Goal: Task Accomplishment & Management: Manage account settings

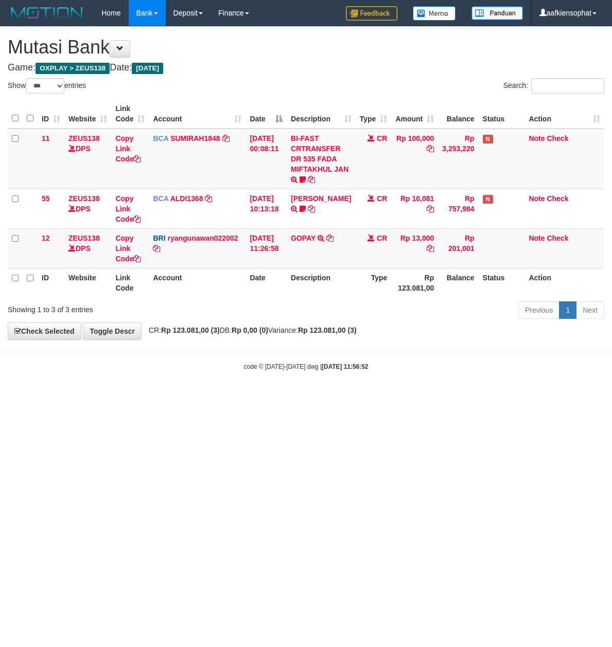
select select "***"
drag, startPoint x: 326, startPoint y: 463, endPoint x: 247, endPoint y: 494, distance: 84.8
click at [305, 397] on html "Toggle navigation Home Bank Account List Load By Website Group [OXPLAY] ZEUS138…" at bounding box center [306, 198] width 612 height 397
select select "***"
click at [410, 357] on body "Toggle navigation Home Bank Account List Load By Website Group [OXPLAY] ZEUS138…" at bounding box center [306, 198] width 612 height 397
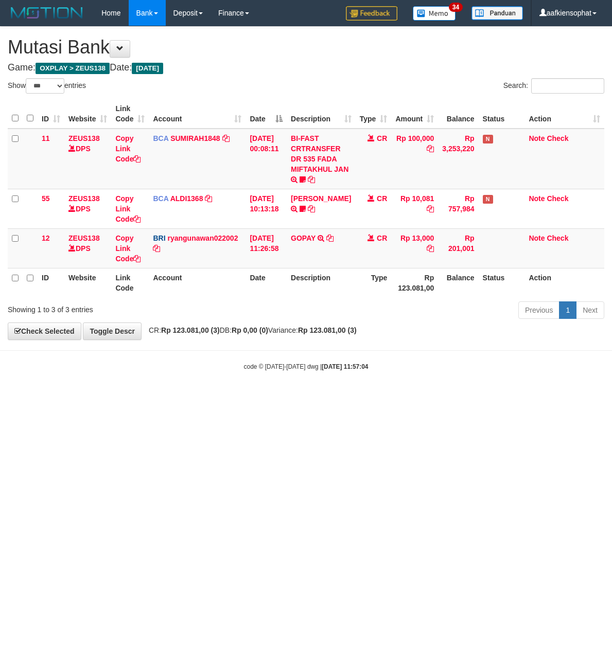
select select "***"
click at [225, 397] on html "Toggle navigation Home Bank Account List Load By Website Group [OXPLAY] ZEUS138…" at bounding box center [306, 198] width 612 height 397
click at [229, 397] on html "Toggle navigation Home Bank Account List Load By Website Group [OXPLAY] ZEUS138…" at bounding box center [306, 198] width 612 height 397
select select "***"
drag, startPoint x: 585, startPoint y: 408, endPoint x: 565, endPoint y: 441, distance: 39.4
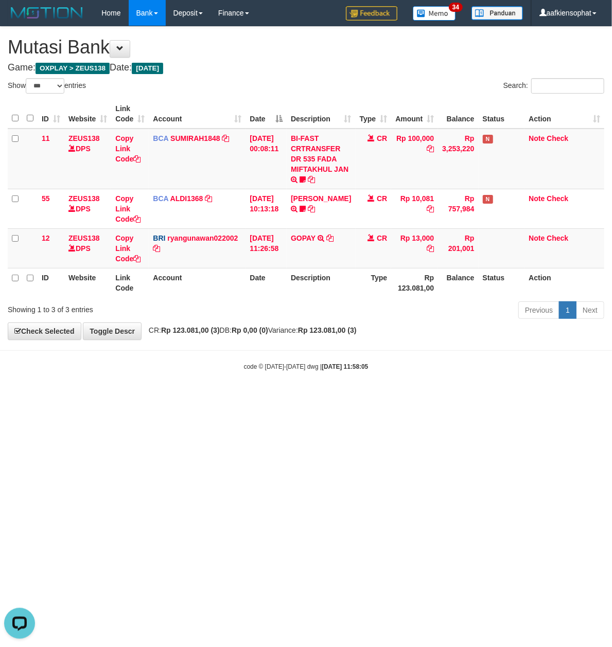
click at [575, 397] on html "Toggle navigation Home Bank Account List Load By Website Group [OXPLAY] ZEUS138…" at bounding box center [306, 198] width 612 height 397
drag, startPoint x: 425, startPoint y: 422, endPoint x: 417, endPoint y: 420, distance: 8.0
click at [420, 397] on html "Toggle navigation Home Bank Account List Load By Website Group [OXPLAY] ZEUS138…" at bounding box center [306, 198] width 612 height 397
drag, startPoint x: 254, startPoint y: 387, endPoint x: 250, endPoint y: 409, distance: 21.4
click at [253, 395] on body "Toggle navigation Home Bank Account List Load By Website Group [OXPLAY] ZEUS138…" at bounding box center [306, 198] width 612 height 397
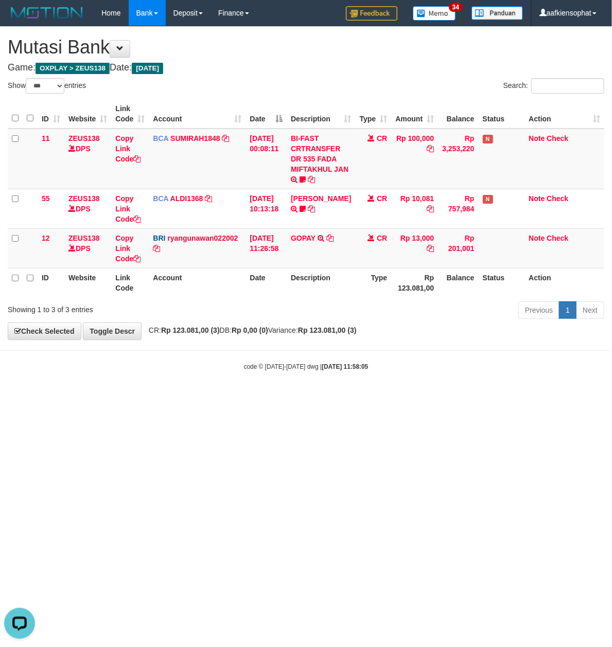
drag, startPoint x: 313, startPoint y: 540, endPoint x: 2, endPoint y: 455, distance: 322.3
click at [313, 397] on html "Toggle navigation Home Bank Account List Load By Website Group [OXPLAY] ZEUS138…" at bounding box center [306, 198] width 612 height 397
drag, startPoint x: 385, startPoint y: 473, endPoint x: 285, endPoint y: 461, distance: 101.1
click at [376, 397] on html "Toggle navigation Home Bank Account List Load By Website Group [OXPLAY] ZEUS138…" at bounding box center [306, 198] width 612 height 397
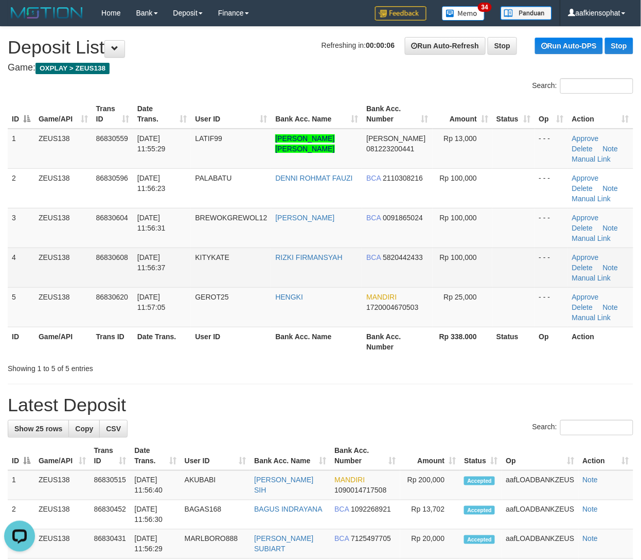
drag, startPoint x: 186, startPoint y: 268, endPoint x: 262, endPoint y: 262, distance: 76.9
click at [217, 264] on tr "4 ZEUS138 86830608 [DATE] 11:56:37 KITYKATE RIZKI FIRMANSYAH BCA 5820442433 Rp …" at bounding box center [321, 268] width 626 height 40
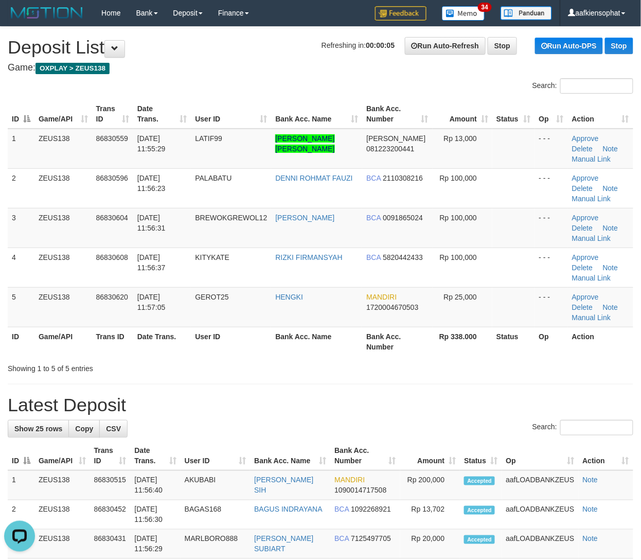
drag, startPoint x: 373, startPoint y: 409, endPoint x: 649, endPoint y: 436, distance: 277.2
click at [398, 415] on h1 "Latest Deposit" at bounding box center [321, 405] width 626 height 21
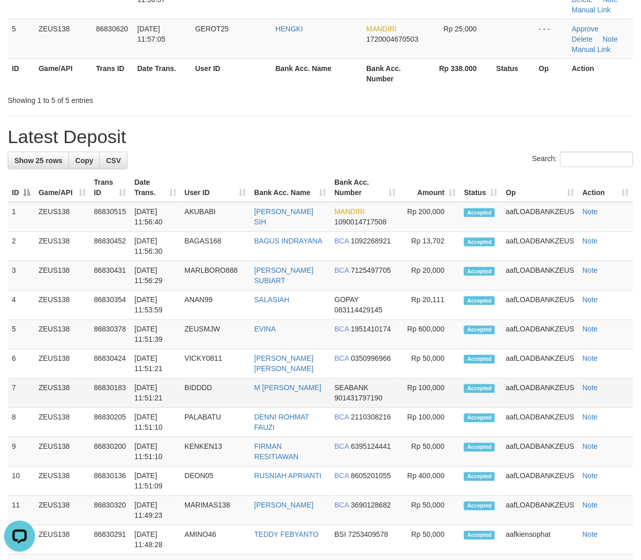
scroll to position [274, 0]
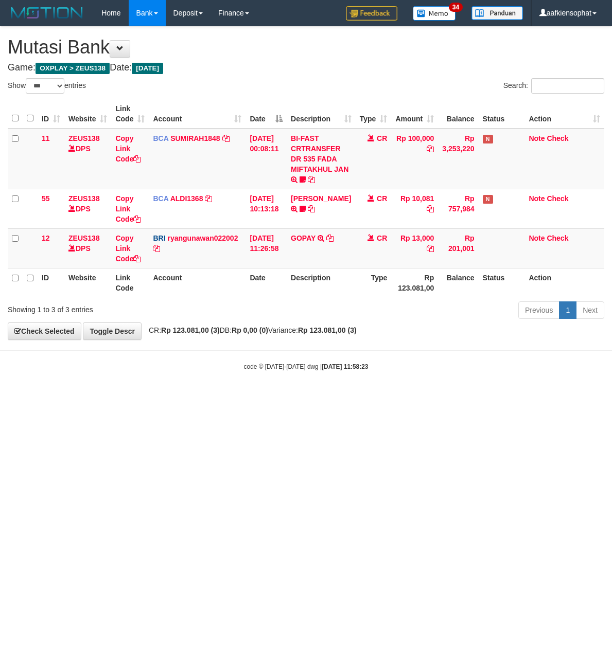
select select "***"
drag, startPoint x: 267, startPoint y: 428, endPoint x: 254, endPoint y: 439, distance: 16.4
click at [258, 397] on html "Toggle navigation Home Bank Account List Load By Website Group [OXPLAY] ZEUS138…" at bounding box center [306, 198] width 612 height 397
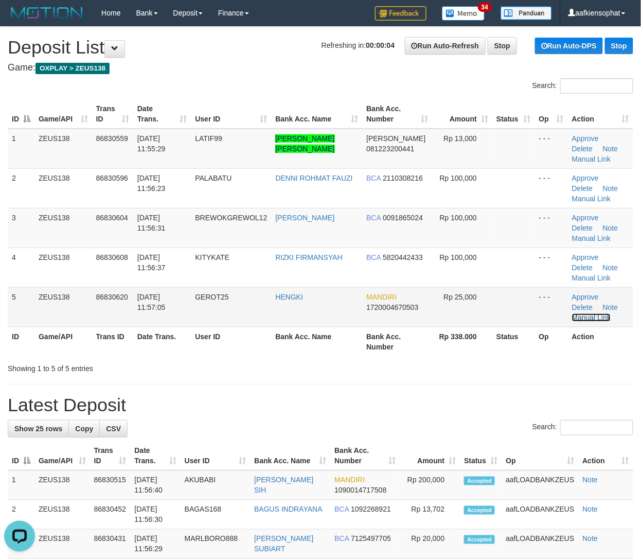
click at [610, 313] on link "Manual Link" at bounding box center [591, 317] width 39 height 8
click at [246, 307] on td "GEROT25" at bounding box center [231, 307] width 80 height 40
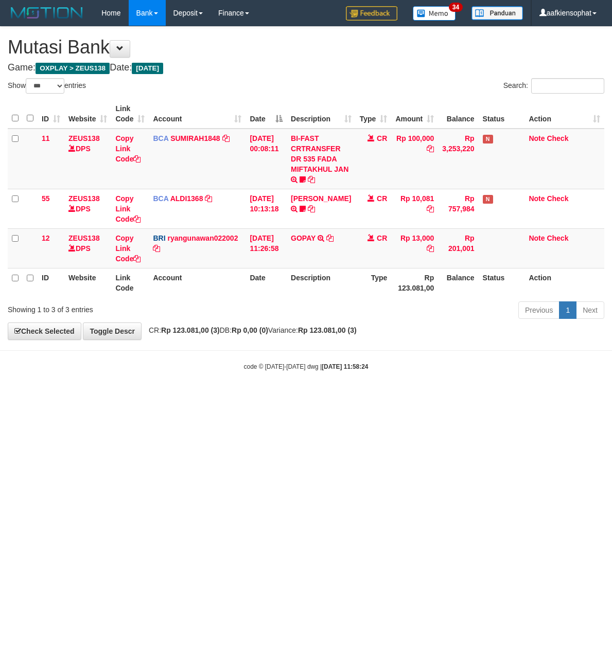
select select "***"
click at [345, 397] on html "Toggle navigation Home Bank Account List Load By Website Group [OXPLAY] ZEUS138…" at bounding box center [306, 198] width 612 height 397
click at [301, 397] on html "Toggle navigation Home Bank Account List Load By Website Group [OXPLAY] ZEUS138…" at bounding box center [306, 198] width 612 height 397
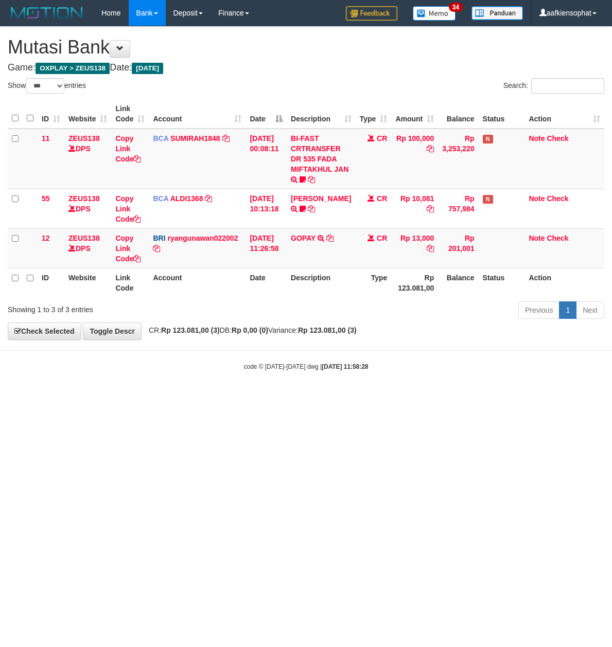
select select "***"
click at [457, 397] on html "Toggle navigation Home Bank Account List Load By Website Group [OXPLAY] ZEUS138…" at bounding box center [306, 198] width 612 height 397
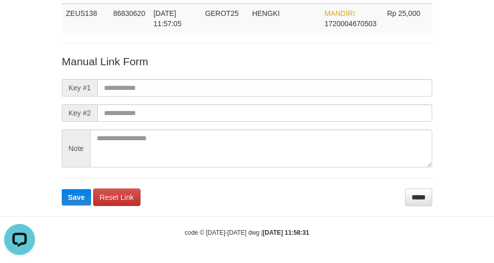
drag, startPoint x: 266, startPoint y: 5, endPoint x: 272, endPoint y: 0, distance: 7.6
click at [266, 5] on td "HENGKI" at bounding box center [284, 18] width 73 height 29
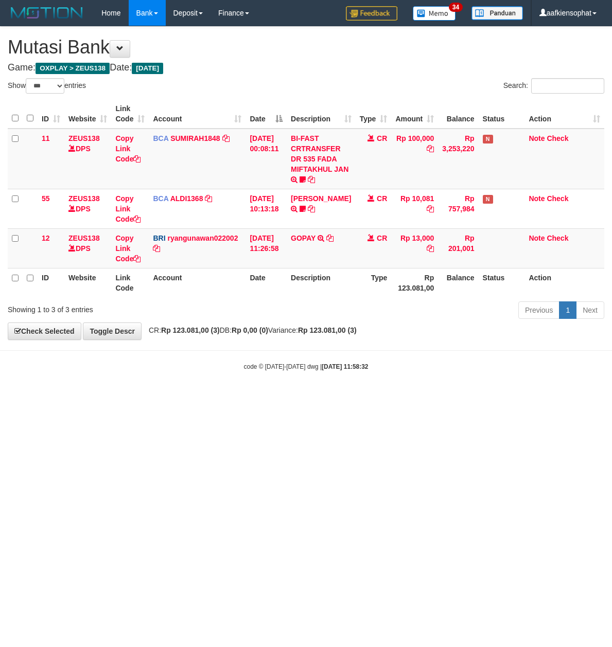
select select "***"
drag, startPoint x: 336, startPoint y: 444, endPoint x: 207, endPoint y: 417, distance: 131.9
click at [335, 397] on html "Toggle navigation Home Bank Account List Load By Website Group [OXPLAY] ZEUS138…" at bounding box center [306, 198] width 612 height 397
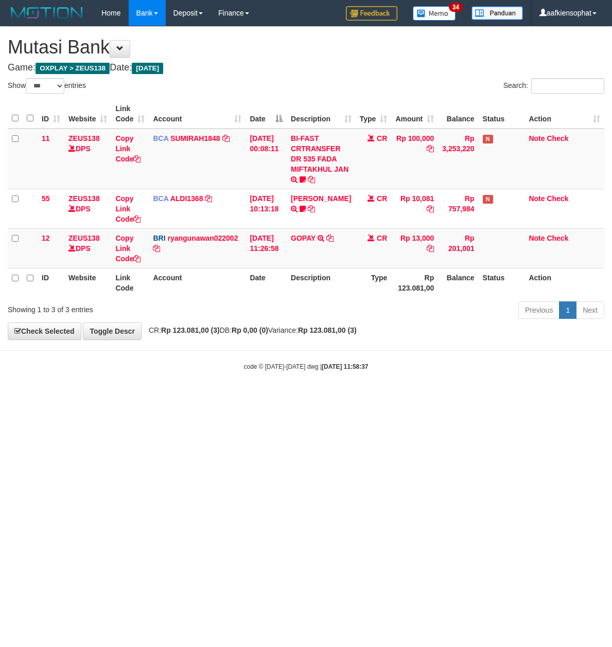
select select "***"
click at [311, 384] on body "Toggle navigation Home Bank Account List Load By Website Group [OXPLAY] ZEUS138…" at bounding box center [306, 198] width 612 height 397
drag, startPoint x: 254, startPoint y: 425, endPoint x: 260, endPoint y: 435, distance: 12.3
click at [260, 397] on html "Toggle navigation Home Bank Account List Load By Website Group [OXPLAY] ZEUS138…" at bounding box center [306, 198] width 612 height 397
select select "***"
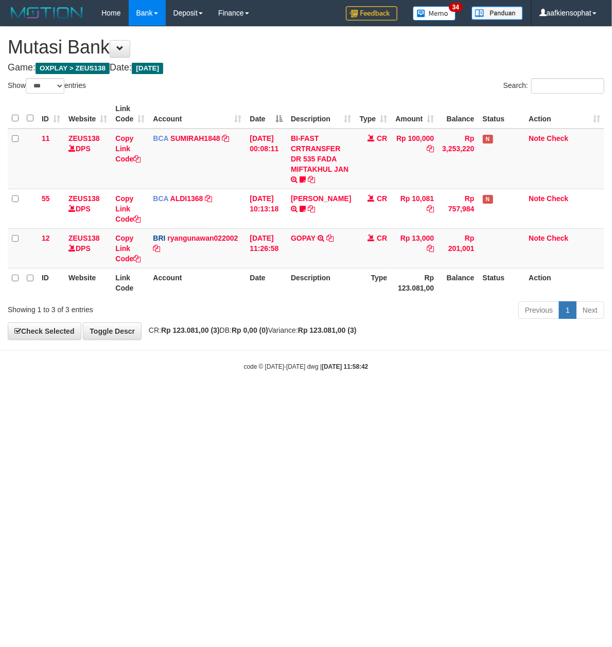
click at [213, 397] on html "Toggle navigation Home Bank Account List Load By Website Group [OXPLAY] ZEUS138…" at bounding box center [306, 198] width 612 height 397
select select "***"
click at [151, 397] on html "Toggle navigation Home Bank Account List Load By Website Group [OXPLAY] ZEUS138…" at bounding box center [306, 198] width 612 height 397
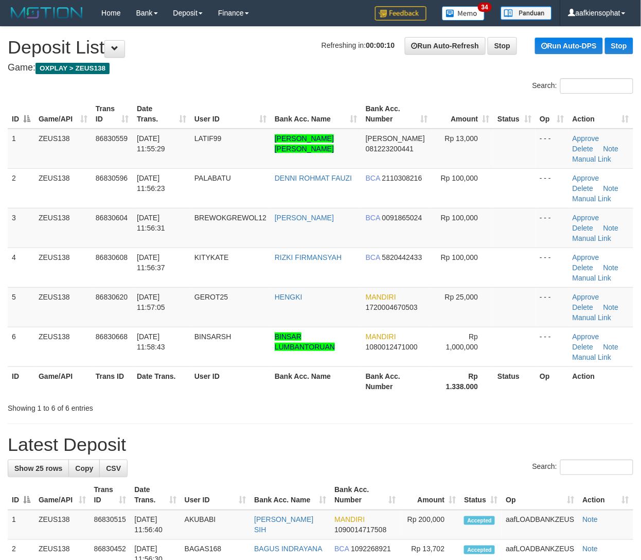
drag, startPoint x: 426, startPoint y: 454, endPoint x: 470, endPoint y: 441, distance: 46.1
click at [432, 453] on h1 "Latest Deposit" at bounding box center [321, 444] width 626 height 21
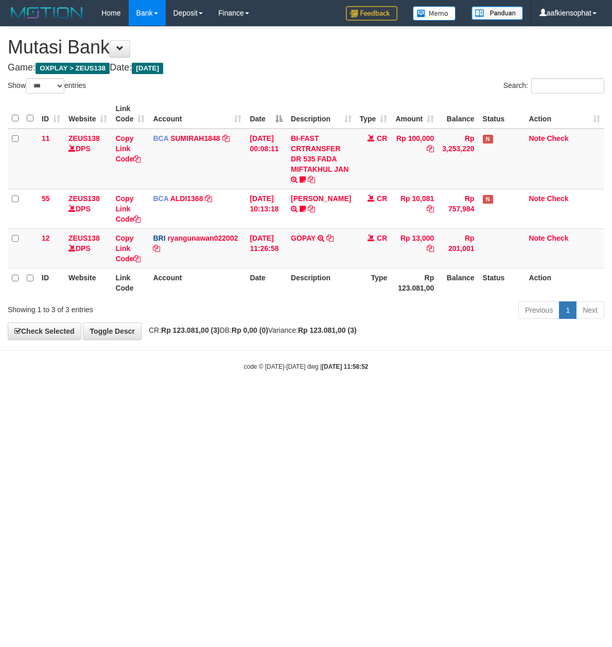
select select "***"
drag, startPoint x: 159, startPoint y: 453, endPoint x: 73, endPoint y: 434, distance: 87.9
click at [161, 397] on html "Toggle navigation Home Bank Account List Load By Website Group [OXPLAY] ZEUS138…" at bounding box center [306, 198] width 612 height 397
drag, startPoint x: 239, startPoint y: 412, endPoint x: 231, endPoint y: 419, distance: 11.0
click at [233, 397] on html "Toggle navigation Home Bank Account List Load By Website Group [OXPLAY] ZEUS138…" at bounding box center [306, 198] width 612 height 397
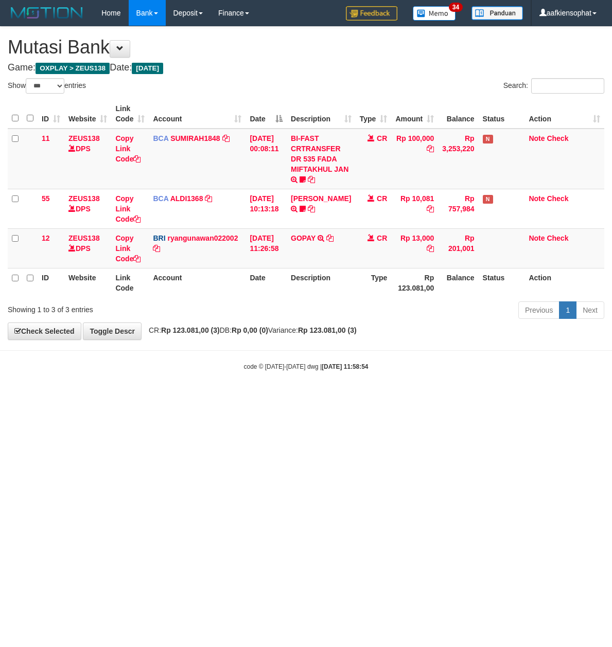
select select "***"
click at [404, 385] on body "Toggle navigation Home Bank Account List Load By Website Group [OXPLAY] ZEUS138…" at bounding box center [306, 198] width 612 height 397
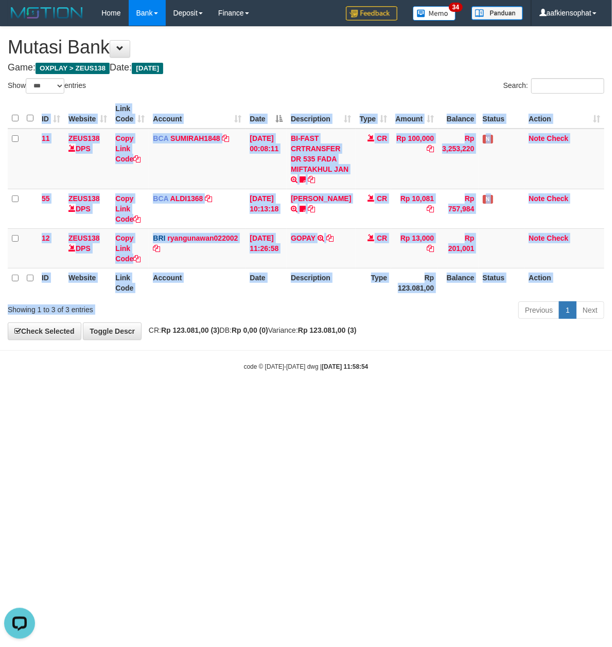
drag, startPoint x: 365, startPoint y: 305, endPoint x: 423, endPoint y: 341, distance: 67.7
click at [417, 334] on div "**********" at bounding box center [306, 183] width 612 height 313
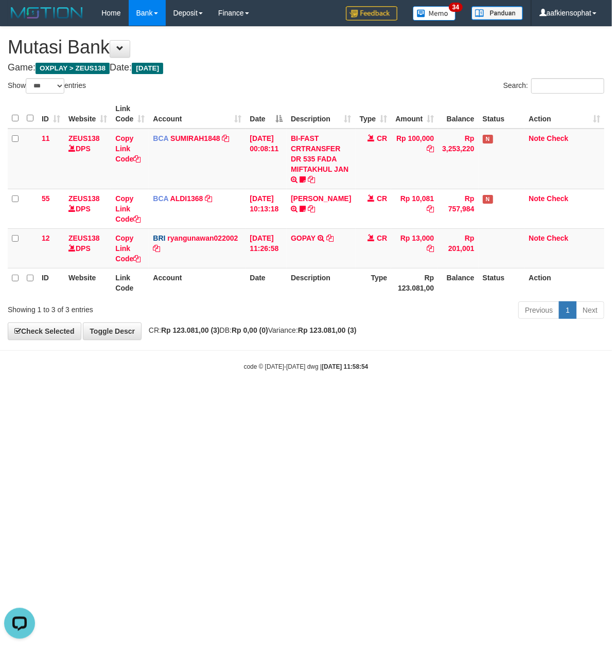
drag, startPoint x: 387, startPoint y: 481, endPoint x: 387, endPoint y: 488, distance: 7.2
click at [387, 397] on html "Toggle navigation Home Bank Account List Load By Website Group [OXPLAY] ZEUS138…" at bounding box center [306, 198] width 612 height 397
click at [422, 322] on div "**********" at bounding box center [306, 183] width 612 height 313
drag, startPoint x: 414, startPoint y: 316, endPoint x: 344, endPoint y: 317, distance: 70.5
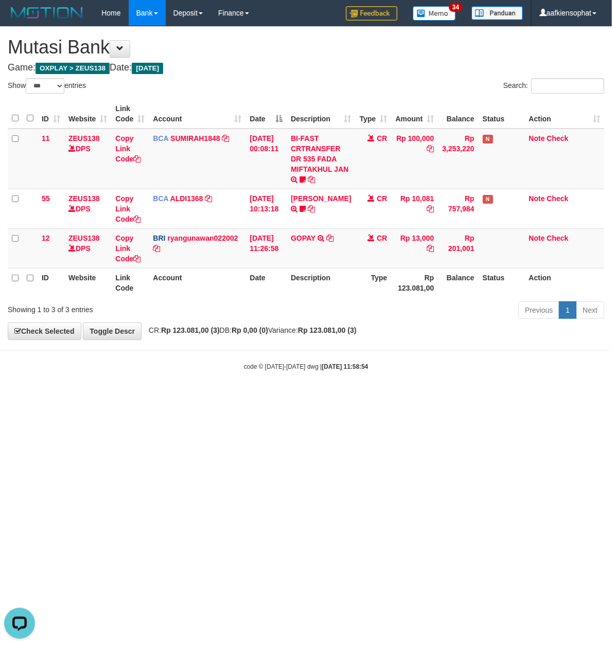
click at [415, 316] on div "Previous 1 Next" at bounding box center [433, 312] width 342 height 22
click at [288, 314] on div "Previous 1 Next" at bounding box center [433, 312] width 342 height 22
click at [289, 316] on div "Previous 1 Next" at bounding box center [433, 312] width 342 height 22
click at [290, 316] on div "Previous 1 Next" at bounding box center [433, 312] width 342 height 22
drag, startPoint x: 278, startPoint y: 324, endPoint x: 278, endPoint y: 330, distance: 5.7
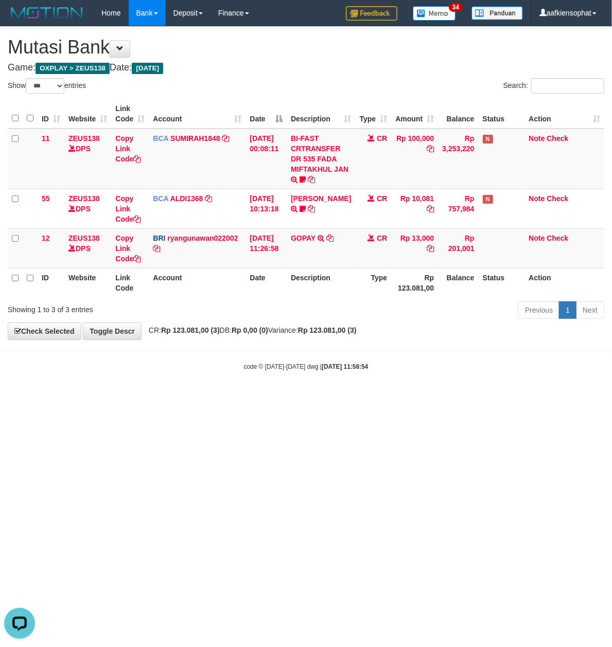
click at [278, 330] on div "**********" at bounding box center [306, 183] width 612 height 313
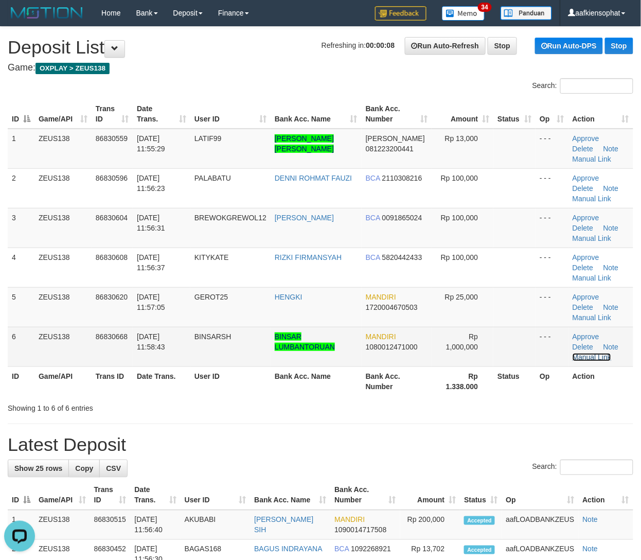
click at [601, 359] on link "Manual Link" at bounding box center [592, 357] width 39 height 8
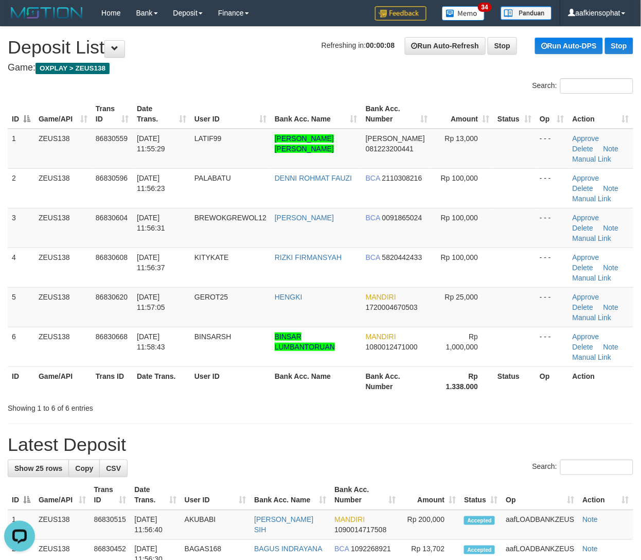
click at [325, 396] on div "ID Game/API Trans ID Date Trans. User ID Bank Acc. Name Bank Acc. Number Amount…" at bounding box center [320, 247] width 641 height 303
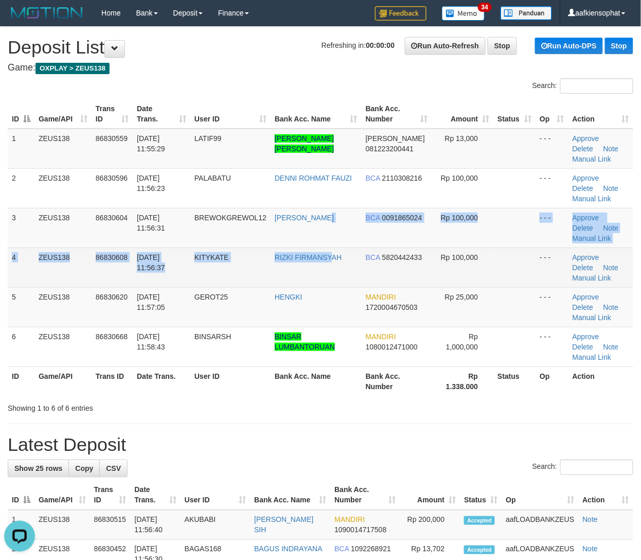
drag, startPoint x: 333, startPoint y: 246, endPoint x: 647, endPoint y: 247, distance: 313.9
click at [338, 250] on tbody "1 ZEUS138 86830559 31/08/2025 11:55:29 LATIF99 ABDUL LATIF MUNAWAR DANA 0812232…" at bounding box center [321, 248] width 626 height 238
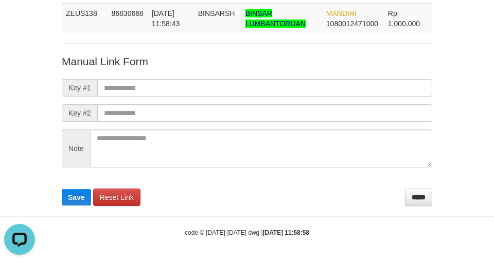
click at [266, 188] on form "Manual Link Form Key #1 Key #2 Note Save Reset Link *****" at bounding box center [247, 130] width 370 height 152
click at [418, 195] on input "*****" at bounding box center [418, 197] width 27 height 17
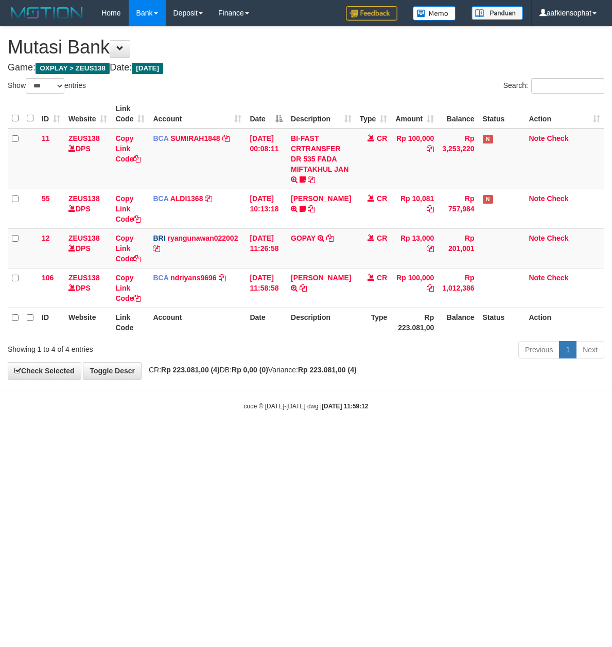
select select "***"
click at [322, 404] on strong "[DATE] 11:59:12" at bounding box center [345, 406] width 46 height 7
drag, startPoint x: 313, startPoint y: 404, endPoint x: 324, endPoint y: 404, distance: 11.3
click at [324, 404] on strong "[DATE] 11:59:12" at bounding box center [345, 406] width 46 height 7
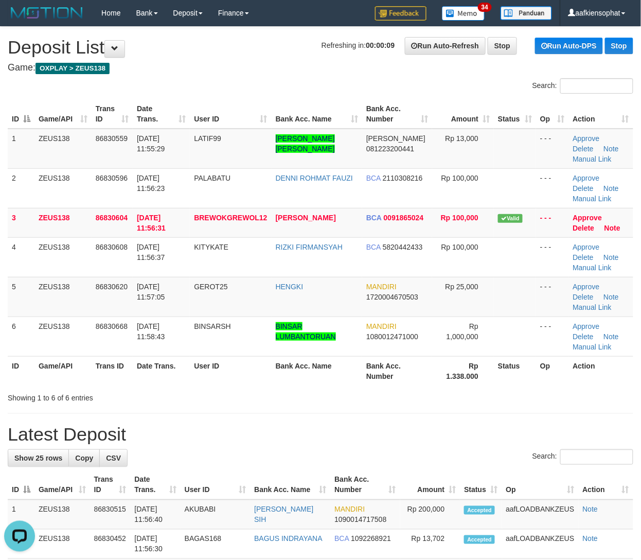
drag, startPoint x: 482, startPoint y: 397, endPoint x: 651, endPoint y: 410, distance: 169.8
click at [509, 401] on div "Showing 1 to 6 of 6 entries" at bounding box center [320, 395] width 641 height 14
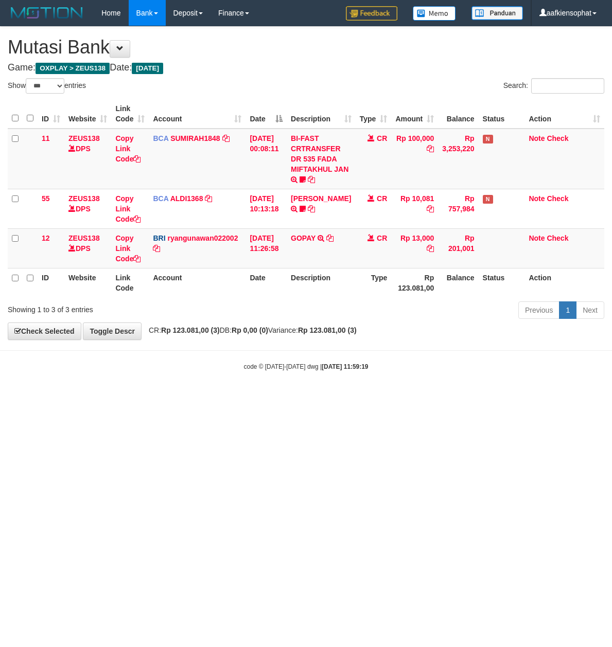
select select "***"
click at [544, 397] on html "Toggle navigation Home Bank Account List Load By Website Group [OXPLAY] ZEUS138…" at bounding box center [306, 198] width 612 height 397
click at [322, 365] on strong "[DATE] 11:59:19" at bounding box center [345, 366] width 46 height 7
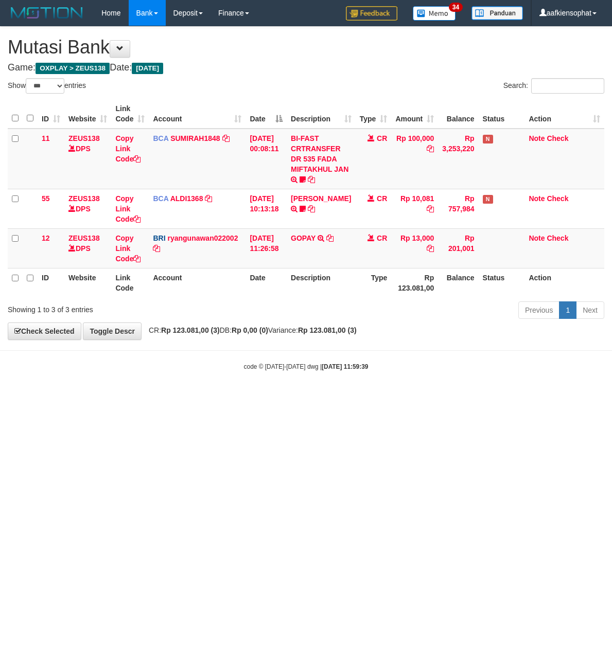
select select "***"
drag, startPoint x: 233, startPoint y: 393, endPoint x: 202, endPoint y: 408, distance: 34.1
click at [224, 397] on html "Toggle navigation Home Bank Account List Load By Website Group [OXPLAY] ZEUS138…" at bounding box center [306, 198] width 612 height 397
select select "***"
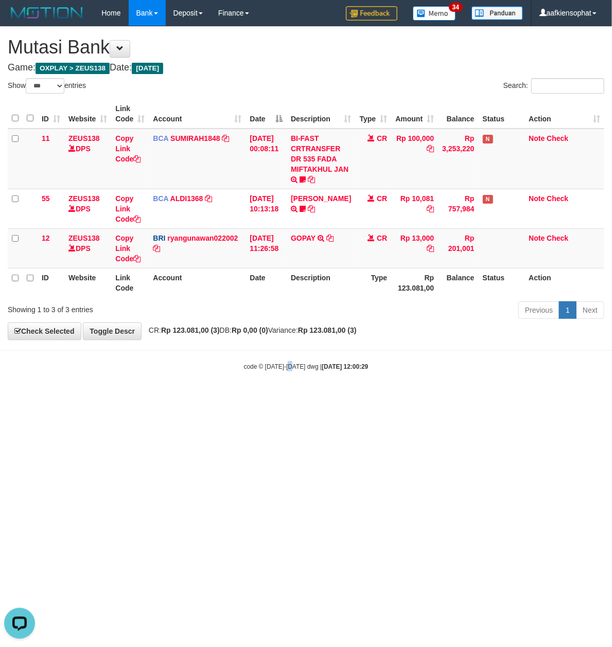
click at [291, 397] on html "Toggle navigation Home Bank Account List Load By Website Group [OXPLAY] ZEUS138…" at bounding box center [306, 198] width 612 height 397
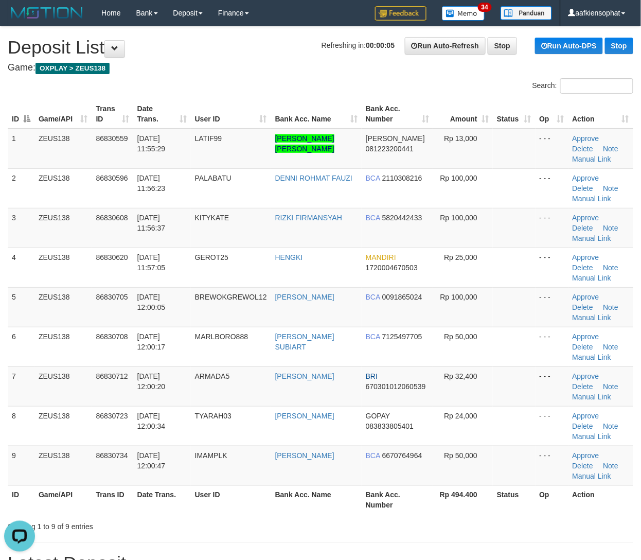
drag, startPoint x: 503, startPoint y: 501, endPoint x: 651, endPoint y: 437, distance: 161.3
click at [504, 499] on th "Status" at bounding box center [514, 499] width 42 height 29
drag, startPoint x: 195, startPoint y: 275, endPoint x: 374, endPoint y: 299, distance: 180.8
click at [211, 280] on td "GEROT25" at bounding box center [231, 268] width 80 height 40
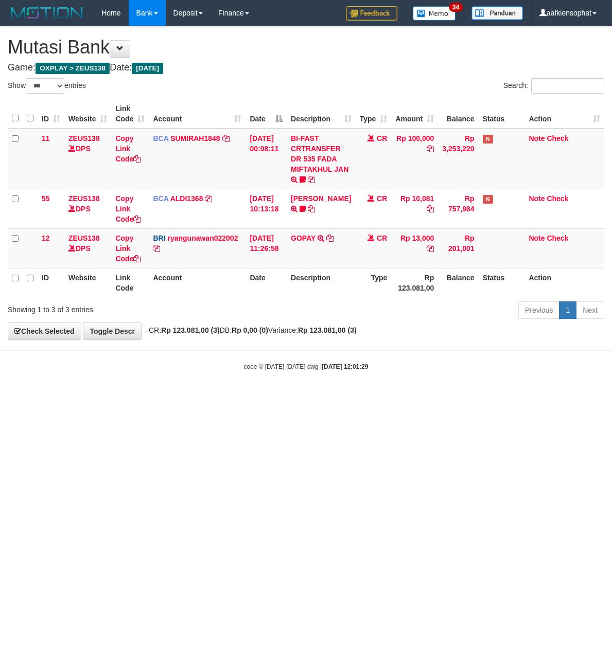
select select "***"
drag, startPoint x: 318, startPoint y: 454, endPoint x: 4, endPoint y: 334, distance: 336.0
click at [305, 397] on html "Toggle navigation Home Bank Account List Load By Website Group [OXPLAY] ZEUS138…" at bounding box center [306, 198] width 612 height 397
select select "***"
drag, startPoint x: 256, startPoint y: 411, endPoint x: 2, endPoint y: 401, distance: 254.4
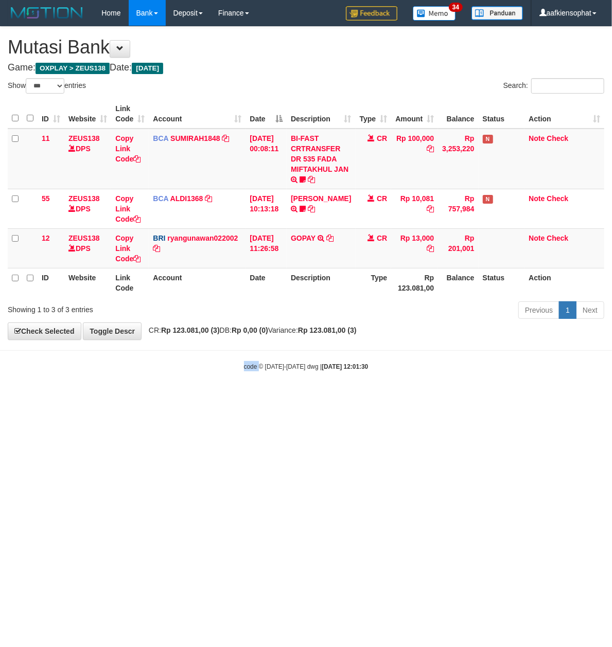
click at [218, 397] on html "Toggle navigation Home Bank Account List Load By Website Group [OXPLAY] ZEUS138…" at bounding box center [306, 198] width 612 height 397
drag, startPoint x: 348, startPoint y: 429, endPoint x: 324, endPoint y: 432, distance: 24.5
click at [341, 397] on html "Toggle navigation Home Bank Account List Load By Website Group [OXPLAY] ZEUS138…" at bounding box center [306, 198] width 612 height 397
click at [324, 397] on html "Toggle navigation Home Bank Account List Load By Website Group [OXPLAY] ZEUS138…" at bounding box center [306, 198] width 612 height 397
click at [333, 364] on body "Toggle navigation Home Bank Account List Load By Website Group [OXPLAY] ZEUS138…" at bounding box center [306, 198] width 612 height 397
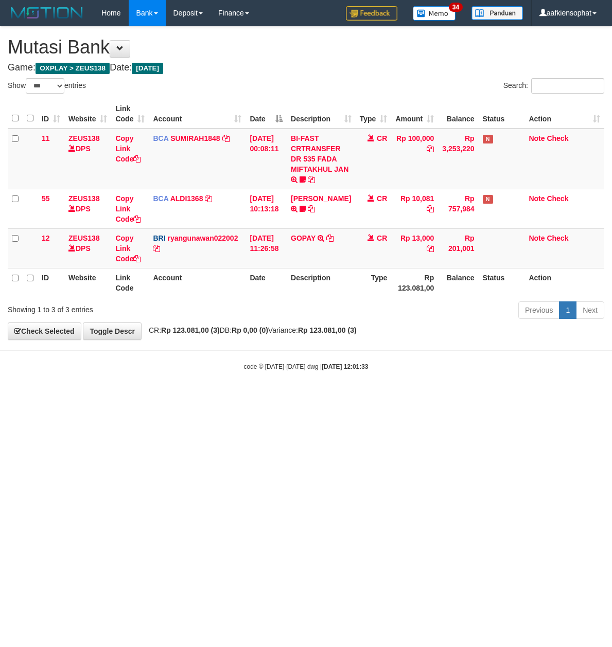
select select "***"
click at [314, 397] on html "Toggle navigation Home Bank Account List Load By Website Group [OXPLAY] ZEUS138…" at bounding box center [306, 198] width 612 height 397
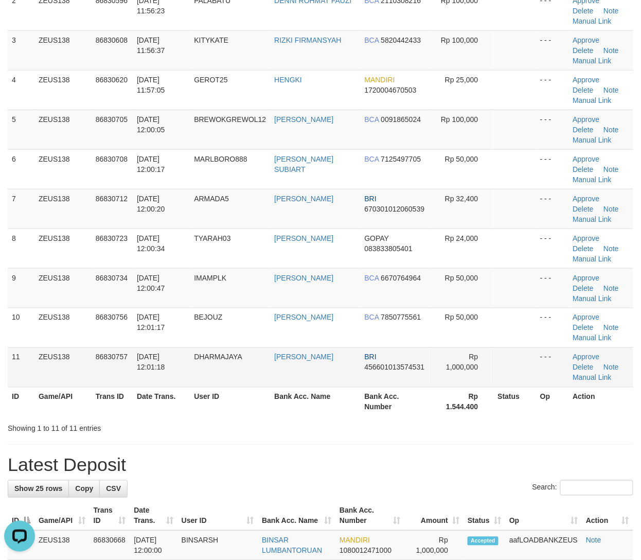
scroll to position [206, 0]
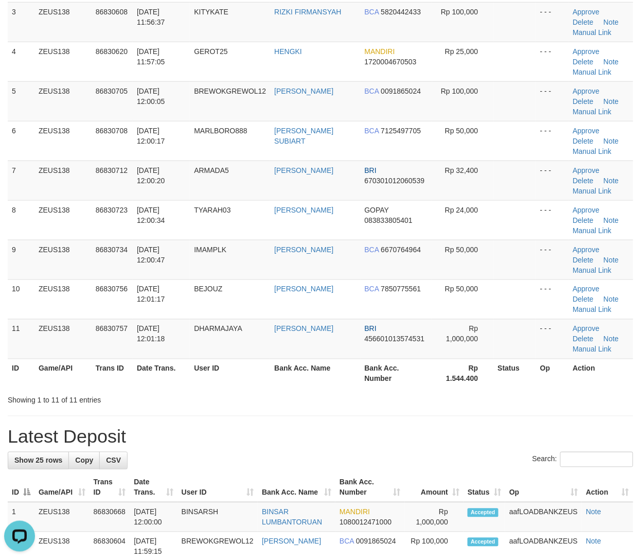
click at [326, 373] on th "Bank Acc. Name" at bounding box center [315, 373] width 90 height 29
drag, startPoint x: 372, startPoint y: 408, endPoint x: 550, endPoint y: 424, distance: 178.7
click at [379, 413] on div "**********" at bounding box center [320, 562] width 641 height 1483
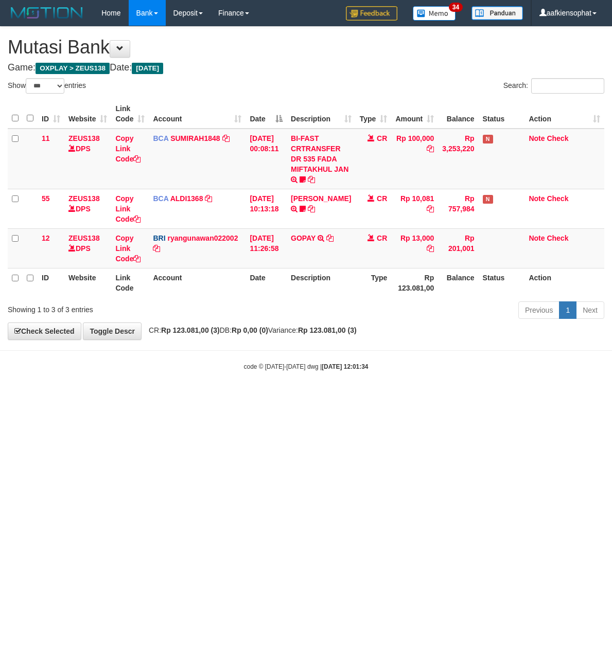
select select "***"
drag, startPoint x: 196, startPoint y: 383, endPoint x: 145, endPoint y: 404, distance: 55.6
click at [198, 391] on body "Toggle navigation Home Bank Account List Load By Website Group [OXPLAY] ZEUS138…" at bounding box center [306, 198] width 612 height 397
click at [209, 397] on html "Toggle navigation Home Bank Account List Load By Website Group [OXPLAY] ZEUS138…" at bounding box center [306, 198] width 612 height 397
drag, startPoint x: 209, startPoint y: 445, endPoint x: 187, endPoint y: 457, distance: 25.2
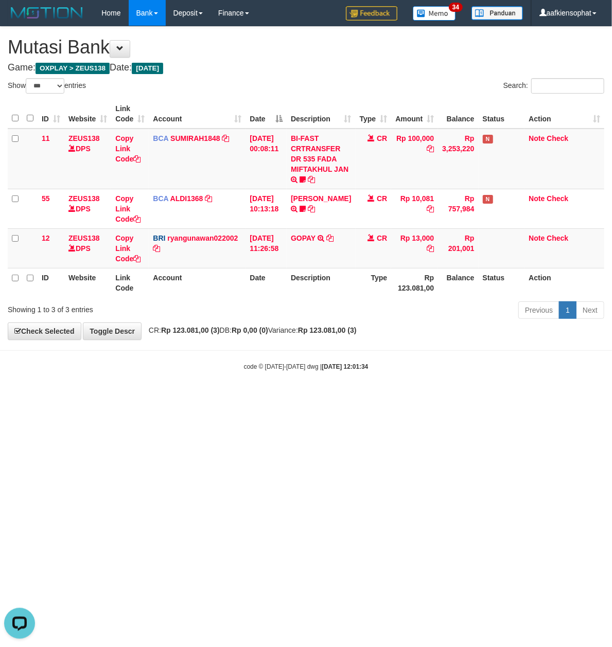
click at [197, 397] on html "Toggle navigation Home Bank Account List Load By Website Group [OXPLAY] ZEUS138…" at bounding box center [306, 198] width 612 height 397
drag, startPoint x: 126, startPoint y: 532, endPoint x: 112, endPoint y: 561, distance: 31.8
click at [112, 397] on html "Toggle navigation Home Bank Account List Load By Website Group [OXPLAY] ZEUS138…" at bounding box center [306, 198] width 612 height 397
select select "***"
click at [572, 375] on body "Toggle navigation Home Bank Account List Load By Website Group [OXPLAY] ZEUS138…" at bounding box center [306, 198] width 612 height 397
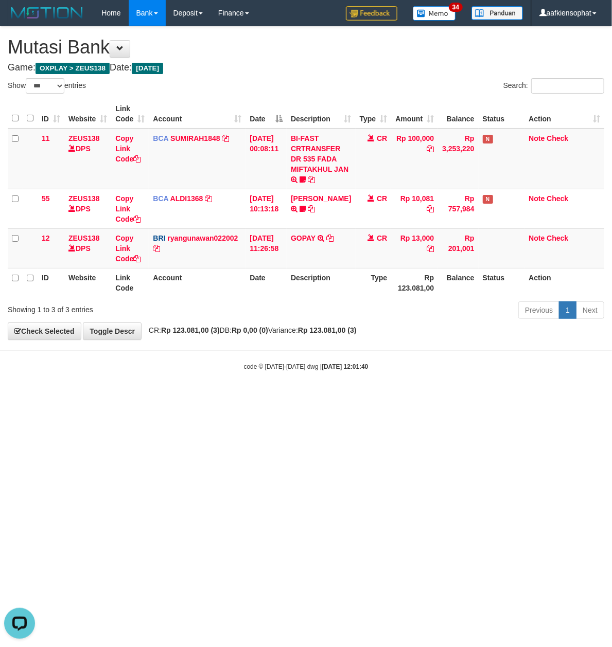
drag, startPoint x: 299, startPoint y: 424, endPoint x: 1, endPoint y: 467, distance: 302.1
click at [276, 397] on html "Toggle navigation Home Bank Account List Load By Website Group [OXPLAY] ZEUS138…" at bounding box center [306, 198] width 612 height 397
drag, startPoint x: 332, startPoint y: 424, endPoint x: 215, endPoint y: 438, distance: 118.2
click at [327, 397] on html "Toggle navigation Home Bank Account List Load By Website Group [OXPLAY] ZEUS138…" at bounding box center [306, 198] width 612 height 397
click at [176, 397] on html "Toggle navigation Home Bank Account List Load By Website Group [OXPLAY] ZEUS138…" at bounding box center [306, 198] width 612 height 397
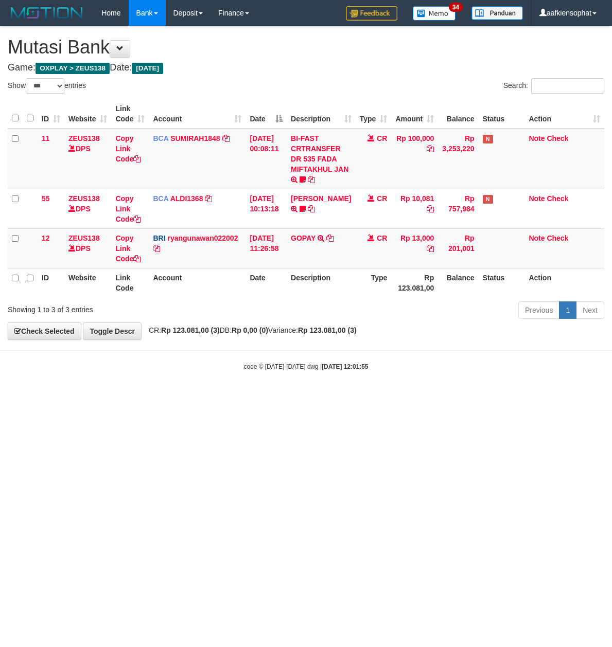
select select "***"
click at [173, 397] on html "Toggle navigation Home Bank Account List Load By Website Group [OXPLAY] ZEUS138…" at bounding box center [306, 198] width 612 height 397
click at [172, 397] on html "Toggle navigation Home Bank Account List Load By Website Group [OXPLAY] ZEUS138…" at bounding box center [306, 198] width 612 height 397
select select "***"
click at [155, 397] on html "Toggle navigation Home Bank Account List Load By Website Group [OXPLAY] ZEUS138…" at bounding box center [306, 198] width 612 height 397
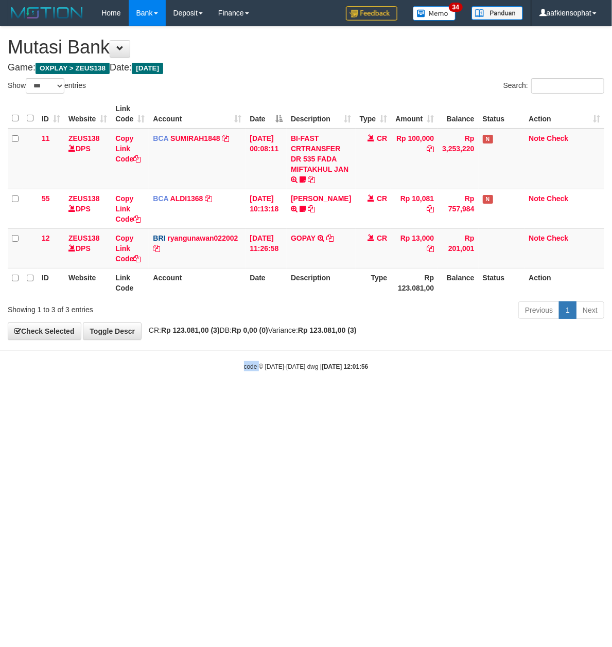
click at [155, 397] on html "Toggle navigation Home Bank Account List Load By Website Group [OXPLAY] ZEUS138…" at bounding box center [306, 198] width 612 height 397
select select "***"
click at [318, 397] on html "Toggle navigation Home Bank Account List Load By Website Group [OXPLAY] ZEUS138…" at bounding box center [306, 198] width 612 height 397
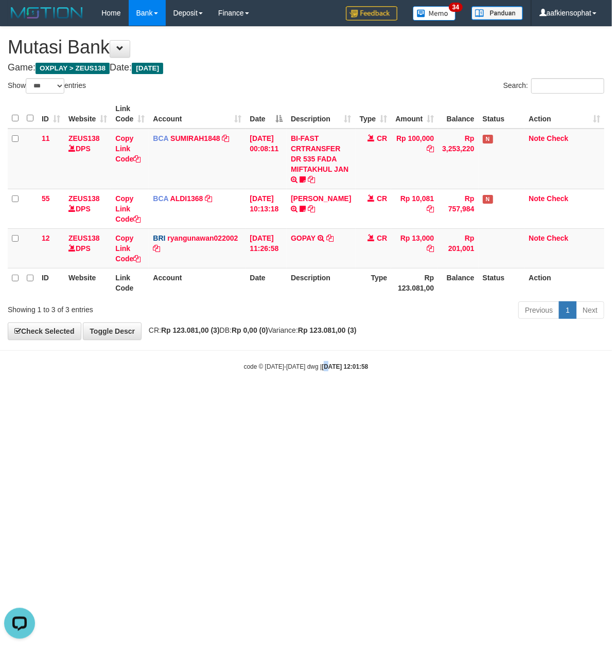
click at [318, 397] on html "Toggle navigation Home Bank Account List Load By Website Group [OXPLAY] ZEUS138…" at bounding box center [306, 198] width 612 height 397
drag, startPoint x: 223, startPoint y: 451, endPoint x: 228, endPoint y: 472, distance: 21.3
click at [229, 397] on html "Toggle navigation Home Bank Account List Load By Website Group [OXPLAY] ZEUS138…" at bounding box center [306, 198] width 612 height 397
click at [228, 397] on html "Toggle navigation Home Bank Account List Load By Website Group [OXPLAY] ZEUS138…" at bounding box center [306, 198] width 612 height 397
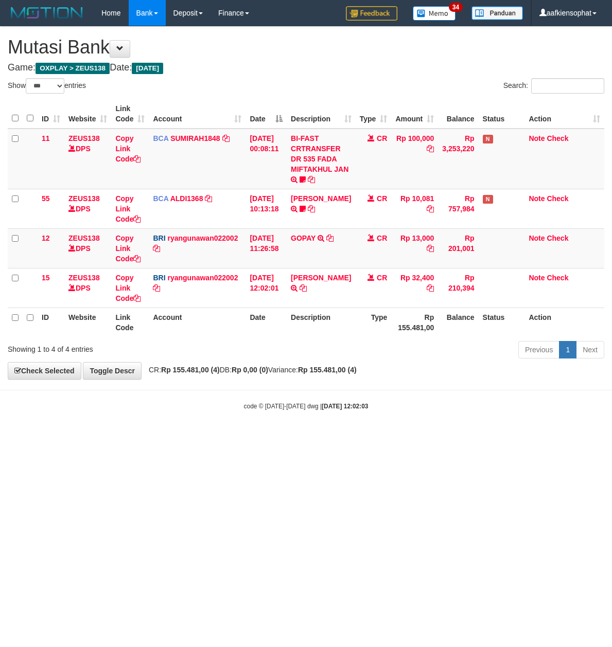
select select "***"
click at [229, 437] on html "Toggle navigation Home Bank Account List Load By Website Group [OXPLAY] ZEUS138…" at bounding box center [306, 218] width 612 height 437
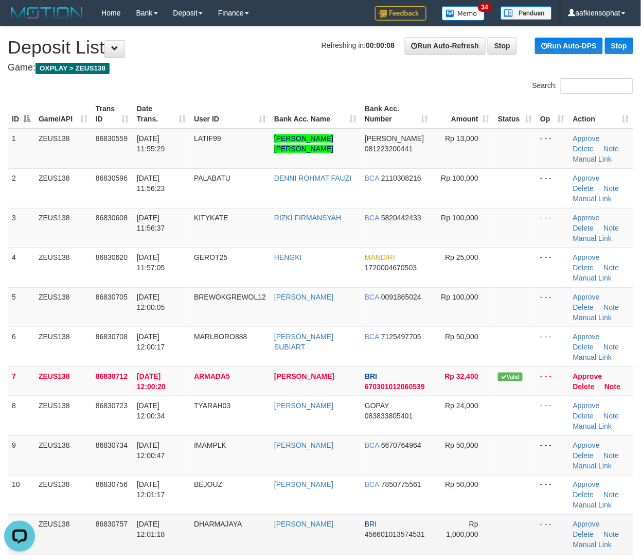
click at [514, 532] on td at bounding box center [515, 535] width 42 height 40
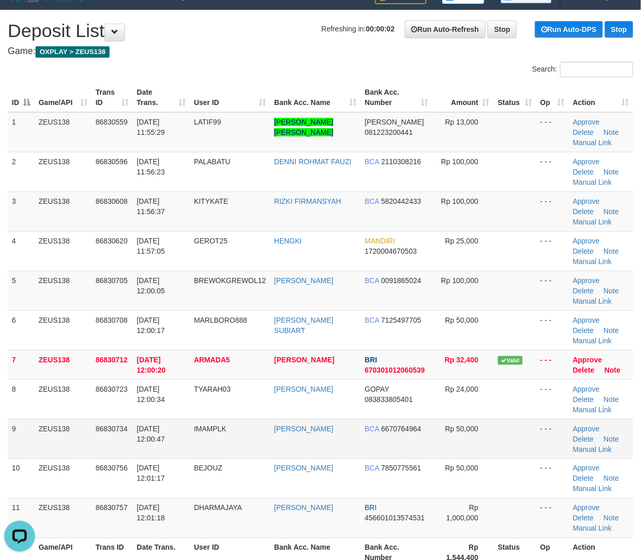
scroll to position [137, 0]
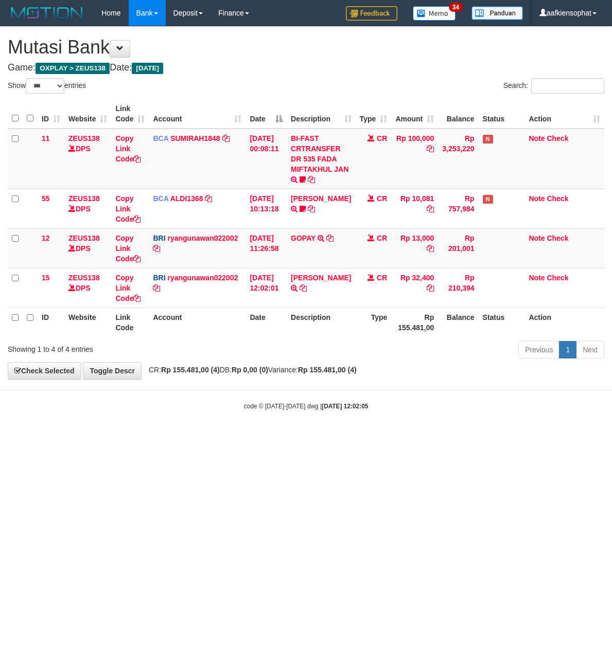
select select "***"
click at [213, 437] on html "Toggle navigation Home Bank Account List Load By Website Group [OXPLAY] ZEUS138…" at bounding box center [306, 218] width 612 height 437
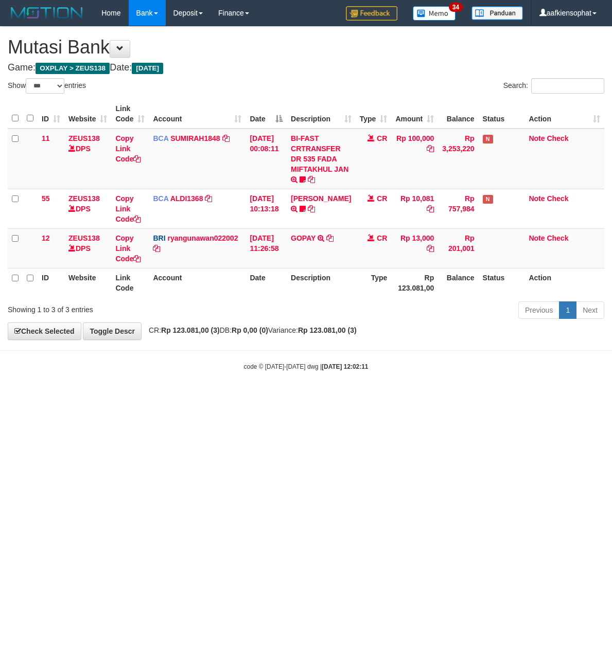
select select "***"
click at [231, 397] on html "Toggle navigation Home Bank Account List Load By Website Group [OXPLAY] ZEUS138…" at bounding box center [306, 198] width 612 height 397
click at [545, 397] on html "Toggle navigation Home Bank Account List Load By Website Group [OXPLAY] ZEUS138…" at bounding box center [306, 198] width 612 height 397
click at [531, 397] on html "Toggle navigation Home Bank Account List Load By Website Group [OXPLAY] ZEUS138…" at bounding box center [306, 198] width 612 height 397
click at [529, 397] on html "Toggle navigation Home Bank Account List Load By Website Group [OXPLAY] ZEUS138…" at bounding box center [306, 198] width 612 height 397
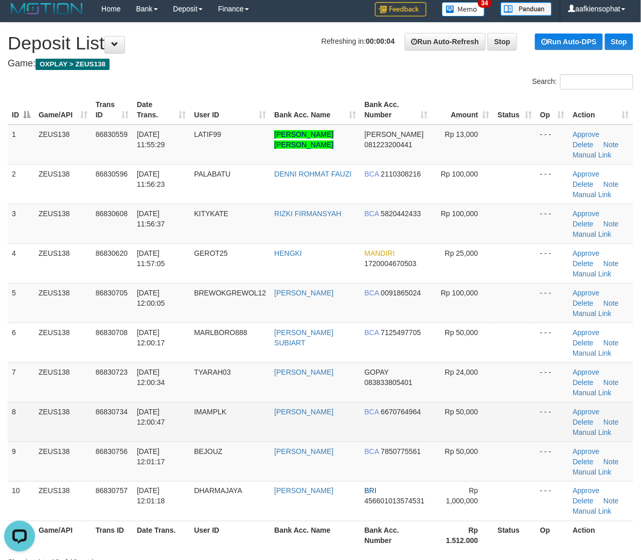
scroll to position [68, 0]
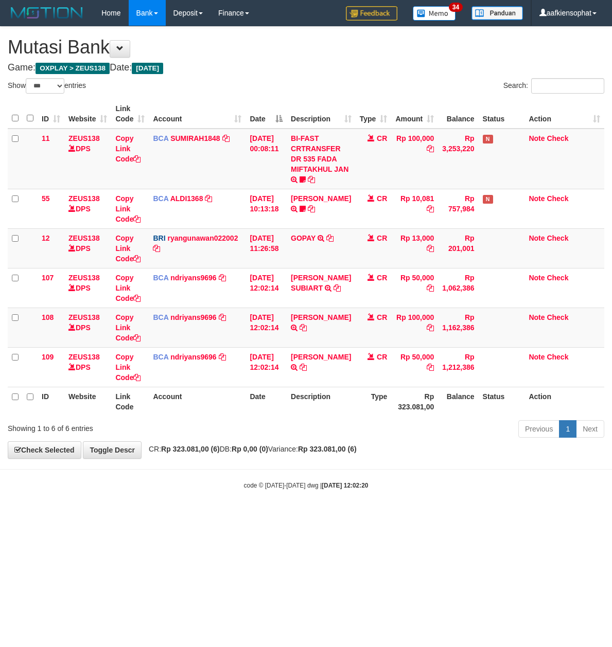
select select "***"
drag, startPoint x: 317, startPoint y: 400, endPoint x: 311, endPoint y: 401, distance: 6.9
click at [315, 400] on th "Description" at bounding box center [321, 401] width 68 height 29
click at [539, 457] on div "**********" at bounding box center [306, 243] width 612 height 432
click at [233, 437] on div "Showing 1 to 6 of 6 entries Previous 1 Next" at bounding box center [306, 430] width 612 height 22
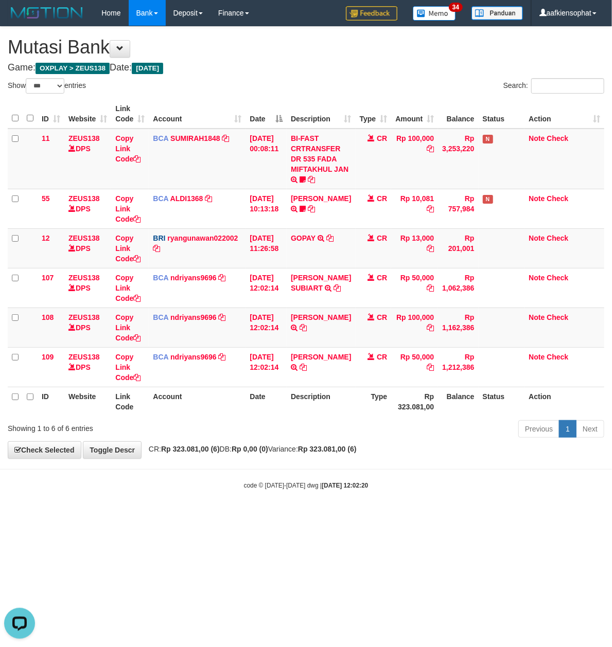
click at [233, 449] on div "**********" at bounding box center [306, 243] width 612 height 432
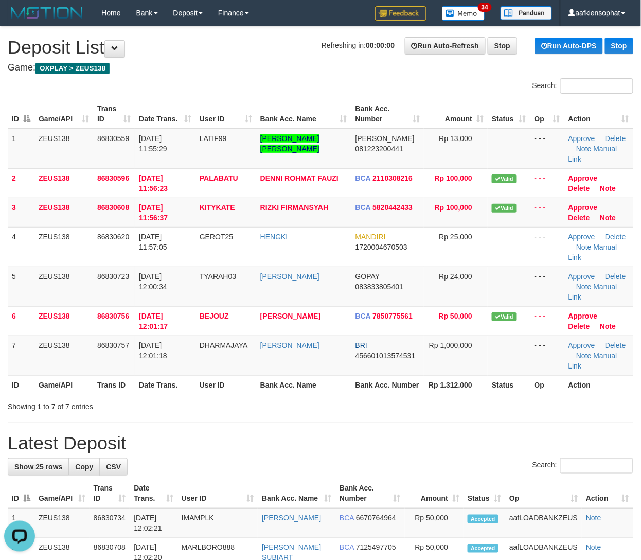
click at [603, 433] on h1 "Latest Deposit" at bounding box center [321, 443] width 626 height 21
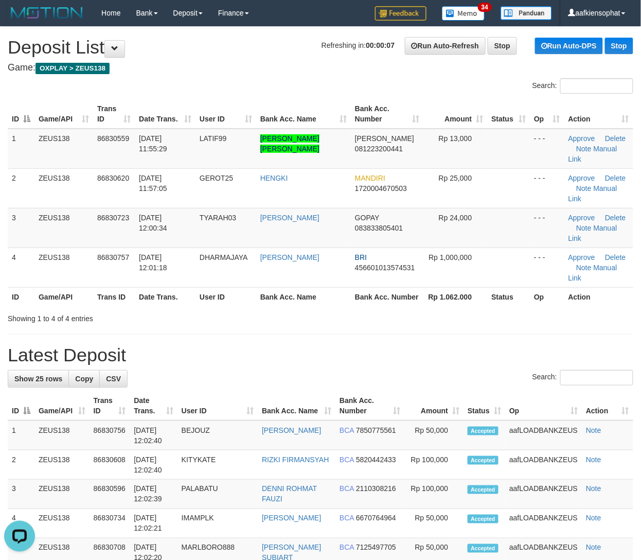
drag, startPoint x: 256, startPoint y: 362, endPoint x: 472, endPoint y: 372, distance: 216.3
click at [288, 391] on tr "ID Game/API Trans ID Date Trans. User ID Bank Acc. Name Bank Acc. Number Amount…" at bounding box center [321, 405] width 626 height 29
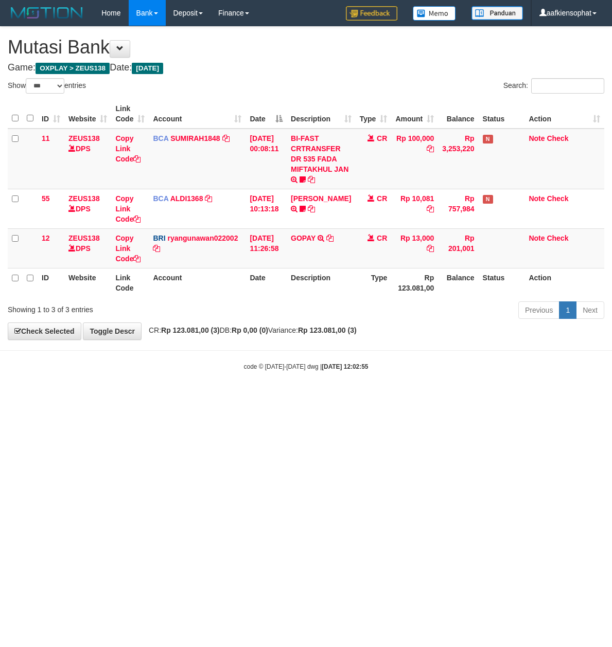
select select "***"
click at [258, 52] on h1 "Mutasi Bank" at bounding box center [306, 47] width 596 height 21
click at [194, 98] on div "ID Website Link Code Account Date Description Type Amount Balance Status Action…" at bounding box center [306, 198] width 612 height 204
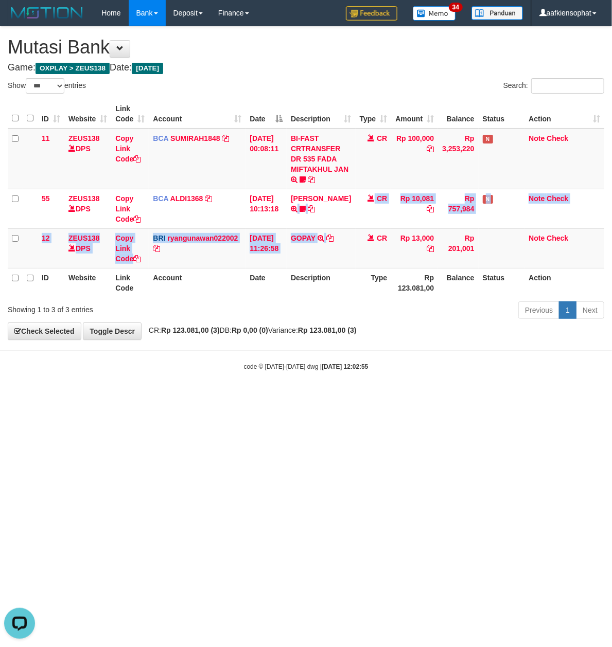
click at [324, 268] on table "ID Website Link Code Account Date Description Type Amount Balance Status Action…" at bounding box center [306, 198] width 596 height 198
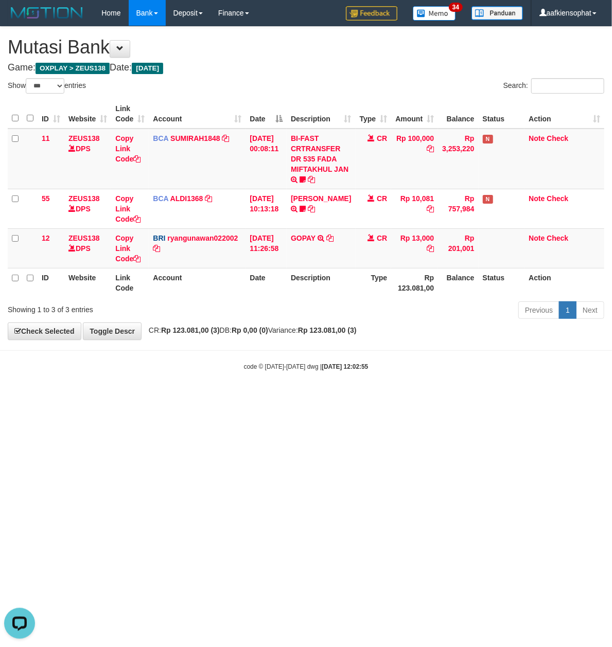
drag, startPoint x: 208, startPoint y: 458, endPoint x: 212, endPoint y: 509, distance: 51.1
click at [208, 397] on html "Toggle navigation Home Bank Account List Load By Website Group [OXPLAY] ZEUS138…" at bounding box center [306, 198] width 612 height 397
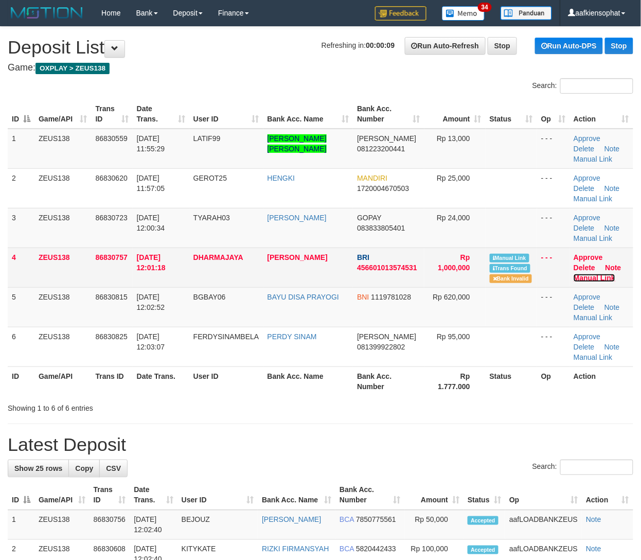
click at [600, 277] on link "Manual Link" at bounding box center [595, 278] width 42 height 8
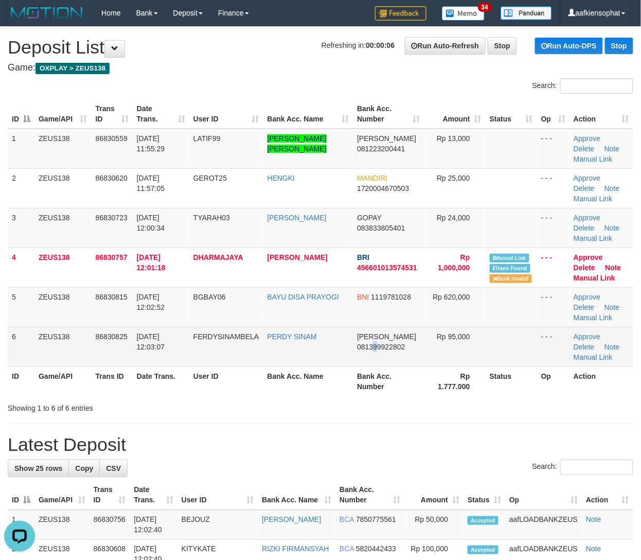
click at [416, 357] on td "DANA 081399922802" at bounding box center [388, 347] width 71 height 40
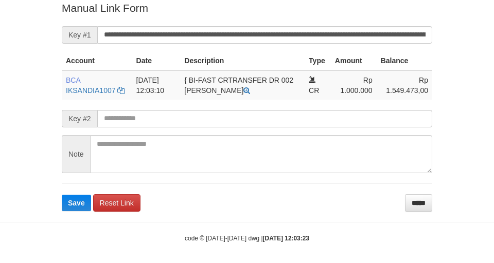
click at [62, 195] on button "Save" at bounding box center [76, 203] width 29 height 16
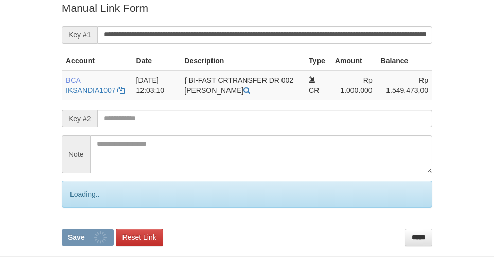
click at [62, 229] on button "Save" at bounding box center [88, 237] width 52 height 16
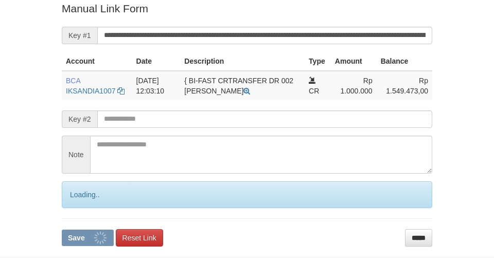
click at [62, 230] on button "Save" at bounding box center [88, 238] width 52 height 16
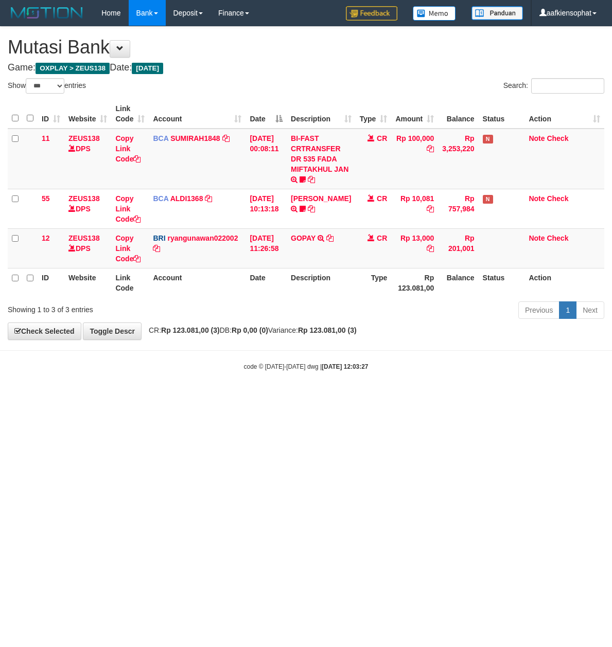
select select "***"
click at [309, 43] on h1 "Mutasi Bank" at bounding box center [306, 47] width 596 height 21
click at [356, 397] on html "Toggle navigation Home Bank Account List Load By Website Group [OXPLAY] ZEUS138…" at bounding box center [306, 198] width 612 height 397
click at [366, 397] on html "Toggle navigation Home Bank Account List Load By Website Group [OXPLAY] ZEUS138…" at bounding box center [306, 198] width 612 height 397
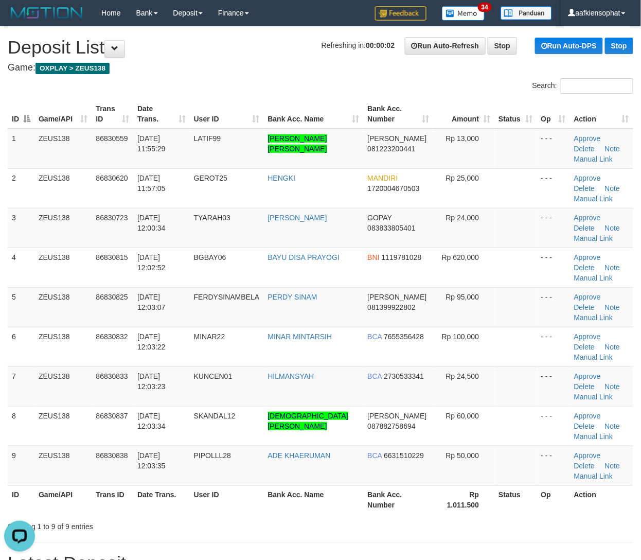
click at [540, 508] on th "Op" at bounding box center [553, 499] width 33 height 29
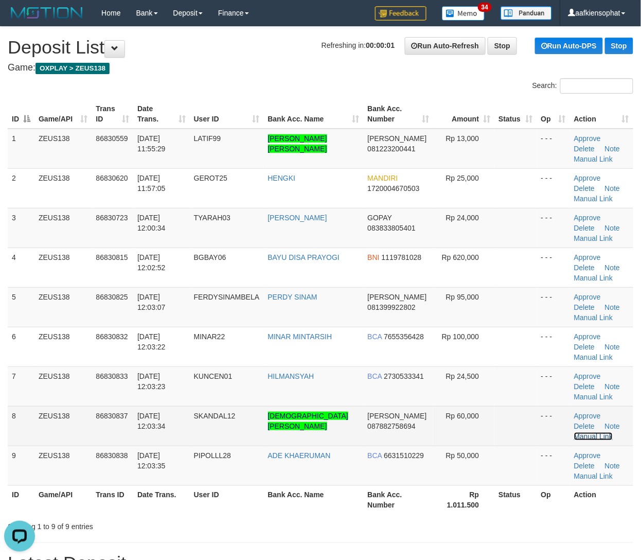
click at [612, 432] on link "Manual Link" at bounding box center [593, 436] width 39 height 8
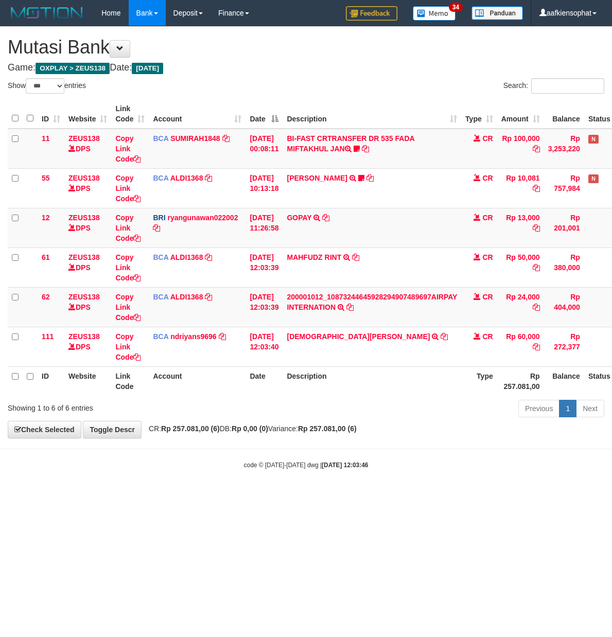
select select "***"
click at [320, 372] on th "Description" at bounding box center [371, 380] width 179 height 29
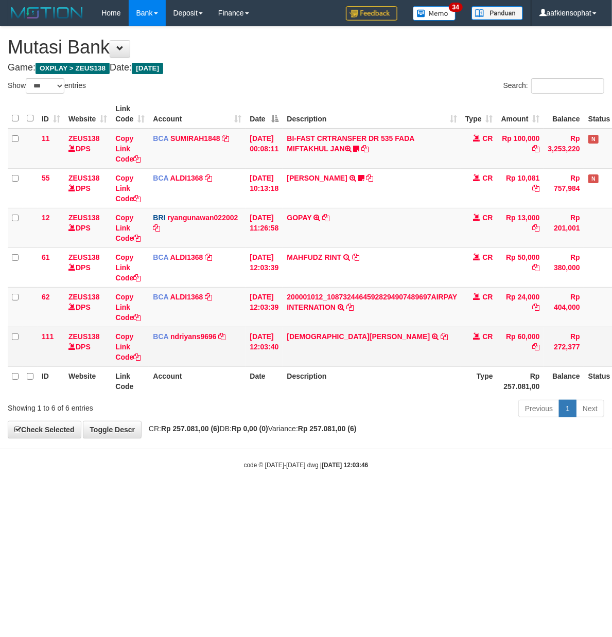
click at [314, 345] on td "MUHAMMAD OKK TRSF E-BANKING CR 3108/FTSCY/WS95051 60000.002025083146257980 TRFD…" at bounding box center [371, 347] width 179 height 40
copy td "MUHAMMAD OKK"
click at [314, 345] on td "MUHAMMAD OKK TRSF E-BANKING CR 3108/FTSCY/WS95051 60000.002025083146257980 TRFD…" at bounding box center [371, 347] width 179 height 40
drag, startPoint x: 310, startPoint y: 394, endPoint x: 319, endPoint y: 342, distance: 52.3
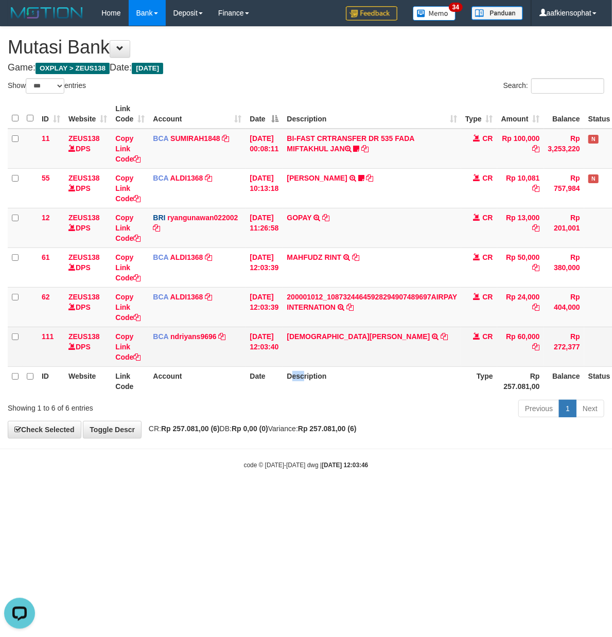
click at [310, 386] on th "Description" at bounding box center [371, 380] width 179 height 29
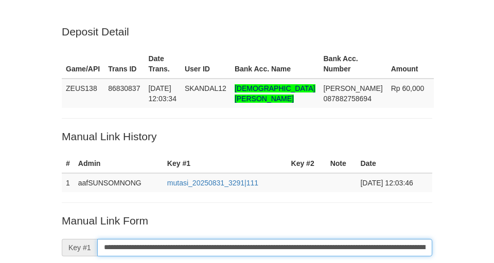
drag, startPoint x: 359, startPoint y: 245, endPoint x: 346, endPoint y: 254, distance: 15.3
click at [349, 254] on input "**********" at bounding box center [264, 247] width 335 height 17
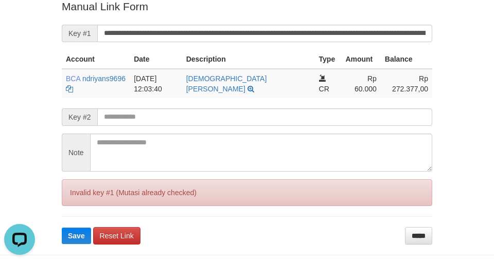
scroll to position [243, 0]
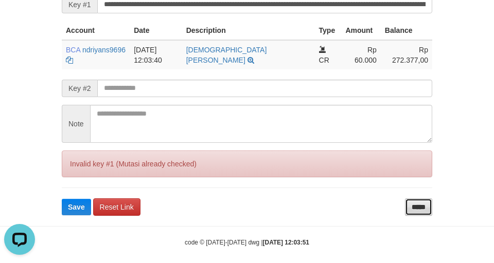
click at [421, 199] on input "*****" at bounding box center [418, 207] width 27 height 17
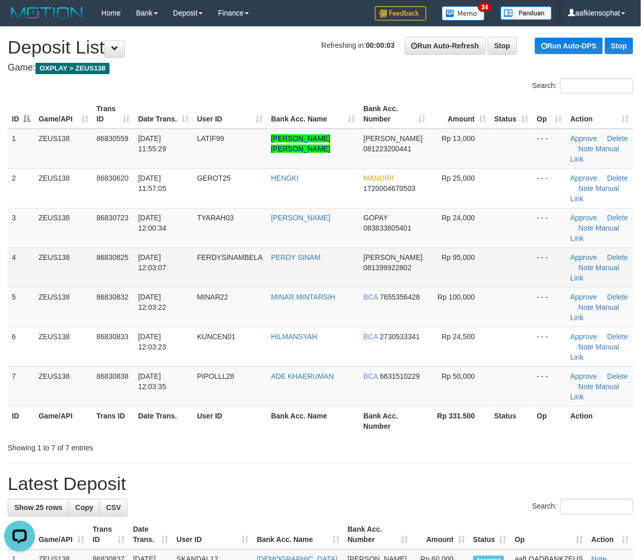
click at [563, 269] on td "- - -" at bounding box center [549, 268] width 33 height 40
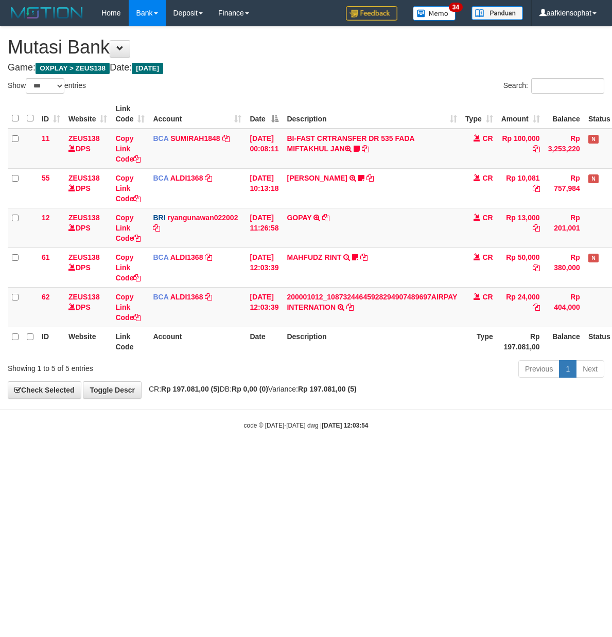
select select "***"
click at [213, 291] on td "BCA ALDI1368 DPS ALDI mutasi_20250831_3354 | 62 mutasi_20250831_3354 | 62" at bounding box center [197, 307] width 97 height 40
drag, startPoint x: 210, startPoint y: 291, endPoint x: 197, endPoint y: 291, distance: 13.9
click at [202, 291] on td "BCA ALDI1368 DPS ALDI mutasi_20250831_3354 | 62 mutasi_20250831_3354 | 62" at bounding box center [197, 307] width 97 height 40
select select "***"
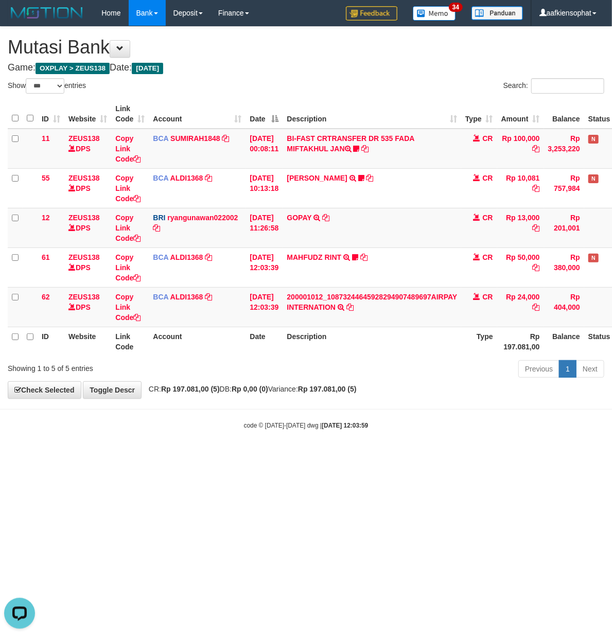
click at [254, 369] on div "Showing 1 to 5 of 5 entries" at bounding box center [127, 366] width 255 height 14
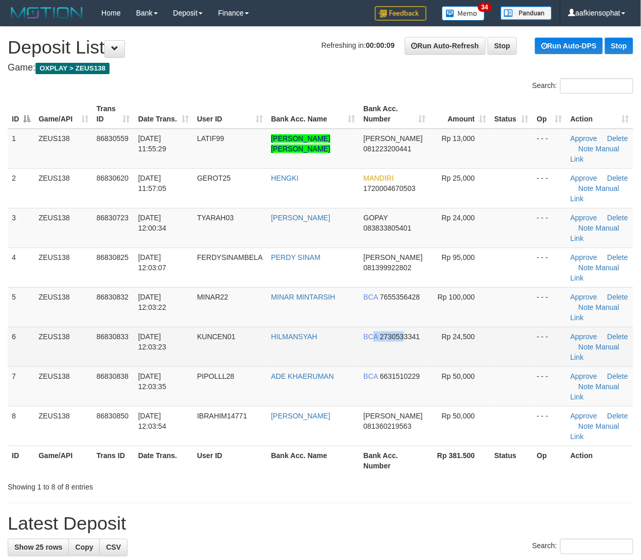
drag, startPoint x: 374, startPoint y: 330, endPoint x: 473, endPoint y: 334, distance: 99.9
click at [410, 332] on td "BCA 2730533341" at bounding box center [395, 347] width 70 height 40
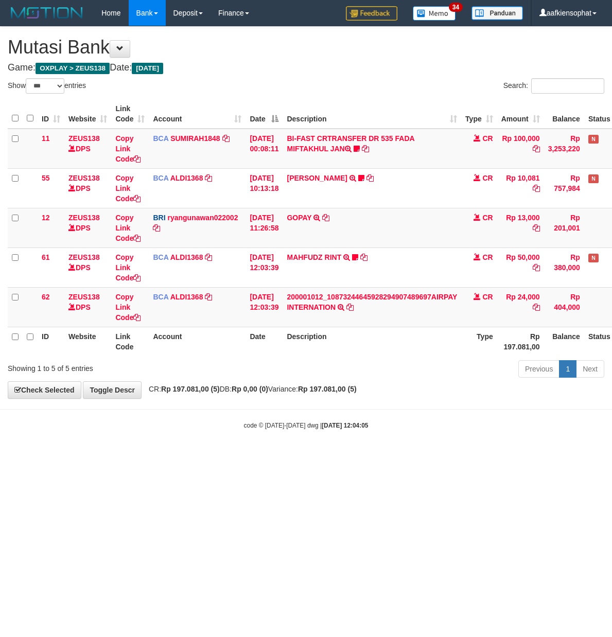
select select "***"
drag, startPoint x: 429, startPoint y: 379, endPoint x: 392, endPoint y: 383, distance: 36.8
click at [420, 381] on div "Previous 1 Next" at bounding box center [433, 370] width 342 height 22
select select "***"
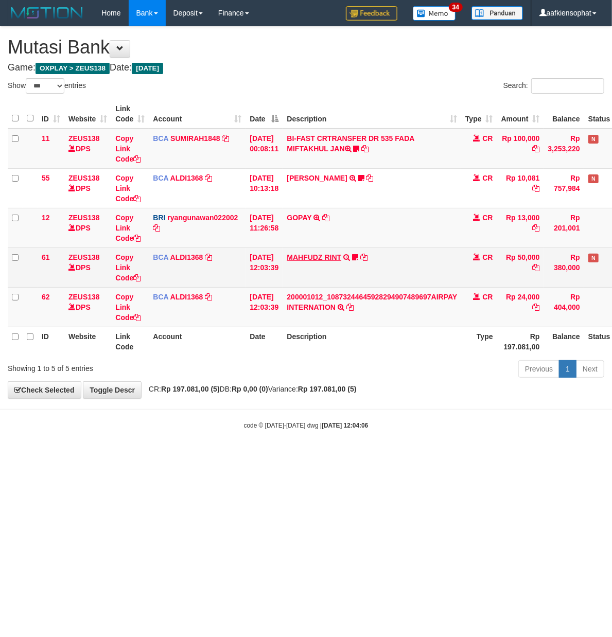
click at [335, 256] on link "MAHFUDZ RINT" at bounding box center [314, 257] width 55 height 8
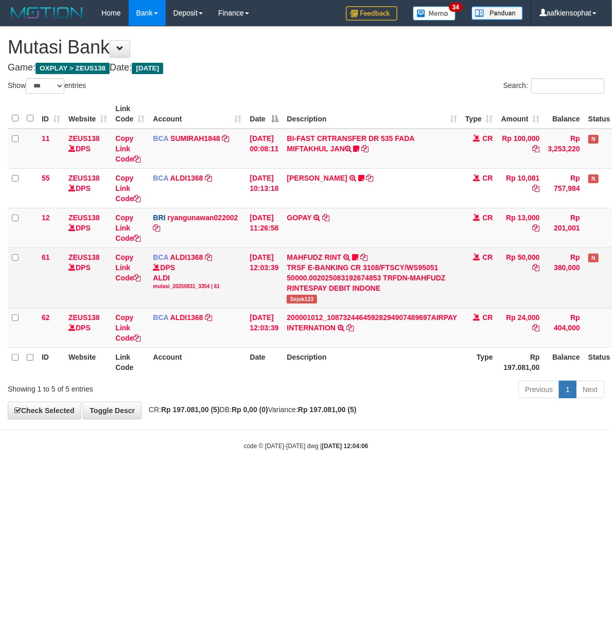
click at [296, 305] on td "MAHFUDZ RINT TRSF E-BANKING CR 3108/FTSCY/WS95051 50000.002025083192674853 TRFD…" at bounding box center [371, 278] width 179 height 60
copy span "Sejuk123"
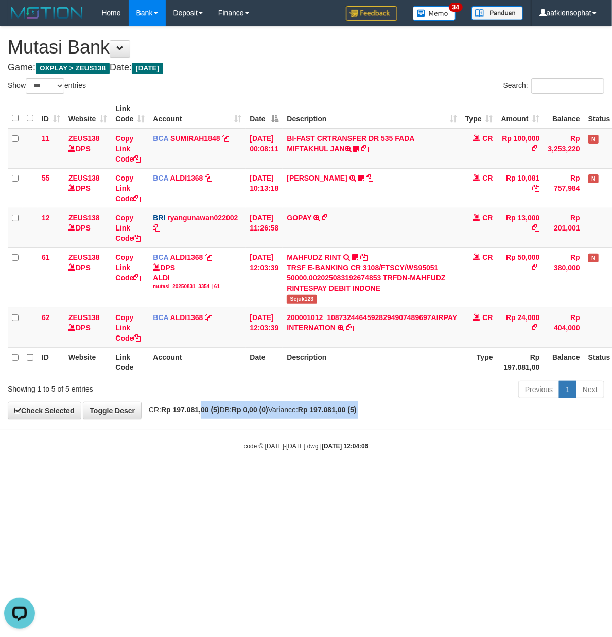
drag, startPoint x: 215, startPoint y: 432, endPoint x: 208, endPoint y: 444, distance: 13.1
click at [211, 441] on body "Toggle navigation Home Bank Account List Load By Website Group [OXPLAY] ZEUS138…" at bounding box center [306, 238] width 612 height 476
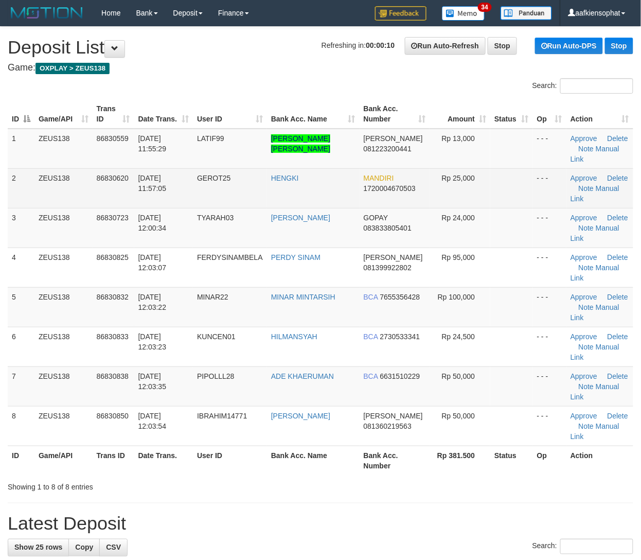
click at [66, 201] on tr "2 ZEUS138 86830620 31/08/2025 11:57:05 GEROT25 HENGKI MANDIRI 1720004670503 Rp …" at bounding box center [321, 188] width 626 height 40
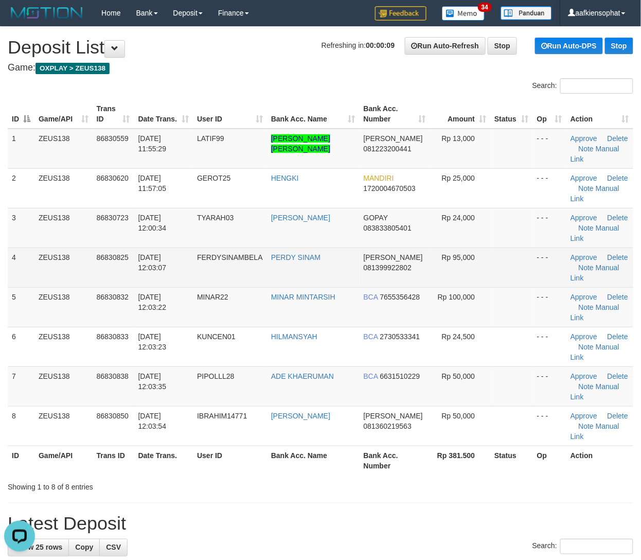
click at [470, 260] on span "Rp 95,000" at bounding box center [458, 257] width 33 height 8
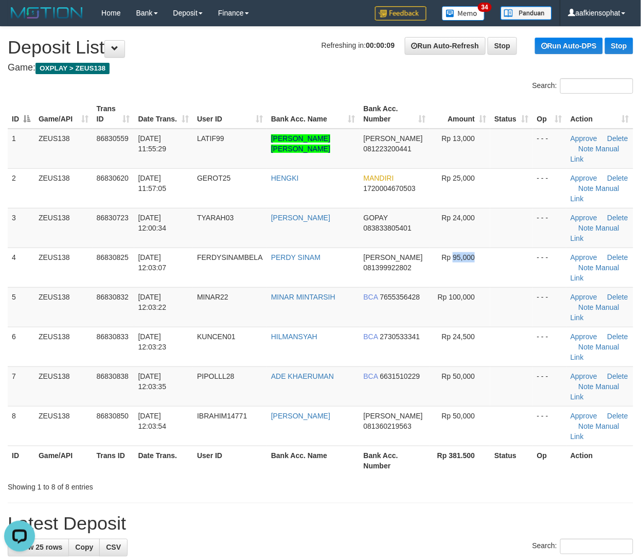
drag, startPoint x: 470, startPoint y: 260, endPoint x: 649, endPoint y: 317, distance: 188.4
click at [478, 270] on td "Rp 95,000" at bounding box center [460, 268] width 61 height 40
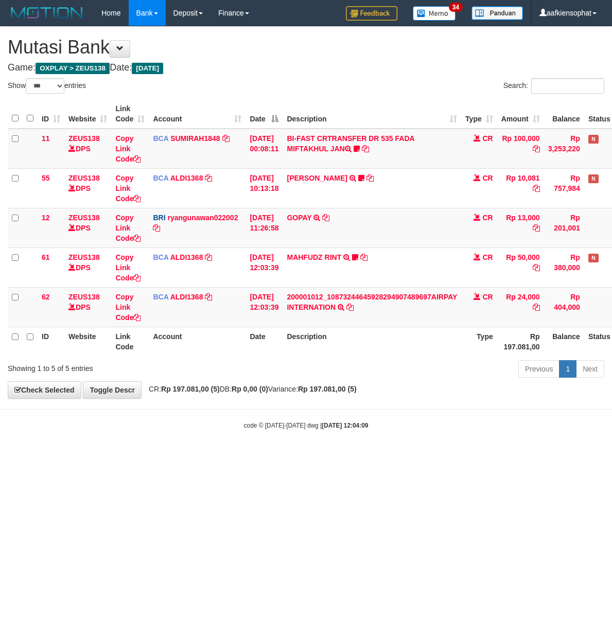
select select "***"
click at [211, 60] on div "**********" at bounding box center [306, 213] width 612 height 372
drag, startPoint x: 165, startPoint y: 463, endPoint x: 113, endPoint y: 531, distance: 85.2
click at [145, 456] on html "Toggle navigation Home Bank Account List Load By Website Group [OXPLAY] ZEUS138…" at bounding box center [306, 228] width 612 height 456
select select "***"
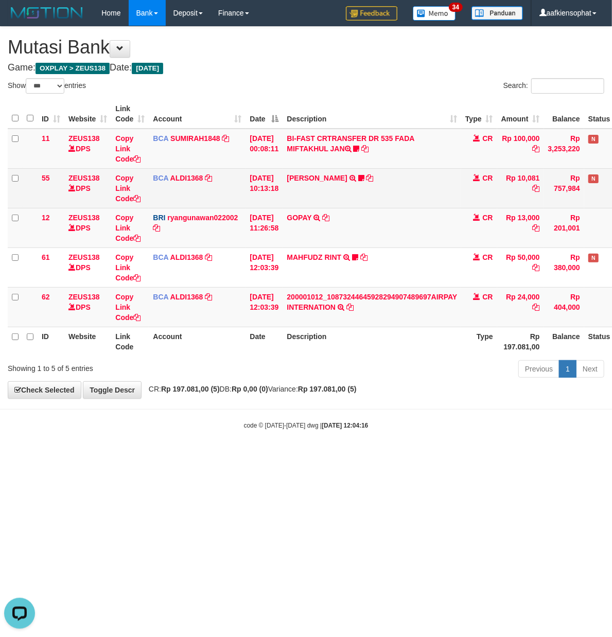
drag, startPoint x: 225, startPoint y: 49, endPoint x: 52, endPoint y: 186, distance: 220.2
click at [200, 85] on div "**********" at bounding box center [306, 213] width 612 height 372
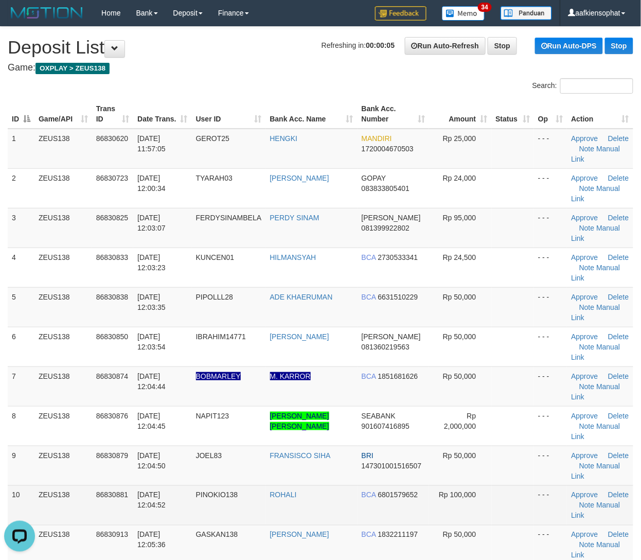
click at [515, 496] on td at bounding box center [513, 505] width 43 height 40
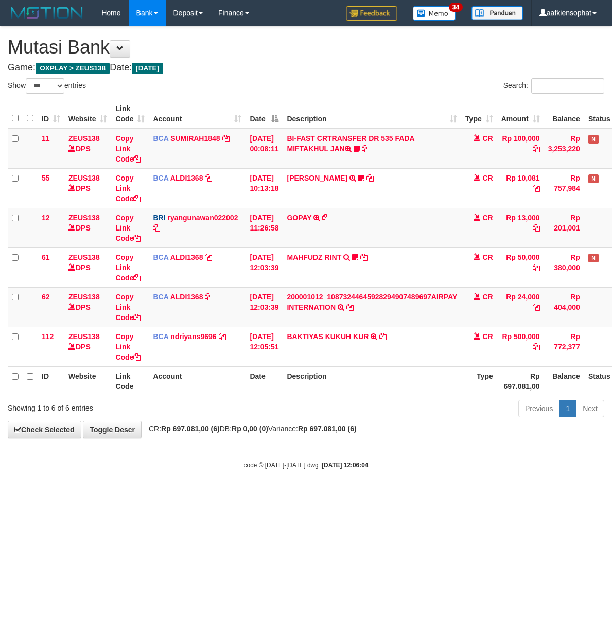
select select "***"
drag, startPoint x: 204, startPoint y: 447, endPoint x: 155, endPoint y: 470, distance: 54.6
click at [180, 470] on body "Toggle navigation Home Bank Account List Load By Website Group [OXPLAY] ZEUS138…" at bounding box center [306, 248] width 612 height 496
select select "***"
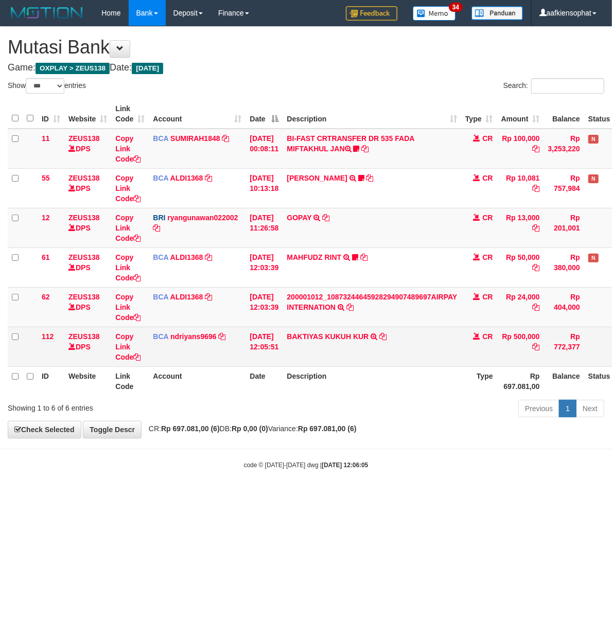
click at [359, 345] on td "BAKTIYAS KUKUH KUR TRSF E-BANKING CR 08/31 Z3R21 BAKTIYAS KUKUH KUR" at bounding box center [371, 347] width 179 height 40
copy td "BAKTIYAS KUKUH KUR"
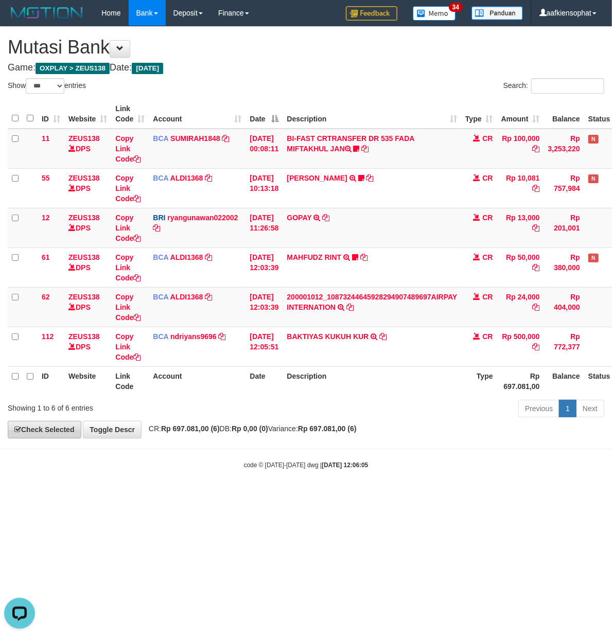
drag, startPoint x: 225, startPoint y: 472, endPoint x: 13, endPoint y: 438, distance: 214.2
click at [149, 466] on div "code © 2012-2018 dwg | 2025/08/31 12:06:05" at bounding box center [306, 464] width 612 height 10
drag, startPoint x: 79, startPoint y: 519, endPoint x: 77, endPoint y: 529, distance: 10.9
click at [77, 496] on html "Toggle navigation Home Bank Account List Load By Website Group [OXPLAY] ZEUS138…" at bounding box center [306, 248] width 612 height 496
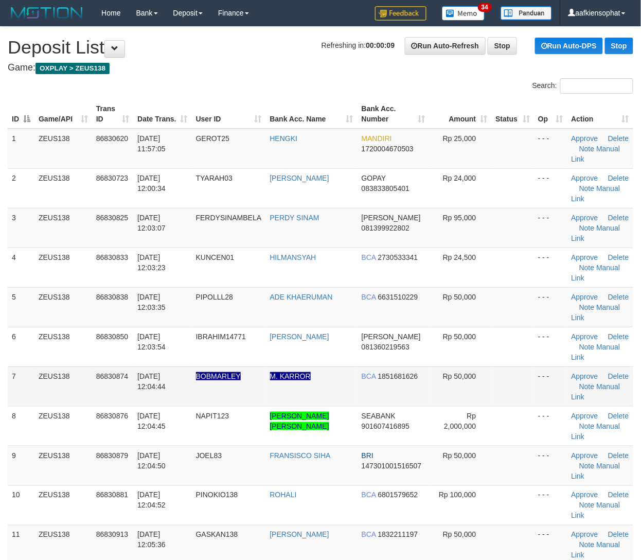
drag, startPoint x: 101, startPoint y: 394, endPoint x: 115, endPoint y: 400, distance: 15.7
click at [105, 396] on tr "7 ZEUS138 86830874 31/08/2025 12:04:44 BOBMARLEY M. KARROR BCA 1851681626 Rp 50…" at bounding box center [321, 386] width 626 height 40
drag, startPoint x: 143, startPoint y: 466, endPoint x: 152, endPoint y: 466, distance: 9.3
click at [144, 466] on span "31/08/2025 12:04:50" at bounding box center [151, 460] width 28 height 19
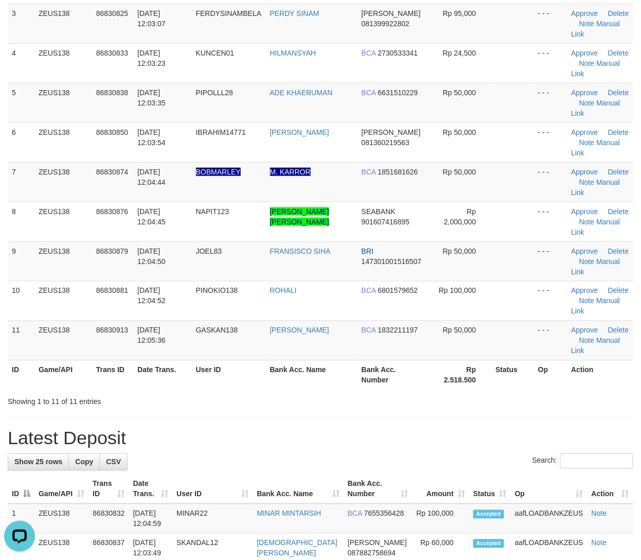
scroll to position [206, 0]
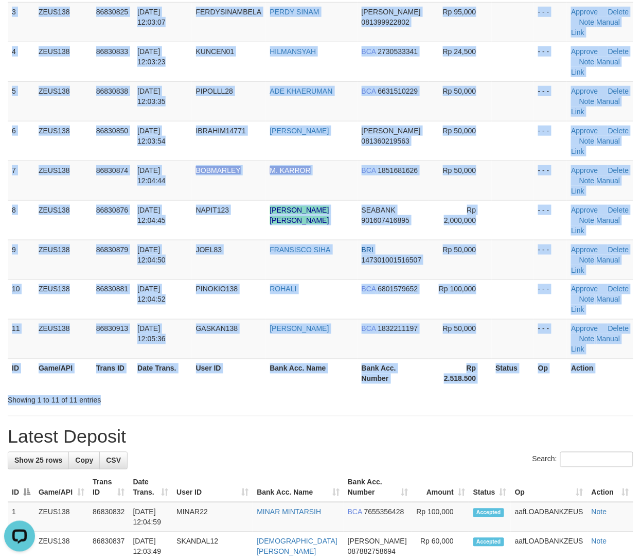
click at [408, 429] on div "**********" at bounding box center [320, 562] width 641 height 1483
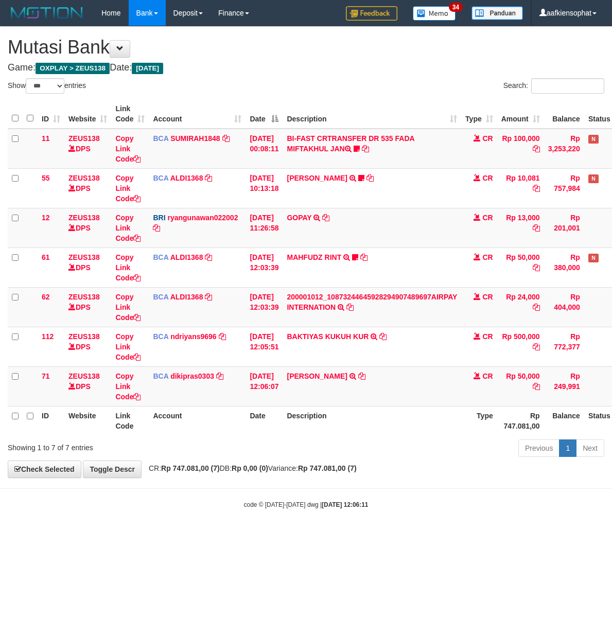
select select "***"
click at [340, 387] on td "[PERSON_NAME] TRSF E-BANKING CR 3108/FTSCY/WS95051 50000.002025083144001670 TRF…" at bounding box center [371, 386] width 179 height 40
copy td "[PERSON_NAME]"
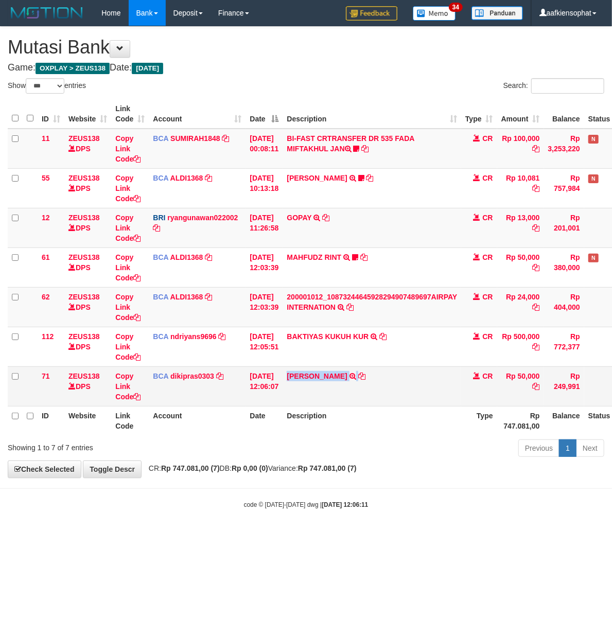
click at [340, 387] on td "[PERSON_NAME] TRSF E-BANKING CR 3108/FTSCY/WS95051 50000.002025083144001670 TRF…" at bounding box center [371, 386] width 179 height 40
drag, startPoint x: 273, startPoint y: 207, endPoint x: 307, endPoint y: 293, distance: 92.9
click at [284, 236] on tbody "11 ZEUS138 DPS Copy Link Code BCA SUMIRAH1848 DPS SUMIRAH mutasi_20250831_4156 …" at bounding box center [332, 268] width 648 height 278
click at [263, 509] on body "Toggle navigation Home Bank Account List Load By Website Group [OXPLAY] ZEUS138…" at bounding box center [306, 267] width 612 height 535
click at [261, 507] on small "code © 2012-2018 dwg | 2025/08/31 12:06:11" at bounding box center [306, 504] width 125 height 7
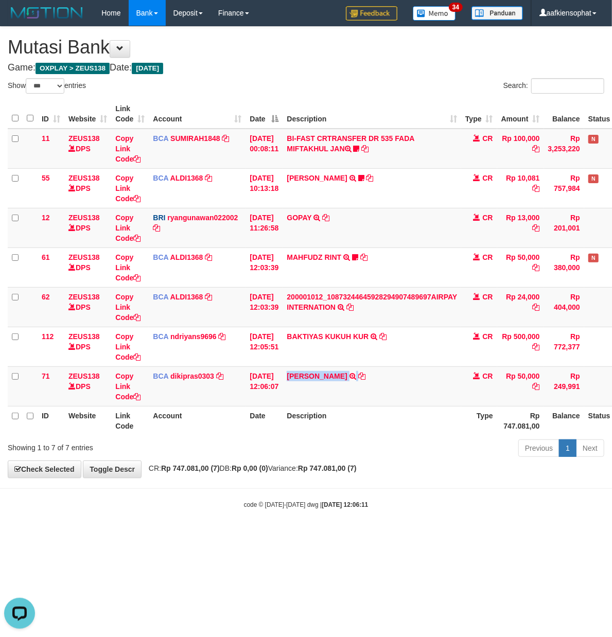
click at [264, 507] on small "code © 2012-2018 dwg | 2025/08/31 12:06:11" at bounding box center [306, 504] width 125 height 7
click at [297, 447] on div "Previous 1 Next" at bounding box center [433, 449] width 342 height 22
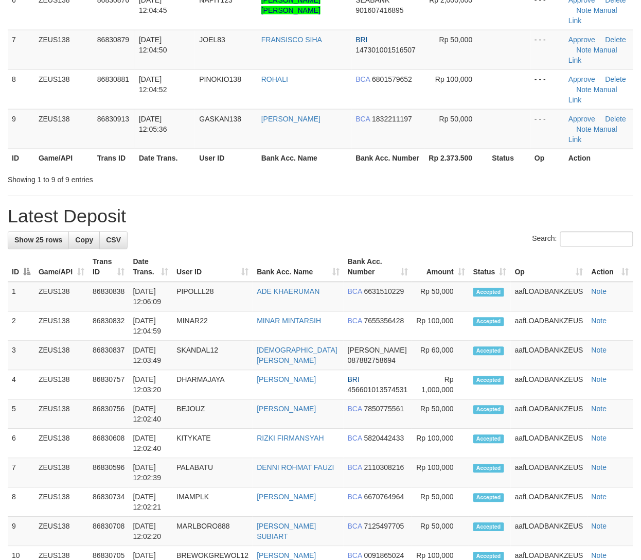
scroll to position [206, 0]
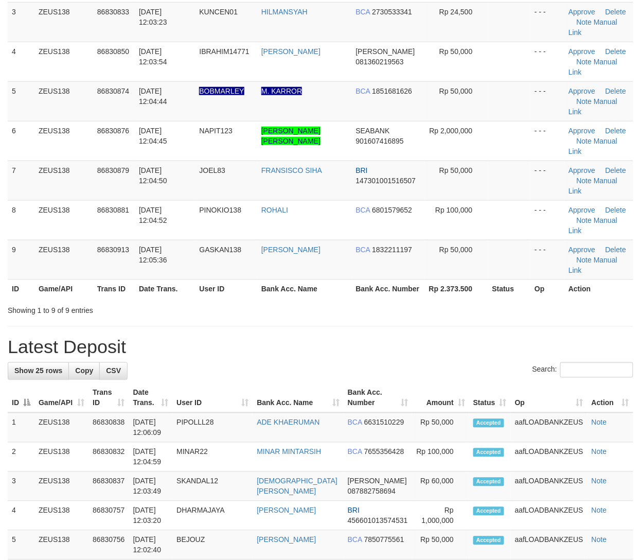
click at [343, 325] on div "**********" at bounding box center [320, 518] width 641 height 1394
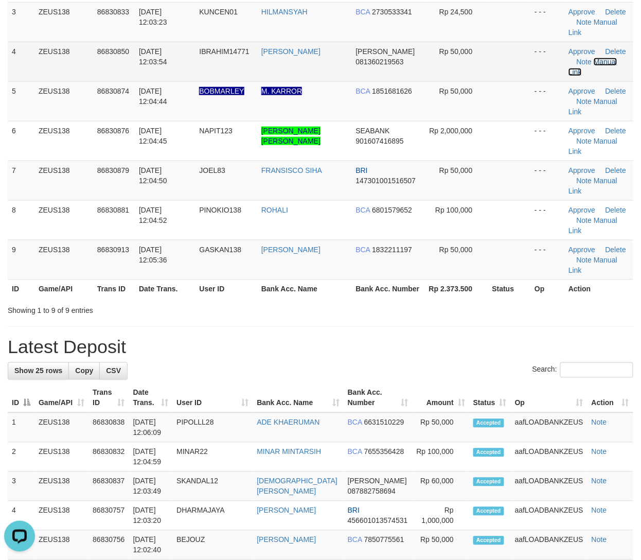
click at [600, 58] on link "Manual Link" at bounding box center [593, 67] width 49 height 19
click at [569, 58] on link "Manual Link" at bounding box center [593, 67] width 49 height 19
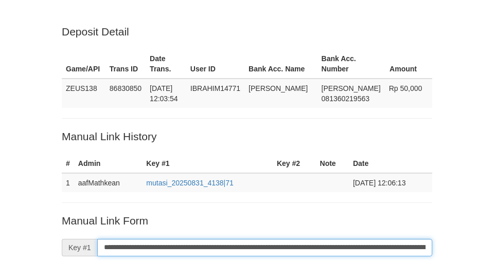
drag, startPoint x: 318, startPoint y: 246, endPoint x: 315, endPoint y: 241, distance: 5.3
click at [317, 245] on input "**********" at bounding box center [264, 247] width 335 height 17
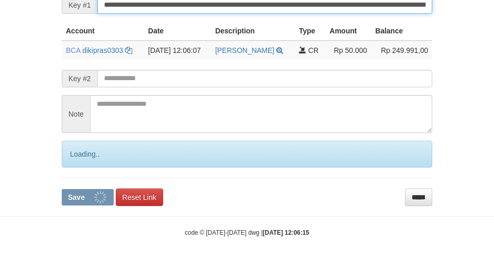
scroll to position [243, 0]
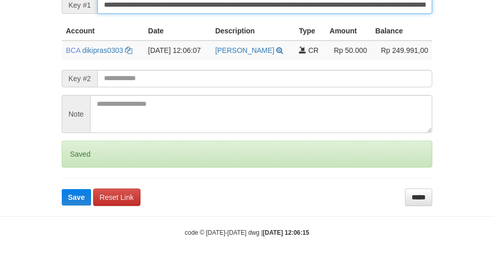
click at [62, 189] on button "Save" at bounding box center [76, 197] width 29 height 16
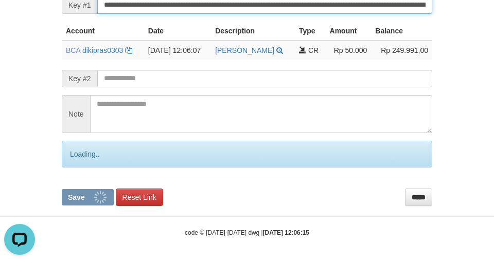
scroll to position [0, 0]
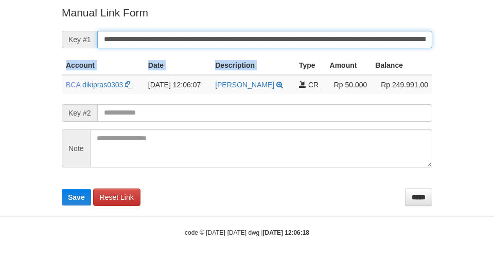
click at [62, 189] on button "Save" at bounding box center [76, 197] width 29 height 16
click at [298, 38] on input "**********" at bounding box center [264, 39] width 335 height 17
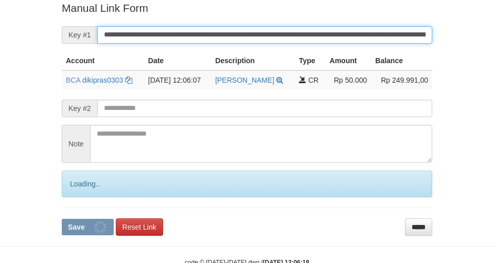
click at [62, 219] on button "Save" at bounding box center [88, 227] width 52 height 16
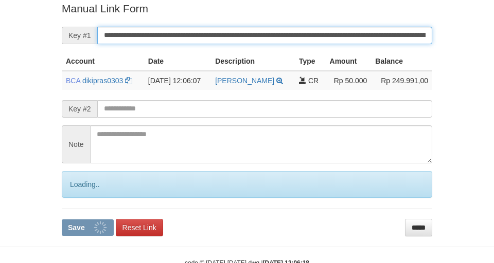
click at [62, 220] on button "Save" at bounding box center [88, 228] width 52 height 16
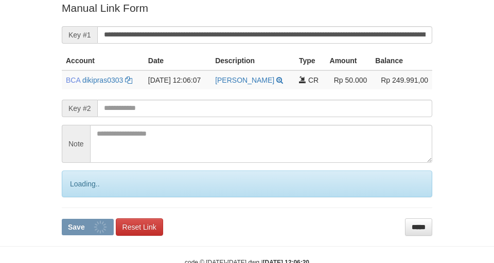
drag, startPoint x: 0, startPoint y: 0, endPoint x: 262, endPoint y: 37, distance: 264.5
click at [262, 37] on input "**********" at bounding box center [264, 34] width 335 height 17
click at [62, 219] on button "Save" at bounding box center [88, 227] width 52 height 16
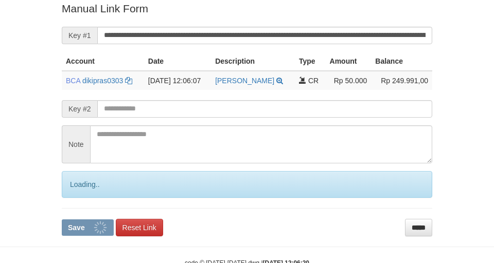
click at [311, 56] on th "Type" at bounding box center [310, 61] width 31 height 19
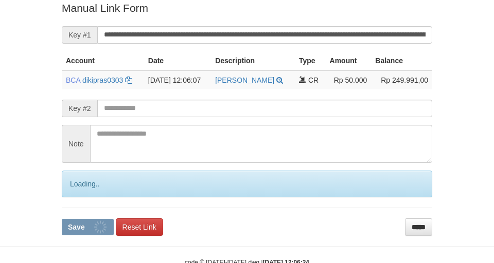
scroll to position [213, 0]
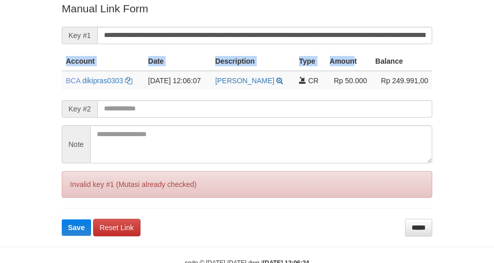
drag, startPoint x: 356, startPoint y: 54, endPoint x: 440, endPoint y: 19, distance: 91.6
click at [355, 48] on form "**********" at bounding box center [247, 118] width 370 height 235
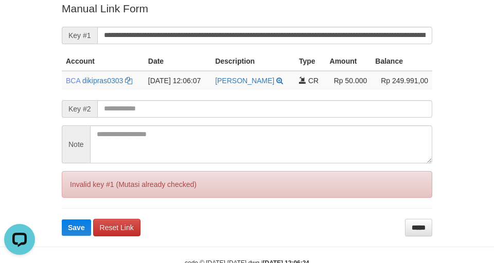
scroll to position [0, 0]
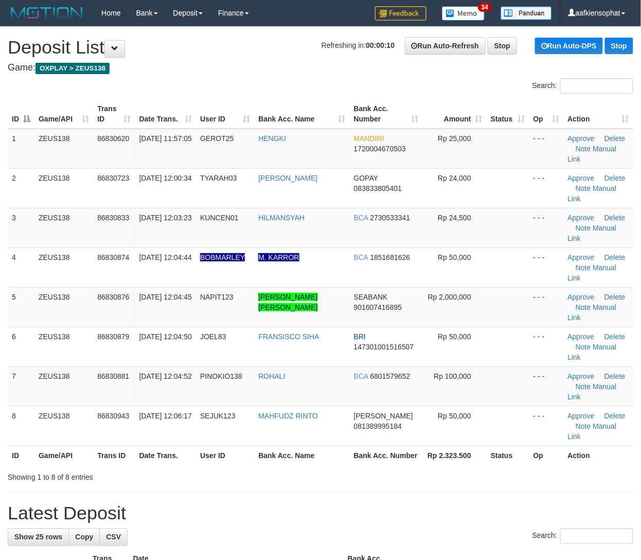
drag, startPoint x: 394, startPoint y: 425, endPoint x: 649, endPoint y: 431, distance: 255.3
click at [398, 503] on h1 "Latest Deposit" at bounding box center [321, 513] width 626 height 21
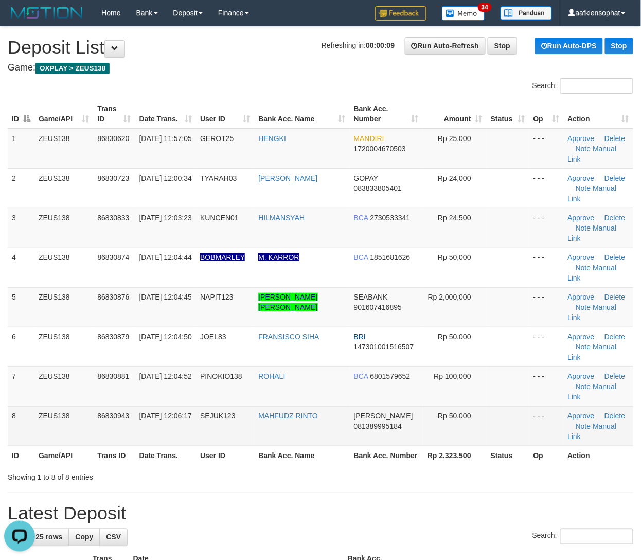
drag, startPoint x: 429, startPoint y: 387, endPoint x: 558, endPoint y: 352, distance: 133.4
click at [447, 446] on th "Rp 2.323.500" at bounding box center [455, 455] width 64 height 19
click at [599, 422] on link "Manual Link" at bounding box center [592, 431] width 49 height 19
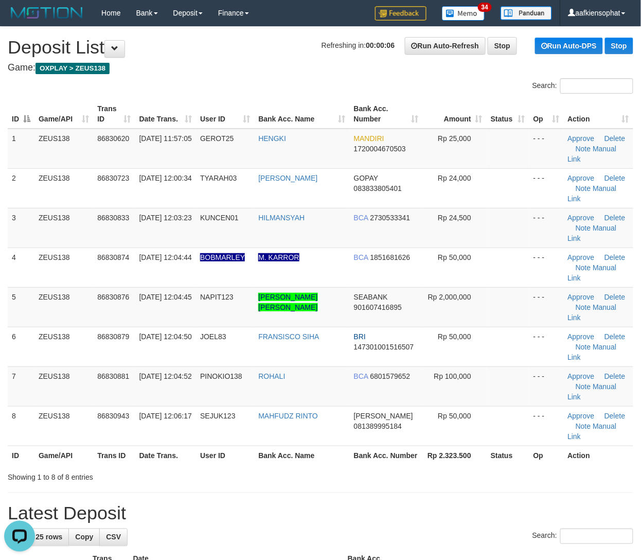
drag, startPoint x: 305, startPoint y: 396, endPoint x: 429, endPoint y: 383, distance: 124.7
click at [305, 468] on div "Showing 1 to 8 of 8 entries" at bounding box center [320, 475] width 641 height 14
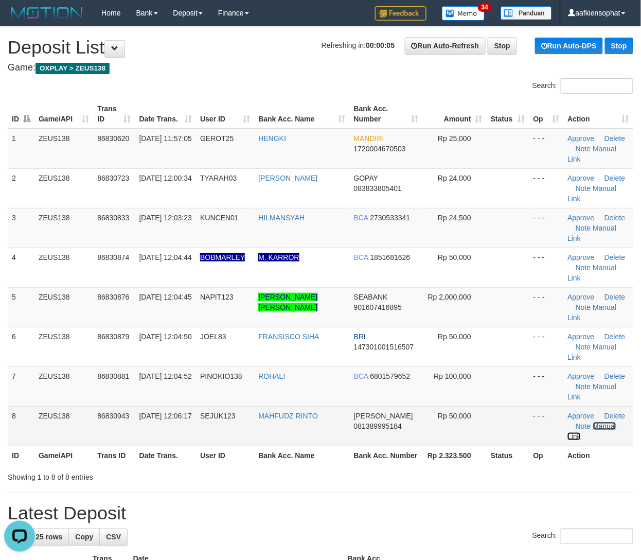
click at [612, 422] on link "Manual Link" at bounding box center [592, 431] width 49 height 19
click at [568, 422] on link "Manual Link" at bounding box center [592, 431] width 49 height 19
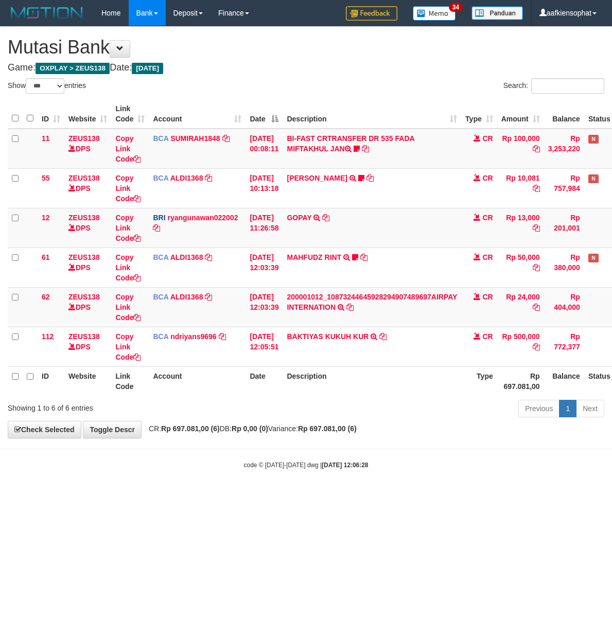
select select "***"
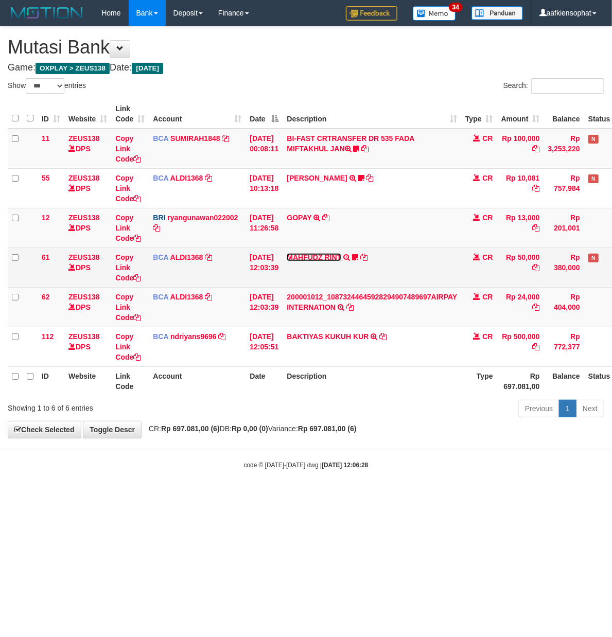
click at [311, 258] on link "MAHFUDZ RINT" at bounding box center [314, 257] width 55 height 8
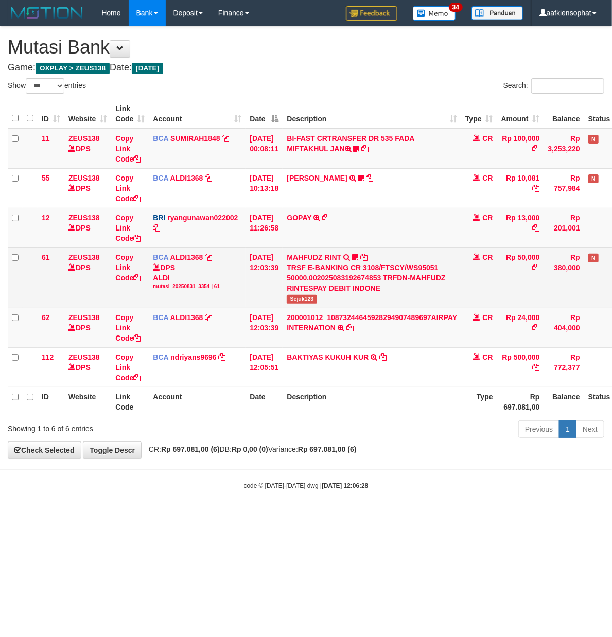
click at [296, 295] on span "Sejuk123" at bounding box center [302, 299] width 30 height 9
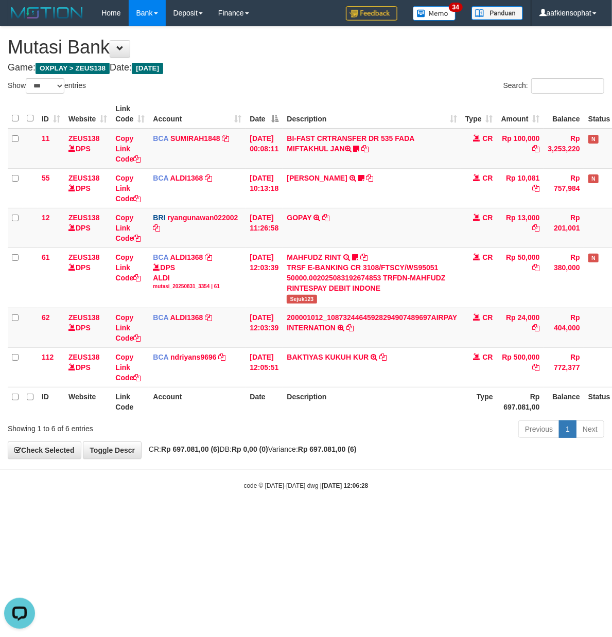
drag, startPoint x: 370, startPoint y: 406, endPoint x: 248, endPoint y: 312, distance: 154.8
click at [368, 406] on th "Description" at bounding box center [371, 401] width 179 height 29
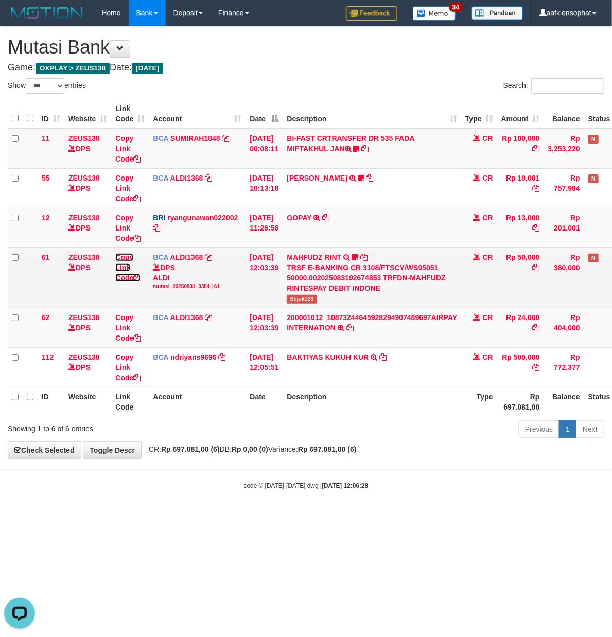
click at [128, 276] on link "Copy Link Code" at bounding box center [127, 267] width 25 height 29
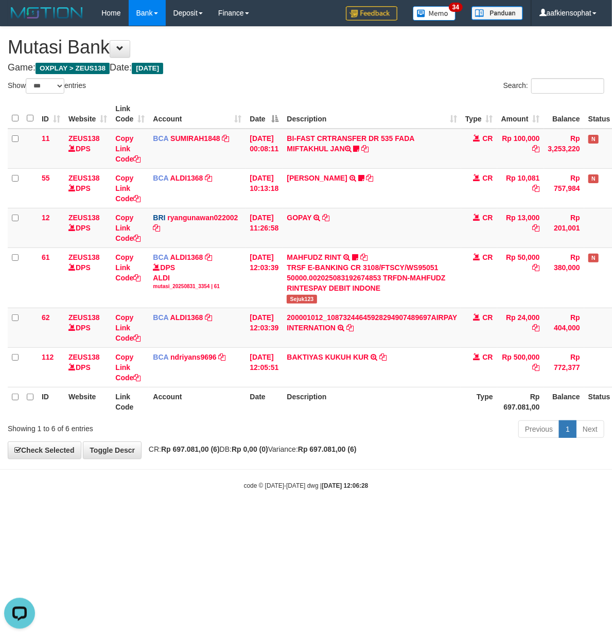
scroll to position [130, 0]
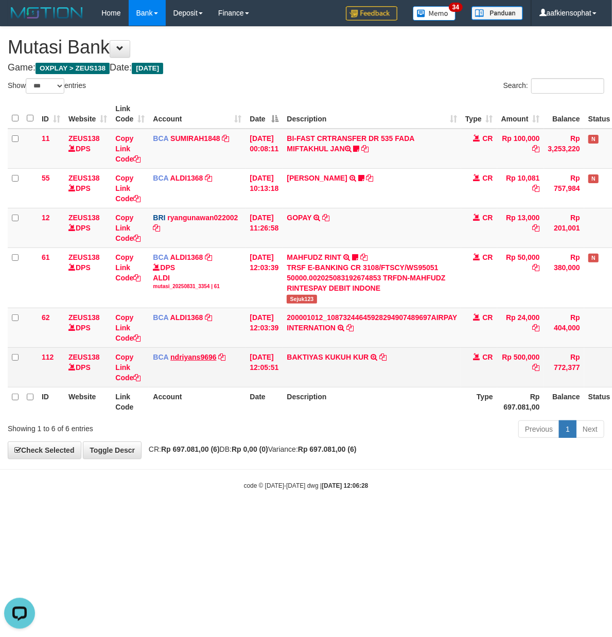
drag, startPoint x: 276, startPoint y: 107, endPoint x: 180, endPoint y: 134, distance: 99.4
click at [279, 109] on th "Date" at bounding box center [263, 113] width 37 height 29
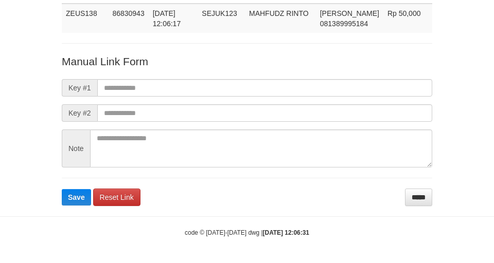
scroll to position [75, 0]
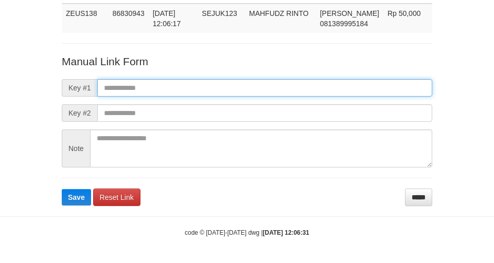
paste input "**********"
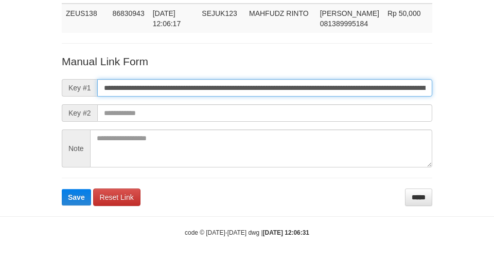
drag, startPoint x: 246, startPoint y: 82, endPoint x: 136, endPoint y: 103, distance: 111.5
click at [241, 83] on input "**********" at bounding box center [264, 87] width 335 height 17
type input "**********"
click at [62, 189] on button "Save" at bounding box center [76, 197] width 29 height 16
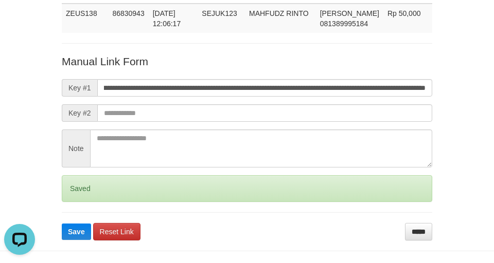
scroll to position [0, 0]
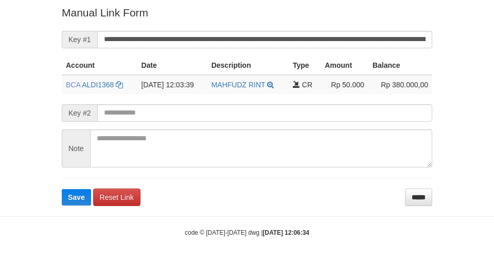
click at [241, 31] on input "**********" at bounding box center [264, 39] width 335 height 17
click at [62, 189] on button "Save" at bounding box center [76, 197] width 29 height 16
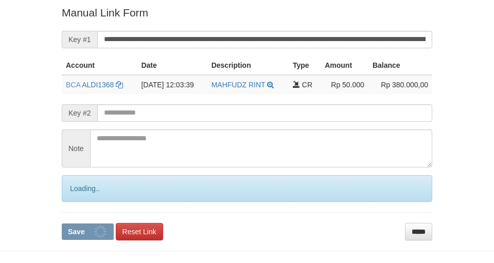
scroll to position [213, 0]
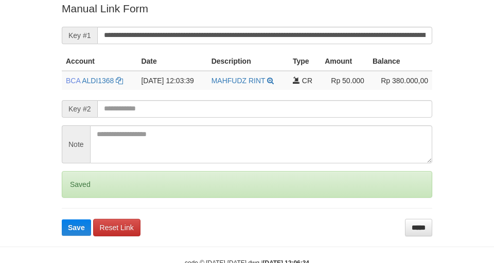
click at [62, 220] on button "Save" at bounding box center [76, 228] width 29 height 16
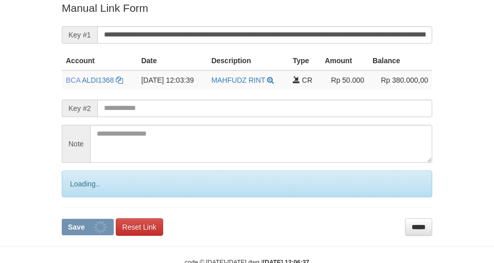
click at [62, 219] on button "Save" at bounding box center [88, 227] width 52 height 16
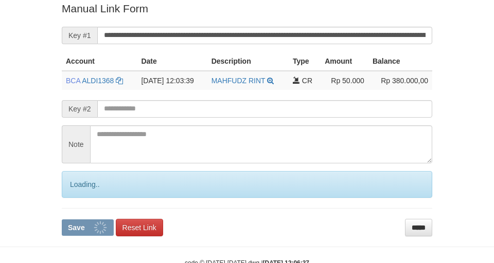
click at [62, 220] on button "Save" at bounding box center [88, 228] width 52 height 16
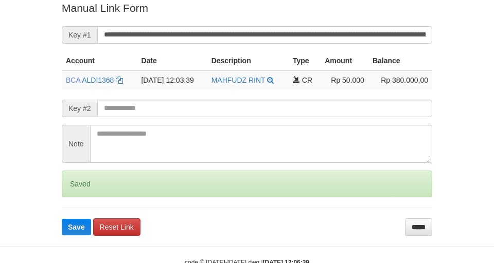
scroll to position [213, 0]
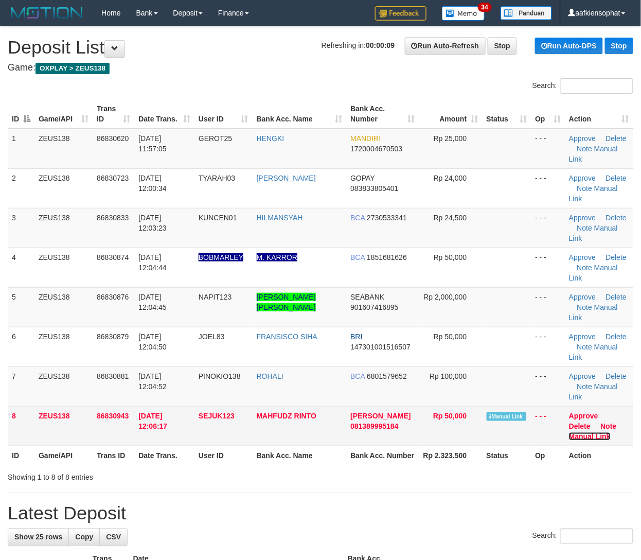
click at [599, 432] on link "Manual Link" at bounding box center [590, 436] width 42 height 8
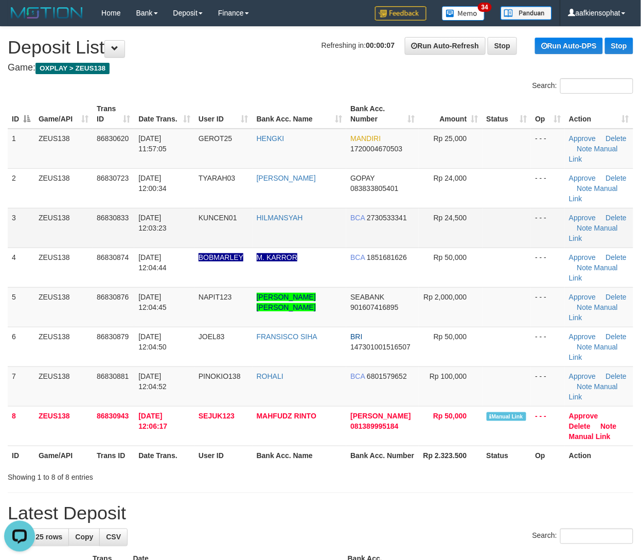
drag, startPoint x: 179, startPoint y: 225, endPoint x: 206, endPoint y: 221, distance: 27.6
click at [200, 222] on tr "3 ZEUS138 86830833 31/08/2025 12:03:23 KUNCEN01 HILMANSYAH BCA 2730533341 Rp 24…" at bounding box center [321, 228] width 626 height 40
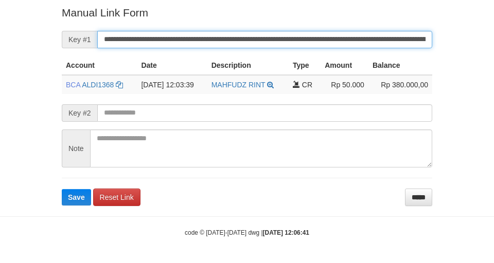
click at [62, 189] on button "Save" at bounding box center [76, 197] width 29 height 16
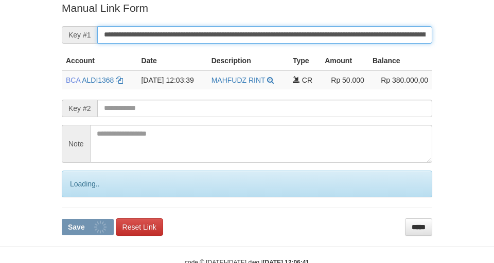
drag, startPoint x: 256, startPoint y: 36, endPoint x: 324, endPoint y: 28, distance: 68.9
click at [257, 33] on input "**********" at bounding box center [264, 34] width 335 height 17
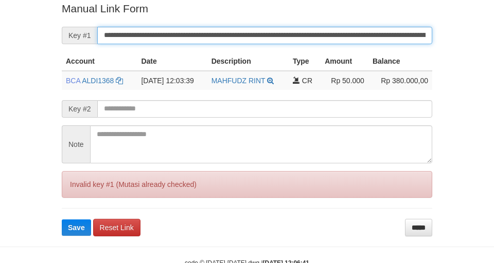
click at [62, 220] on button "Save" at bounding box center [76, 228] width 29 height 16
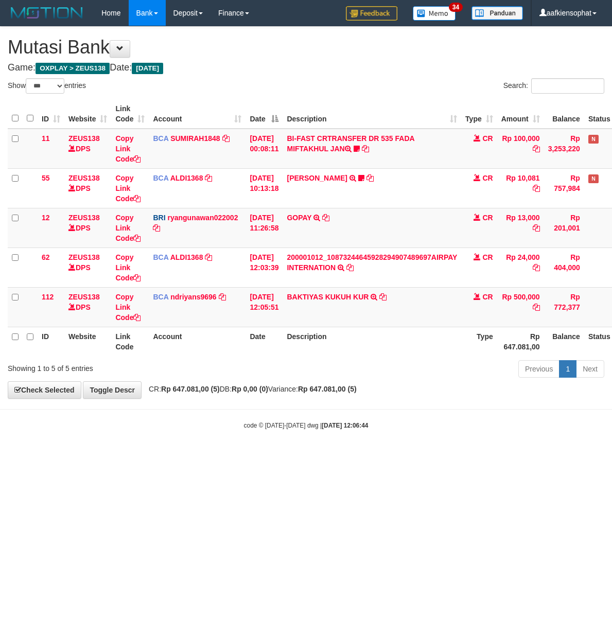
select select "***"
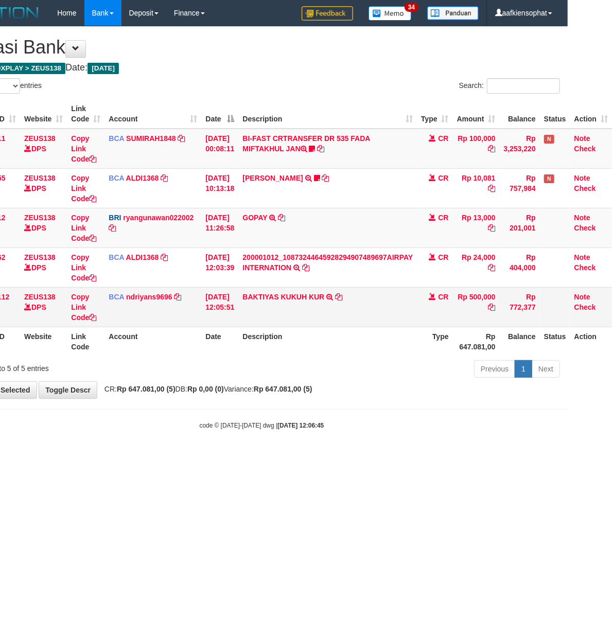
click at [354, 317] on td "BAKTIYAS KUKUH KUR TRSF E-BANKING CR 08/31 Z3R21 BAKTIYAS KUKUH KUR" at bounding box center [327, 307] width 179 height 40
copy tr "BAKTIYAS KUKUH KUR TRSF E-BANKING CR 08/31 Z3R21 BAKTIYAS KUKUH KUR"
click at [354, 317] on td "BAKTIYAS KUKUH KUR TRSF E-BANKING CR 08/31 Z3R21 BAKTIYAS KUKUH KUR" at bounding box center [327, 307] width 179 height 40
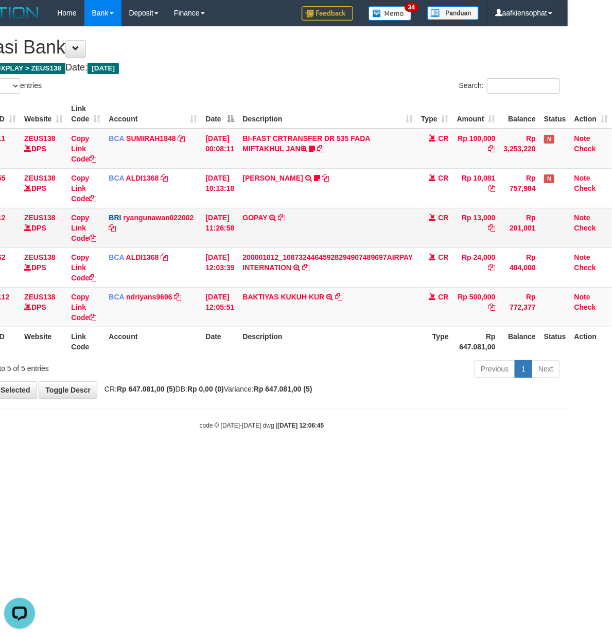
drag, startPoint x: 347, startPoint y: 412, endPoint x: 505, endPoint y: 221, distance: 247.8
click at [377, 371] on body "Toggle navigation Home Bank Account List Load By Website Group [OXPLAY] ZEUS138…" at bounding box center [262, 228] width 612 height 456
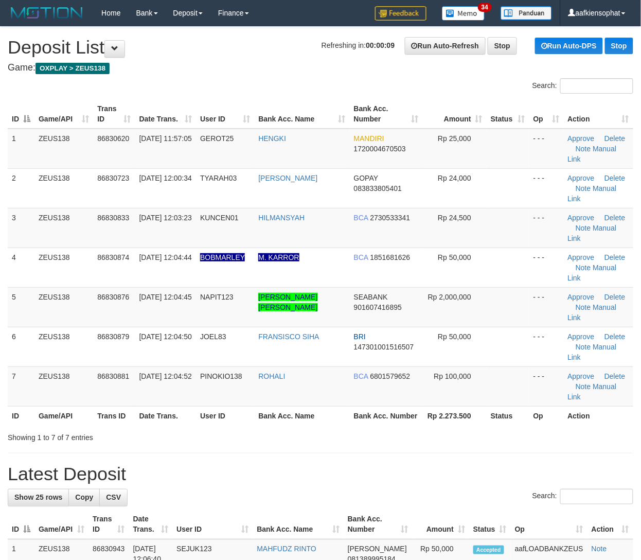
drag, startPoint x: 474, startPoint y: 346, endPoint x: 550, endPoint y: 366, distance: 78.3
click at [476, 406] on th "Rp 2.273.500" at bounding box center [455, 415] width 64 height 19
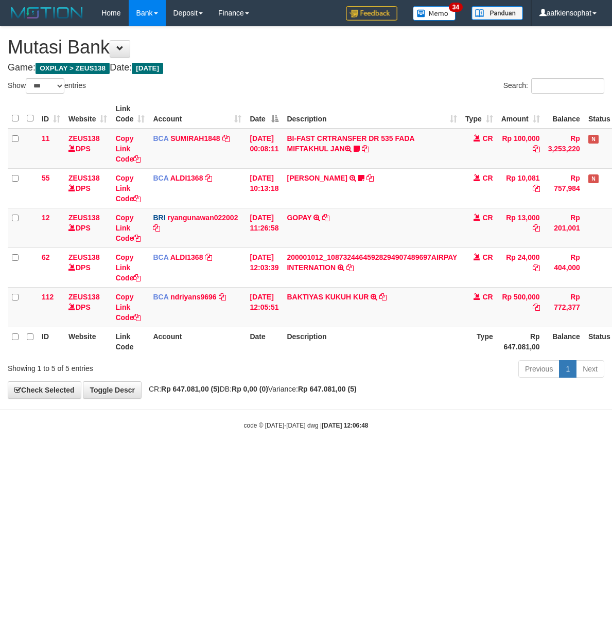
select select "***"
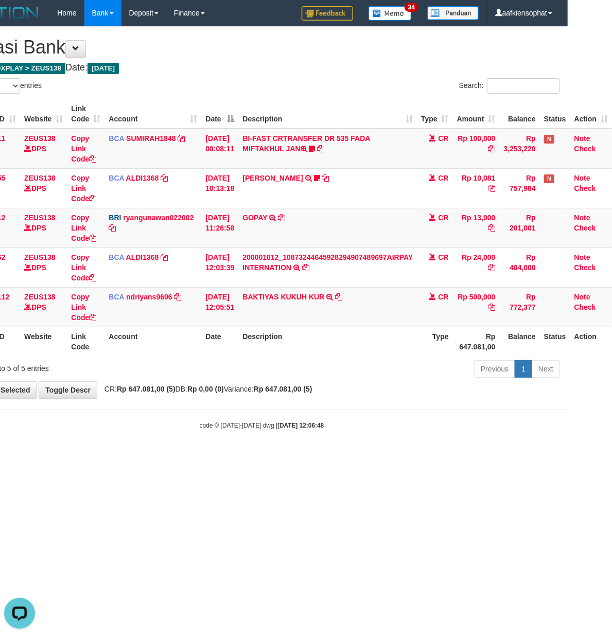
drag, startPoint x: 364, startPoint y: 481, endPoint x: 384, endPoint y: 478, distance: 19.7
click at [385, 456] on html "Toggle navigation Home Bank Account List Load By Website Group [OXPLAY] ZEUS138…" at bounding box center [262, 228] width 612 height 456
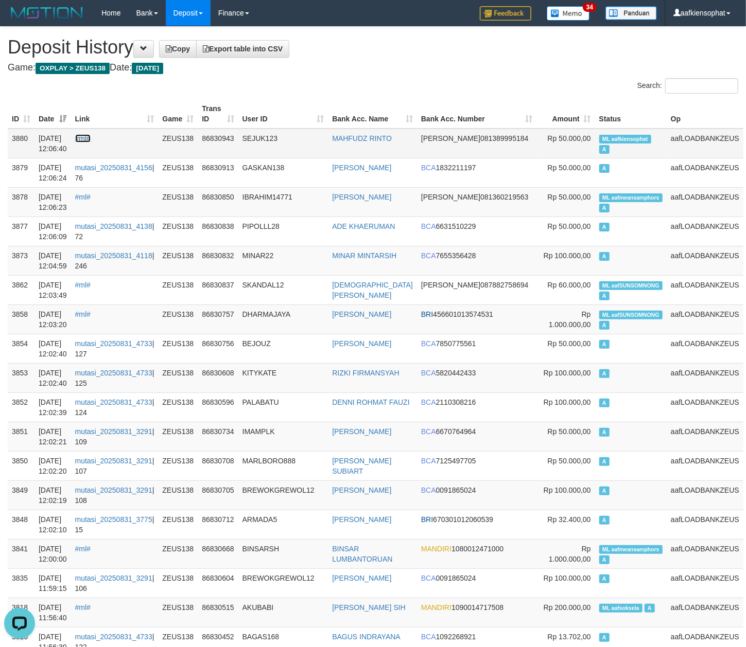
click at [91, 138] on link "#ml#" at bounding box center [82, 138] width 15 height 8
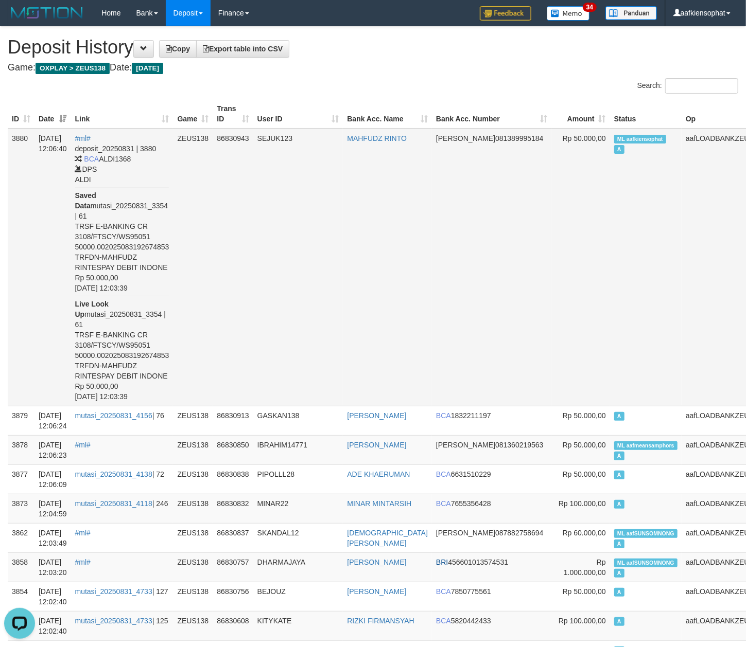
click at [634, 149] on td "ML aafkiensophat A" at bounding box center [646, 268] width 72 height 278
click at [621, 150] on td "ML aafkiensophat A" at bounding box center [646, 268] width 72 height 278
copy td "ML aafkiensophat A"
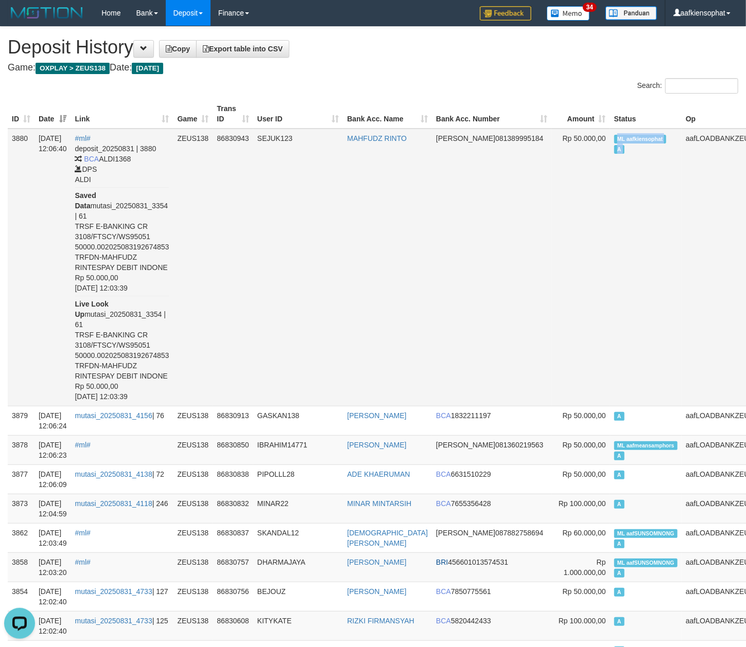
click at [621, 150] on td "ML aafkiensophat A" at bounding box center [646, 268] width 72 height 278
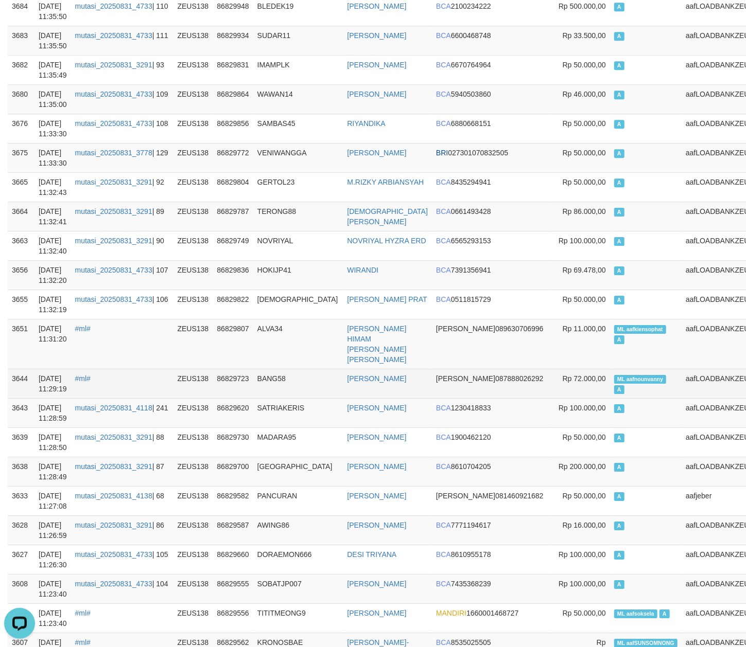
click at [616, 375] on span "ML aafnounvanny" at bounding box center [640, 379] width 52 height 9
copy td "aafnounvanny"
click at [615, 375] on span "ML aafnounvanny" at bounding box center [640, 379] width 52 height 9
copy td "ML aafnounvanny A"
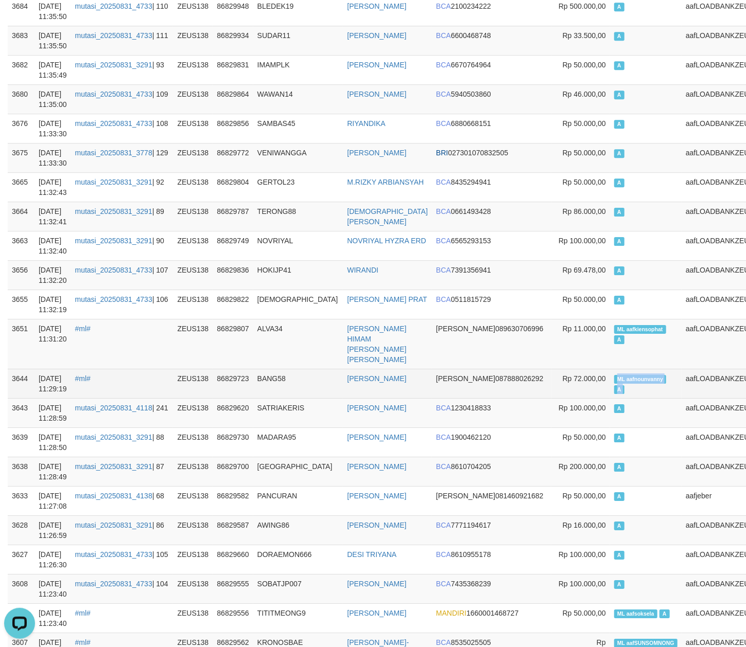
click at [615, 375] on span "ML aafnounvanny" at bounding box center [640, 379] width 52 height 9
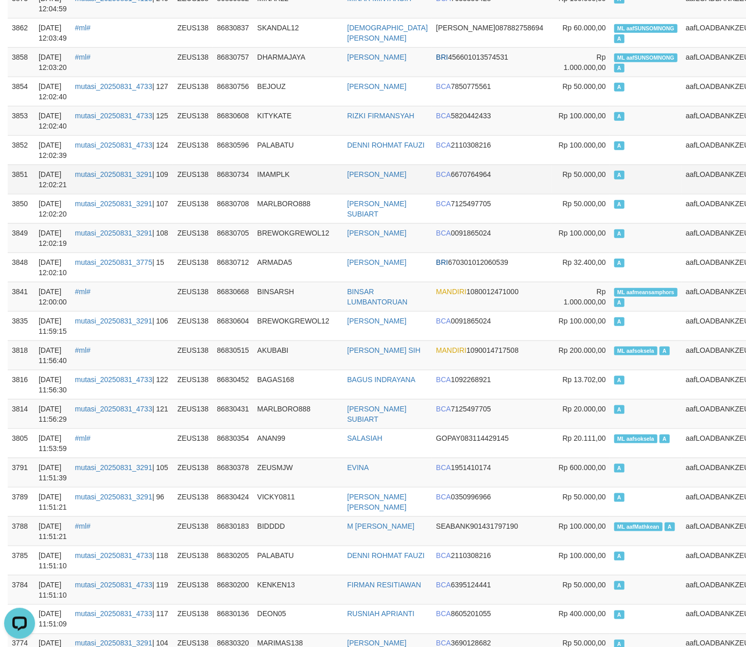
scroll to position [387, 0]
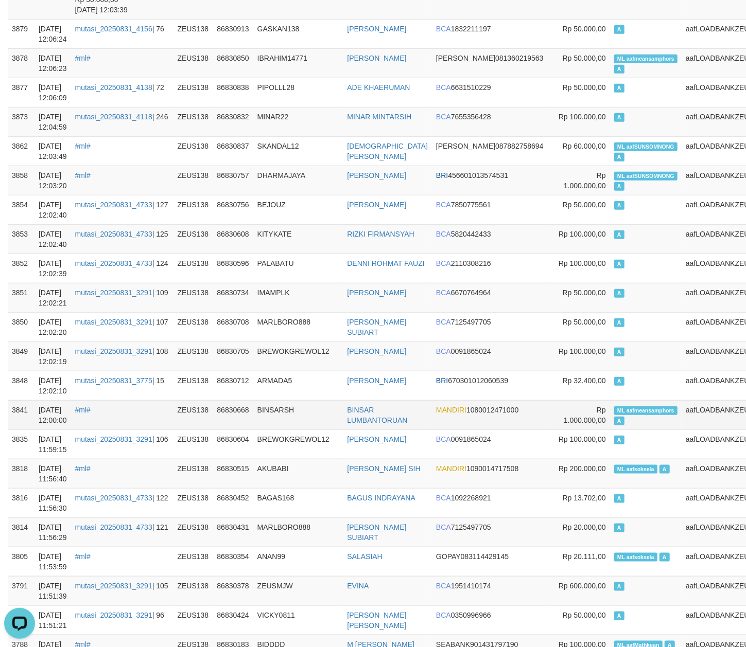
click at [610, 400] on td "ML aafmeansamphors A" at bounding box center [646, 414] width 72 height 29
copy span
click at [610, 400] on td "ML aafmeansamphors A" at bounding box center [646, 414] width 72 height 29
copy td "ML aafmeansamphors A"
click at [610, 400] on td "ML aafmeansamphors A" at bounding box center [646, 414] width 72 height 29
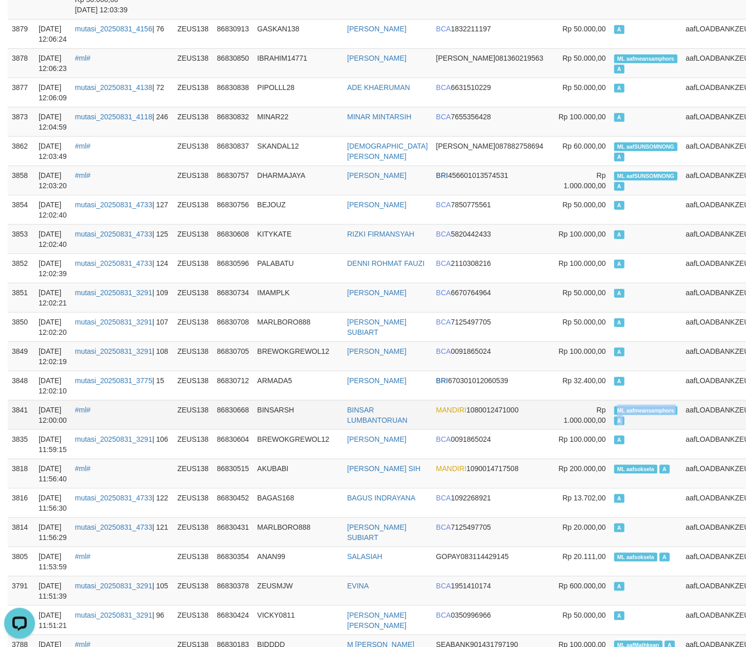
click at [610, 400] on td "ML aafmeansamphors A" at bounding box center [646, 414] width 72 height 29
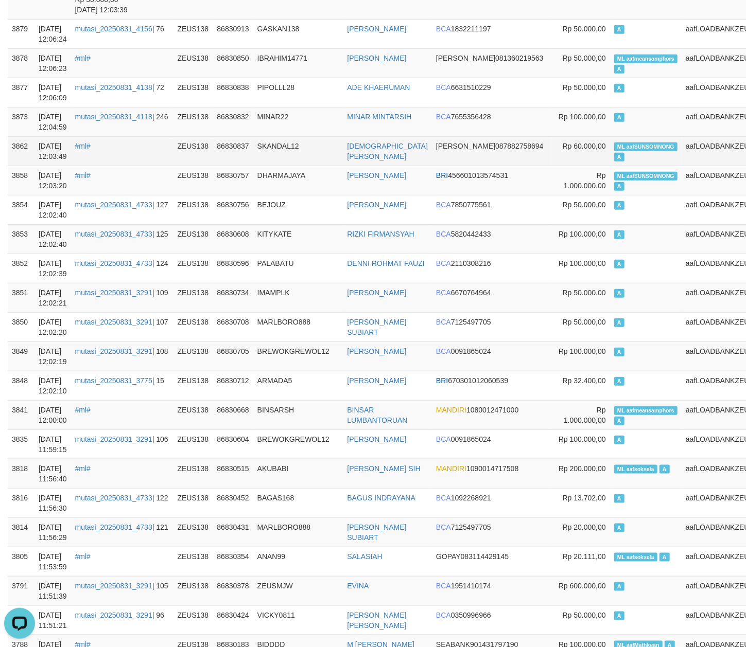
click at [617, 139] on td "ML aafSUNSOMNONG A" at bounding box center [646, 150] width 72 height 29
copy td "ML aafSUNSOMNONG A"
click at [617, 139] on td "ML aafSUNSOMNONG A" at bounding box center [646, 150] width 72 height 29
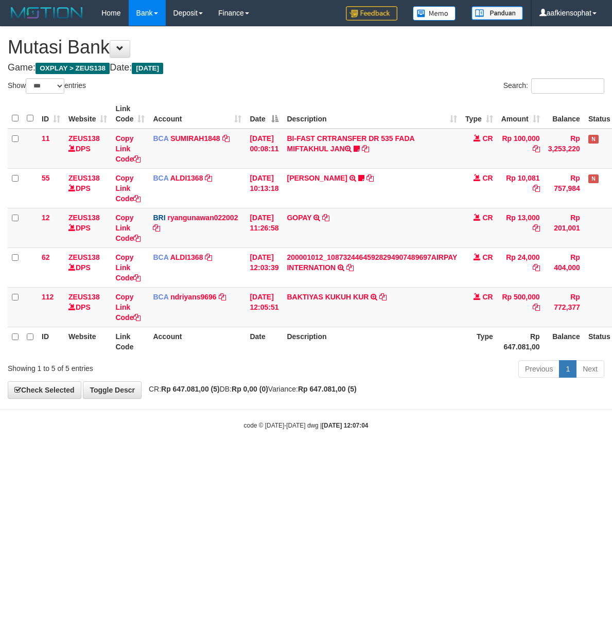
select select "***"
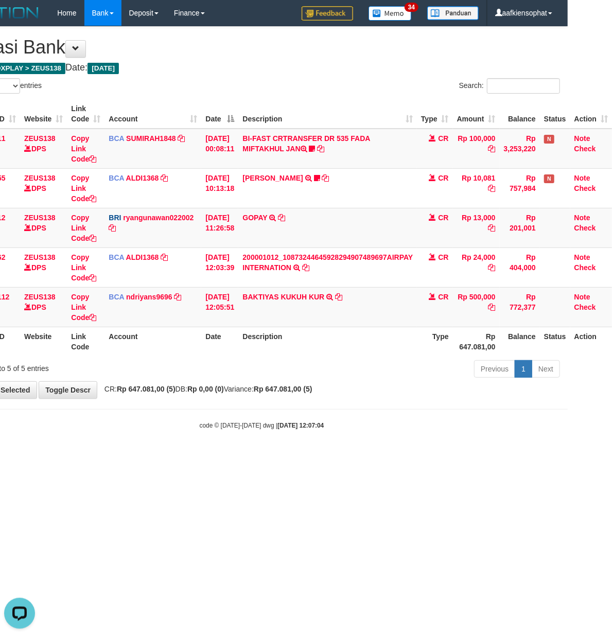
drag, startPoint x: 110, startPoint y: 373, endPoint x: 116, endPoint y: 402, distance: 30.0
click at [116, 380] on div "Showing 1 to 5 of 5 entries Previous 1 Next" at bounding box center [262, 370] width 612 height 22
drag, startPoint x: 116, startPoint y: 402, endPoint x: 1, endPoint y: 381, distance: 117.2
click at [101, 402] on body "Toggle navigation Home Bank Account List Load By Website Group [OXPLAY] ZEUS138…" at bounding box center [262, 228] width 612 height 456
drag, startPoint x: 280, startPoint y: 384, endPoint x: 208, endPoint y: 369, distance: 74.1
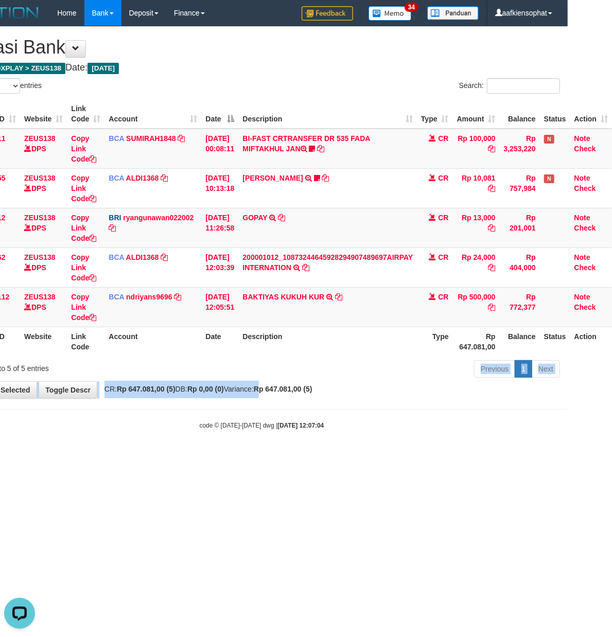
click at [275, 383] on div "**********" at bounding box center [262, 213] width 612 height 372
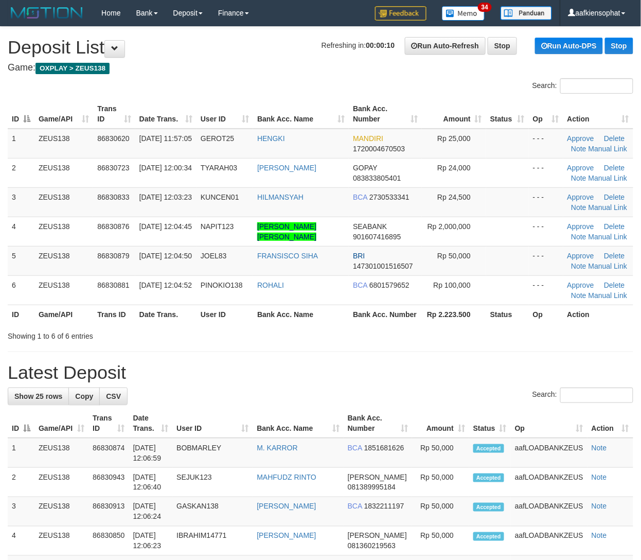
drag, startPoint x: 190, startPoint y: 310, endPoint x: 650, endPoint y: 324, distance: 460.2
click at [192, 310] on th "Date Trans." at bounding box center [165, 314] width 61 height 19
click at [464, 376] on h1 "Latest Deposit" at bounding box center [321, 372] width 626 height 21
drag, startPoint x: 374, startPoint y: 330, endPoint x: 503, endPoint y: 347, distance: 130.3
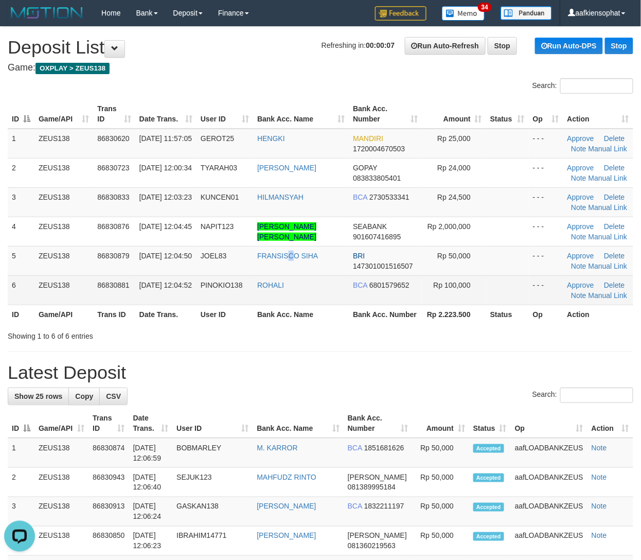
drag, startPoint x: 297, startPoint y: 268, endPoint x: 503, endPoint y: 291, distance: 207.1
click at [340, 276] on tbody "1 ZEUS138 86830620 31/08/2025 11:57:05 GEROT25 HENGKI MANDIRI 1720004670503 Rp …" at bounding box center [321, 217] width 626 height 176
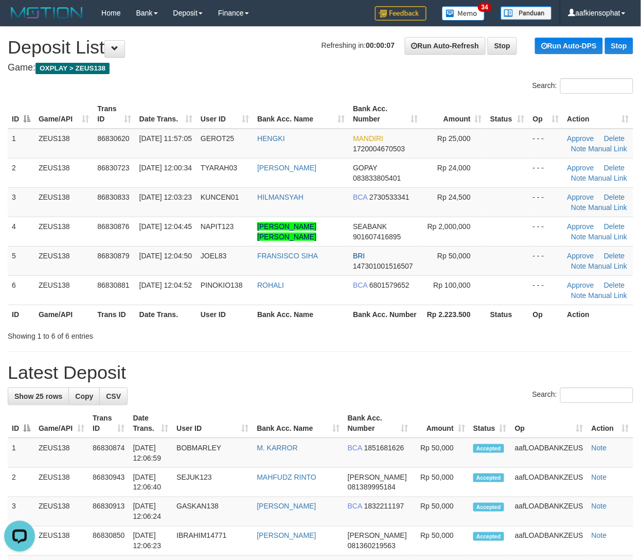
drag, startPoint x: 239, startPoint y: 320, endPoint x: 651, endPoint y: 364, distance: 414.6
click at [268, 322] on tr "ID Game/API Trans ID Date Trans. User ID Bank Acc. Name Bank Acc. Number Rp 2.2…" at bounding box center [321, 314] width 626 height 19
drag, startPoint x: 368, startPoint y: 365, endPoint x: 532, endPoint y: 372, distance: 163.8
click at [382, 365] on h1 "Latest Deposit" at bounding box center [321, 372] width 626 height 21
drag, startPoint x: 297, startPoint y: 387, endPoint x: 344, endPoint y: 387, distance: 46.8
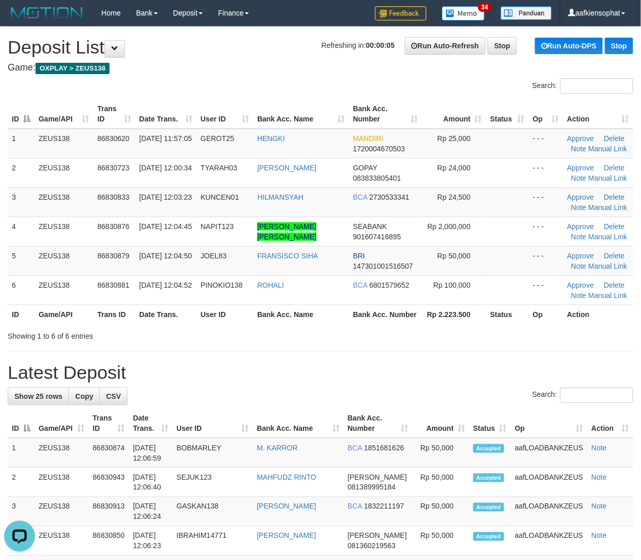
drag, startPoint x: 396, startPoint y: 347, endPoint x: 484, endPoint y: 359, distance: 88.9
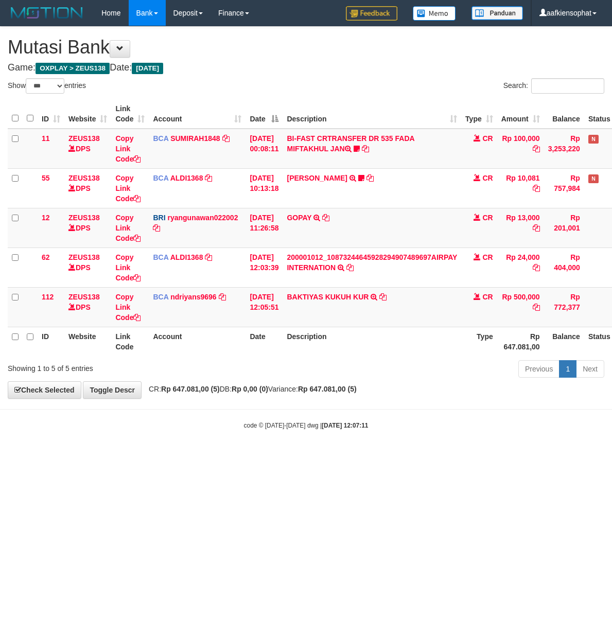
select select "***"
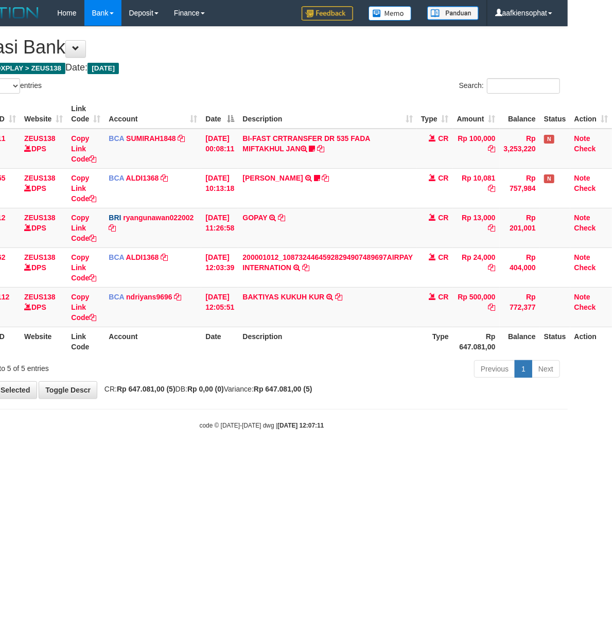
drag, startPoint x: 468, startPoint y: 337, endPoint x: 448, endPoint y: 341, distance: 21.0
click at [458, 340] on th "Rp 647.081,00" at bounding box center [476, 341] width 47 height 29
drag, startPoint x: 414, startPoint y: 334, endPoint x: 255, endPoint y: 334, distance: 158.5
click at [381, 338] on tr "ID Website Link Code Account Date Description Type Rp 647.081,00 Balance Status…" at bounding box center [287, 341] width 648 height 29
drag, startPoint x: 387, startPoint y: 367, endPoint x: 220, endPoint y: 381, distance: 167.3
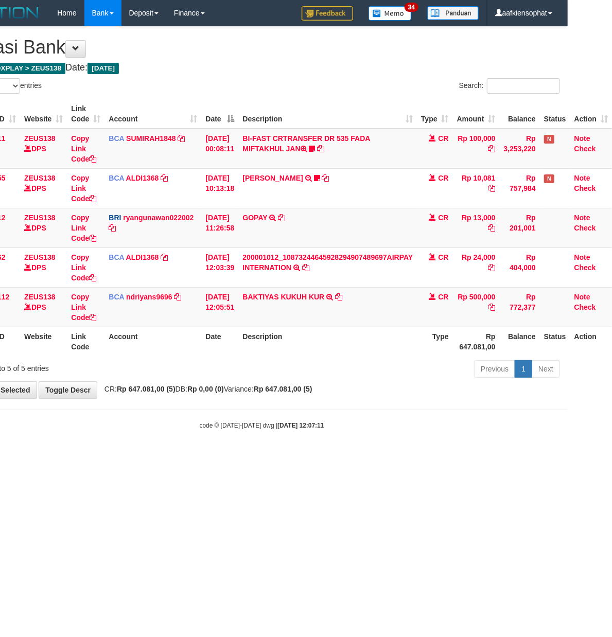
click at [335, 379] on div "Previous 1 Next" at bounding box center [389, 370] width 342 height 22
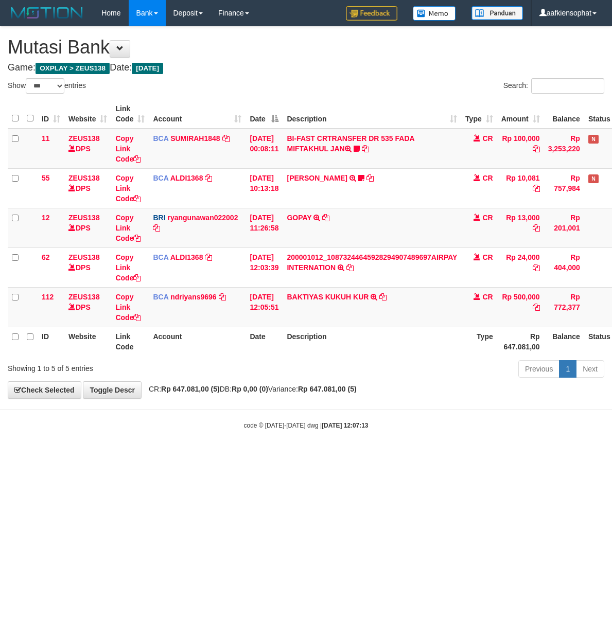
select select "***"
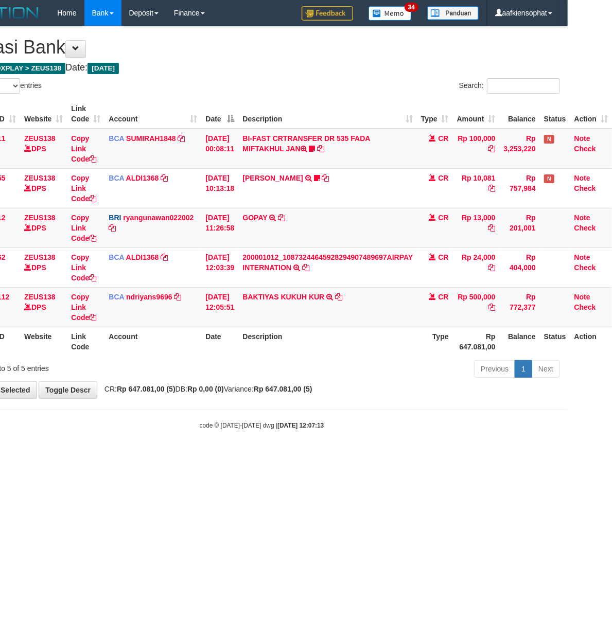
click at [412, 430] on div "code © [DATE]-[DATE] dwg | [DATE] 12:07:13" at bounding box center [262, 425] width 612 height 10
click at [413, 433] on body "Toggle navigation Home Bank Account List Load By Website Group [OXPLAY] ZEUS138…" at bounding box center [262, 228] width 612 height 456
drag, startPoint x: 414, startPoint y: 433, endPoint x: 278, endPoint y: 420, distance: 136.5
click at [372, 429] on body "Toggle navigation Home Bank Account List Load By Website Group [OXPLAY] ZEUS138…" at bounding box center [262, 228] width 612 height 456
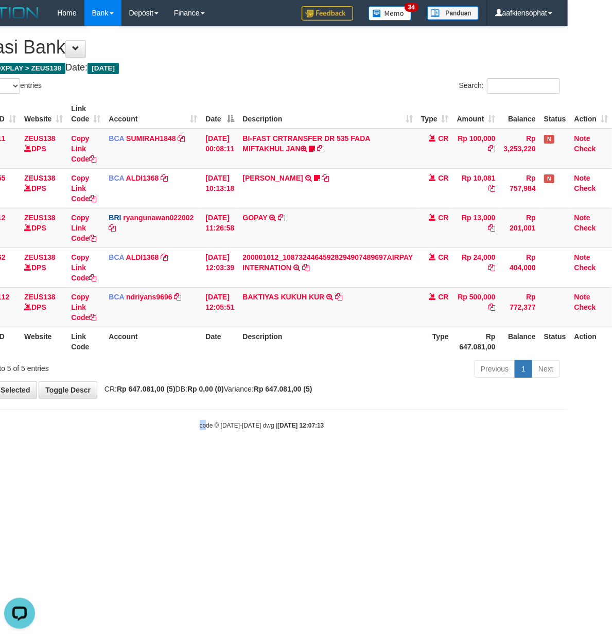
drag, startPoint x: 251, startPoint y: 515, endPoint x: 240, endPoint y: 508, distance: 13.1
click at [247, 456] on html "Toggle navigation Home Bank Account List Load By Website Group [OXPLAY] ZEUS138…" at bounding box center [262, 228] width 612 height 456
drag, startPoint x: 240, startPoint y: 508, endPoint x: 185, endPoint y: 494, distance: 56.4
click at [238, 456] on html "Toggle navigation Home Bank Account List Load By Website Group [OXPLAY] ZEUS138…" at bounding box center [262, 228] width 612 height 456
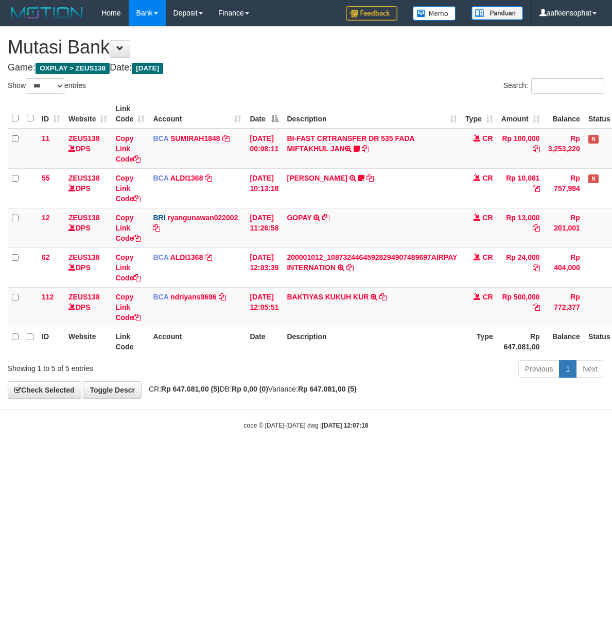
select select "***"
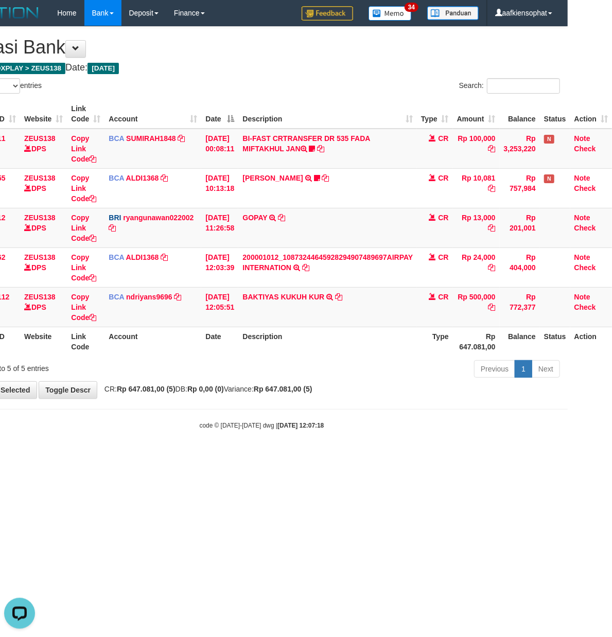
drag, startPoint x: 250, startPoint y: 46, endPoint x: 247, endPoint y: 52, distance: 6.9
click at [247, 52] on h1 "Mutasi Bank" at bounding box center [261, 47] width 596 height 21
click at [193, 225] on td "BRI ryangunawan022002 DPS RYAN GUNAWAN mutasi_20250831_3775 | 12 mutasi_2025083…" at bounding box center [152, 228] width 97 height 40
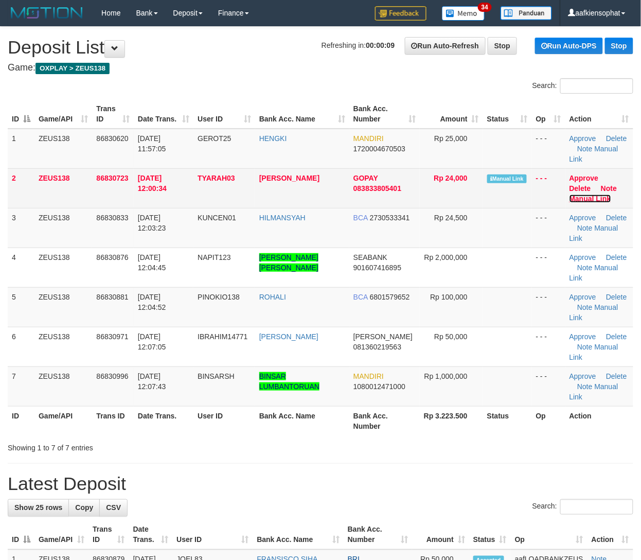
click at [593, 198] on link "Manual Link" at bounding box center [591, 199] width 42 height 8
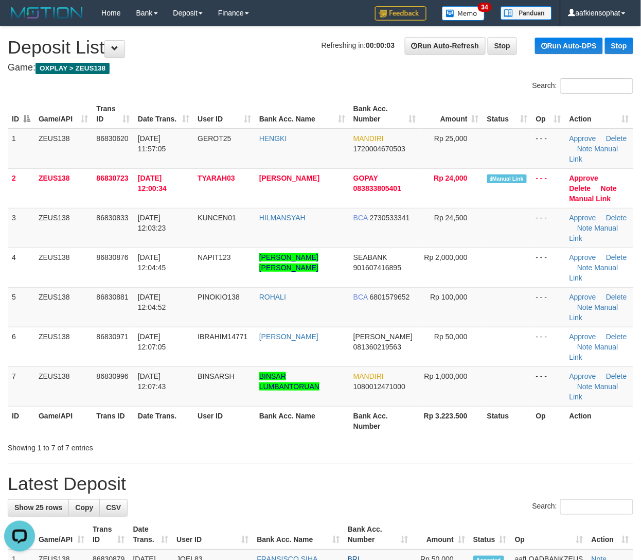
click at [217, 379] on td "BINSARSH" at bounding box center [224, 386] width 62 height 40
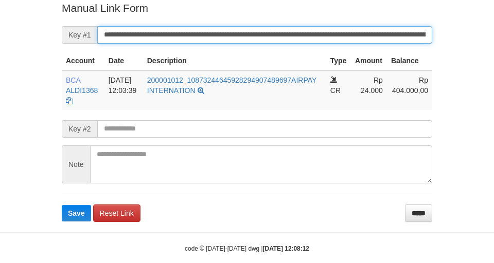
click at [62, 205] on button "Save" at bounding box center [76, 213] width 29 height 16
click at [273, 43] on form "**********" at bounding box center [247, 111] width 370 height 221
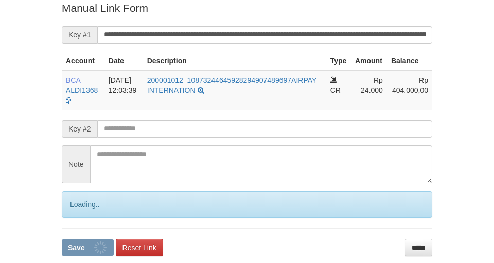
click at [273, 43] on form "**********" at bounding box center [247, 129] width 370 height 256
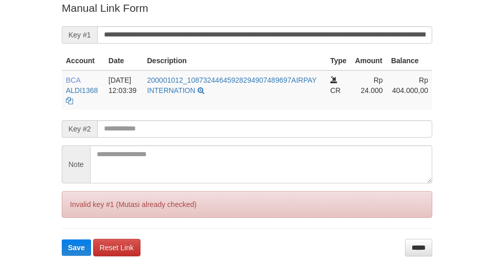
scroll to position [213, 0]
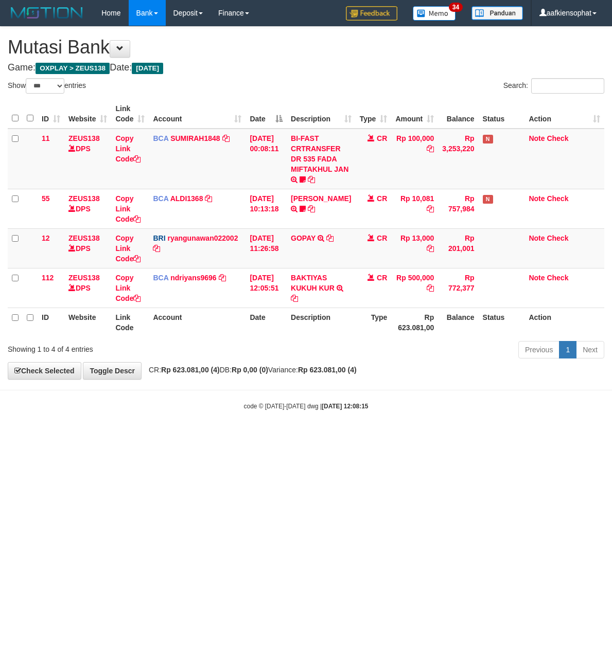
select select "***"
drag, startPoint x: 182, startPoint y: 375, endPoint x: 241, endPoint y: 335, distance: 71.2
click at [185, 372] on div "**********" at bounding box center [306, 203] width 612 height 352
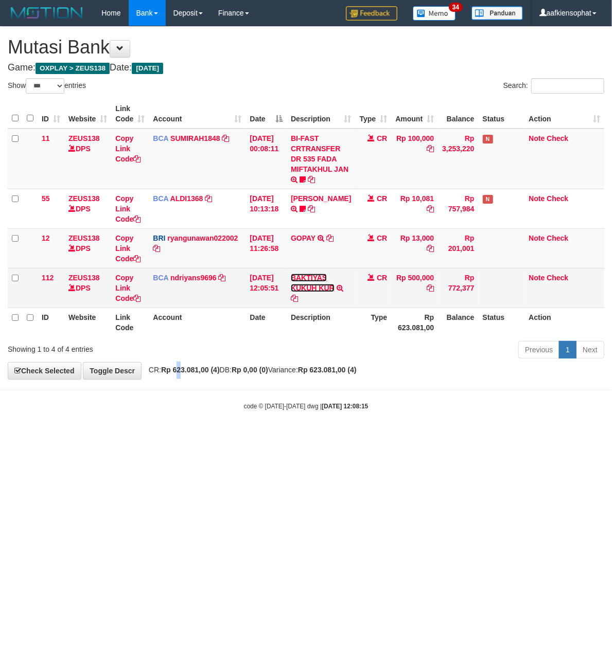
click at [297, 290] on link "BAKTIYAS KUKUH KUR" at bounding box center [313, 283] width 44 height 19
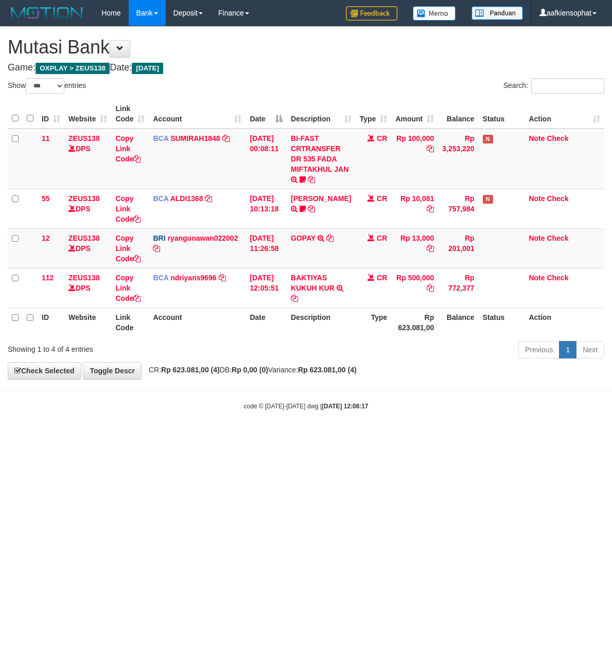
select select "***"
drag, startPoint x: 280, startPoint y: 412, endPoint x: 279, endPoint y: 401, distance: 10.3
click at [280, 410] on small "code © 2012-2018 dwg | 2025/08/31 12:08:17" at bounding box center [306, 406] width 125 height 7
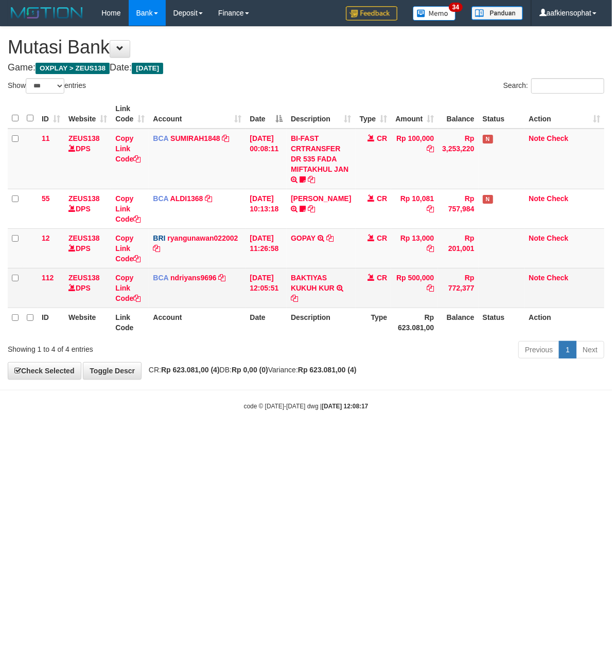
click at [287, 280] on td "31/08/2025 12:05:51" at bounding box center [265, 288] width 41 height 40
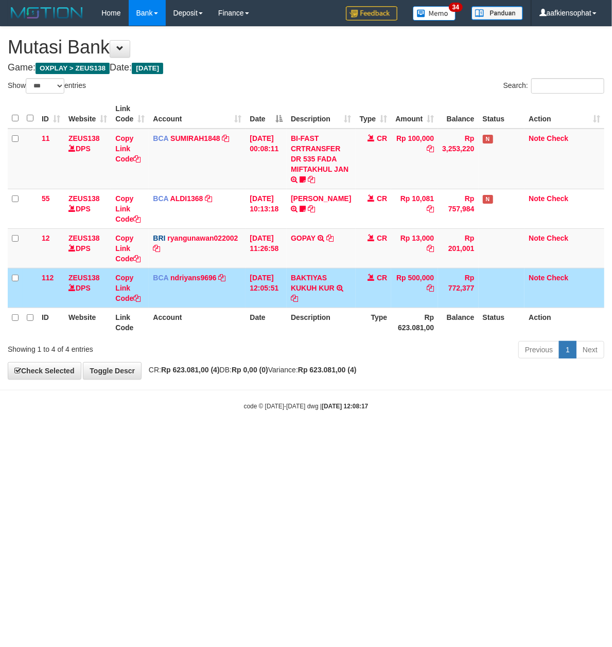
drag, startPoint x: 284, startPoint y: 279, endPoint x: 252, endPoint y: 301, distance: 38.8
click at [270, 301] on td "[DATE] 12:05:51" at bounding box center [265, 288] width 41 height 40
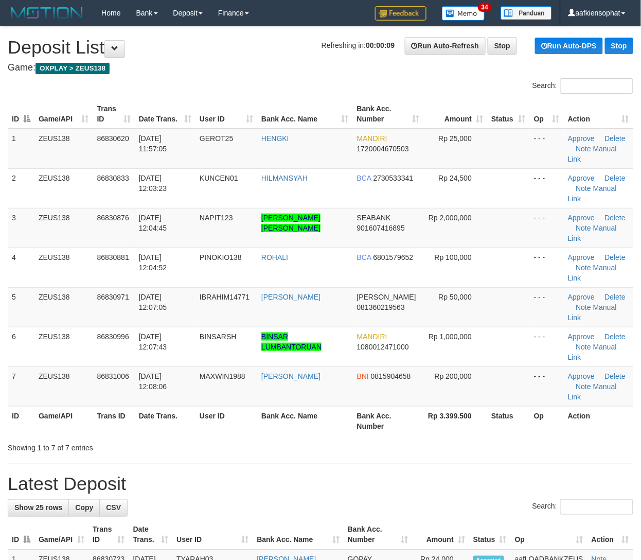
drag, startPoint x: 385, startPoint y: 410, endPoint x: 482, endPoint y: 406, distance: 96.8
click at [388, 474] on h1 "Latest Deposit" at bounding box center [321, 484] width 626 height 21
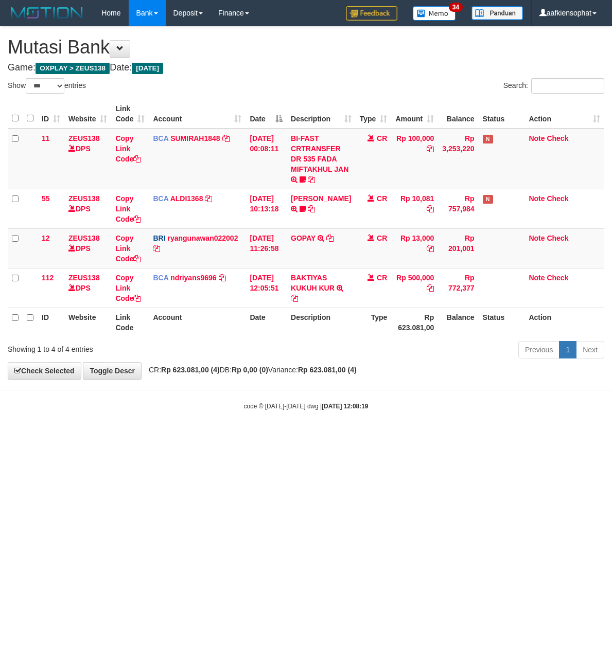
select select "***"
click at [229, 437] on html "Toggle navigation Home Bank Account List Load By Website Group [OXPLAY] ZEUS138…" at bounding box center [306, 218] width 612 height 437
drag, startPoint x: 225, startPoint y: 472, endPoint x: 219, endPoint y: 478, distance: 8.4
click at [219, 437] on html "Toggle navigation Home Bank Account List Load By Website Group [OXPLAY] ZEUS138…" at bounding box center [306, 218] width 612 height 437
drag, startPoint x: 219, startPoint y: 478, endPoint x: 191, endPoint y: 481, distance: 27.4
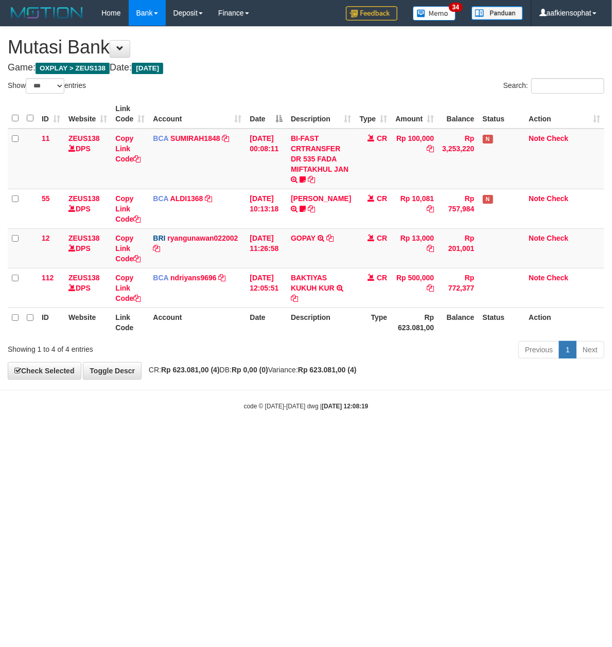
click at [213, 437] on html "Toggle navigation Home Bank Account List Load By Website Group [OXPLAY] ZEUS138…" at bounding box center [306, 218] width 612 height 437
click at [254, 437] on html "Toggle navigation Home Bank Account List Load By Website Group [OXPLAY] ZEUS138…" at bounding box center [306, 218] width 612 height 437
click at [253, 437] on html "Toggle navigation Home Bank Account List Load By Website Group [OXPLAY] ZEUS138…" at bounding box center [306, 218] width 612 height 437
click at [219, 437] on html "Toggle navigation Home Bank Account List Load By Website Group [OXPLAY] ZEUS138…" at bounding box center [306, 218] width 612 height 437
click at [173, 437] on html "Toggle navigation Home Bank Account List Load By Website Group [OXPLAY] ZEUS138…" at bounding box center [306, 218] width 612 height 437
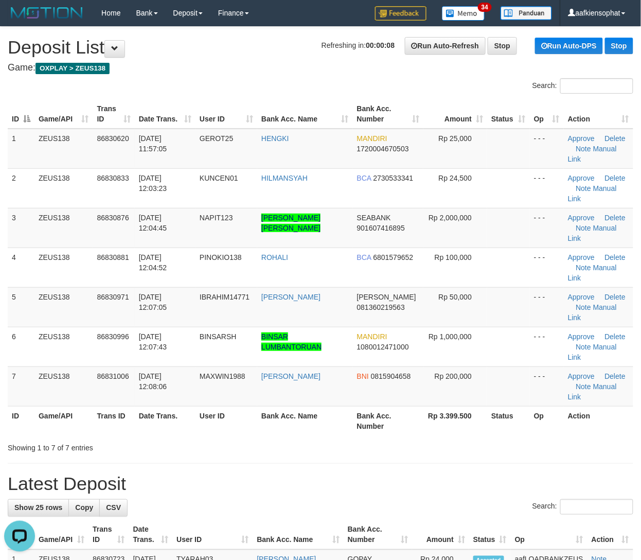
click at [574, 474] on h1 "Latest Deposit" at bounding box center [321, 484] width 626 height 21
drag, startPoint x: 184, startPoint y: 382, endPoint x: 355, endPoint y: 392, distance: 171.1
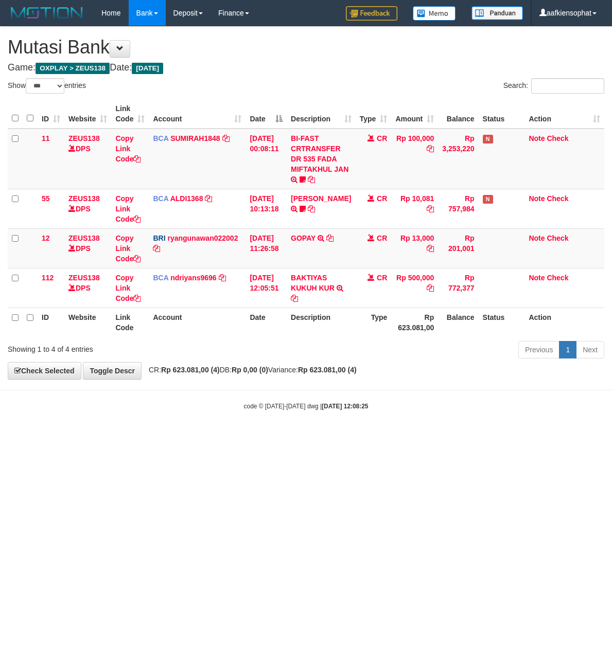
select select "***"
click at [521, 425] on body "Toggle navigation Home Bank Account List Load By Website Group [OXPLAY] ZEUS138…" at bounding box center [306, 218] width 612 height 437
click at [324, 434] on body "Toggle navigation Home Bank Account List Load By Website Group [OXPLAY] ZEUS138…" at bounding box center [306, 218] width 612 height 437
click at [339, 427] on body "Toggle navigation Home Bank Account List Load By Website Group [OXPLAY] ZEUS138…" at bounding box center [306, 218] width 612 height 437
click at [343, 422] on body "Toggle navigation Home Bank Account List Load By Website Group [OXPLAY] ZEUS138…" at bounding box center [306, 218] width 612 height 437
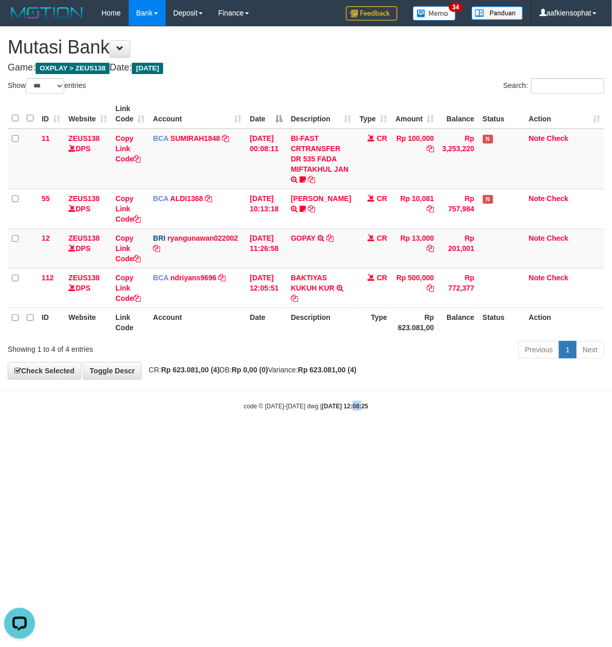
click at [344, 429] on body "Toggle navigation Home Bank Account List Load By Website Group [OXPLAY] ZEUS138…" at bounding box center [306, 218] width 612 height 437
select select "***"
drag, startPoint x: 349, startPoint y: 408, endPoint x: 346, endPoint y: 399, distance: 9.1
click at [353, 410] on strong "2025/08/31 12:08:31" at bounding box center [345, 406] width 46 height 7
select select "***"
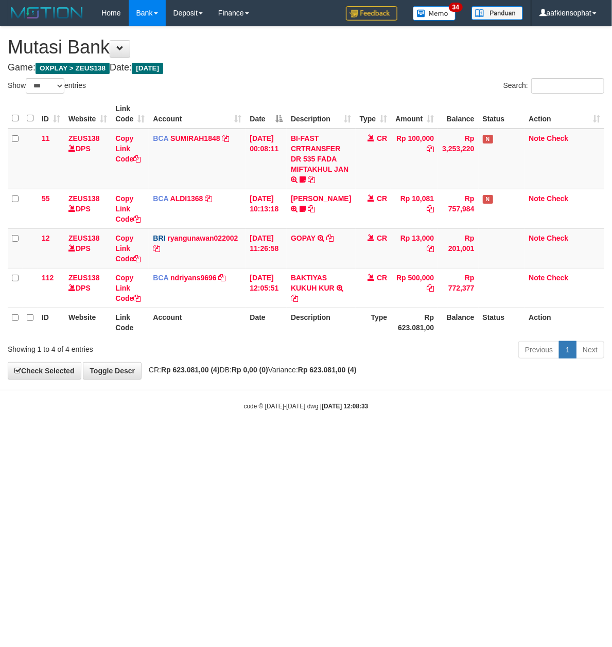
click at [339, 385] on body "Toggle navigation Home Bank Account List Load By Website Group [OXPLAY] ZEUS138…" at bounding box center [306, 218] width 612 height 437
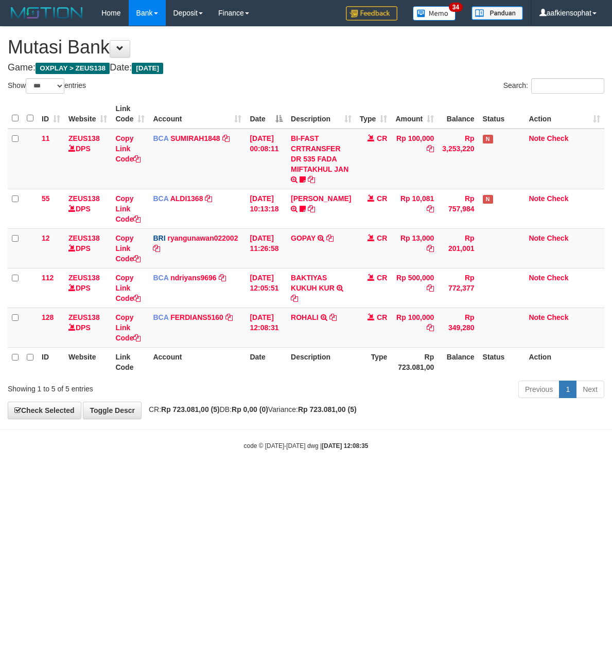
select select "***"
click at [526, 449] on div "code © 2012-2018 dwg | 2025/08/31 12:08:35" at bounding box center [306, 445] width 612 height 10
drag, startPoint x: 346, startPoint y: 411, endPoint x: 0, endPoint y: 396, distance: 346.1
click at [338, 406] on strong "Rp 723.081,00 (5)" at bounding box center [327, 409] width 59 height 8
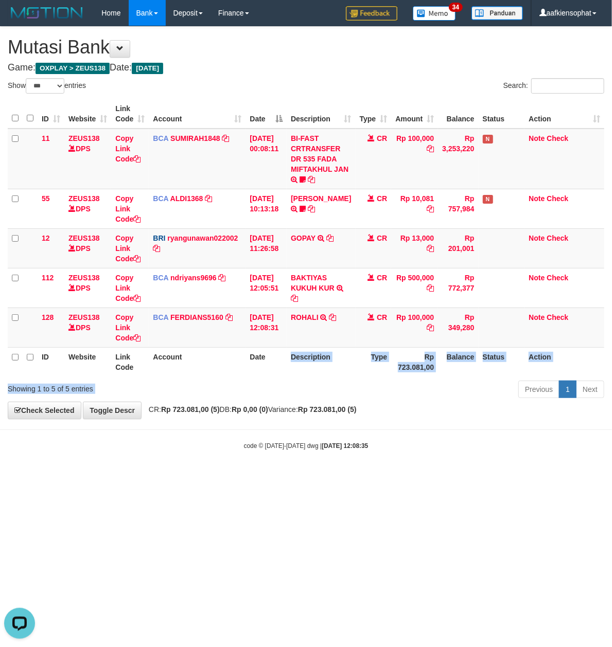
drag, startPoint x: 320, startPoint y: 377, endPoint x: 322, endPoint y: 385, distance: 8.0
click at [322, 385] on div "Show ** ** ** *** entries Search: ID Website Link Code Account Date Description…" at bounding box center [306, 240] width 596 height 324
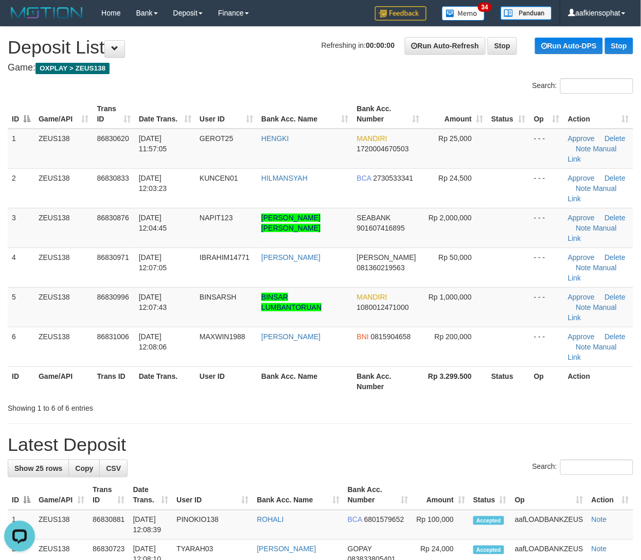
drag, startPoint x: 316, startPoint y: 333, endPoint x: 651, endPoint y: 361, distance: 336.1
click at [334, 342] on div "Search: ID Game/API Trans ID Date Trans. User ID Bank Acc. Name Bank Acc. Numbe…" at bounding box center [321, 245] width 626 height 335
click at [403, 366] on th "Bank Acc. Number" at bounding box center [388, 380] width 70 height 29
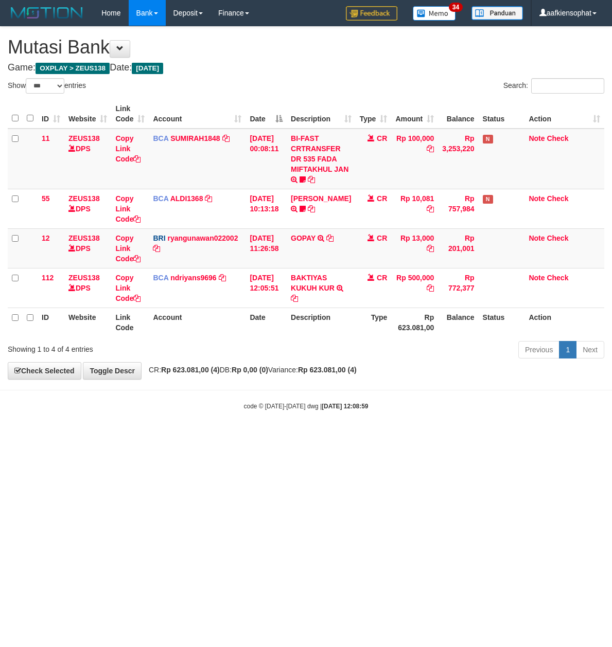
select select "***"
click at [225, 382] on body "Toggle navigation Home Bank Account List Load By Website Group [OXPLAY] ZEUS138…" at bounding box center [306, 218] width 612 height 437
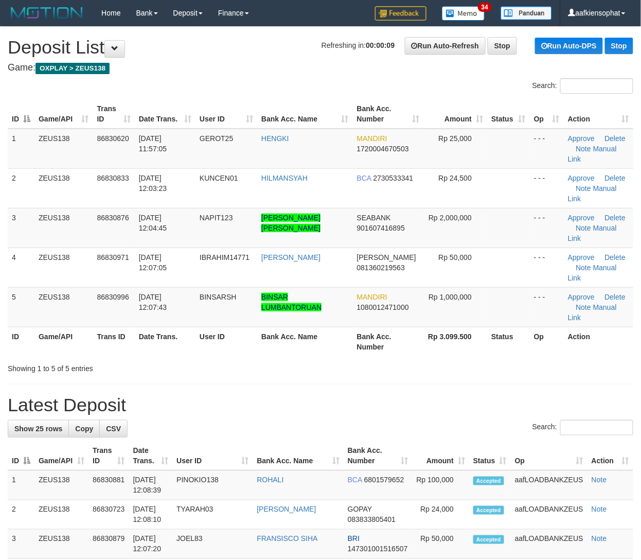
drag, startPoint x: 143, startPoint y: 349, endPoint x: 196, endPoint y: 348, distance: 53.5
click at [146, 395] on h1 "Latest Deposit" at bounding box center [321, 405] width 626 height 21
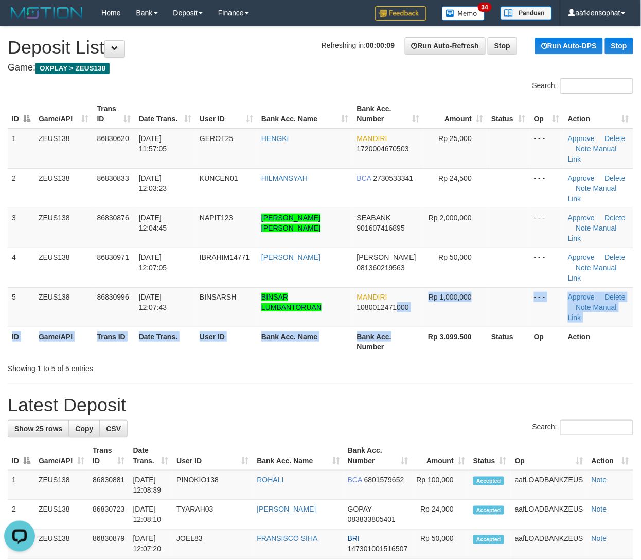
drag, startPoint x: 398, startPoint y: 272, endPoint x: 406, endPoint y: 282, distance: 12.5
click at [404, 280] on table "ID Game/API Trans ID Date Trans. User ID Bank Acc. Name Bank Acc. Number Amount…" at bounding box center [321, 227] width 626 height 257
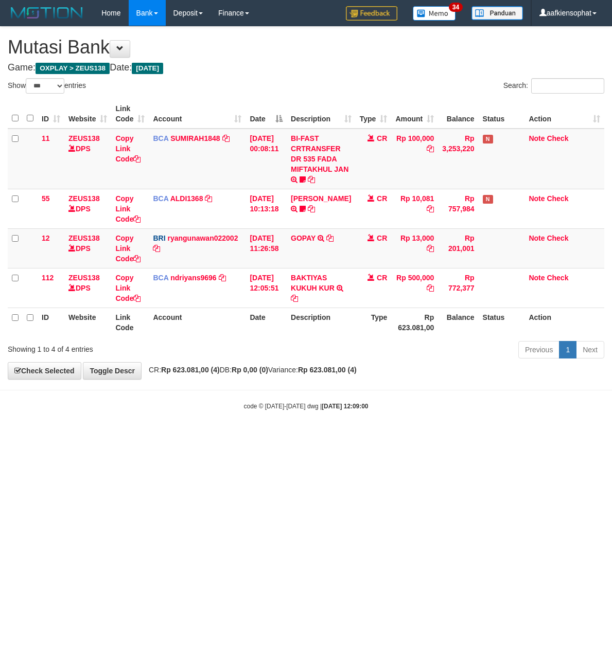
select select "***"
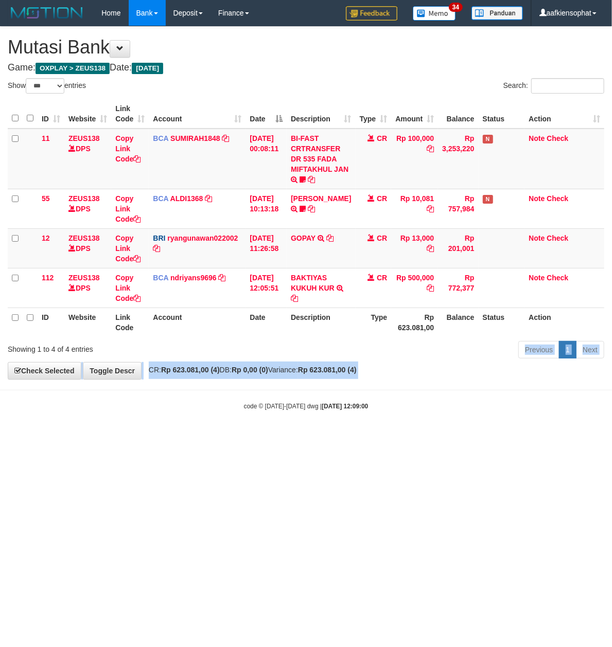
drag, startPoint x: 180, startPoint y: 418, endPoint x: 111, endPoint y: 466, distance: 84.2
click at [165, 431] on body "Toggle navigation Home Bank Account List Load By Website Group [OXPLAY] ZEUS138…" at bounding box center [306, 218] width 612 height 437
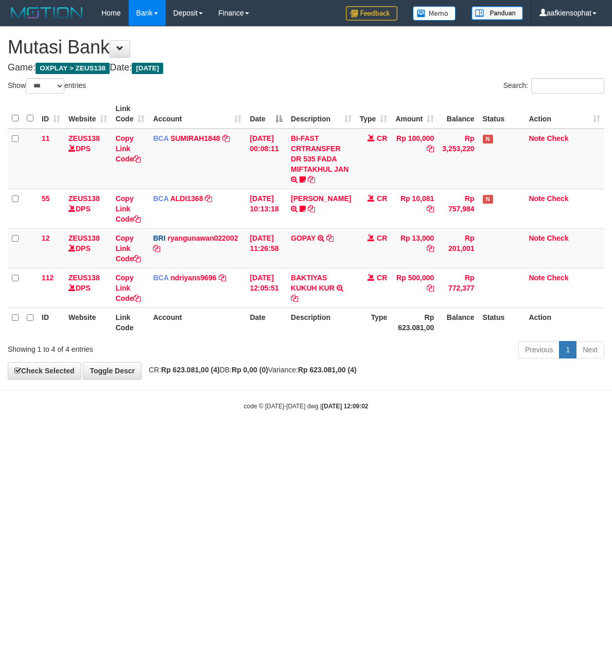
select select "***"
drag, startPoint x: 558, startPoint y: 390, endPoint x: 548, endPoint y: 394, distance: 11.1
click at [552, 395] on body "Toggle navigation Home Bank Account List Load By Website Group [OXPLAY] ZEUS138…" at bounding box center [306, 218] width 612 height 437
click at [521, 385] on body "Toggle navigation Home Bank Account List Load By Website Group [OXPLAY] ZEUS138…" at bounding box center [306, 218] width 612 height 437
drag, startPoint x: 219, startPoint y: 305, endPoint x: 5, endPoint y: 314, distance: 214.8
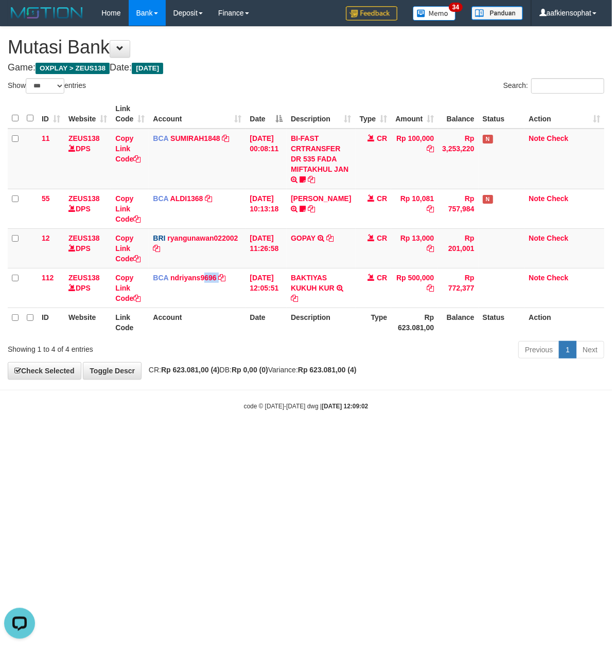
click at [212, 309] on table "ID Website Link Code Account Date Description Type Amount Balance Status Action…" at bounding box center [306, 218] width 596 height 238
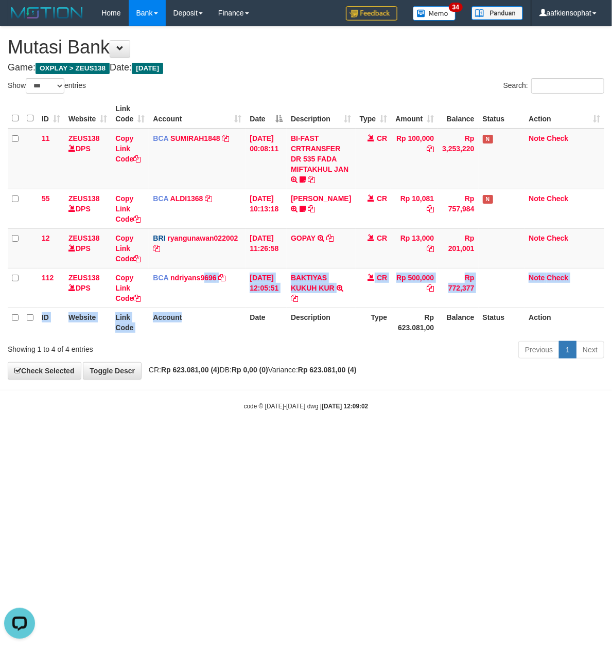
drag, startPoint x: 276, startPoint y: 371, endPoint x: 260, endPoint y: 370, distance: 16.0
click at [262, 371] on div "**********" at bounding box center [306, 203] width 612 height 352
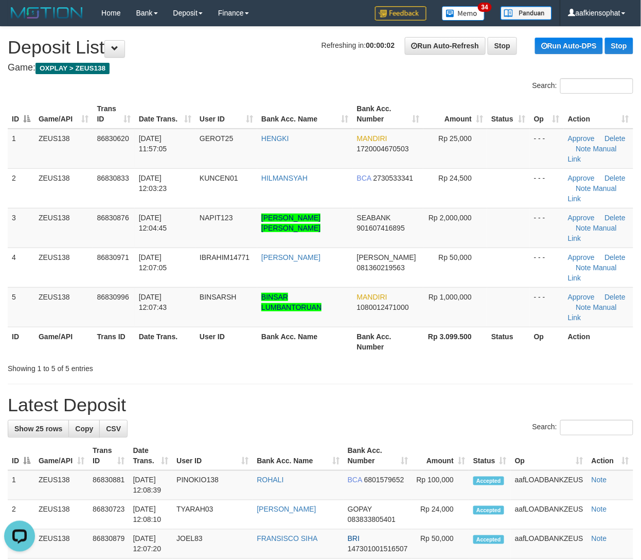
click at [147, 327] on tr "ID Game/API Trans ID Date Trans. User ID Bank Acc. Name Bank Acc. Number Rp 3.0…" at bounding box center [321, 341] width 626 height 29
drag, startPoint x: 275, startPoint y: 290, endPoint x: 511, endPoint y: 303, distance: 236.5
click at [301, 327] on th "Bank Acc. Name" at bounding box center [305, 341] width 96 height 29
drag, startPoint x: 99, startPoint y: 274, endPoint x: 208, endPoint y: 289, distance: 109.5
click at [143, 283] on table "ID Game/API Trans ID Date Trans. User ID Bank Acc. Name Bank Acc. Number Amount…" at bounding box center [321, 227] width 626 height 257
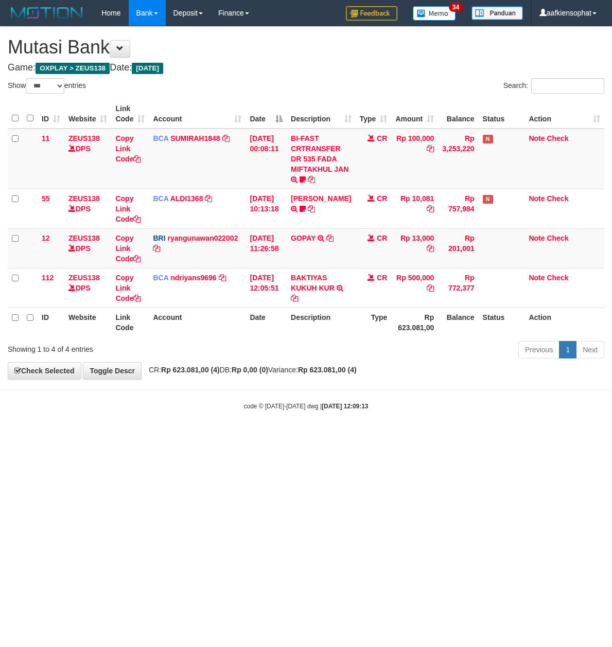
select select "***"
drag, startPoint x: 395, startPoint y: 321, endPoint x: 344, endPoint y: 324, distance: 51.5
click at [355, 323] on tr "ID Website Link Code Account Date Description Type Rp 623.081,00 Balance Status…" at bounding box center [306, 322] width 596 height 29
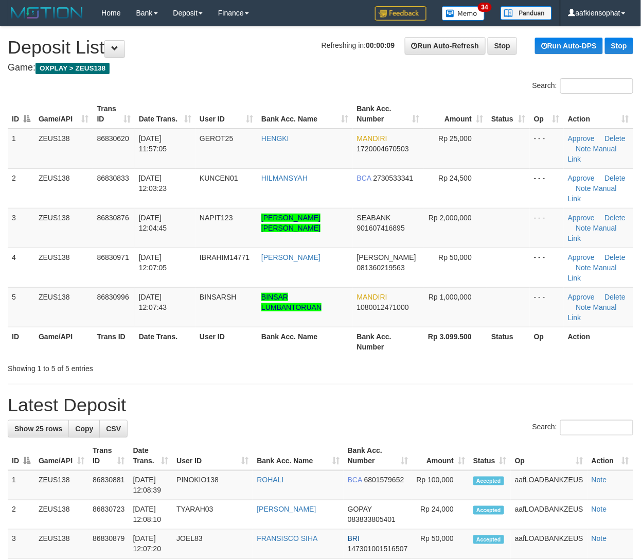
click at [496, 359] on div "Showing 1 to 5 of 5 entries" at bounding box center [320, 366] width 641 height 14
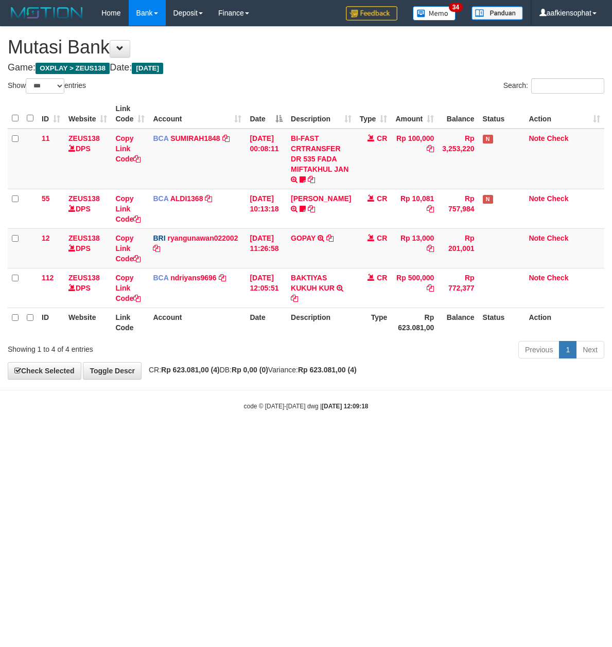
select select "***"
click at [524, 410] on div "code © 2012-2018 dwg | 2025/08/31 12:09:18" at bounding box center [306, 406] width 612 height 10
drag, startPoint x: 289, startPoint y: 389, endPoint x: 269, endPoint y: 395, distance: 21.5
click at [274, 398] on body "Toggle navigation Home Bank Account List Load By Website Group [OXPLAY] ZEUS138…" at bounding box center [306, 218] width 612 height 437
click at [129, 367] on link "Toggle Descr" at bounding box center [112, 370] width 59 height 17
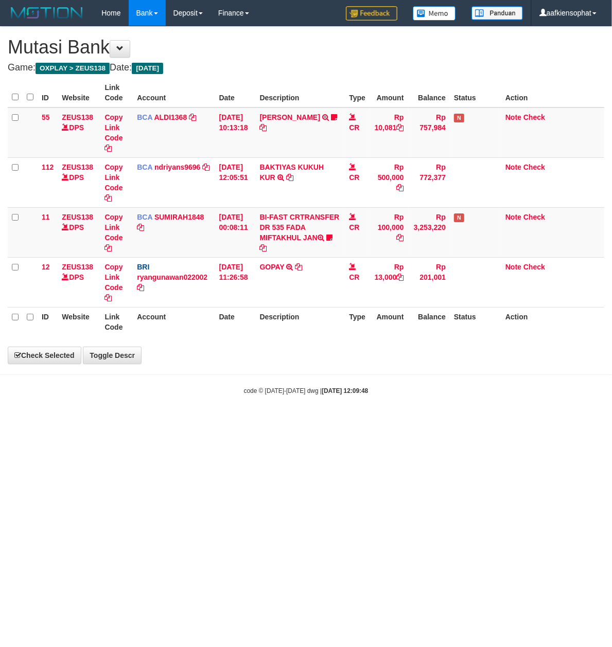
select select "***"
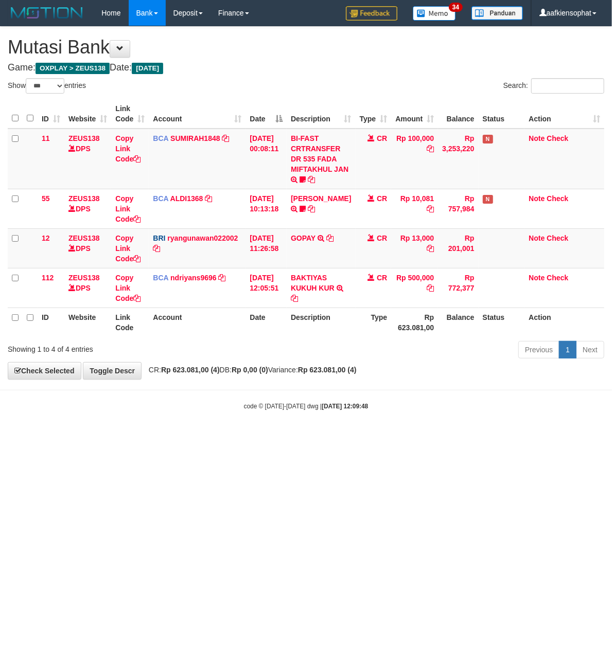
click at [201, 376] on div "**********" at bounding box center [306, 203] width 612 height 352
click at [202, 392] on body "Toggle navigation Home Bank Account List Load By Website Group [OXPLAY] ZEUS138…" at bounding box center [306, 218] width 612 height 437
click at [200, 422] on body "Toggle navigation Home Bank Account List Load By Website Group [OXPLAY] ZEUS138…" at bounding box center [306, 218] width 612 height 437
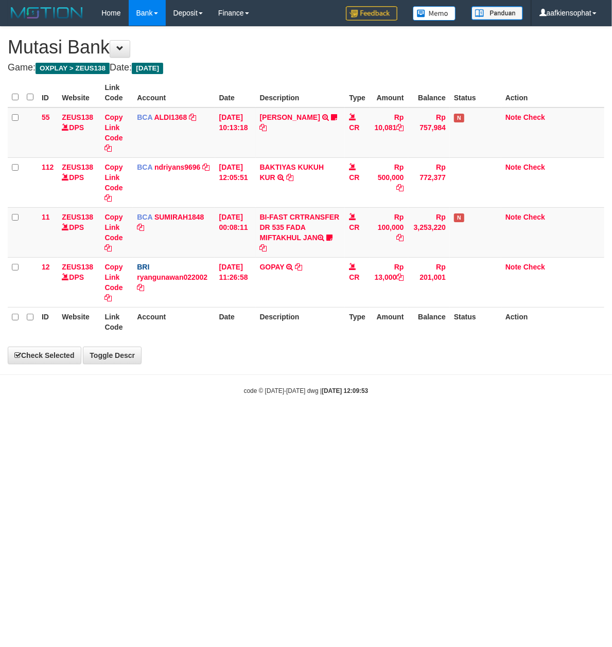
select select "***"
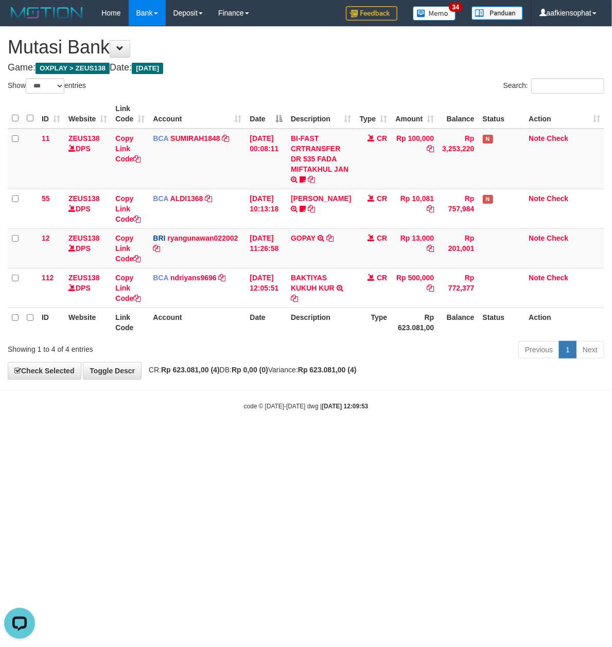
click at [542, 394] on body "Toggle navigation Home Bank Account List Load By Website Group [OXPLAY] ZEUS138…" at bounding box center [306, 218] width 612 height 437
drag, startPoint x: 439, startPoint y: 462, endPoint x: 432, endPoint y: 458, distance: 8.3
click at [437, 437] on html "Toggle navigation Home Bank Account List Load By Website Group [OXPLAY] ZEUS138…" at bounding box center [306, 218] width 612 height 437
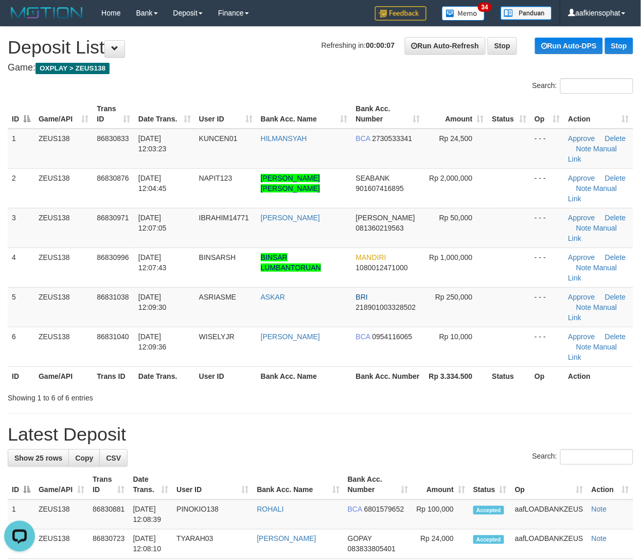
drag, startPoint x: 406, startPoint y: 418, endPoint x: 538, endPoint y: 412, distance: 131.9
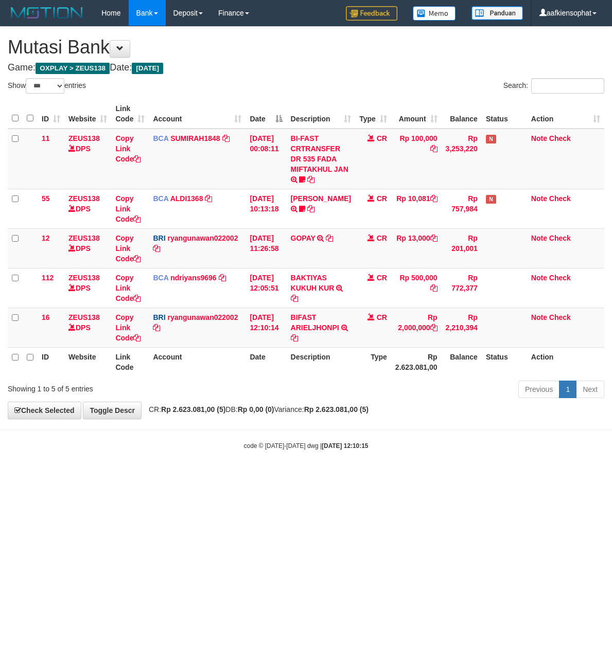
select select "***"
drag, startPoint x: 338, startPoint y: 451, endPoint x: 303, endPoint y: 422, distance: 45.0
click at [337, 450] on strong "2025/08/31 12:10:15" at bounding box center [345, 446] width 46 height 7
click at [136, 335] on icon at bounding box center [136, 337] width 7 height 7
copy strong "3"
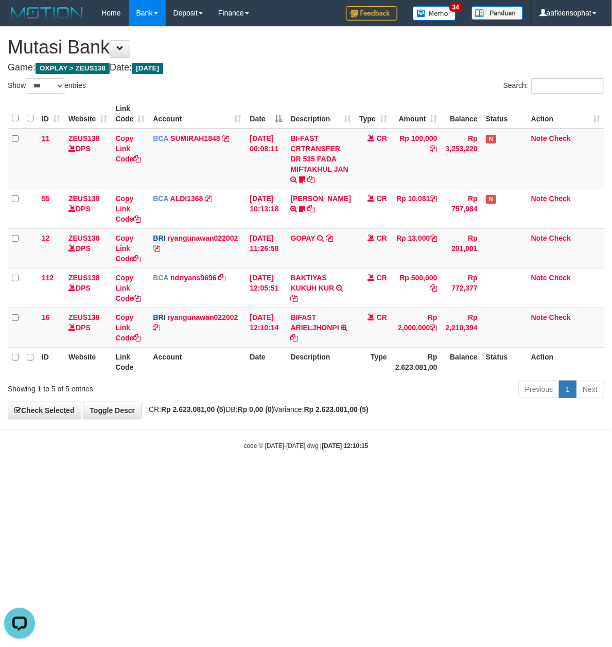
scroll to position [141, 0]
drag, startPoint x: 260, startPoint y: 161, endPoint x: 264, endPoint y: 173, distance: 13.5
click at [260, 161] on td "31/08/2025 00:08:11" at bounding box center [265, 159] width 41 height 61
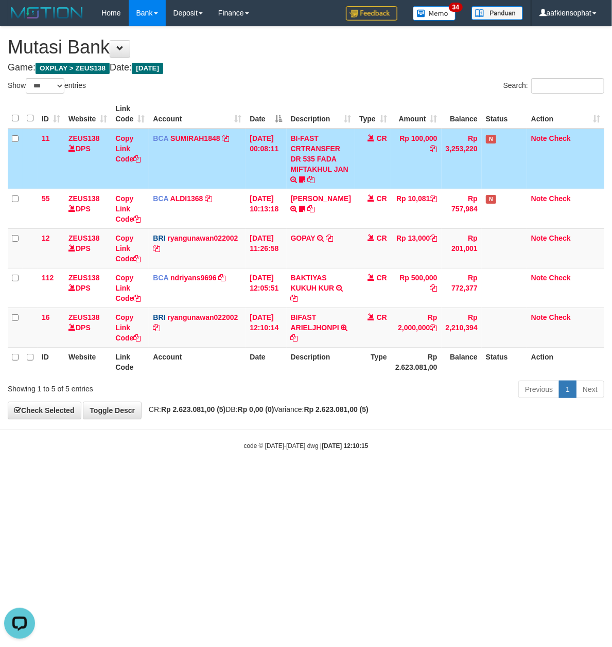
drag, startPoint x: 278, startPoint y: 399, endPoint x: 249, endPoint y: 395, distance: 29.1
click at [278, 400] on div "Previous 1 Next" at bounding box center [433, 391] width 342 height 22
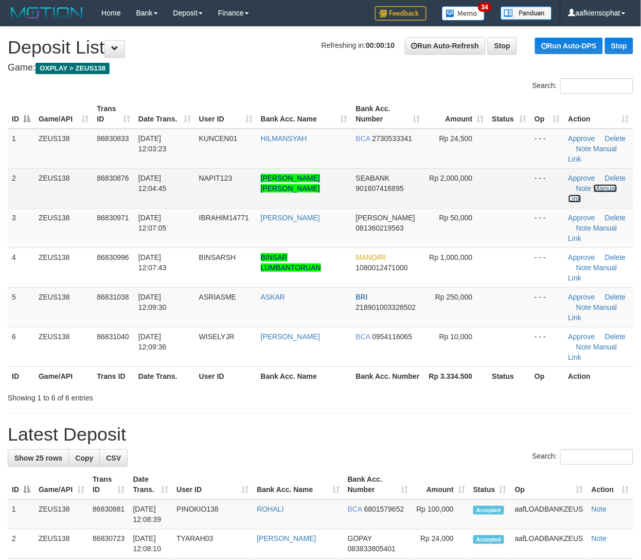
click at [600, 188] on link "Manual Link" at bounding box center [593, 193] width 49 height 19
click at [595, 184] on link "Manual Link" at bounding box center [593, 193] width 49 height 19
click at [569, 184] on link "Manual Link" at bounding box center [593, 193] width 49 height 19
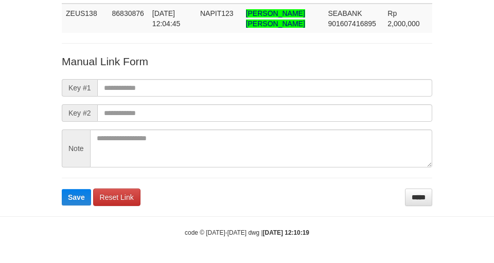
scroll to position [75, 0]
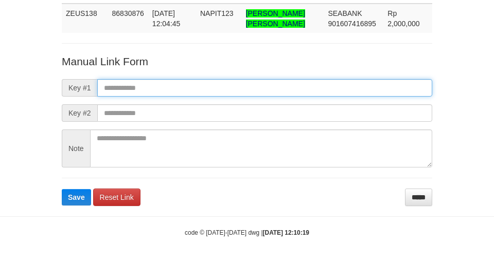
paste input "**********"
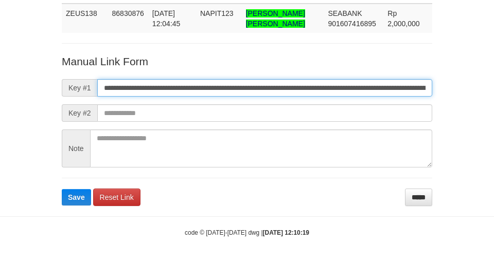
click at [212, 96] on input "**********" at bounding box center [264, 87] width 335 height 17
type input "**********"
click at [62, 189] on button "Save" at bounding box center [76, 197] width 29 height 16
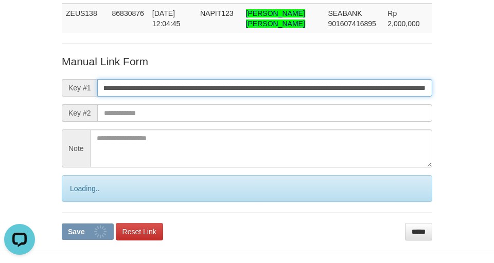
scroll to position [0, 0]
click at [62, 224] on button "Save" at bounding box center [88, 232] width 52 height 16
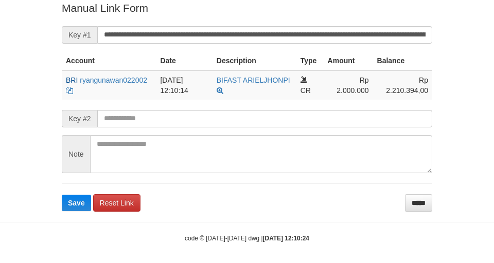
click at [248, 47] on form "**********" at bounding box center [247, 106] width 370 height 211
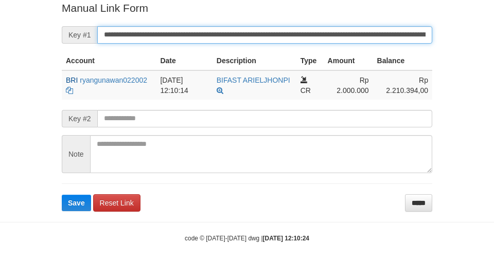
click at [62, 195] on button "Save" at bounding box center [76, 203] width 29 height 16
click at [248, 29] on input "**********" at bounding box center [264, 34] width 335 height 17
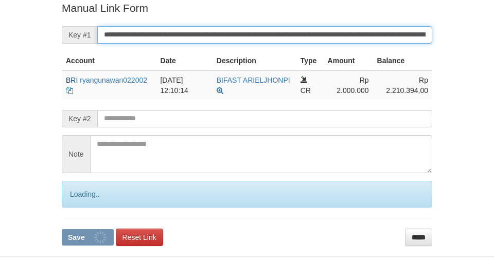
click at [62, 229] on button "Save" at bounding box center [88, 237] width 52 height 16
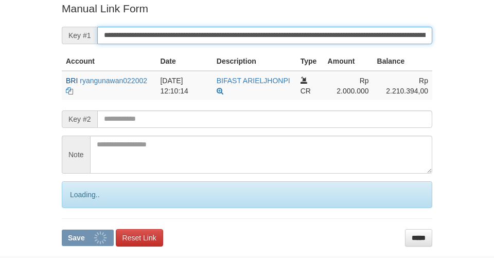
click at [62, 230] on button "Save" at bounding box center [88, 238] width 52 height 16
click at [275, 40] on input "**********" at bounding box center [264, 35] width 335 height 17
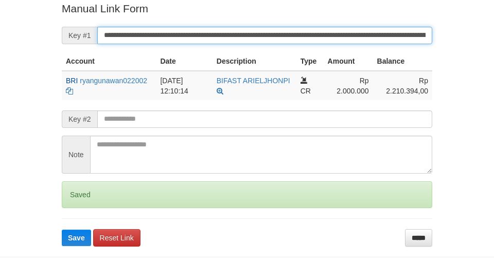
click at [62, 230] on button "Save" at bounding box center [76, 238] width 29 height 16
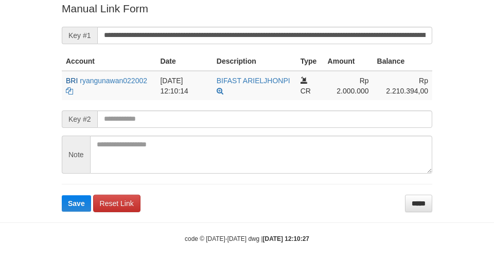
drag, startPoint x: 0, startPoint y: 0, endPoint x: 262, endPoint y: 46, distance: 266.5
click at [262, 46] on form "**********" at bounding box center [247, 106] width 370 height 211
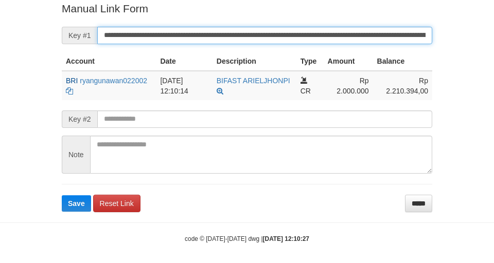
scroll to position [212, 0]
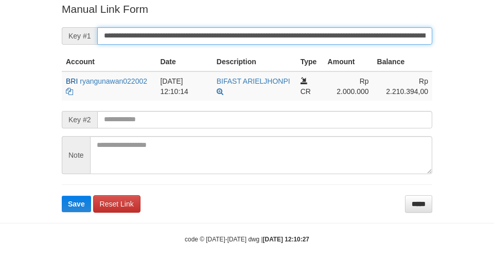
drag, startPoint x: 266, startPoint y: 38, endPoint x: 269, endPoint y: 46, distance: 8.6
click at [269, 46] on form "**********" at bounding box center [247, 107] width 370 height 211
click at [62, 196] on button "Save" at bounding box center [76, 204] width 29 height 16
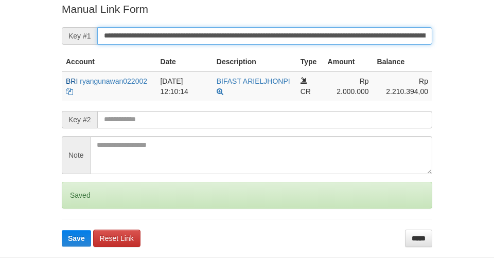
click at [62, 231] on button "Save" at bounding box center [76, 239] width 29 height 16
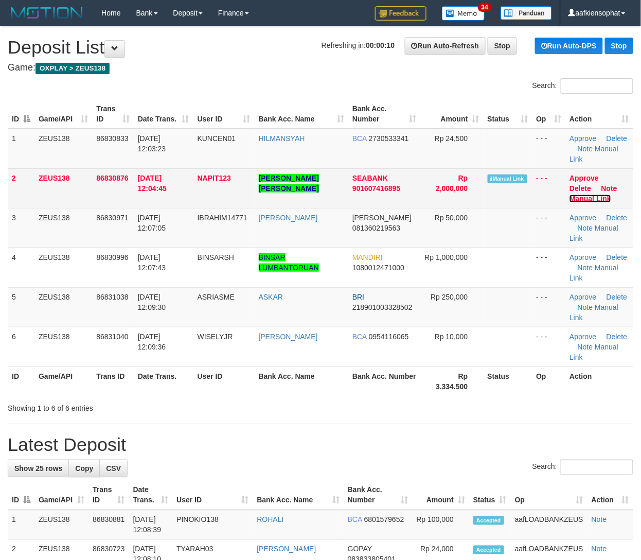
click at [582, 197] on link "Manual Link" at bounding box center [591, 199] width 42 height 8
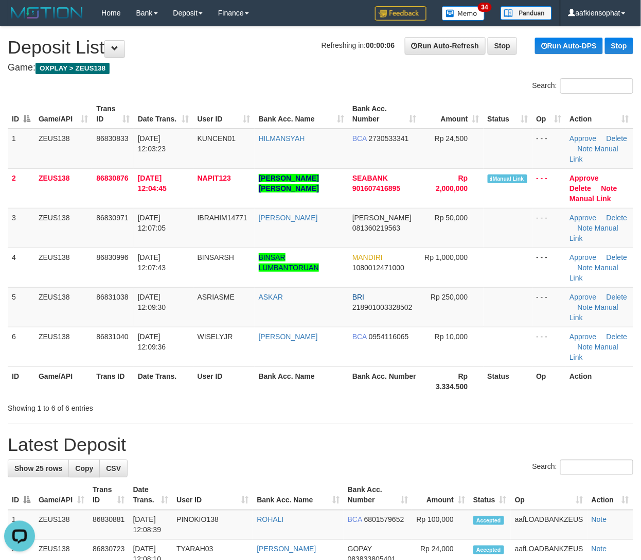
drag, startPoint x: 303, startPoint y: 383, endPoint x: 364, endPoint y: 382, distance: 61.8
click at [310, 383] on th "Bank Acc. Name" at bounding box center [302, 380] width 94 height 29
drag, startPoint x: 212, startPoint y: 367, endPoint x: 651, endPoint y: 384, distance: 439.2
click at [243, 366] on table "ID Game/API Trans ID Date Trans. User ID Bank Acc. Name Bank Acc. Number Amount…" at bounding box center [321, 247] width 626 height 296
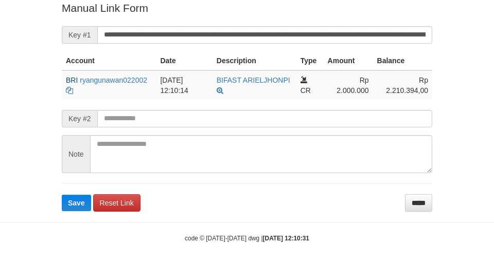
click at [192, 36] on input "**********" at bounding box center [264, 34] width 335 height 17
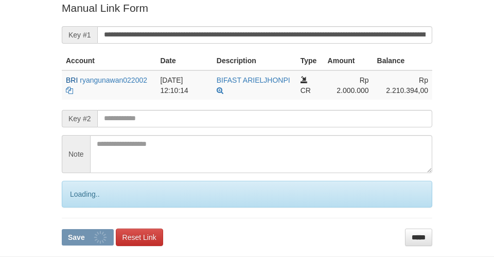
scroll to position [213, 0]
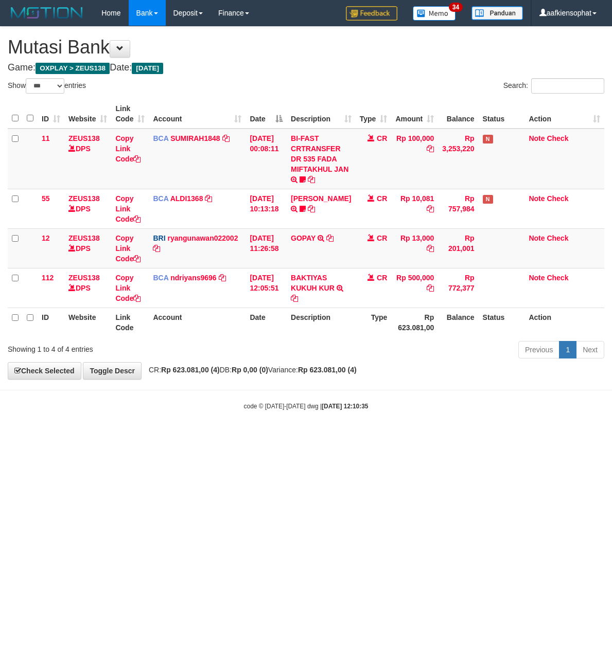
select select "***"
click at [385, 353] on div "Previous 1 Next" at bounding box center [433, 351] width 342 height 22
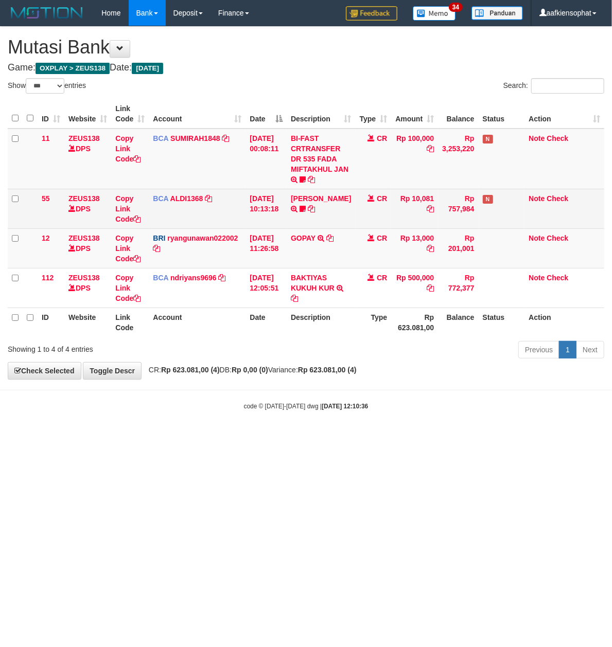
drag, startPoint x: 336, startPoint y: 351, endPoint x: 497, endPoint y: 213, distance: 212.0
click at [347, 339] on div "Show ** ** ** *** entries Search: ID Website Link Code Account Date Description…" at bounding box center [306, 220] width 596 height 284
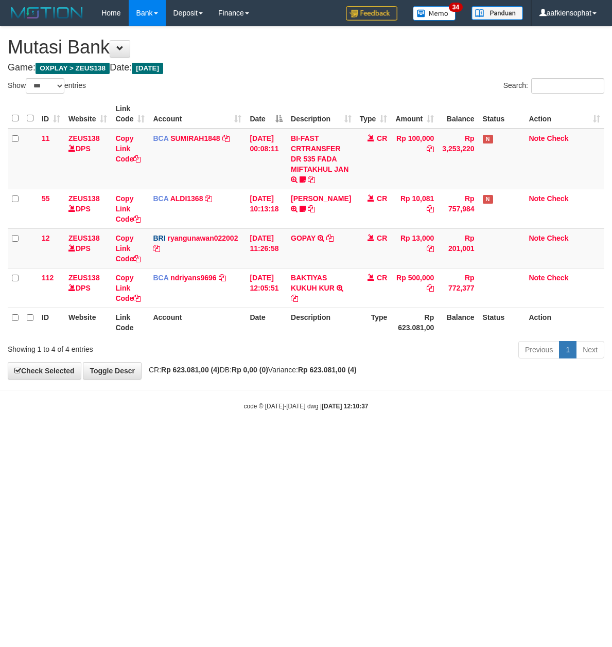
select select "***"
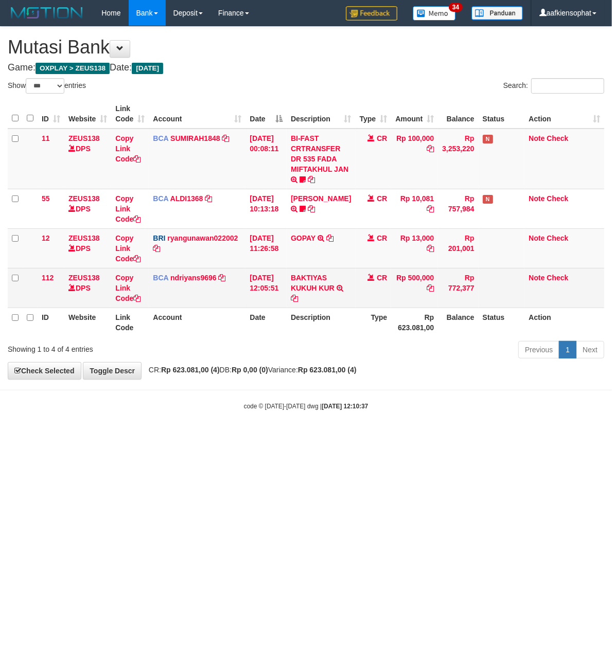
click at [339, 291] on td "BAKTIYAS KUKUH KUR TRSF E-BANKING CR 08/31 Z3R21 BAKTIYAS KUKUH KUR" at bounding box center [321, 288] width 68 height 40
drag, startPoint x: 329, startPoint y: 293, endPoint x: 310, endPoint y: 295, distance: 19.7
click at [326, 305] on td "BAKTIYAS KUKUH KUR TRSF E-BANKING CR 08/31 Z3R21 BAKTIYAS KUKUH KUR" at bounding box center [321, 288] width 68 height 40
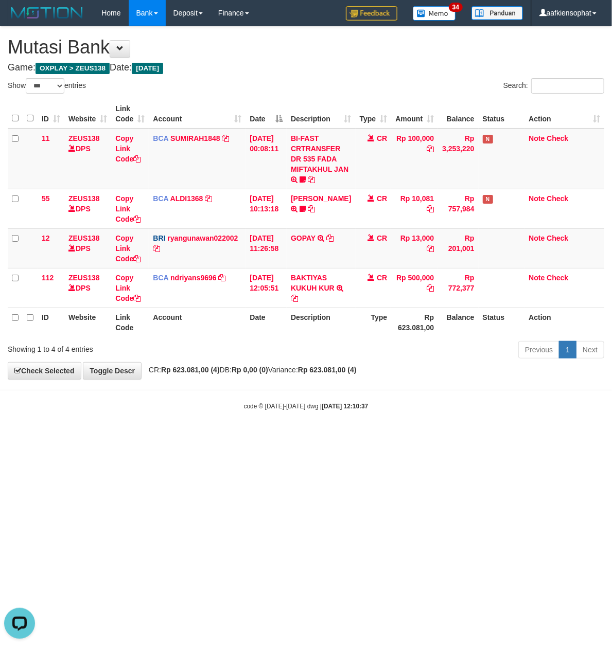
click at [292, 350] on div "Previous 1 Next" at bounding box center [433, 351] width 342 height 22
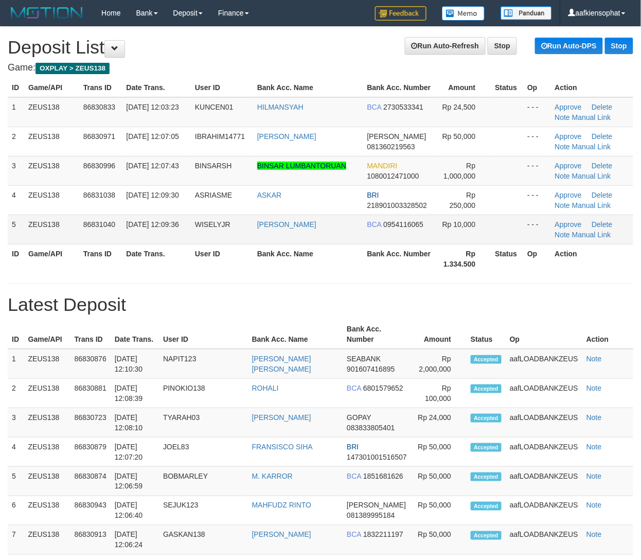
drag, startPoint x: 375, startPoint y: 304, endPoint x: 394, endPoint y: 297, distance: 20.5
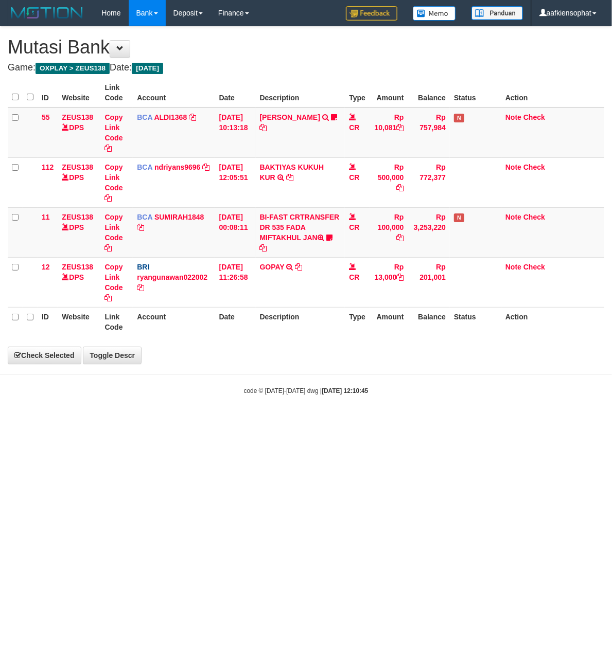
select select "***"
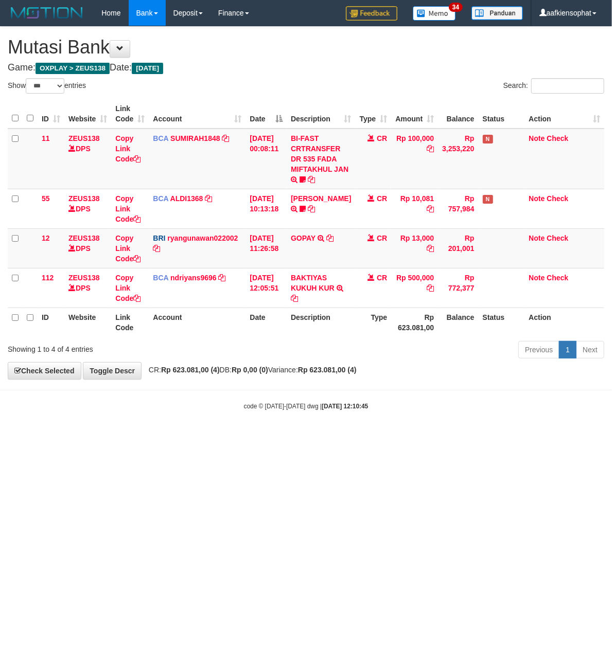
click at [204, 373] on strong "Rp 623.081,00 (4)" at bounding box center [190, 370] width 59 height 8
select select "***"
click at [188, 377] on div "**********" at bounding box center [306, 203] width 612 height 352
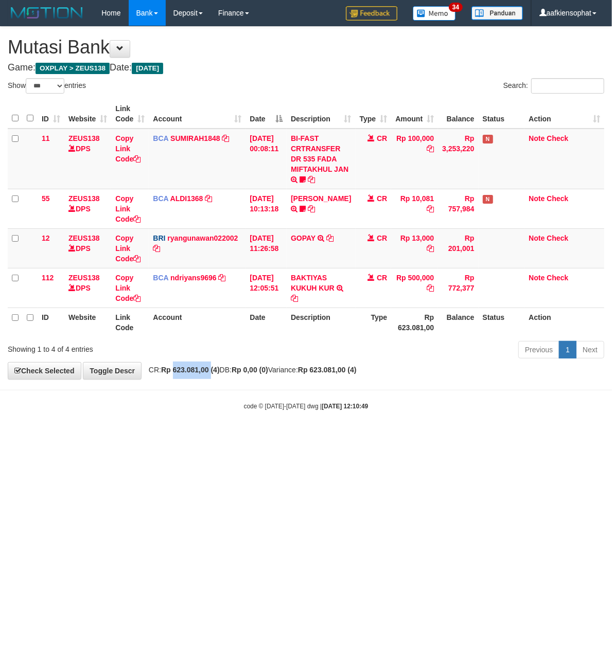
click at [188, 377] on div "**********" at bounding box center [306, 203] width 612 height 352
click at [183, 359] on div "Showing 1 to 4 of 4 entries Previous 1 Next" at bounding box center [306, 351] width 612 height 22
click at [227, 313] on th "Account" at bounding box center [197, 322] width 97 height 29
click at [220, 328] on th "Account" at bounding box center [197, 322] width 97 height 29
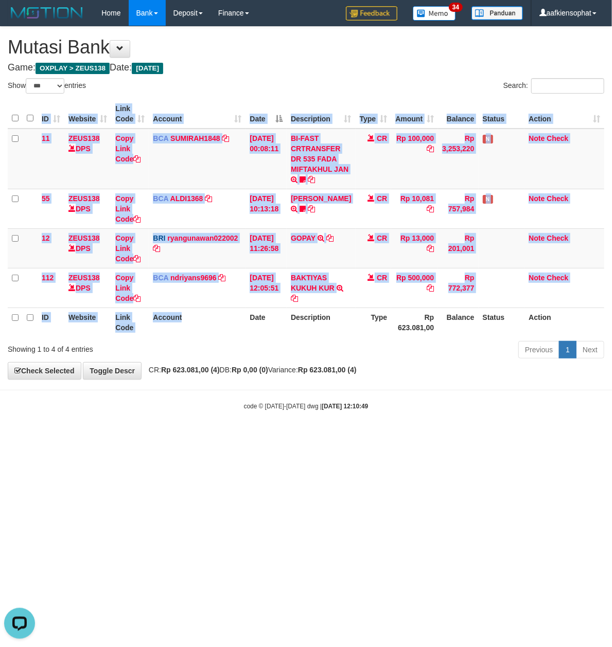
click at [220, 338] on div "ID Website Link Code Account Date Description Type Amount Balance Status Action…" at bounding box center [306, 218] width 612 height 244
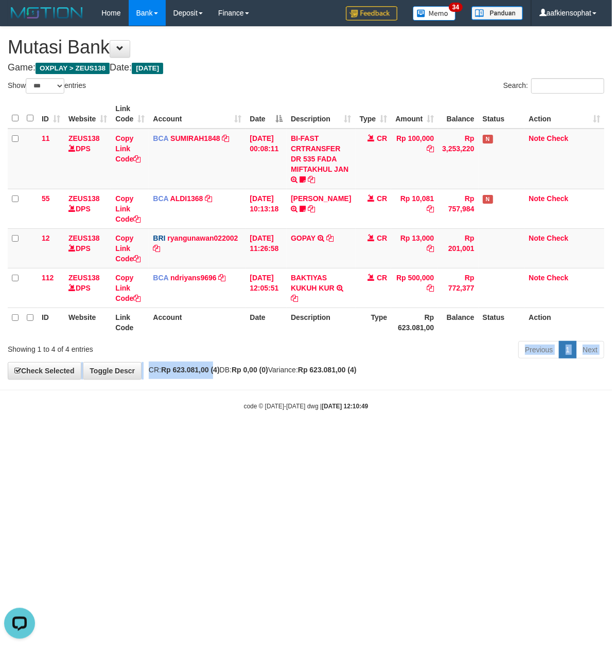
click at [217, 367] on div "**********" at bounding box center [306, 203] width 612 height 352
click at [223, 327] on th "Account" at bounding box center [197, 322] width 97 height 29
click at [274, 338] on div "ID Website Link Code Account Date Description Type Amount Balance Status Action…" at bounding box center [306, 218] width 612 height 244
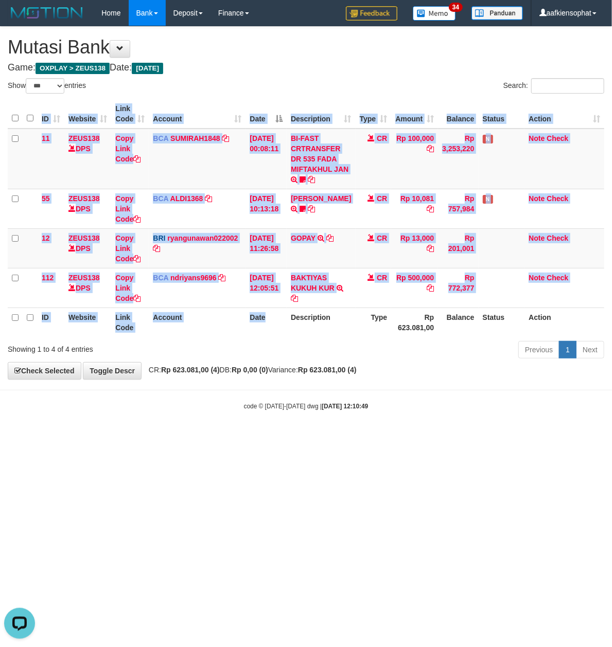
drag, startPoint x: 311, startPoint y: 364, endPoint x: 305, endPoint y: 371, distance: 9.1
click at [307, 369] on div "**********" at bounding box center [306, 203] width 612 height 352
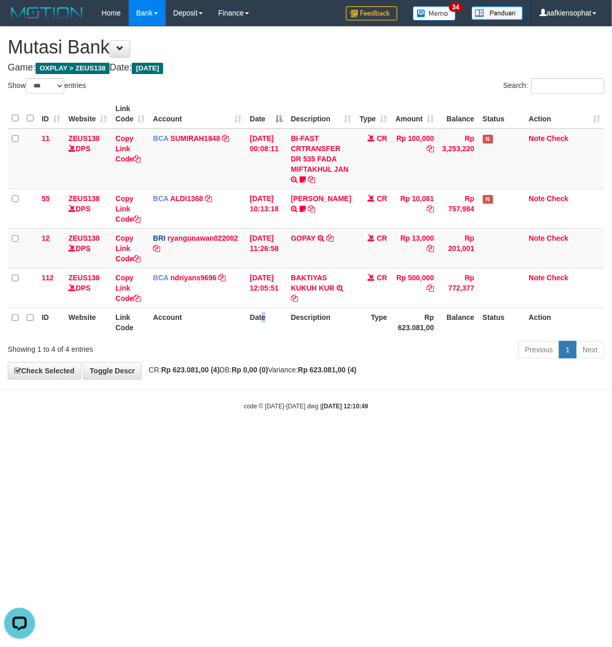
drag, startPoint x: 264, startPoint y: 331, endPoint x: 93, endPoint y: 338, distance: 171.5
click at [264, 332] on th "Date" at bounding box center [265, 322] width 41 height 29
click at [308, 326] on th "Description" at bounding box center [321, 322] width 68 height 29
click at [268, 341] on div "Previous 1 Next" at bounding box center [433, 351] width 342 height 22
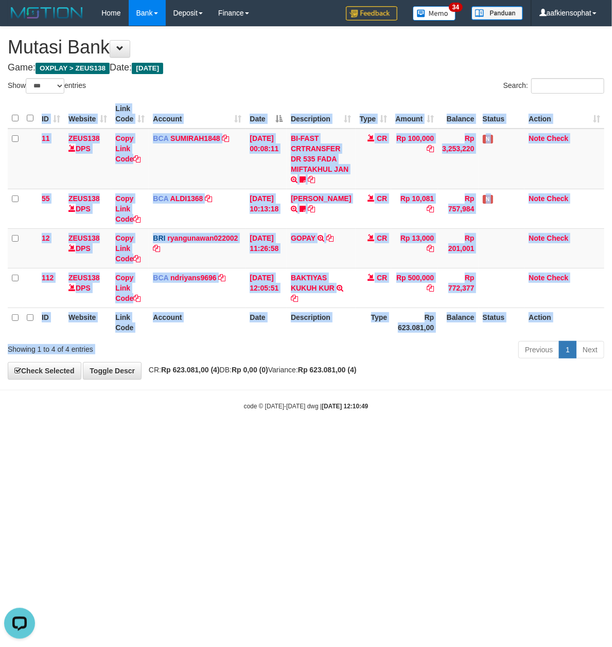
drag, startPoint x: 276, startPoint y: 343, endPoint x: 276, endPoint y: 352, distance: 9.8
click at [276, 352] on div "Show ** ** ** *** entries Search: ID Website Link Code Account Date Description…" at bounding box center [306, 220] width 596 height 284
click at [276, 352] on div "Previous 1 Next" at bounding box center [433, 351] width 342 height 22
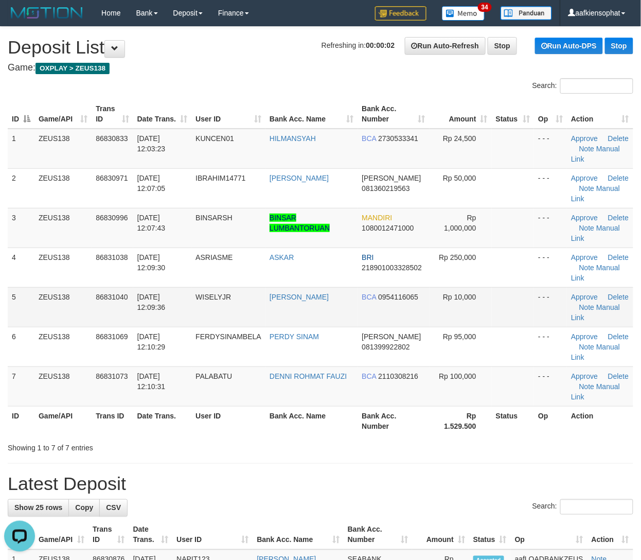
drag, startPoint x: 254, startPoint y: 315, endPoint x: 276, endPoint y: 317, distance: 22.2
click at [266, 317] on tr "5 ZEUS138 86831040 31/08/2025 12:09:36 WISELYJR MUHAMMAD RAMADITYA BCA 09541160…" at bounding box center [321, 307] width 626 height 40
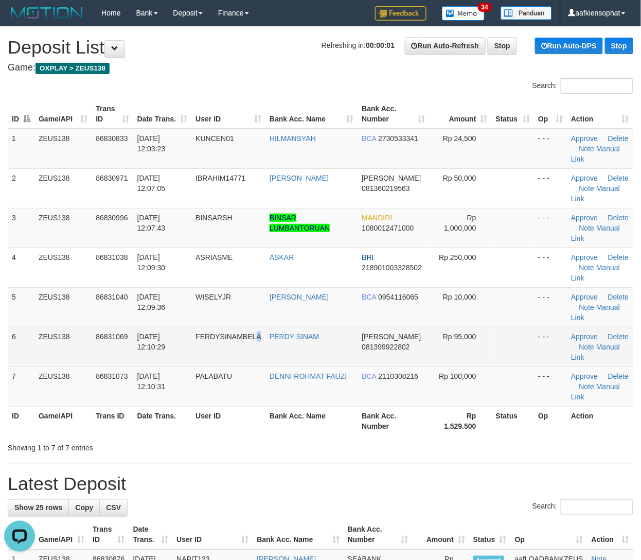
drag, startPoint x: 258, startPoint y: 330, endPoint x: 324, endPoint y: 348, distance: 68.1
click at [267, 340] on tr "6 ZEUS138 86831069 31/08/2025 12:10:29 FERDYSINAMBELA PERDY SINAM DANA 08139992…" at bounding box center [321, 347] width 626 height 40
drag, startPoint x: 237, startPoint y: 362, endPoint x: 243, endPoint y: 361, distance: 6.4
click at [243, 361] on td "FERDYSINAMBELA" at bounding box center [228, 347] width 74 height 40
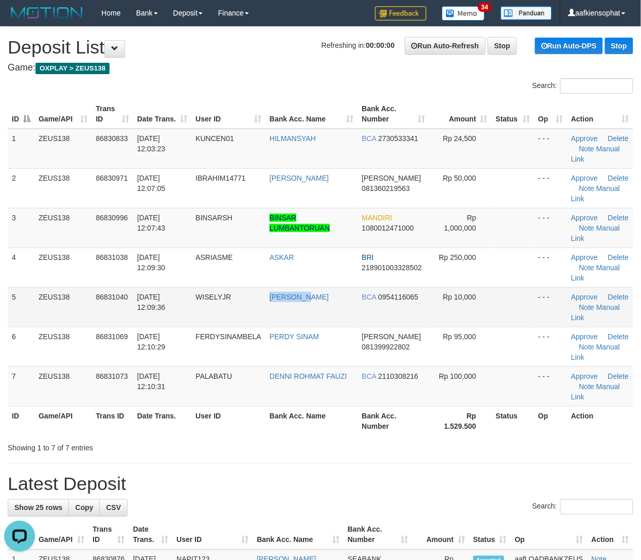
drag, startPoint x: 266, startPoint y: 310, endPoint x: 312, endPoint y: 316, distance: 46.7
click at [295, 316] on td "MUHAMMAD RAMADITYA" at bounding box center [312, 307] width 92 height 40
click at [606, 229] on link "Manual Link" at bounding box center [595, 233] width 49 height 19
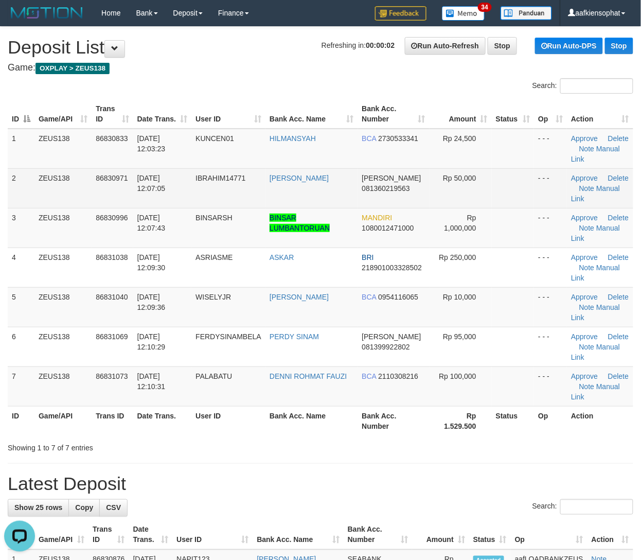
click at [261, 196] on td "IBRAHIM14771" at bounding box center [228, 188] width 74 height 40
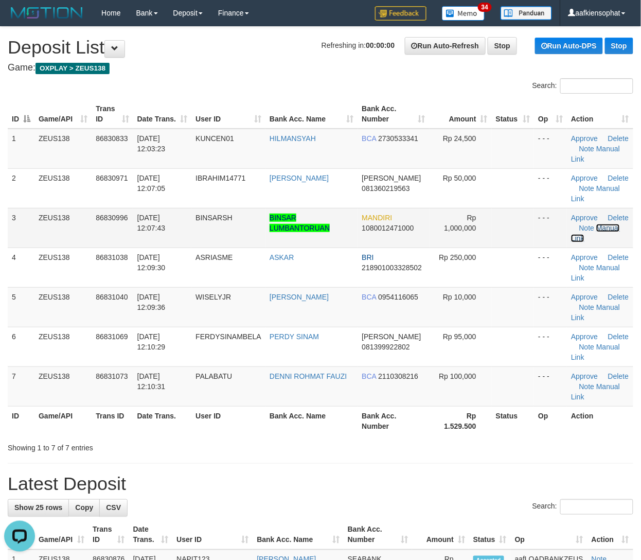
click at [609, 229] on link "Manual Link" at bounding box center [595, 233] width 49 height 19
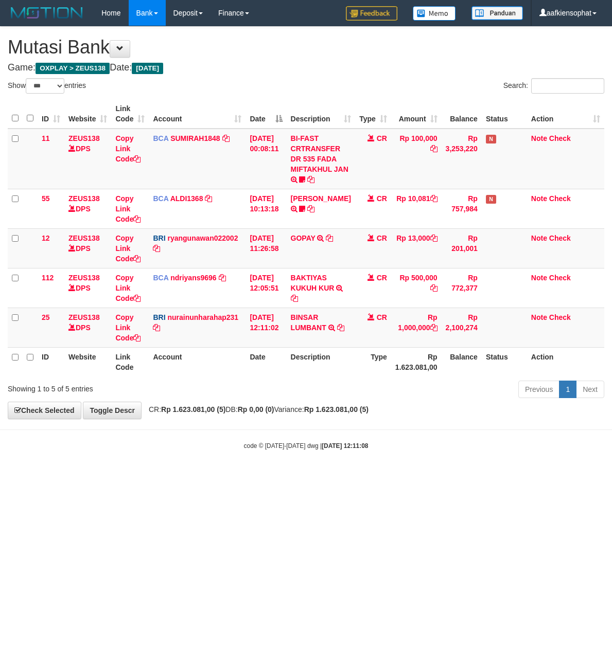
select select "***"
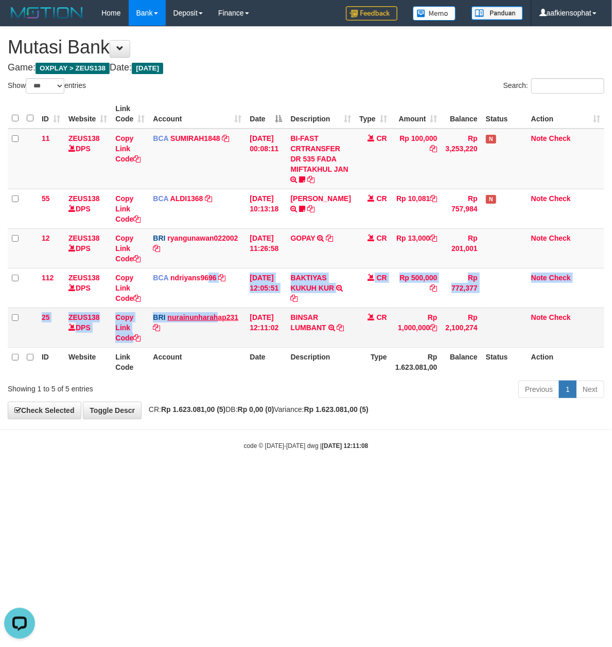
drag, startPoint x: 212, startPoint y: 309, endPoint x: 235, endPoint y: 317, distance: 24.8
click at [219, 315] on tbody "11 ZEUS138 DPS Copy Link Code BCA SUMIRAH1848 DPS SUMIRAH mutasi_20250831_4156 …" at bounding box center [306, 238] width 596 height 219
click at [250, 355] on th "Date" at bounding box center [265, 361] width 41 height 29
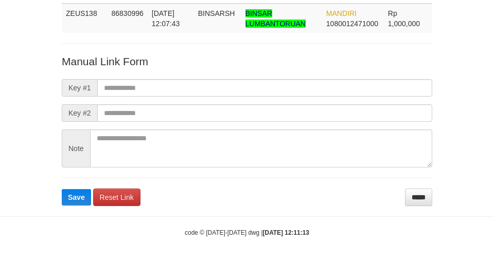
scroll to position [75, 0]
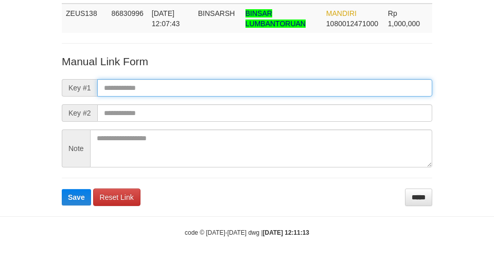
paste input "**********"
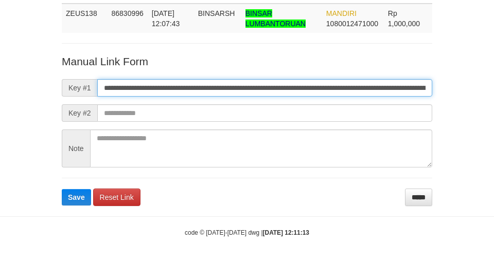
click at [229, 91] on input "**********" at bounding box center [264, 87] width 335 height 17
type input "**********"
click at [62, 189] on button "Save" at bounding box center [76, 197] width 29 height 16
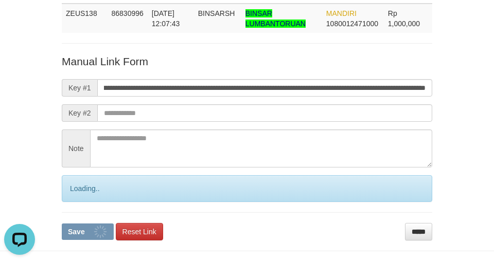
scroll to position [0, 0]
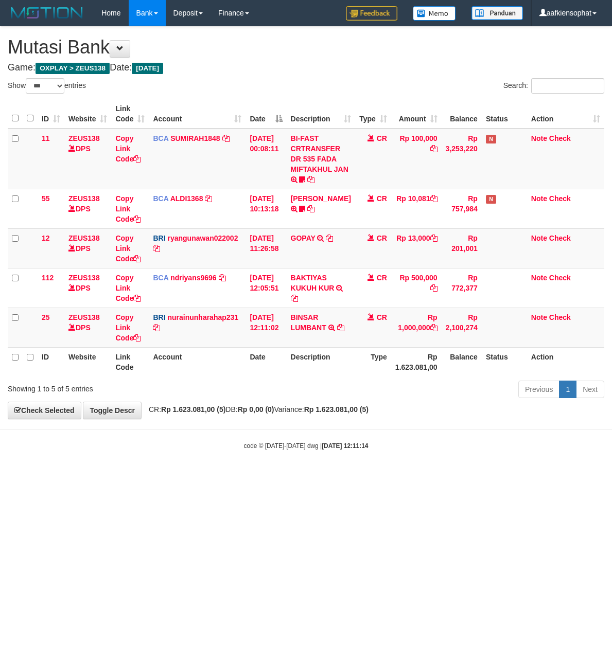
select select "***"
click at [136, 337] on icon at bounding box center [136, 337] width 7 height 7
click at [286, 173] on td "31/08/2025 00:08:11" at bounding box center [265, 159] width 41 height 61
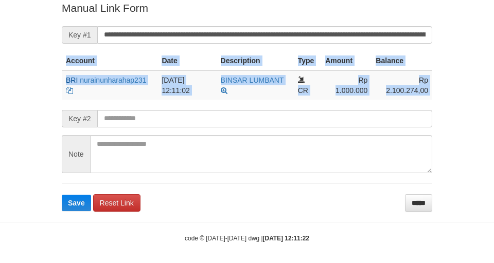
click at [252, 44] on form "**********" at bounding box center [247, 106] width 370 height 211
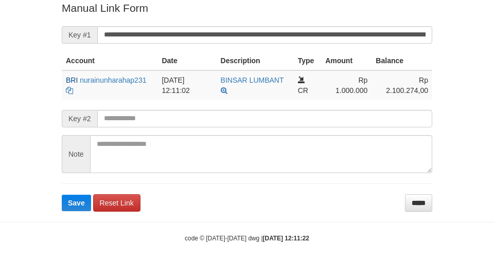
click at [254, 21] on form "**********" at bounding box center [247, 106] width 370 height 211
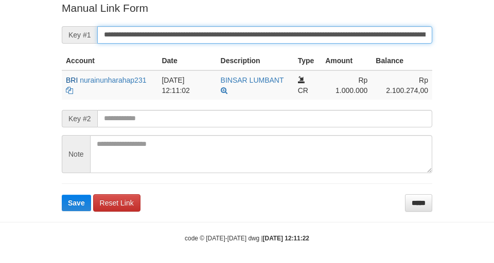
click at [62, 195] on button "Save" at bounding box center [76, 203] width 29 height 16
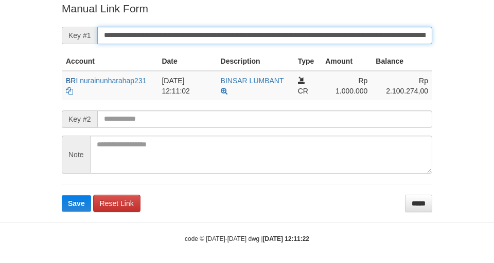
click at [252, 29] on input "**********" at bounding box center [264, 35] width 335 height 17
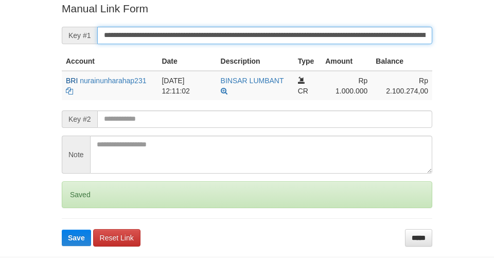
click at [62, 230] on button "Save" at bounding box center [76, 238] width 29 height 16
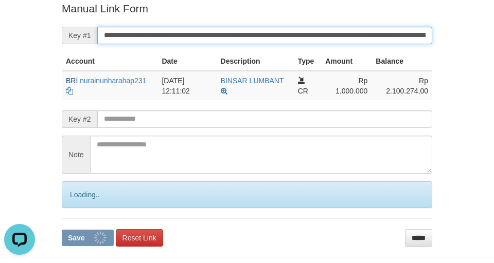
scroll to position [0, 0]
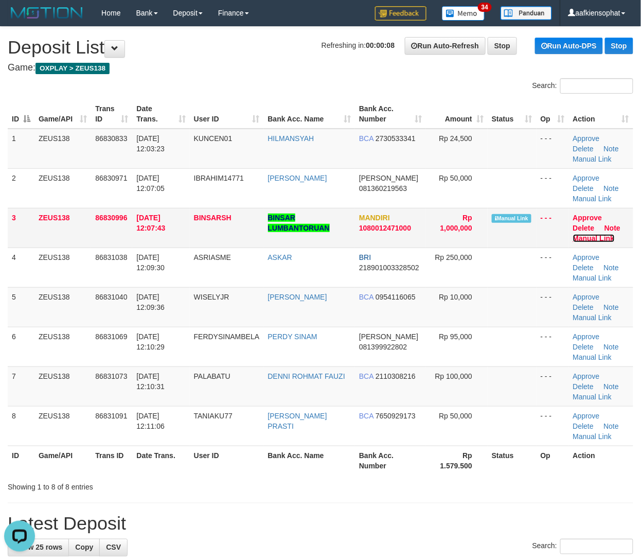
click at [597, 238] on link "Manual Link" at bounding box center [594, 238] width 42 height 8
drag, startPoint x: 202, startPoint y: 287, endPoint x: 467, endPoint y: 314, distance: 266.4
click at [209, 286] on td "ASRIASME" at bounding box center [227, 268] width 74 height 40
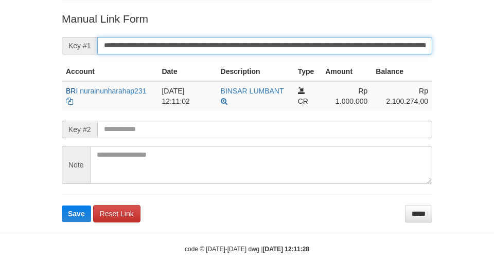
click at [62, 206] on button "Save" at bounding box center [76, 214] width 29 height 16
click at [221, 51] on input "**********" at bounding box center [264, 45] width 335 height 17
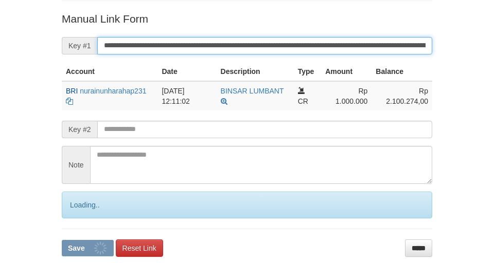
scroll to position [202, 0]
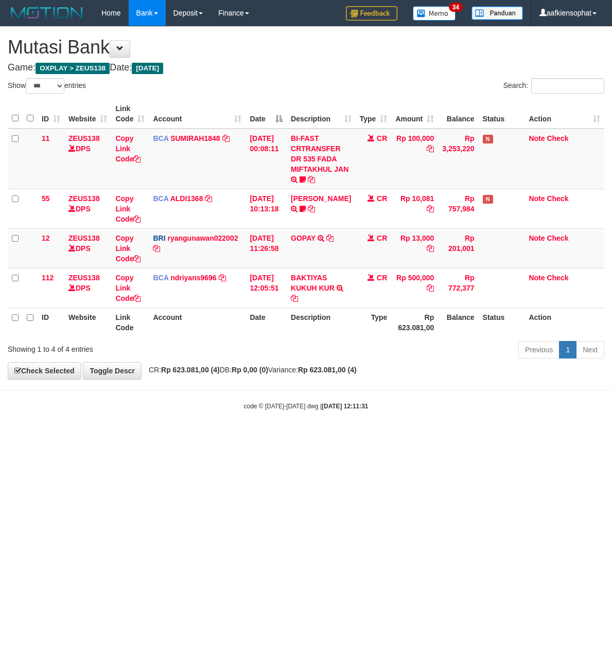
select select "***"
click at [272, 358] on div "**********" at bounding box center [306, 203] width 612 height 352
select select "***"
click at [447, 383] on body "Toggle navigation Home Bank Account List Load By Website Group [OXPLAY] ZEUS138…" at bounding box center [306, 218] width 612 height 437
click at [461, 385] on body "Toggle navigation Home Bank Account List Load By Website Group [OXPLAY] ZEUS138…" at bounding box center [306, 218] width 612 height 437
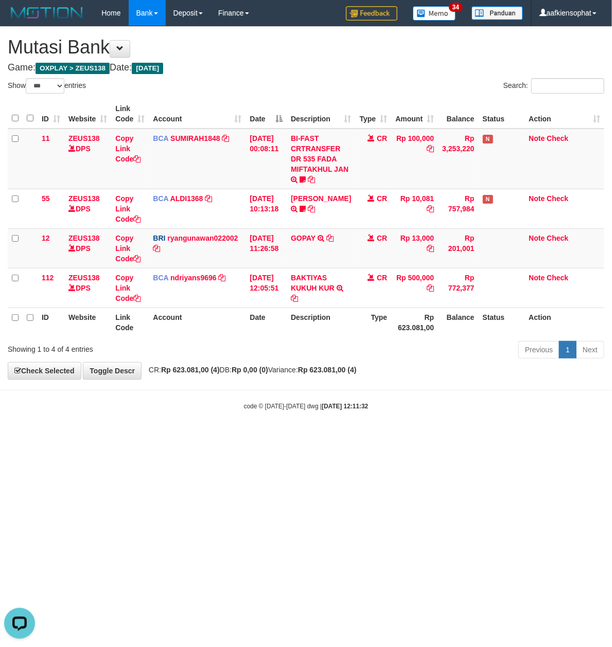
drag, startPoint x: 482, startPoint y: 369, endPoint x: 494, endPoint y: 360, distance: 15.0
click at [490, 365] on div "**********" at bounding box center [306, 203] width 612 height 352
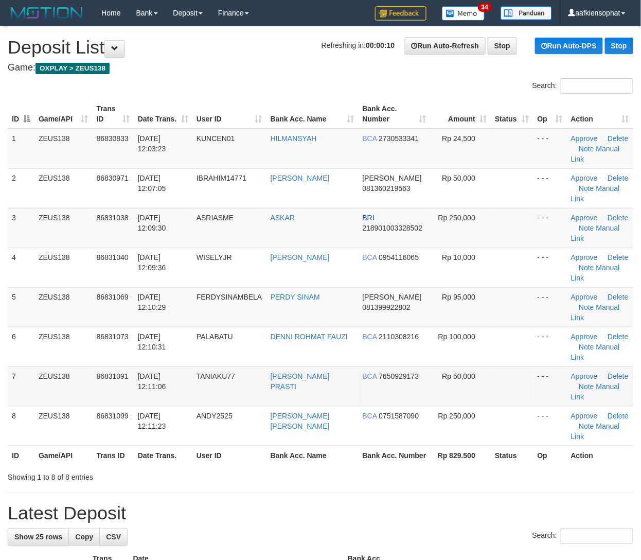
click at [369, 385] on td "BCA 7650929173" at bounding box center [395, 386] width 72 height 40
drag, startPoint x: 235, startPoint y: 317, endPoint x: 412, endPoint y: 301, distance: 177.8
click at [291, 306] on tr "5 ZEUS138 86831069 31/08/2025 12:10:29 FERDYSINAMBELA PERDY SINAM DANA 08139992…" at bounding box center [321, 307] width 626 height 40
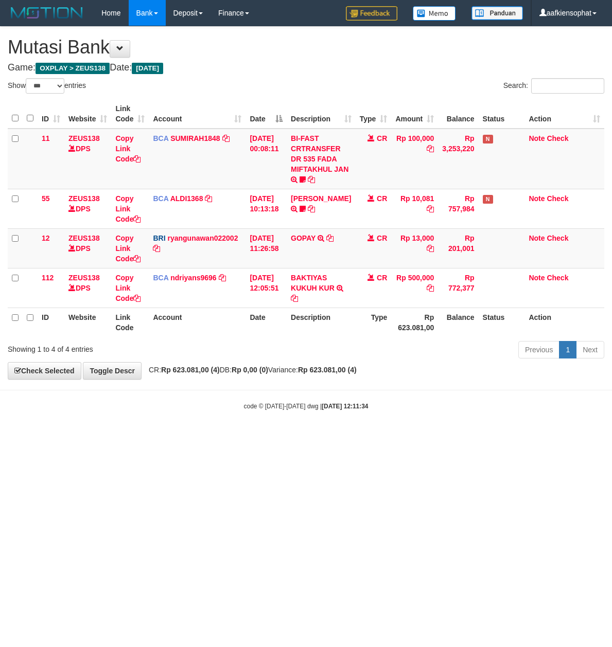
select select "***"
drag, startPoint x: 243, startPoint y: 301, endPoint x: 3, endPoint y: 308, distance: 240.9
click at [215, 302] on td "BCA ndriyans9696 DPS ANDRIYANSYAH mutasi_20250831_3291 | 112 mutasi_20250831_32…" at bounding box center [197, 288] width 97 height 40
drag, startPoint x: 161, startPoint y: 340, endPoint x: 163, endPoint y: 333, distance: 6.5
click at [163, 335] on div "ID Website Link Code Account Date Description Type Amount Balance Status Action…" at bounding box center [306, 218] width 612 height 244
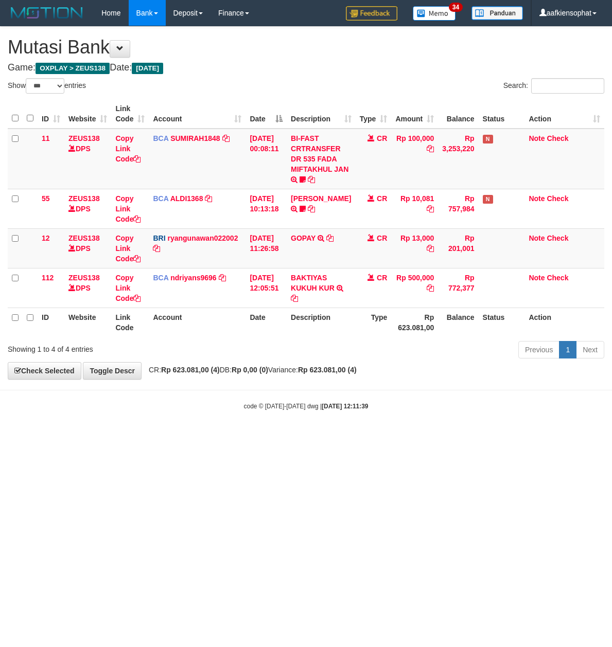
select select "***"
click at [161, 406] on div "code © [DATE]-[DATE] dwg | [DATE] 12:11:39" at bounding box center [306, 406] width 612 height 10
click at [373, 437] on body "Toggle navigation Home Bank Account List Load By Website Group [OXPLAY] ZEUS138…" at bounding box center [306, 218] width 612 height 437
click at [324, 437] on body "Toggle navigation Home Bank Account List Load By Website Group [OXPLAY] ZEUS138…" at bounding box center [306, 218] width 612 height 437
click at [324, 437] on html "Toggle navigation Home Bank Account List Load By Website Group [OXPLAY] ZEUS138…" at bounding box center [306, 218] width 612 height 437
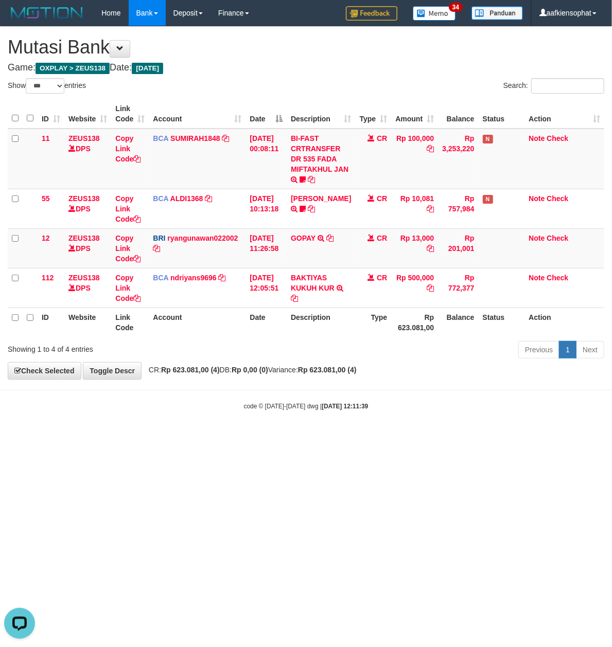
click at [108, 437] on html "Toggle navigation Home Bank Account List Load By Website Group [OXPLAY] ZEUS138…" at bounding box center [306, 218] width 612 height 437
drag, startPoint x: 156, startPoint y: 462, endPoint x: 2, endPoint y: 464, distance: 154.4
click at [144, 437] on html "Toggle navigation Home Bank Account List Load By Website Group [OXPLAY] ZEUS138…" at bounding box center [306, 218] width 612 height 437
drag, startPoint x: 215, startPoint y: 473, endPoint x: 220, endPoint y: 478, distance: 6.6
click at [220, 437] on html "Toggle navigation Home Bank Account List Load By Website Group [OXPLAY] ZEUS138…" at bounding box center [306, 218] width 612 height 437
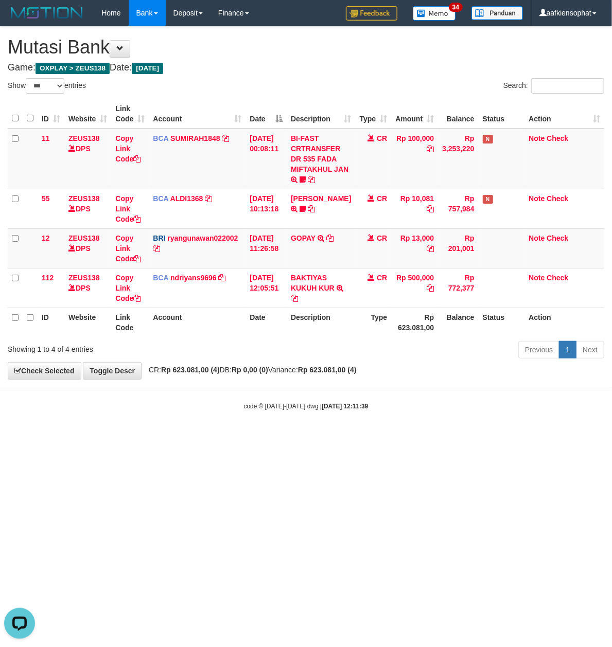
click at [169, 437] on html "Toggle navigation Home Bank Account List Load By Website Group [OXPLAY] ZEUS138…" at bounding box center [306, 218] width 612 height 437
click at [167, 437] on html "Toggle navigation Home Bank Account List Load By Website Group [OXPLAY] ZEUS138…" at bounding box center [306, 218] width 612 height 437
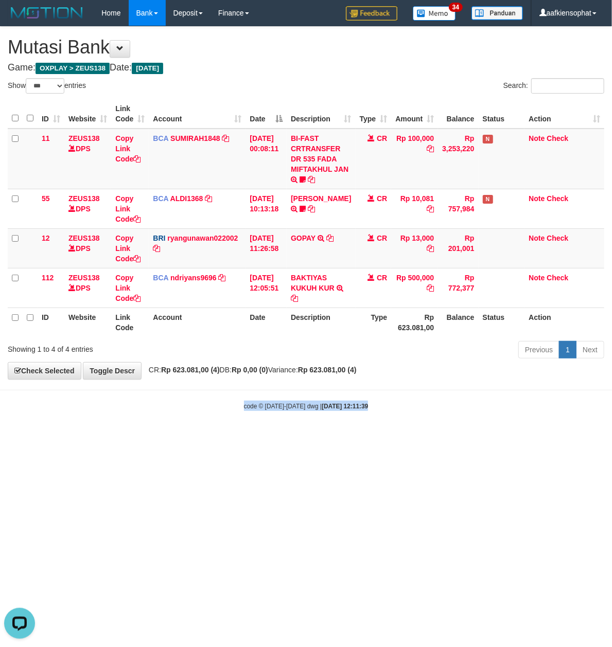
click at [167, 437] on html "Toggle navigation Home Bank Account List Load By Website Group [OXPLAY] ZEUS138…" at bounding box center [306, 218] width 612 height 437
drag, startPoint x: 167, startPoint y: 481, endPoint x: 10, endPoint y: 478, distance: 157.0
click at [167, 437] on html "Toggle navigation Home Bank Account List Load By Website Group [OXPLAY] ZEUS138…" at bounding box center [306, 218] width 612 height 437
click at [235, 437] on html "Toggle navigation Home Bank Account List Load By Website Group [OXPLAY] ZEUS138…" at bounding box center [306, 218] width 612 height 437
drag, startPoint x: 376, startPoint y: 394, endPoint x: 260, endPoint y: 410, distance: 116.9
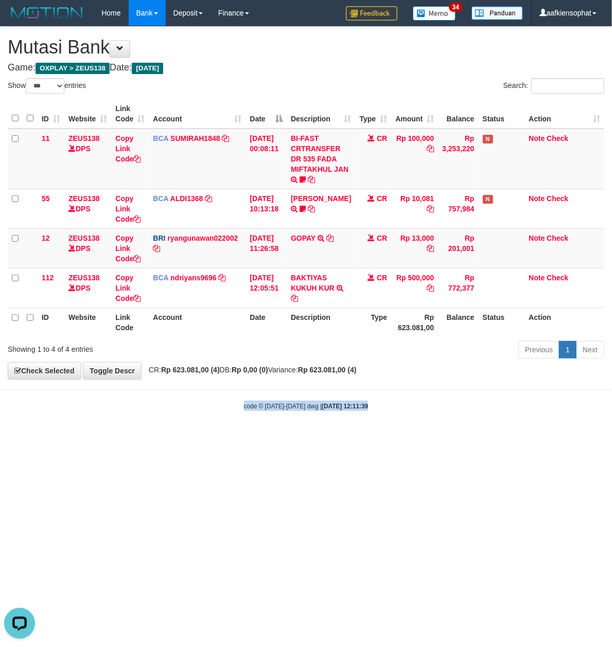
click at [370, 395] on body "Toggle navigation Home Bank Account List Load By Website Group [OXPLAY] ZEUS138…" at bounding box center [306, 218] width 612 height 437
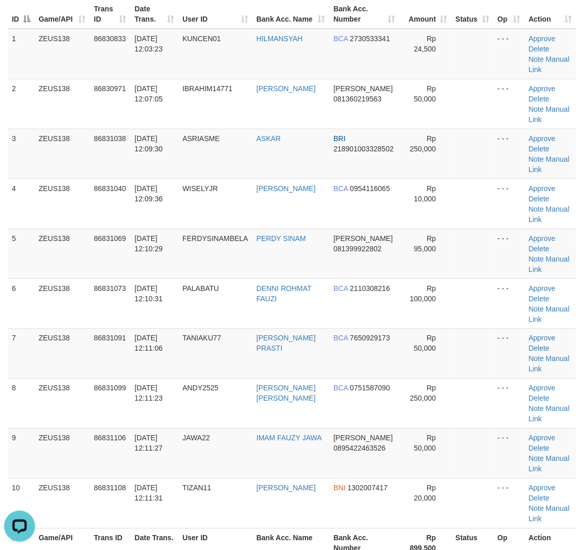
scroll to position [206, 0]
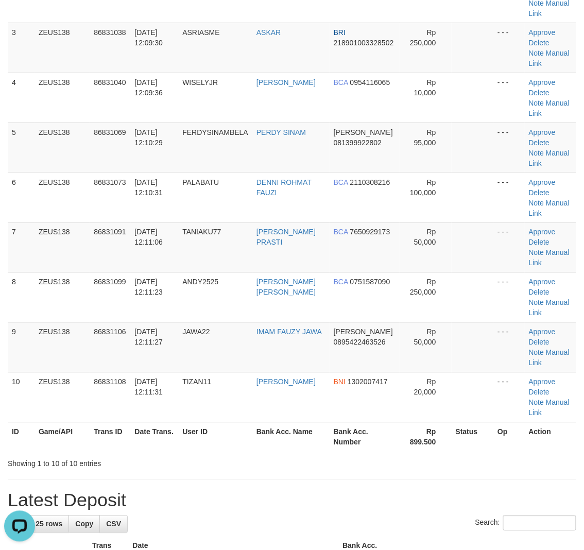
drag, startPoint x: 149, startPoint y: 412, endPoint x: 270, endPoint y: 433, distance: 122.7
click at [189, 428] on table "ID Game/API Trans ID Date Trans. User ID Bank Acc. Name Bank Acc. Number Amount…" at bounding box center [292, 172] width 568 height 558
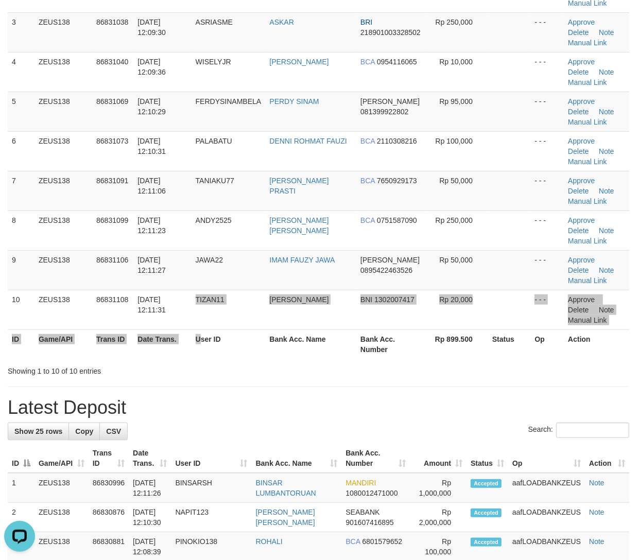
scroll to position [58, 0]
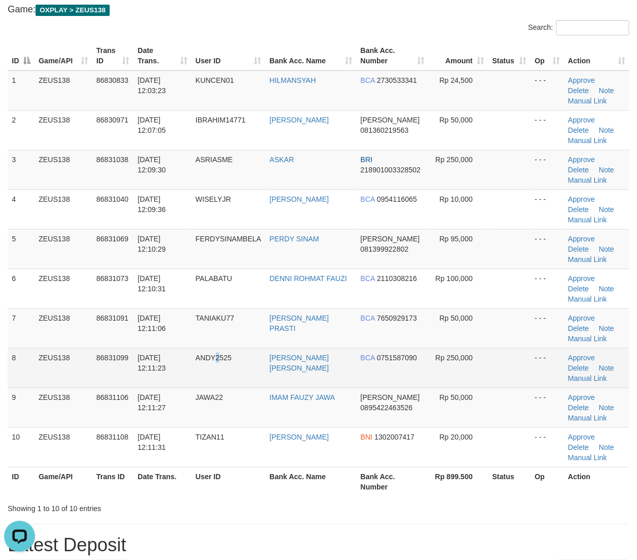
drag, startPoint x: 219, startPoint y: 349, endPoint x: 449, endPoint y: 361, distance: 230.9
click at [229, 348] on td "ANDY2525" at bounding box center [228, 368] width 74 height 40
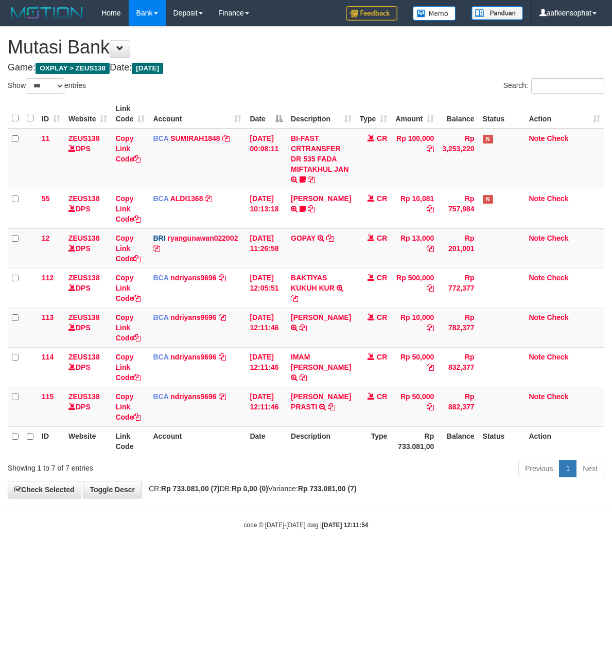
select select "***"
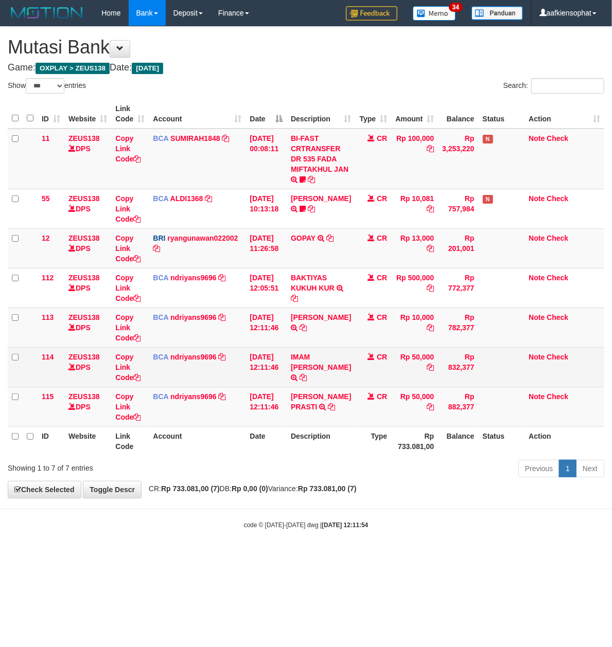
click at [326, 375] on td "IMAM FAUZY J TRSF E-BANKING CR 3108/FTSCY/WS95051 50000.002025083150010813 TRFD…" at bounding box center [321, 367] width 68 height 40
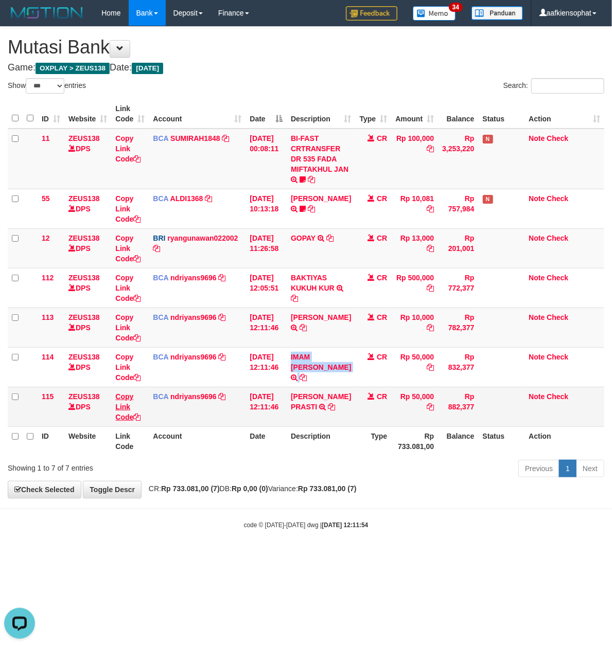
copy tr "IMAM FAUZY J TRSF E-BANKING CR 3108/FTSCY/WS95051 50000.002025083150010813 TRFD…"
drag, startPoint x: 314, startPoint y: 509, endPoint x: 310, endPoint y: 502, distance: 8.3
click at [314, 507] on body "Toggle navigation Home Bank Account List Load By Website Group [OXPLAY] ZEUS138…" at bounding box center [306, 278] width 612 height 556
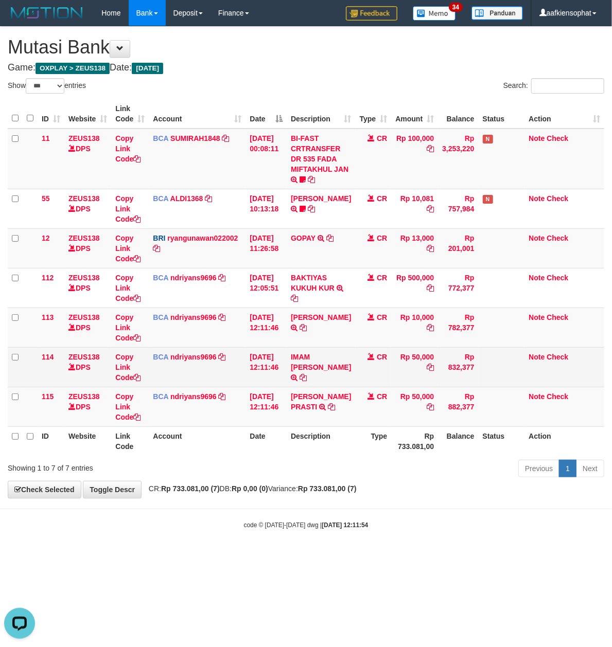
click at [254, 387] on td "31/08/2025 12:11:46" at bounding box center [265, 367] width 41 height 40
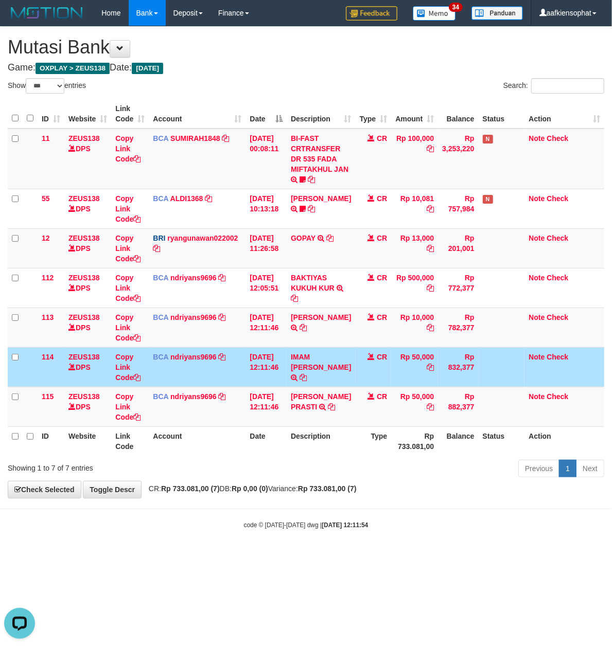
click at [130, 373] on td "Copy Link Code" at bounding box center [130, 367] width 38 height 40
click at [124, 377] on link "Copy Link Code" at bounding box center [127, 367] width 25 height 29
click at [322, 159] on td "BI-FAST CRTRANSFER DR 535 FADA MIFTAKHUL JAN Adlian11" at bounding box center [321, 159] width 68 height 61
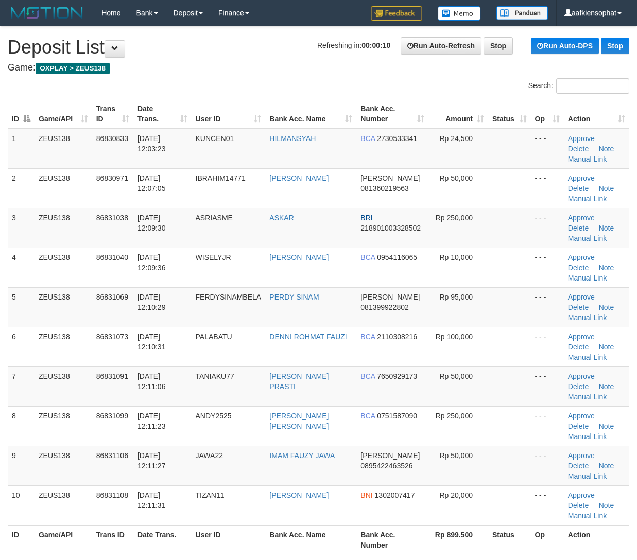
scroll to position [58, 0]
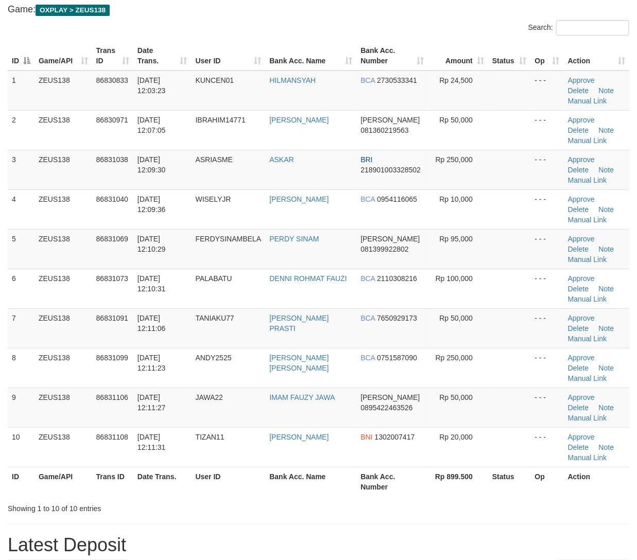
click at [276, 486] on th "Bank Acc. Name" at bounding box center [310, 481] width 91 height 29
click at [599, 414] on link "Manual Link" at bounding box center [587, 418] width 39 height 8
click at [593, 414] on link "Manual Link" at bounding box center [587, 418] width 39 height 8
click at [568, 414] on link "Manual Link" at bounding box center [587, 418] width 39 height 8
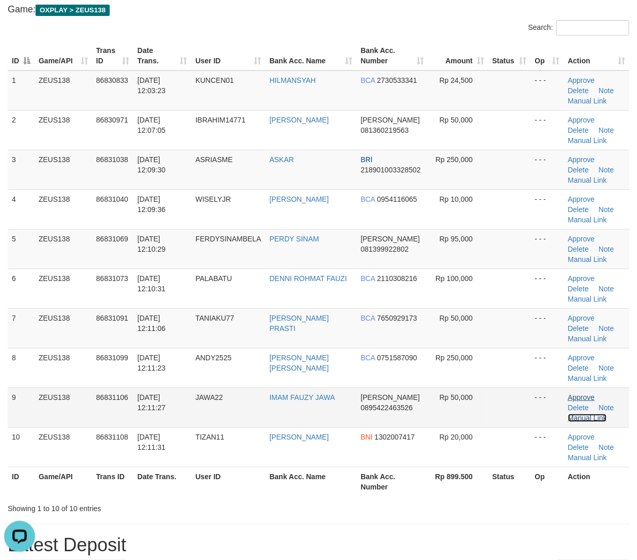
click at [568, 414] on link "Manual Link" at bounding box center [587, 418] width 39 height 8
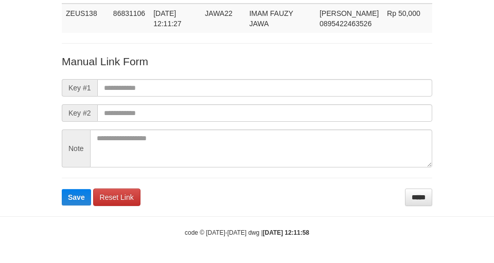
scroll to position [75, 0]
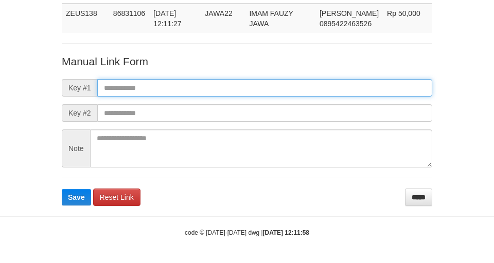
paste input "**********"
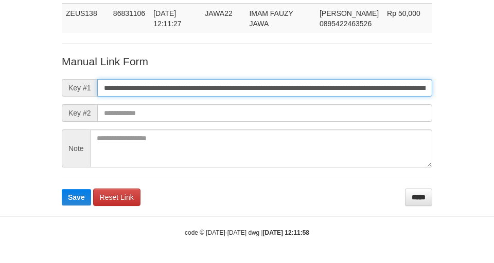
click at [244, 80] on input "**********" at bounding box center [264, 87] width 335 height 17
type input "**********"
click at [62, 189] on button "Save" at bounding box center [76, 197] width 29 height 16
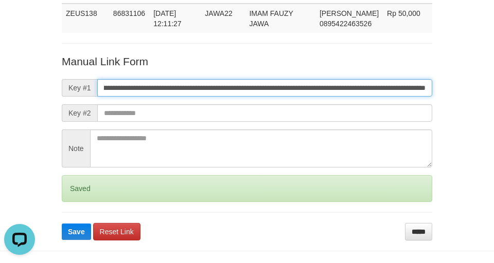
click at [62, 224] on button "Save" at bounding box center [76, 232] width 29 height 16
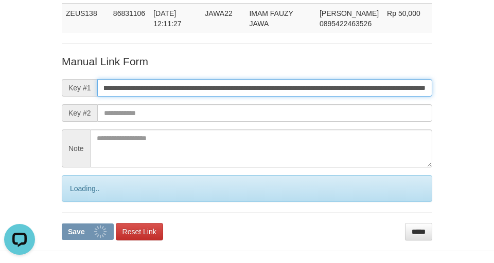
click at [62, 224] on button "Save" at bounding box center [88, 232] width 52 height 16
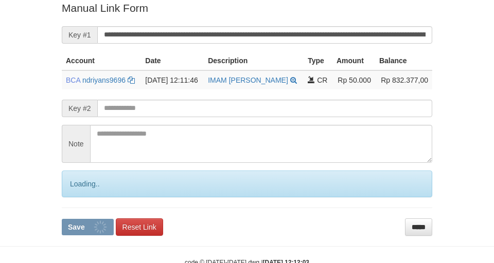
click at [218, 30] on input "**********" at bounding box center [264, 34] width 335 height 17
click at [62, 219] on button "Save" at bounding box center [88, 227] width 52 height 16
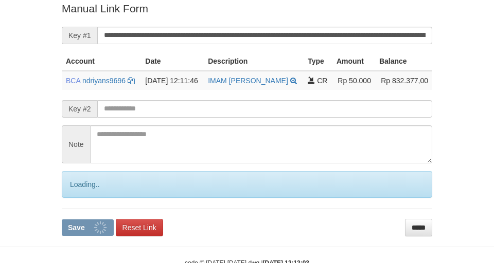
click at [62, 220] on button "Save" at bounding box center [88, 228] width 52 height 16
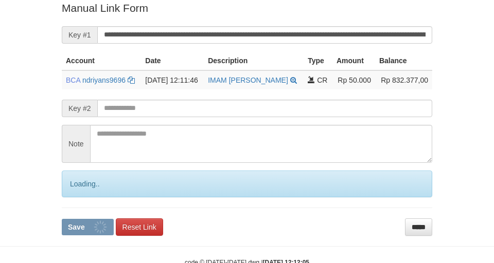
click at [62, 219] on button "Save" at bounding box center [88, 227] width 52 height 16
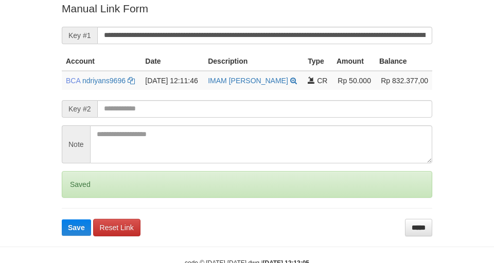
click at [62, 220] on button "Save" at bounding box center [76, 228] width 29 height 16
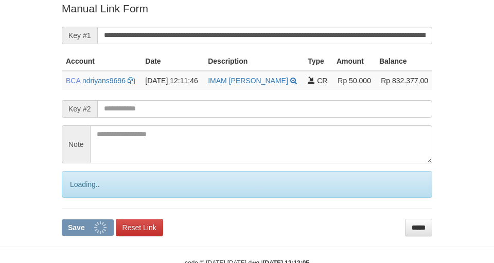
click at [62, 220] on button "Save" at bounding box center [88, 228] width 52 height 16
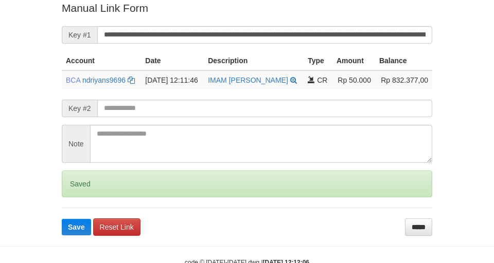
scroll to position [213, 0]
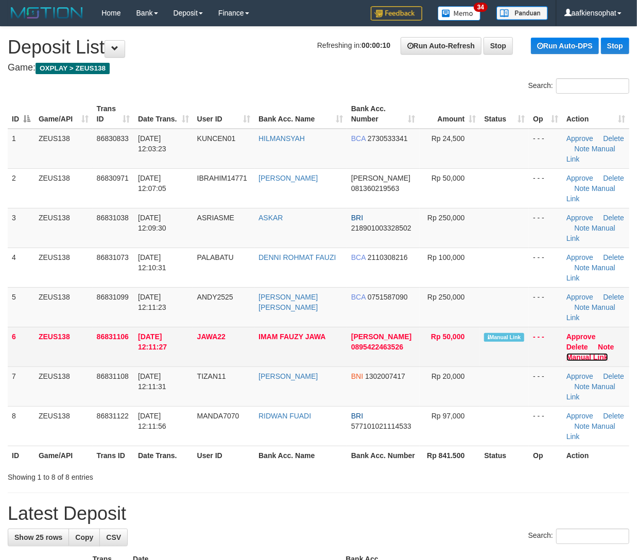
click at [591, 353] on link "Manual Link" at bounding box center [587, 357] width 42 height 8
click at [566, 353] on link "Manual Link" at bounding box center [587, 357] width 42 height 8
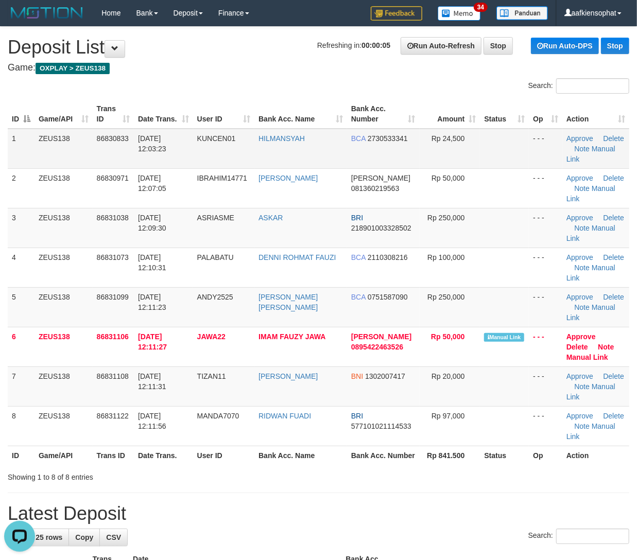
drag, startPoint x: 93, startPoint y: 151, endPoint x: 229, endPoint y: 160, distance: 137.2
click at [103, 149] on td "86830833" at bounding box center [113, 149] width 41 height 40
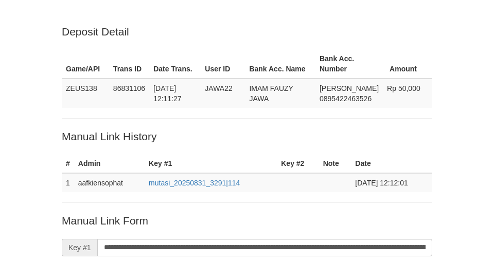
click at [248, 214] on p "Manual Link Form" at bounding box center [247, 221] width 370 height 15
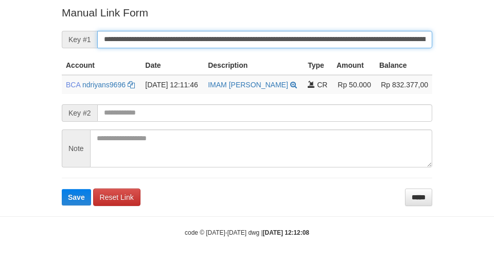
click at [62, 189] on button "Save" at bounding box center [76, 197] width 29 height 16
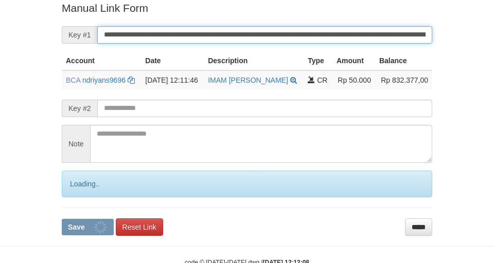
click at [233, 32] on input "**********" at bounding box center [264, 34] width 335 height 17
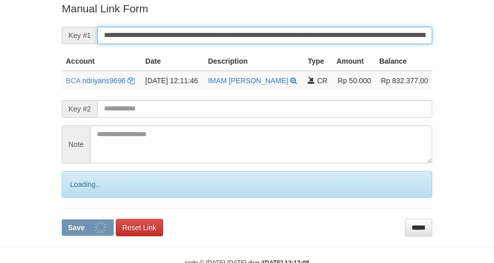
click at [62, 220] on button "Save" at bounding box center [88, 228] width 52 height 16
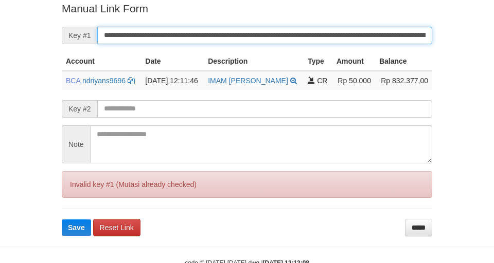
click at [62, 220] on button "Save" at bounding box center [76, 228] width 29 height 16
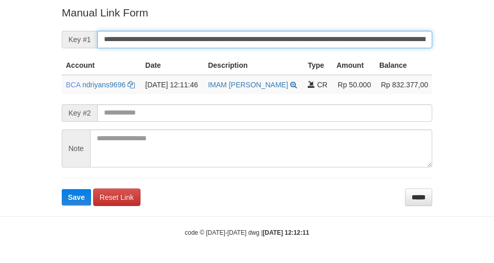
click at [331, 36] on input "**********" at bounding box center [264, 39] width 335 height 17
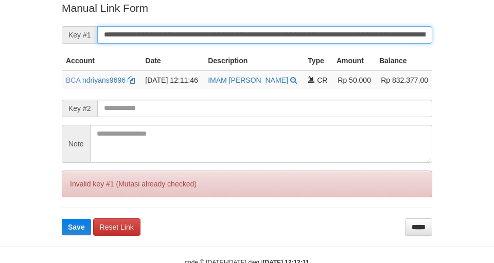
scroll to position [213, 0]
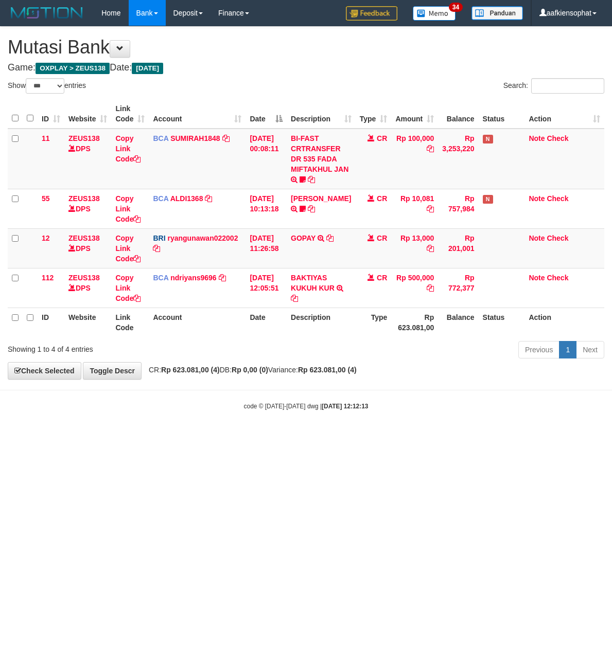
select select "***"
click at [271, 326] on th "Date" at bounding box center [265, 322] width 41 height 29
drag, startPoint x: 432, startPoint y: 424, endPoint x: 609, endPoint y: 237, distance: 257.3
click at [554, 293] on body "Toggle navigation Home Bank Account List Load By Website Group [OXPLAY] ZEUS138…" at bounding box center [306, 218] width 612 height 437
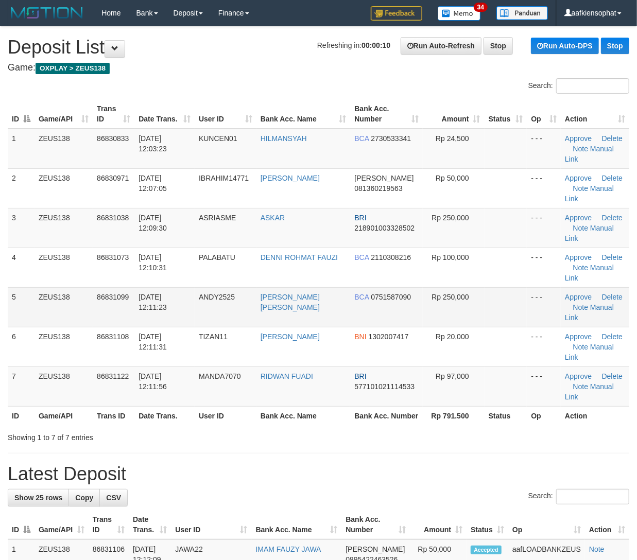
click at [370, 291] on td "BCA 0751587090" at bounding box center [386, 307] width 73 height 40
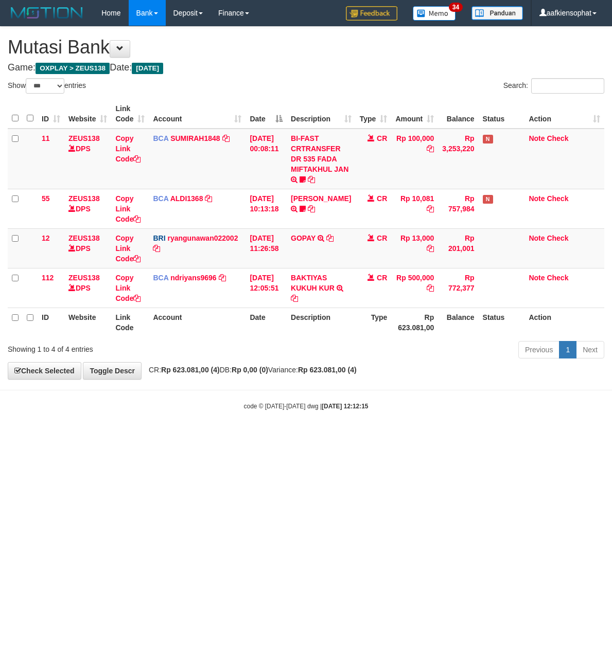
select select "***"
drag, startPoint x: 313, startPoint y: 342, endPoint x: 283, endPoint y: 350, distance: 31.5
click at [306, 346] on div "Show ** ** ** *** entries Search: ID Website Link Code Account Date Description…" at bounding box center [306, 220] width 596 height 284
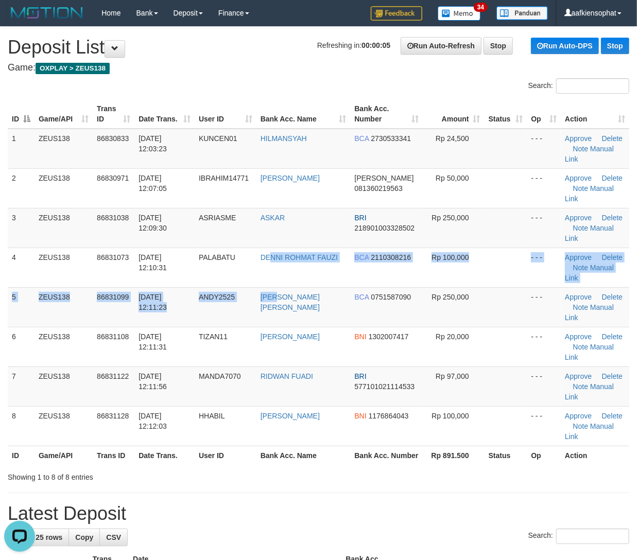
drag, startPoint x: 272, startPoint y: 285, endPoint x: 642, endPoint y: 299, distance: 370.8
click at [348, 287] on tbody "1 ZEUS138 86830833 31/08/2025 12:03:23 KUNCEN01 HILMANSYAH BCA 2730533341 Rp 24…" at bounding box center [318, 287] width 621 height 317
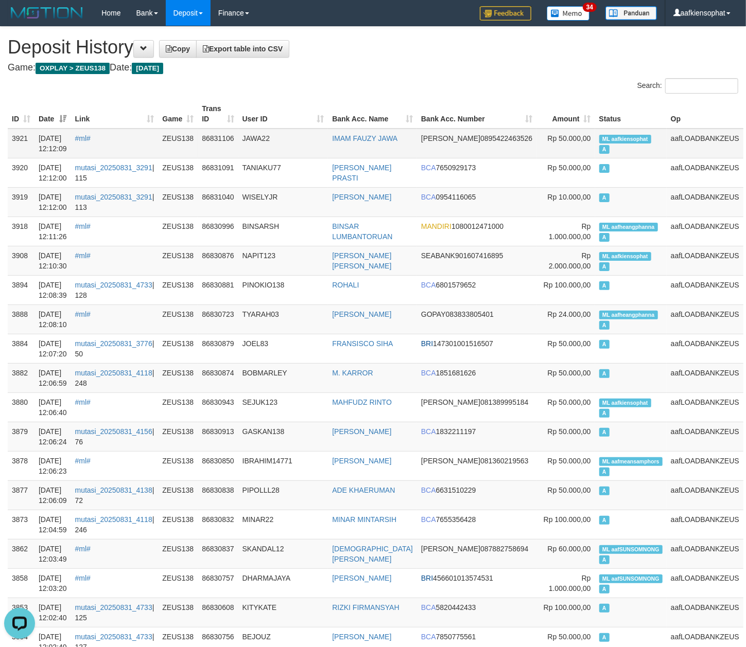
click at [608, 136] on span "ML aafkiensophat" at bounding box center [625, 139] width 52 height 9
copy td "aafkiensophat"
click at [608, 136] on span "ML aafkiensophat" at bounding box center [625, 139] width 52 height 9
copy td "ML aafkiensophat A"
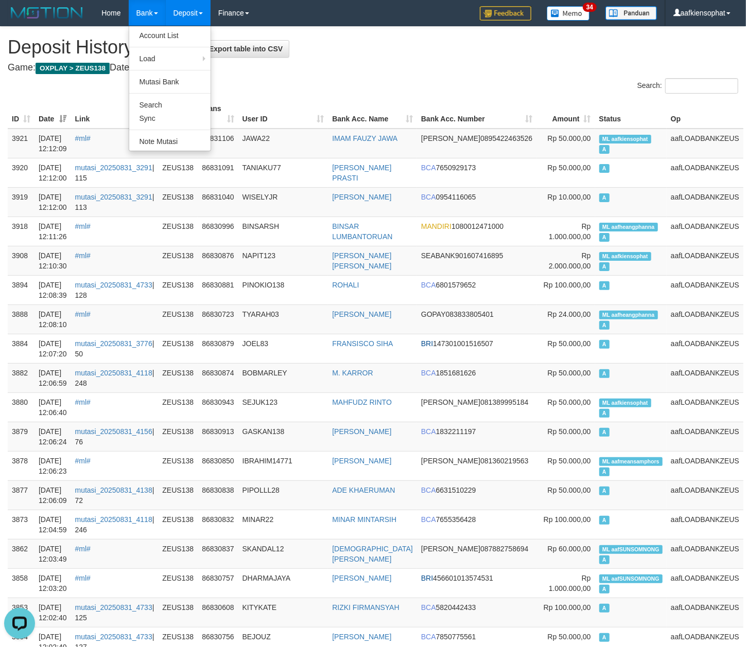
scroll to position [1797, 0]
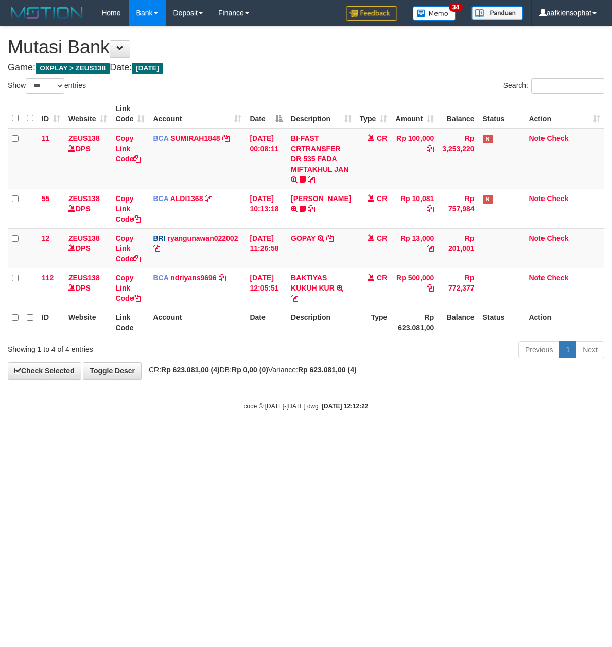
select select "***"
click at [402, 389] on body "Toggle navigation Home Bank Account List Load By Website Group [OXPLAY] ZEUS138…" at bounding box center [306, 218] width 612 height 437
click at [398, 394] on body "Toggle navigation Home Bank Account List Load By Website Group [OXPLAY] ZEUS138…" at bounding box center [306, 218] width 612 height 437
click at [385, 381] on body "Toggle navigation Home Bank Account List Load By Website Group [OXPLAY] ZEUS138…" at bounding box center [306, 218] width 612 height 437
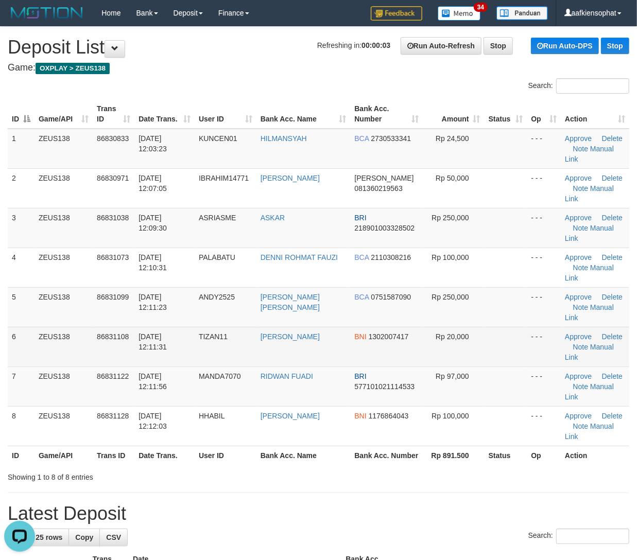
drag, startPoint x: 224, startPoint y: 334, endPoint x: 556, endPoint y: 334, distance: 331.4
click at [226, 334] on span "TIZAN11" at bounding box center [213, 336] width 29 height 8
click at [239, 333] on td "TIZAN11" at bounding box center [226, 347] width 62 height 40
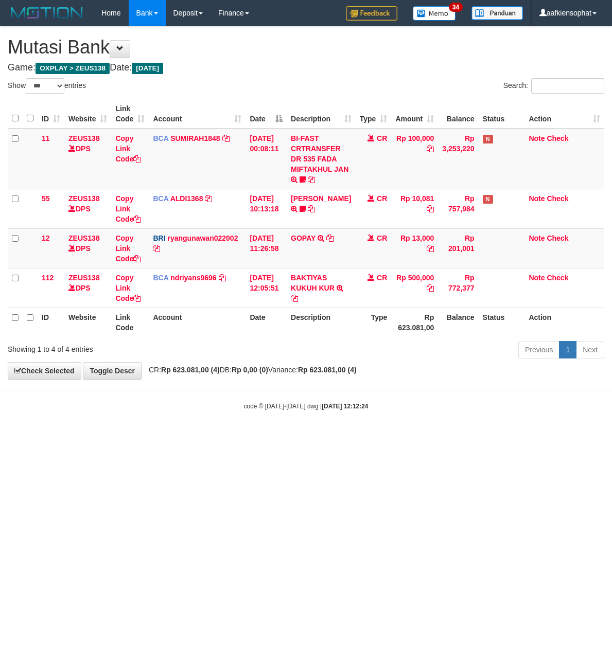
select select "***"
click at [350, 404] on div "code © 2012-2018 dwg | 2025/08/31 12:12:24" at bounding box center [306, 406] width 612 height 10
select select "***"
click at [347, 404] on strong "[DATE] 12:12:26" at bounding box center [345, 406] width 46 height 7
drag, startPoint x: 340, startPoint y: 385, endPoint x: 334, endPoint y: 385, distance: 5.7
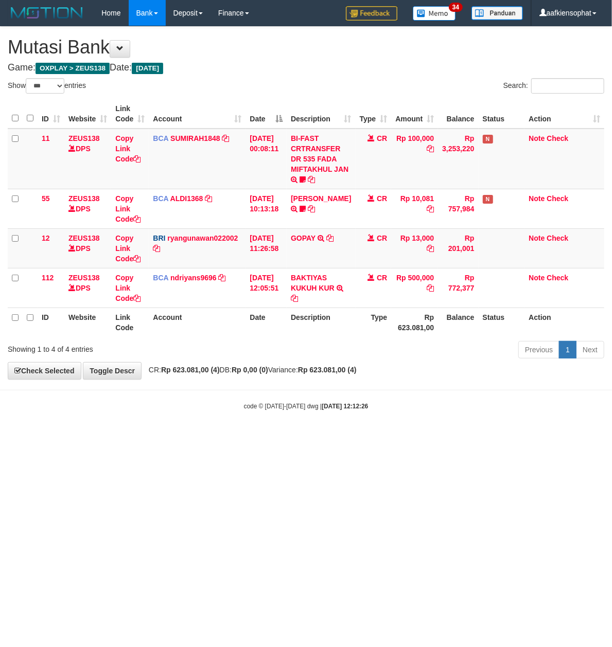
click at [338, 387] on body "Toggle navigation Home Bank Account List Load By Website Group [OXPLAY] ZEUS138…" at bounding box center [306, 218] width 612 height 437
drag, startPoint x: 333, startPoint y: 385, endPoint x: 327, endPoint y: 389, distance: 7.1
click at [329, 390] on body "Toggle navigation Home Bank Account List Load By Website Group [OXPLAY] ZEUS138…" at bounding box center [306, 218] width 612 height 437
select select "***"
click at [324, 385] on body "Toggle navigation Home Bank Account List Load By Website Group [OXPLAY] ZEUS138…" at bounding box center [306, 218] width 612 height 437
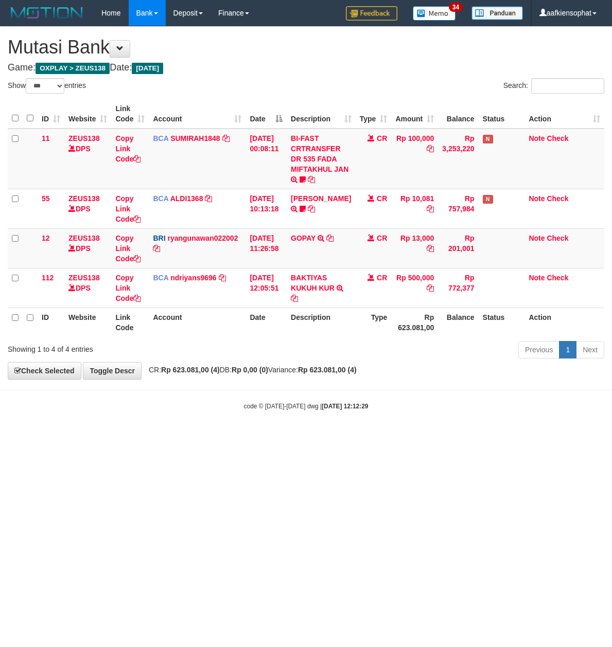
select select "***"
drag, startPoint x: 354, startPoint y: 380, endPoint x: 360, endPoint y: 381, distance: 6.3
click at [360, 379] on div "**********" at bounding box center [306, 203] width 612 height 352
click at [361, 375] on div "**********" at bounding box center [306, 203] width 612 height 352
click at [357, 372] on strong "Rp 623.081,00 (4)" at bounding box center [327, 370] width 59 height 8
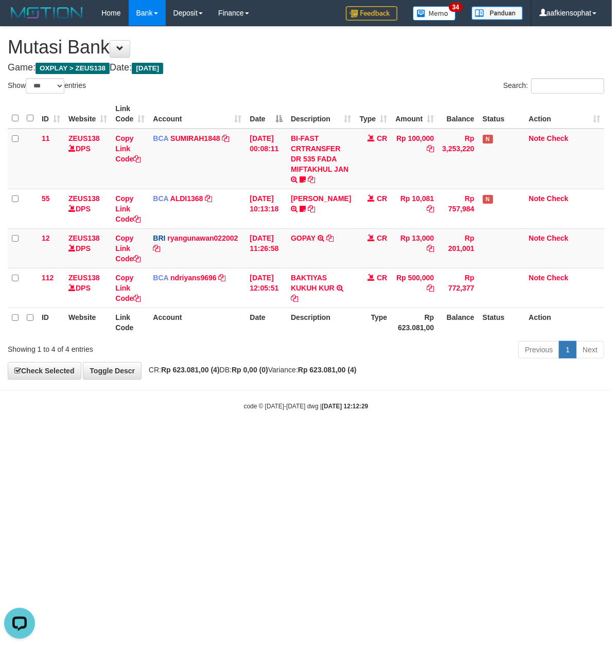
drag, startPoint x: 361, startPoint y: 369, endPoint x: 351, endPoint y: 368, distance: 10.3
click at [357, 369] on strong "Rp 623.081,00 (4)" at bounding box center [327, 370] width 59 height 8
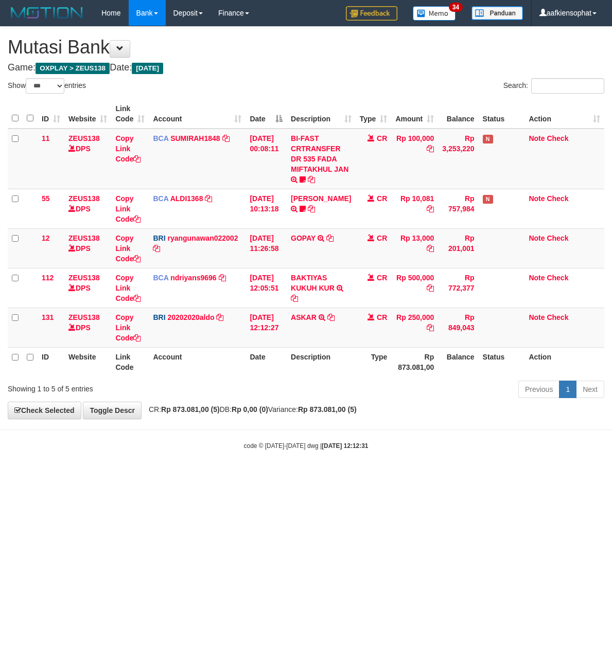
select select "***"
click at [474, 410] on div "**********" at bounding box center [306, 223] width 612 height 392
drag, startPoint x: 286, startPoint y: 346, endPoint x: 280, endPoint y: 342, distance: 7.0
click at [283, 344] on td "[DATE] 12:12:27" at bounding box center [265, 328] width 41 height 40
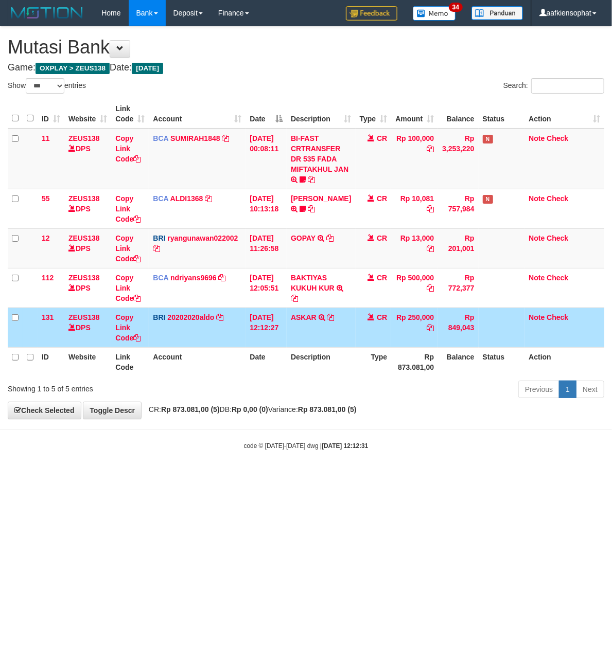
drag, startPoint x: 280, startPoint y: 341, endPoint x: 267, endPoint y: 341, distance: 13.9
click at [280, 341] on td "[DATE] 12:12:27" at bounding box center [265, 328] width 41 height 40
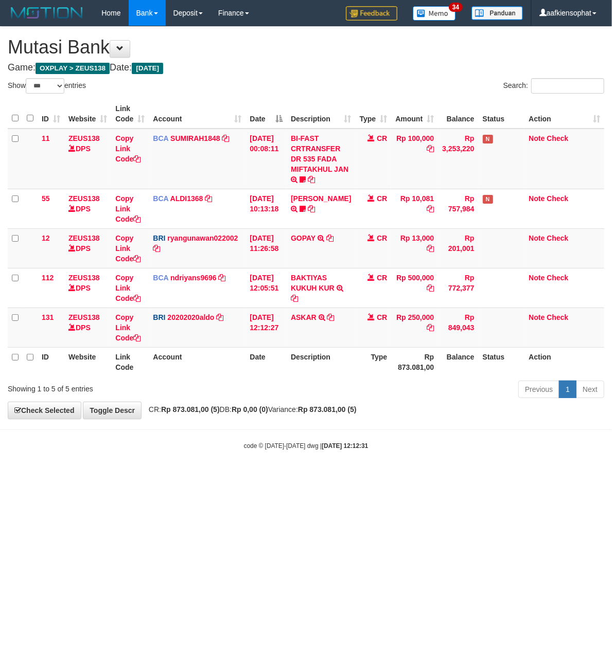
click at [436, 412] on div "**********" at bounding box center [306, 223] width 612 height 392
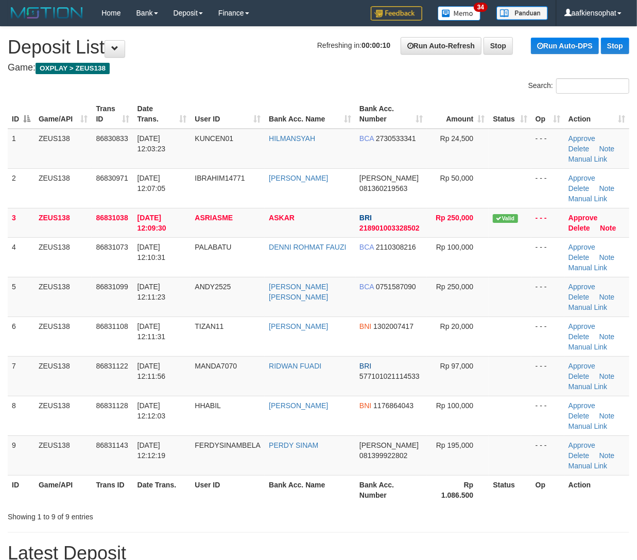
drag, startPoint x: 161, startPoint y: 427, endPoint x: 641, endPoint y: 421, distance: 479.6
click at [229, 431] on tr "8 ZEUS138 86831128 31/08/2025 12:12:03 HHABIL FAZRIN HABIL BNI 1176864043 Rp 10…" at bounding box center [318, 416] width 621 height 40
drag, startPoint x: 249, startPoint y: 452, endPoint x: 266, endPoint y: 439, distance: 20.6
click at [254, 446] on td "FERDYSINAMBELA" at bounding box center [227, 455] width 74 height 40
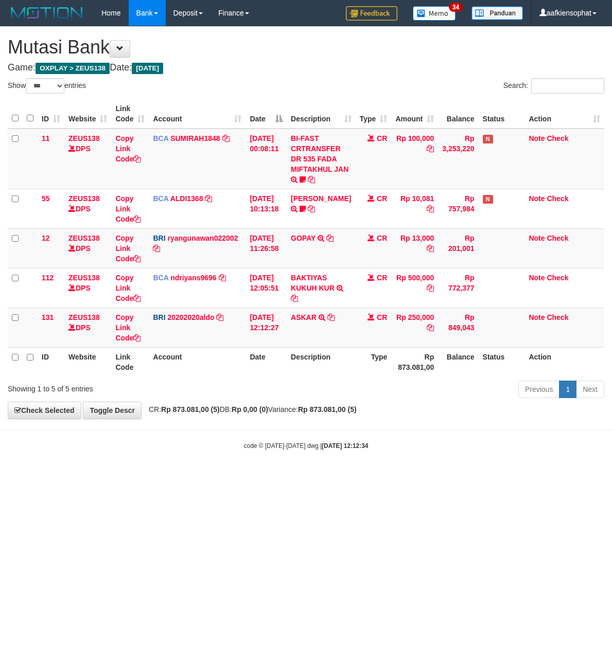
select select "***"
drag, startPoint x: 471, startPoint y: 470, endPoint x: 470, endPoint y: 480, distance: 9.8
click at [471, 476] on html "Toggle navigation Home Bank Account List Load By Website Group [OXPLAY] ZEUS138…" at bounding box center [306, 238] width 612 height 476
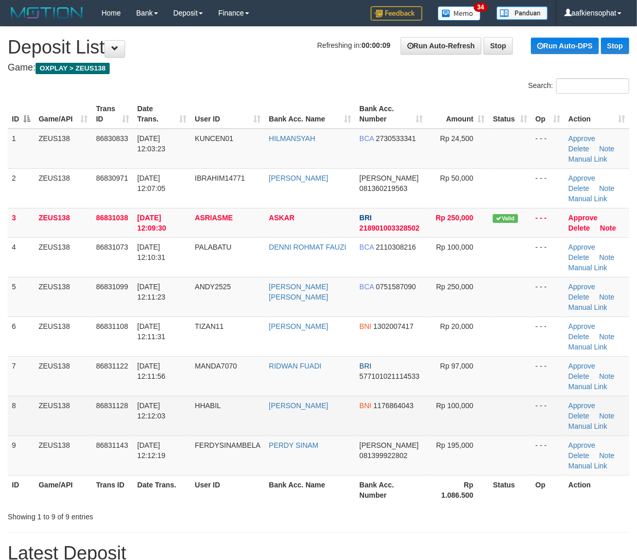
drag, startPoint x: 210, startPoint y: 428, endPoint x: 618, endPoint y: 418, distance: 408.7
click at [237, 425] on td "HHABIL" at bounding box center [227, 416] width 74 height 40
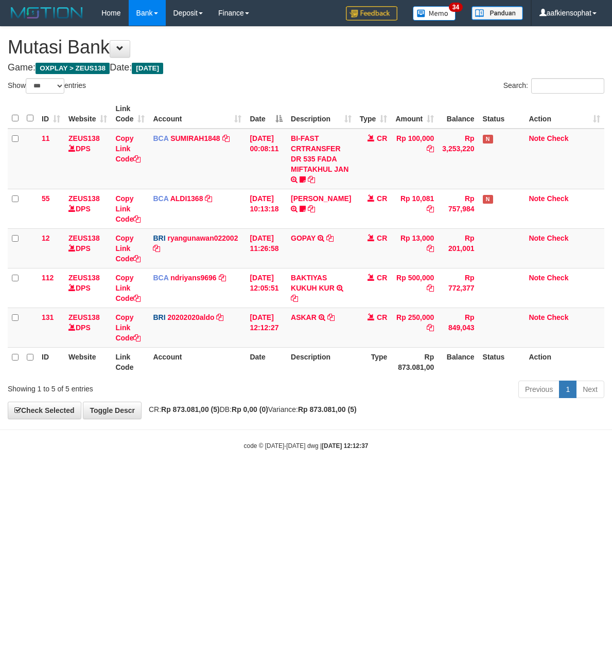
select select "***"
click at [331, 445] on strong "[DATE] 12:12:38" at bounding box center [345, 446] width 46 height 7
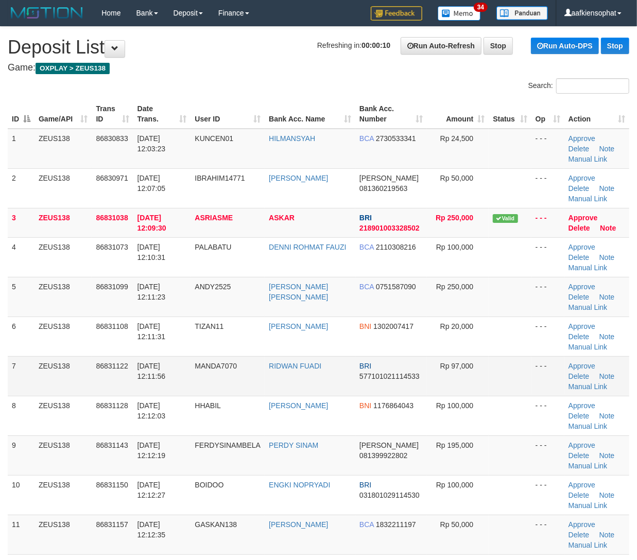
drag, startPoint x: 182, startPoint y: 420, endPoint x: 448, endPoint y: 377, distance: 269.5
click at [192, 416] on tr "8 ZEUS138 86831128 31/08/2025 12:12:03 HHABIL FAZRIN HABIL BNI 1176864043 Rp 10…" at bounding box center [318, 416] width 621 height 40
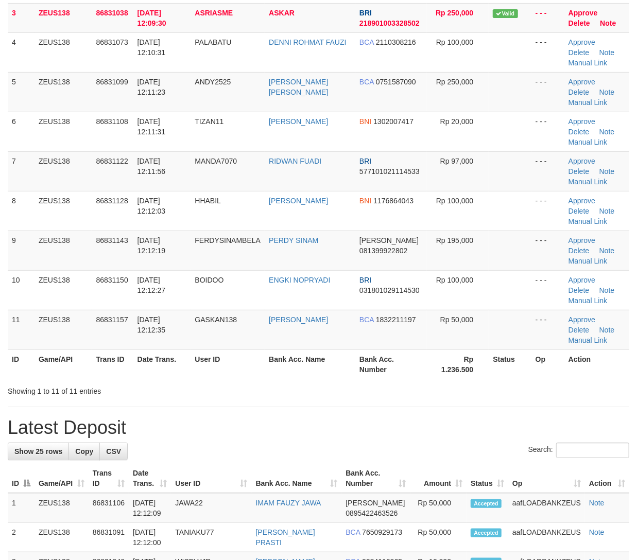
scroll to position [206, 0]
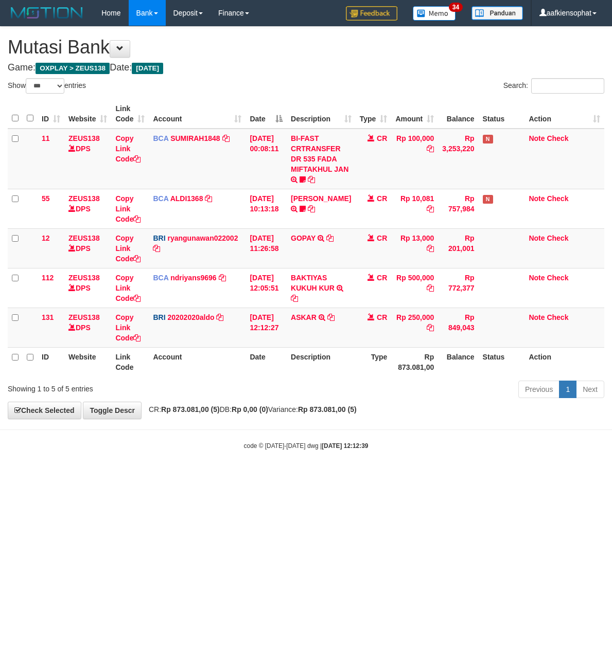
select select "***"
drag, startPoint x: 310, startPoint y: 406, endPoint x: 182, endPoint y: 400, distance: 128.2
click at [293, 406] on div "**********" at bounding box center [306, 223] width 612 height 392
select select "***"
drag, startPoint x: 235, startPoint y: 425, endPoint x: 226, endPoint y: 429, distance: 9.7
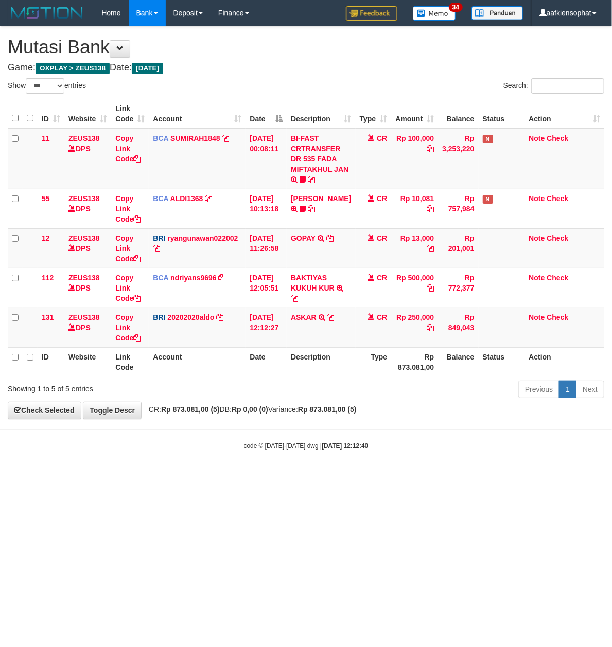
click at [229, 430] on body "Toggle navigation Home Bank Account List Load By Website Group [OXPLAY] ZEUS138…" at bounding box center [306, 238] width 612 height 476
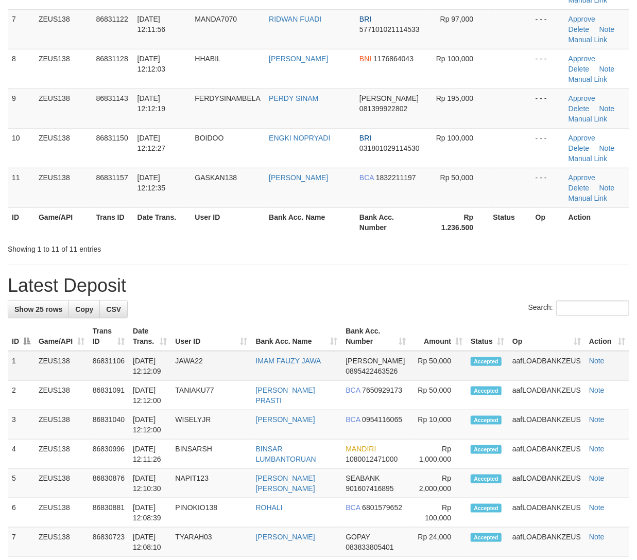
drag, startPoint x: 191, startPoint y: 379, endPoint x: 197, endPoint y: 369, distance: 11.0
click at [193, 377] on td "JAWA22" at bounding box center [211, 366] width 80 height 30
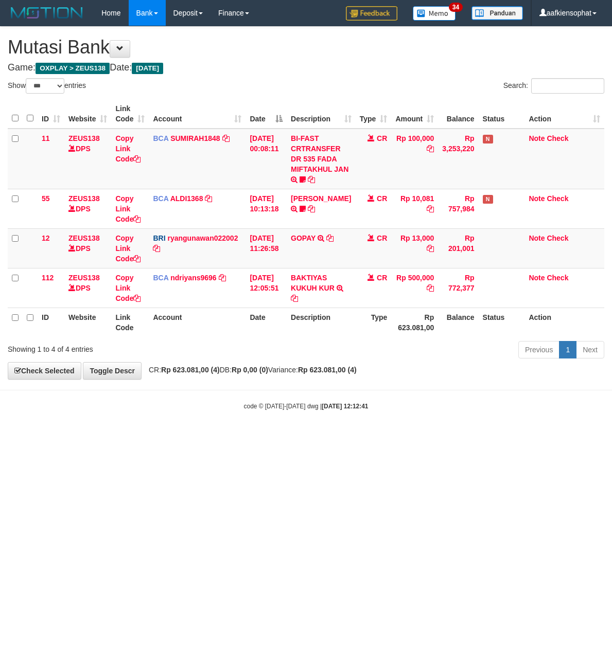
select select "***"
click at [313, 410] on small "code © [DATE]-[DATE] dwg | [DATE] 12:12:41" at bounding box center [306, 406] width 125 height 7
select select "***"
click at [551, 408] on div "code © 2012-2018 dwg | 2025/08/31 12:12:42" at bounding box center [306, 406] width 612 height 10
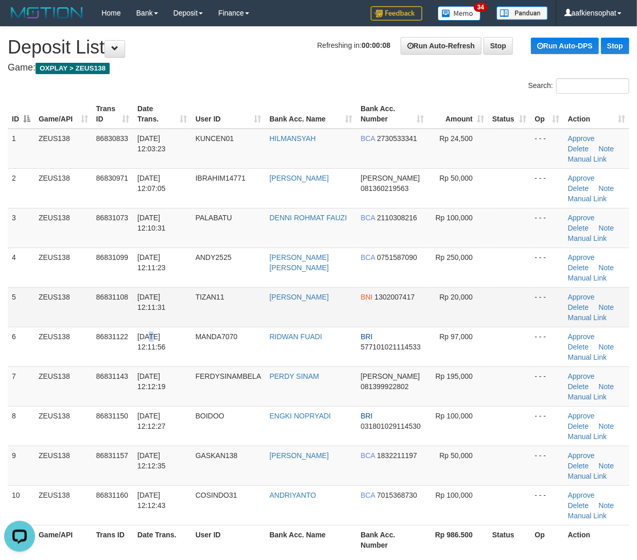
drag, startPoint x: 149, startPoint y: 340, endPoint x: 210, endPoint y: 313, distance: 67.5
click at [153, 334] on span "[DATE] 12:11:56" at bounding box center [151, 341] width 28 height 19
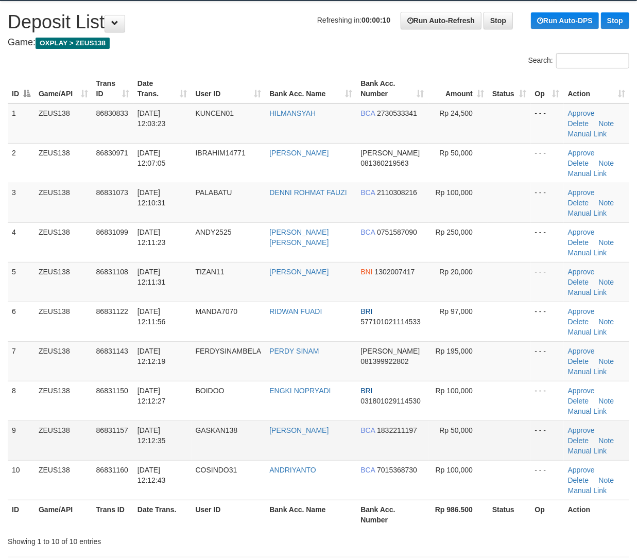
scroll to position [68, 0]
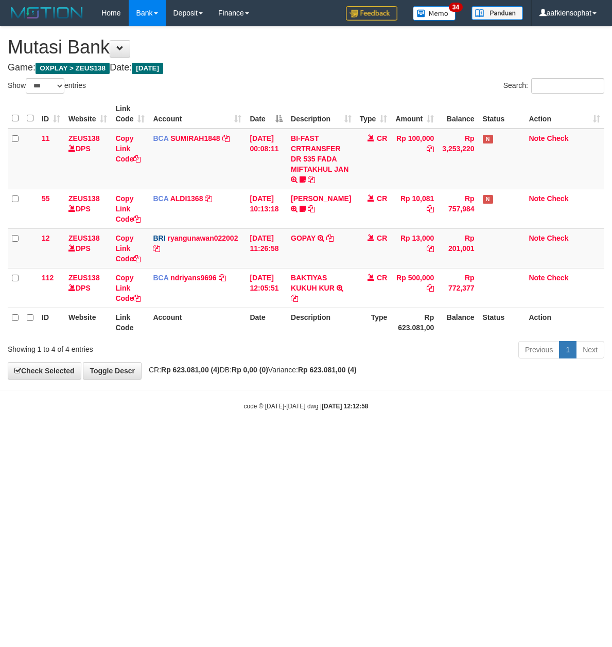
select select "***"
click at [197, 437] on html "Toggle navigation Home Bank Account List Load By Website Group [OXPLAY] ZEUS138…" at bounding box center [306, 218] width 612 height 437
drag, startPoint x: 197, startPoint y: 448, endPoint x: 183, endPoint y: 470, distance: 25.9
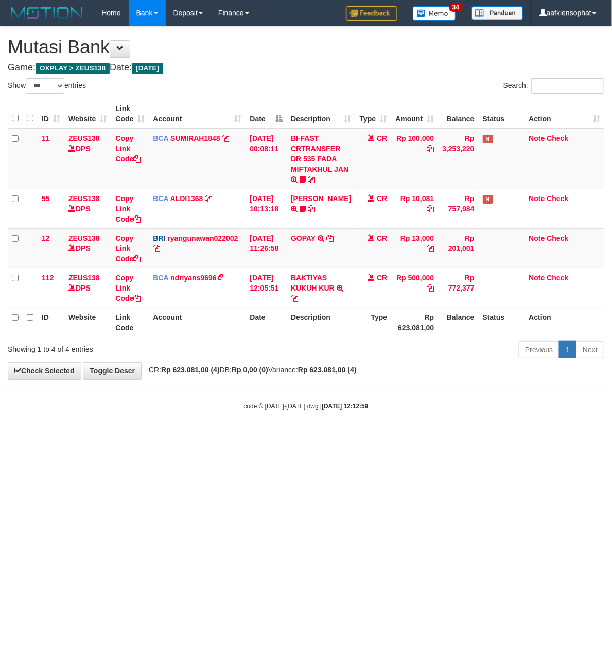
click at [199, 437] on html "Toggle navigation Home Bank Account List Load By Website Group [OXPLAY] ZEUS138…" at bounding box center [306, 218] width 612 height 437
select select "***"
drag, startPoint x: 558, startPoint y: 447, endPoint x: 352, endPoint y: 433, distance: 206.8
click at [553, 437] on html "Toggle navigation Home Bank Account List Load By Website Group [OXPLAY] ZEUS138…" at bounding box center [306, 218] width 612 height 437
click at [334, 396] on body "Toggle navigation Home Bank Account List Load By Website Group [OXPLAY] ZEUS138…" at bounding box center [306, 218] width 612 height 437
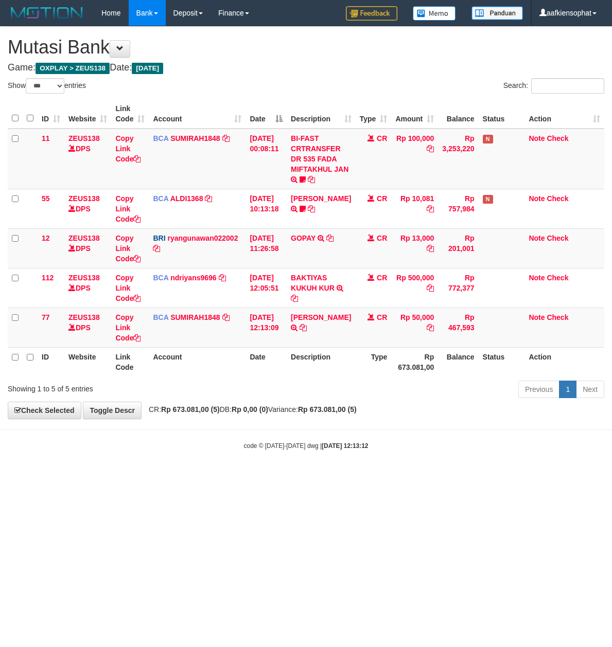
select select "***"
drag, startPoint x: 160, startPoint y: 394, endPoint x: 145, endPoint y: 395, distance: 14.4
click at [149, 396] on div "Showing 1 to 5 of 5 entries Previous 1 Next" at bounding box center [306, 391] width 612 height 22
drag, startPoint x: 292, startPoint y: 367, endPoint x: 5, endPoint y: 346, distance: 287.9
click at [269, 371] on tr "ID Website Link Code Account Date Description Type Rp 673.081,00 Balance Status…" at bounding box center [306, 361] width 596 height 29
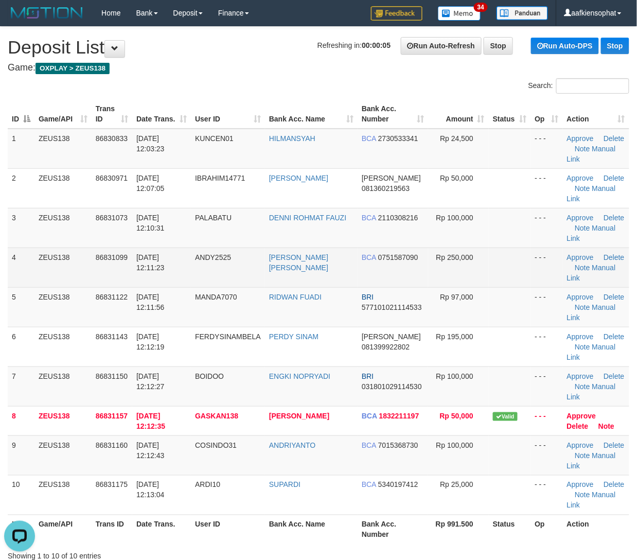
drag, startPoint x: 227, startPoint y: 274, endPoint x: 233, endPoint y: 267, distance: 9.2
click at [231, 274] on td "ANDY2525" at bounding box center [228, 268] width 74 height 40
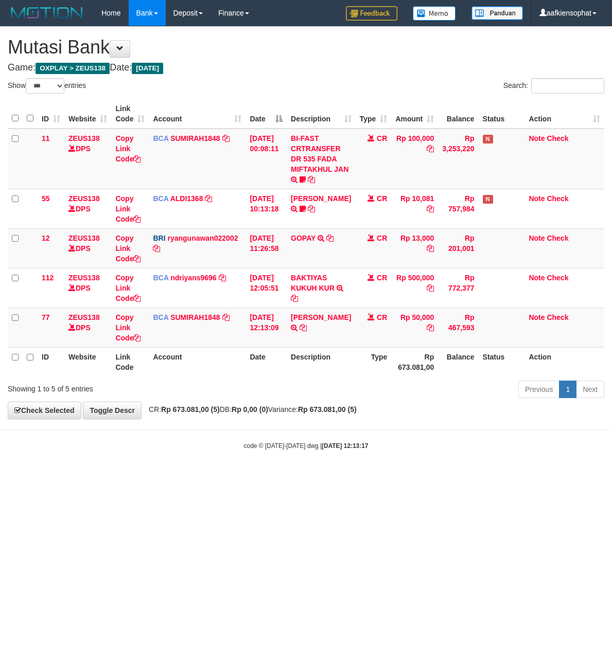
select select "***"
drag, startPoint x: 319, startPoint y: 349, endPoint x: 326, endPoint y: 360, distance: 13.1
click at [326, 360] on th "Description" at bounding box center [321, 361] width 68 height 29
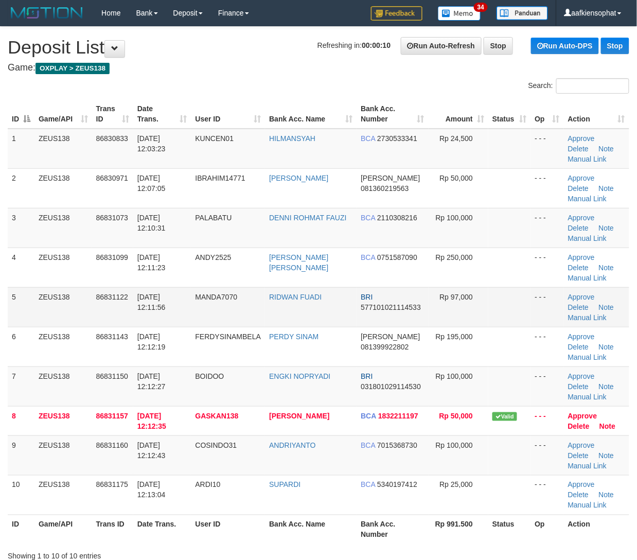
click at [440, 295] on span "Rp 97,000" at bounding box center [455, 297] width 33 height 8
drag, startPoint x: 248, startPoint y: 324, endPoint x: 558, endPoint y: 320, distance: 310.8
click at [251, 321] on td "MANDA7070" at bounding box center [228, 307] width 74 height 40
click at [84, 322] on tr "5 ZEUS138 86831122 31/08/2025 12:11:56 MANDA7070 RIDWAN FUADI BRI 5771010211145…" at bounding box center [319, 307] width 622 height 40
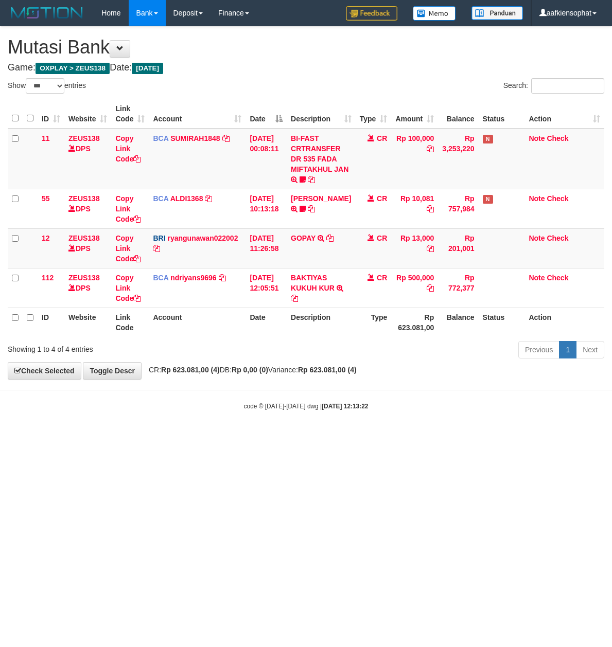
select select "***"
drag, startPoint x: 295, startPoint y: 387, endPoint x: 145, endPoint y: 489, distance: 181.5
click at [239, 425] on body "Toggle navigation Home Bank Account List Load By Website Group [OXPLAY] ZEUS138…" at bounding box center [306, 218] width 612 height 437
select select "***"
click at [540, 426] on body "Toggle navigation Home Bank Account List Load By Website Group [OXPLAY] ZEUS138…" at bounding box center [306, 218] width 612 height 437
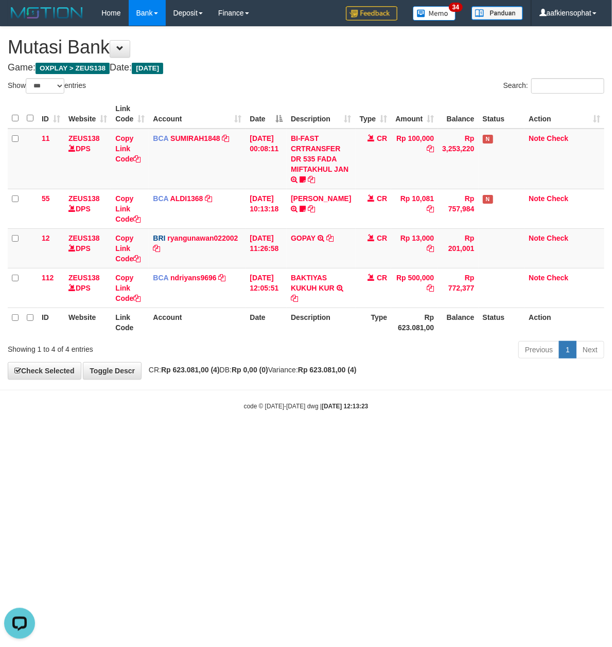
drag, startPoint x: 541, startPoint y: 431, endPoint x: 529, endPoint y: 435, distance: 13.0
click at [532, 437] on html "Toggle navigation Home Bank Account List Load By Website Group [OXPLAY] ZEUS138…" at bounding box center [306, 218] width 612 height 437
click at [528, 435] on body "Toggle navigation Home Bank Account List Load By Website Group [OXPLAY] ZEUS138…" at bounding box center [306, 218] width 612 height 437
click at [278, 437] on html "Toggle navigation Home Bank Account List Load By Website Group [OXPLAY] ZEUS138…" at bounding box center [306, 218] width 612 height 437
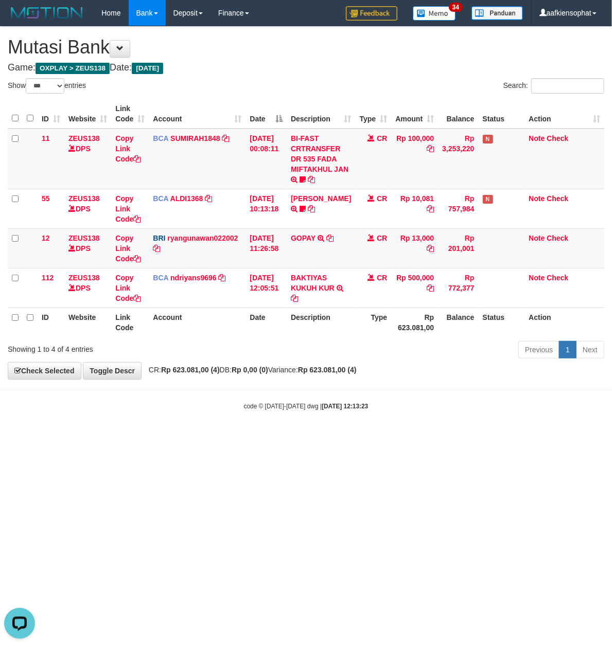
click at [276, 437] on html "Toggle navigation Home Bank Account List Load By Website Group [OXPLAY] ZEUS138…" at bounding box center [306, 218] width 612 height 437
click at [275, 437] on html "Toggle navigation Home Bank Account List Load By Website Group [OXPLAY] ZEUS138…" at bounding box center [306, 218] width 612 height 437
click at [272, 437] on html "Toggle navigation Home Bank Account List Load By Website Group [OXPLAY] ZEUS138…" at bounding box center [306, 218] width 612 height 437
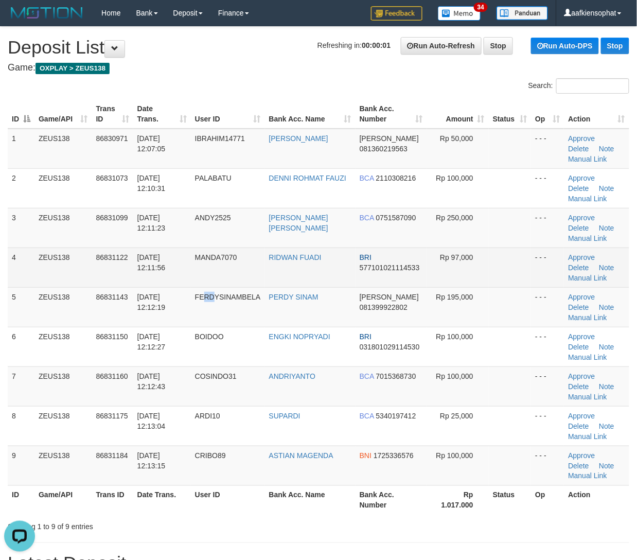
drag, startPoint x: 228, startPoint y: 276, endPoint x: 319, endPoint y: 267, distance: 91.1
click at [238, 272] on tbody "1 ZEUS138 86830971 31/08/2025 12:07:05 IBRAHIM14771 IBRAHIM SARAGIH DANA 081360…" at bounding box center [319, 307] width 622 height 357
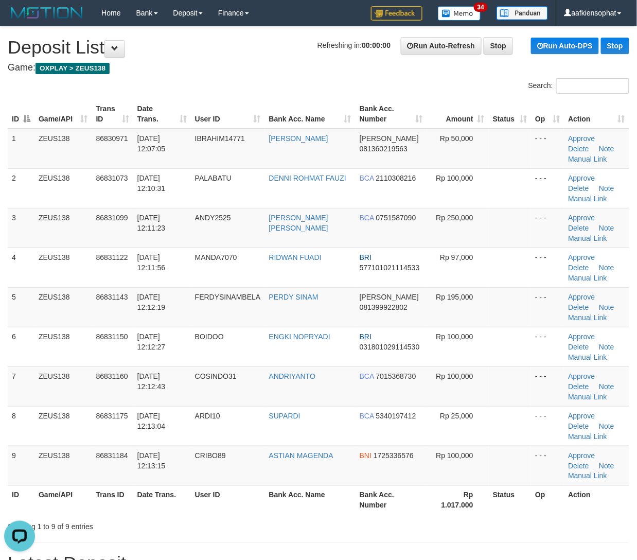
drag, startPoint x: 205, startPoint y: 392, endPoint x: 645, endPoint y: 403, distance: 440.6
click at [210, 385] on td "COSINDO31" at bounding box center [228, 386] width 74 height 40
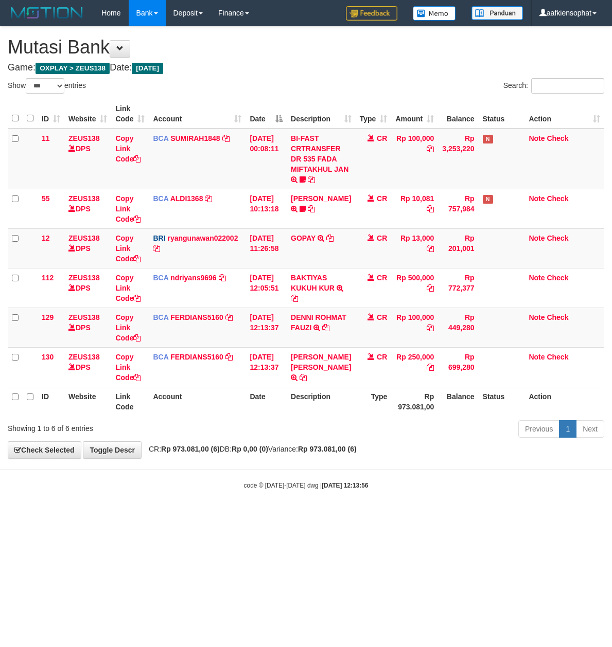
select select "***"
click at [538, 465] on body "Toggle navigation Home Bank Account List Load By Website Group [OXPLAY] ZEUS138…" at bounding box center [306, 258] width 612 height 516
drag, startPoint x: 527, startPoint y: 466, endPoint x: 470, endPoint y: 431, distance: 67.0
click at [527, 466] on body "Toggle navigation Home Bank Account List Load By Website Group [OXPLAY] ZEUS138…" at bounding box center [306, 258] width 612 height 516
click at [334, 343] on td "DENNI ROHMAT FAUZI TRSF E-BANKING CR 3108/FTSCY/WS95031 100000.00DENNI ROHMAT F…" at bounding box center [321, 328] width 68 height 40
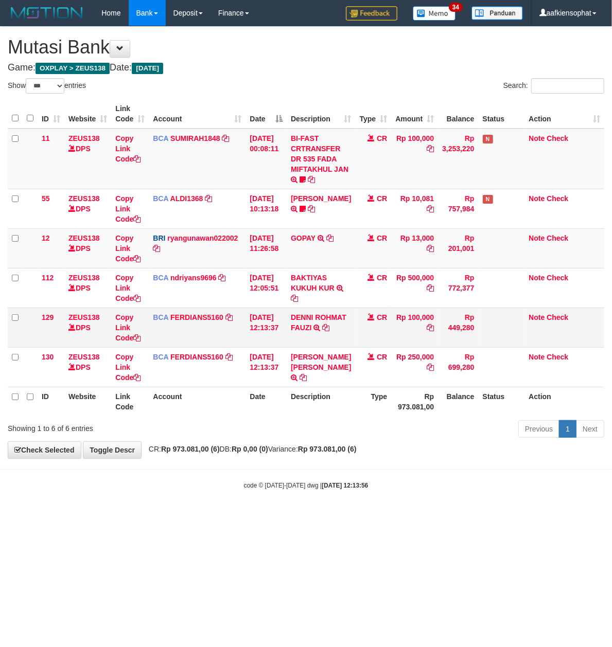
click at [334, 343] on td "DENNI ROHMAT FAUZI TRSF E-BANKING CR 3108/FTSCY/WS95031 100000.00DENNI ROHMAT F…" at bounding box center [321, 328] width 68 height 40
copy tr "DENNI ROHMAT FAUZI TRSF E-BANKING CR 3108/FTSCY/WS95031 100000.00DENNI ROHMAT F…"
click at [334, 343] on td "DENNI ROHMAT FAUZI TRSF E-BANKING CR 3108/FTSCY/WS95031 100000.00DENNI ROHMAT F…" at bounding box center [321, 328] width 68 height 40
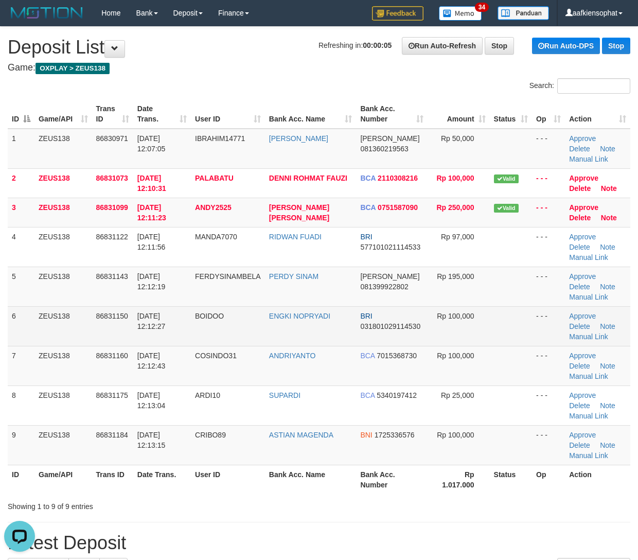
drag, startPoint x: 116, startPoint y: 324, endPoint x: 580, endPoint y: 341, distance: 464.4
click at [167, 326] on tr "6 ZEUS138 86831150 [DATE] 12:12:27 [GEOGRAPHIC_DATA] ENGKI NOPRYADI BRI 0318010…" at bounding box center [319, 326] width 623 height 40
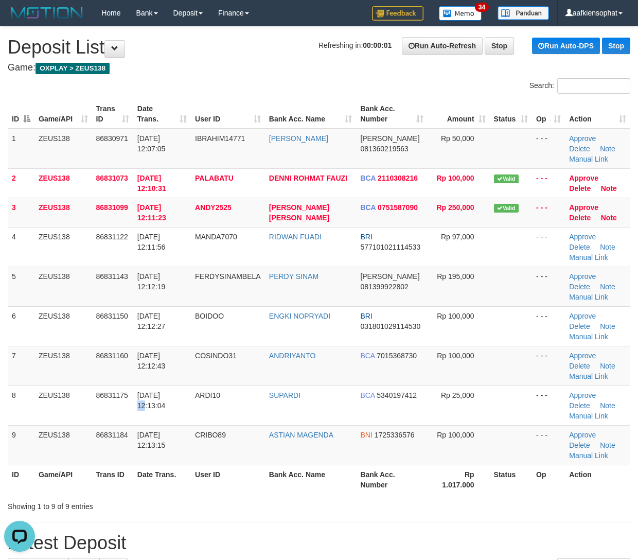
drag, startPoint x: 140, startPoint y: 394, endPoint x: 643, endPoint y: 393, distance: 503.2
click at [162, 389] on td "[DATE] 12:13:04" at bounding box center [162, 405] width 58 height 40
drag, startPoint x: 115, startPoint y: 385, endPoint x: 646, endPoint y: 391, distance: 531.1
click at [137, 385] on tr "7 ZEUS138 86831160 [DATE] 12:12:43 COSINDO31 [GEOGRAPHIC_DATA] BCA 7015368730 R…" at bounding box center [319, 366] width 623 height 40
drag, startPoint x: 107, startPoint y: 369, endPoint x: 645, endPoint y: 377, distance: 537.8
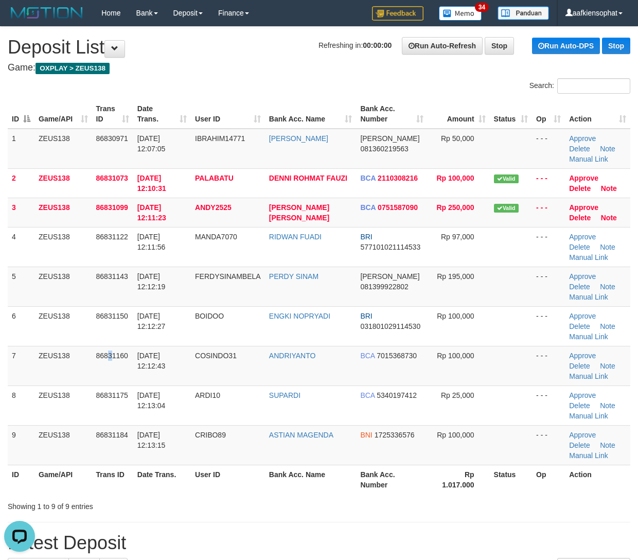
click at [163, 365] on tr "7 ZEUS138 86831160 [DATE] 12:12:43 COSINDO31 [GEOGRAPHIC_DATA] BCA 7015368730 R…" at bounding box center [319, 366] width 623 height 40
drag, startPoint x: 34, startPoint y: 357, endPoint x: 548, endPoint y: 358, distance: 514.0
click at [77, 360] on td "ZEUS138" at bounding box center [63, 366] width 58 height 40
drag, startPoint x: 204, startPoint y: 417, endPoint x: 646, endPoint y: 468, distance: 445.5
click at [370, 444] on tbody "1 ZEUS138 86830971 [DATE] 12:07:05 IBRAHIM14771 [PERSON_NAME] [PERSON_NAME] 081…" at bounding box center [319, 297] width 623 height 337
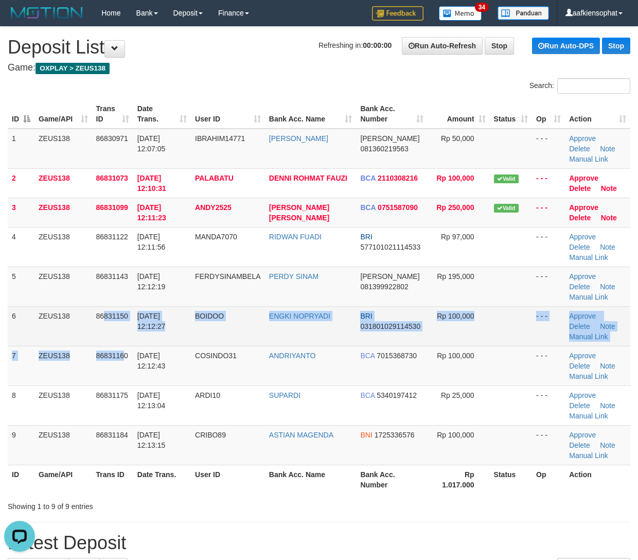
drag, startPoint x: 105, startPoint y: 344, endPoint x: 151, endPoint y: 336, distance: 46.4
click at [136, 338] on tbody "1 ZEUS138 86830971 [DATE] 12:07:05 IBRAHIM14771 [PERSON_NAME] [PERSON_NAME] 081…" at bounding box center [319, 297] width 623 height 337
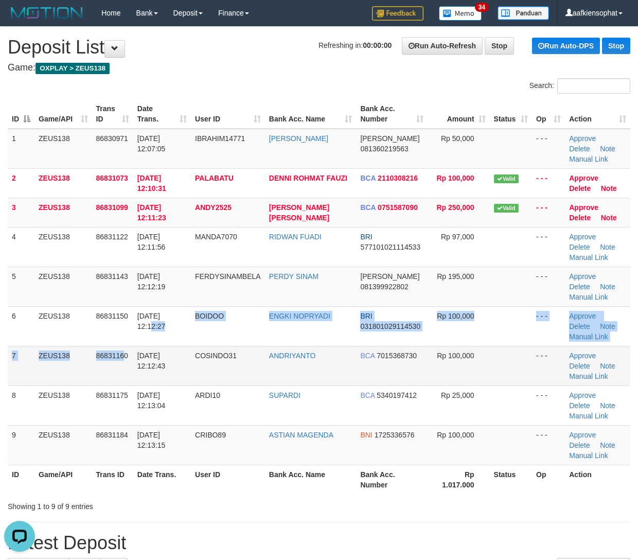
drag, startPoint x: 158, startPoint y: 381, endPoint x: 369, endPoint y: 367, distance: 211.4
click at [184, 385] on td "[DATE] 12:12:43" at bounding box center [162, 366] width 58 height 40
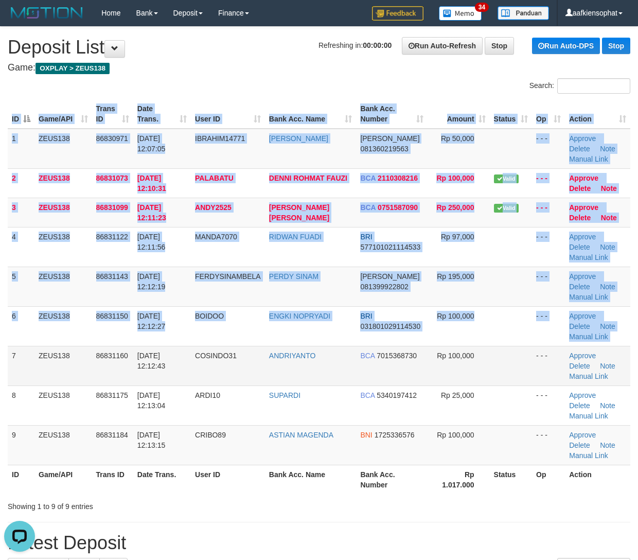
drag, startPoint x: -4, startPoint y: 347, endPoint x: 464, endPoint y: 355, distance: 468.3
click at [42, 357] on tr "7 ZEUS138 86831160 [DATE] 12:12:43 COSINDO31 [GEOGRAPHIC_DATA] BCA 7015368730 R…" at bounding box center [319, 366] width 623 height 40
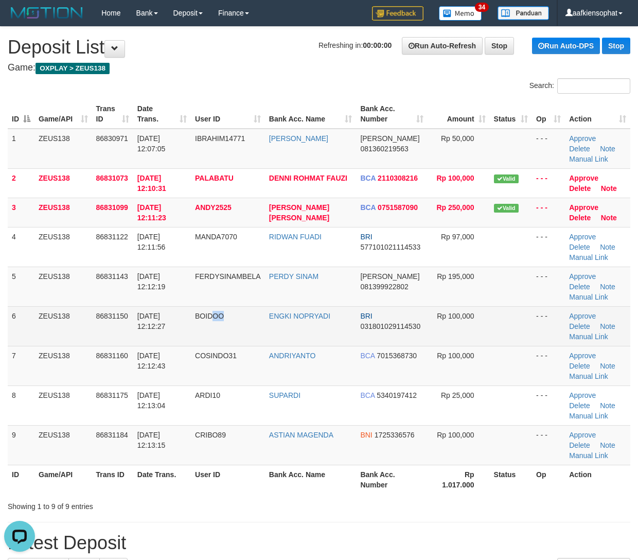
drag, startPoint x: 218, startPoint y: 320, endPoint x: 254, endPoint y: 320, distance: 36.0
click at [229, 320] on td "BOIDOO" at bounding box center [228, 326] width 74 height 40
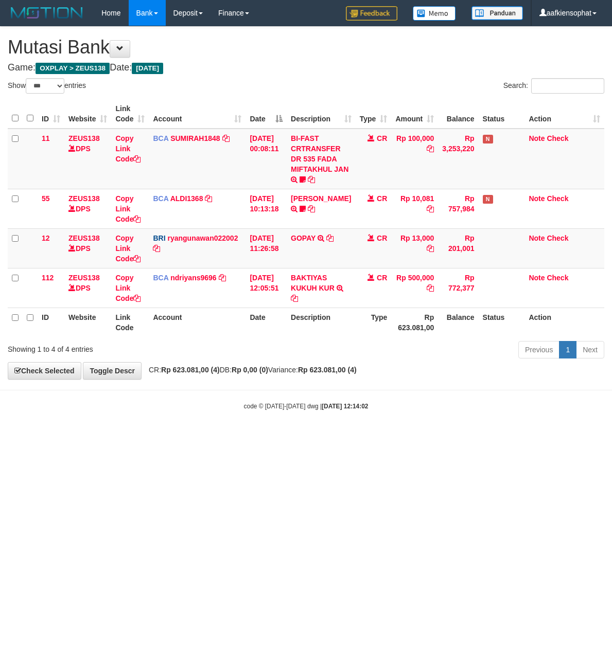
select select "***"
drag, startPoint x: 241, startPoint y: 388, endPoint x: 71, endPoint y: 464, distance: 186.1
click at [209, 401] on body "Toggle navigation Home Bank Account List Load By Website Group [OXPLAY] ZEUS138…" at bounding box center [306, 218] width 612 height 437
drag, startPoint x: 536, startPoint y: 418, endPoint x: 431, endPoint y: 406, distance: 105.6
click at [528, 414] on body "Toggle navigation Home Bank Account List Load By Website Group [OXPLAY] ZEUS138…" at bounding box center [306, 218] width 612 height 437
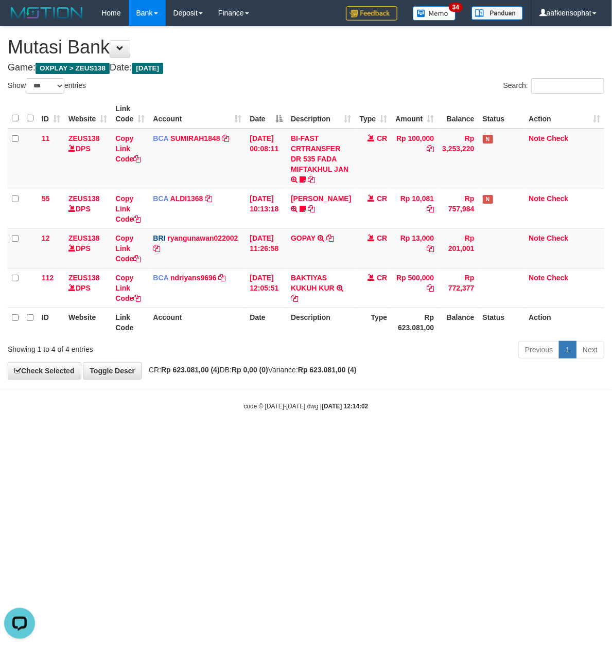
drag, startPoint x: 475, startPoint y: 447, endPoint x: 446, endPoint y: 443, distance: 30.1
click at [462, 437] on html "Toggle navigation Home Bank Account List Load By Website Group [OXPLAY] ZEUS138…" at bounding box center [306, 218] width 612 height 437
drag, startPoint x: 432, startPoint y: 447, endPoint x: 267, endPoint y: 437, distance: 166.0
click at [391, 437] on html "Toggle navigation Home Bank Account List Load By Website Group [OXPLAY] ZEUS138…" at bounding box center [306, 218] width 612 height 437
click at [379, 437] on body "Toggle navigation Home Bank Account List Load By Website Group [OXPLAY] ZEUS138…" at bounding box center [306, 218] width 612 height 437
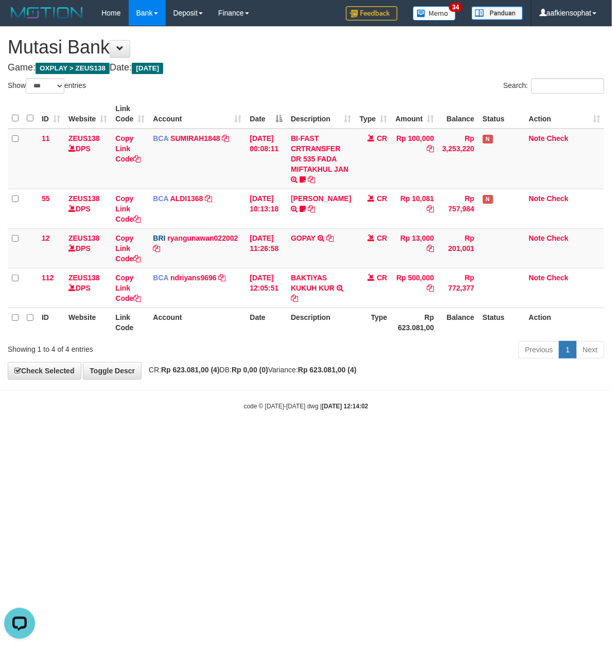
click body "Toggle navigation Home Bank Account List Load By Website Group [OXPLAY] ZEUS138…"
click html "Toggle navigation Home Bank Account List Load By Website Group [OXPLAY] ZEUS138…"
click div "code © 2012-2018 dwg | 2025/08/31 12:14:02"
drag, startPoint x: 149, startPoint y: 408, endPoint x: 147, endPoint y: 417, distance: 9.4
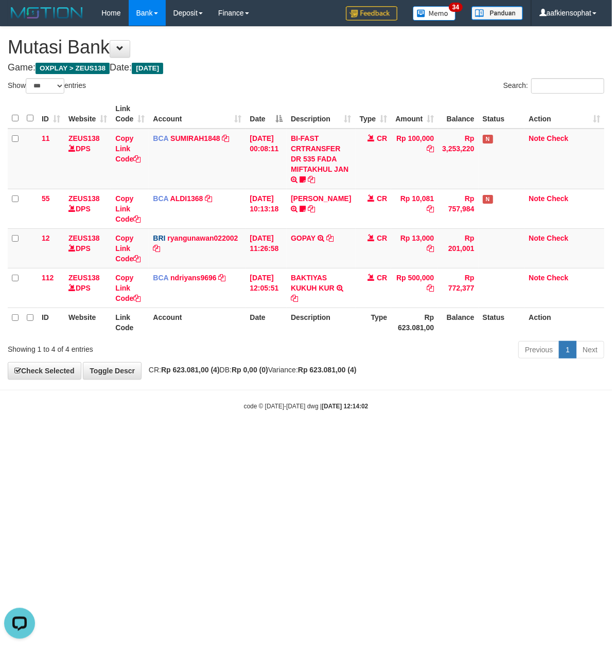
click body "Toggle navigation Home Bank Account List Load By Website Group [OXPLAY] ZEUS138…"
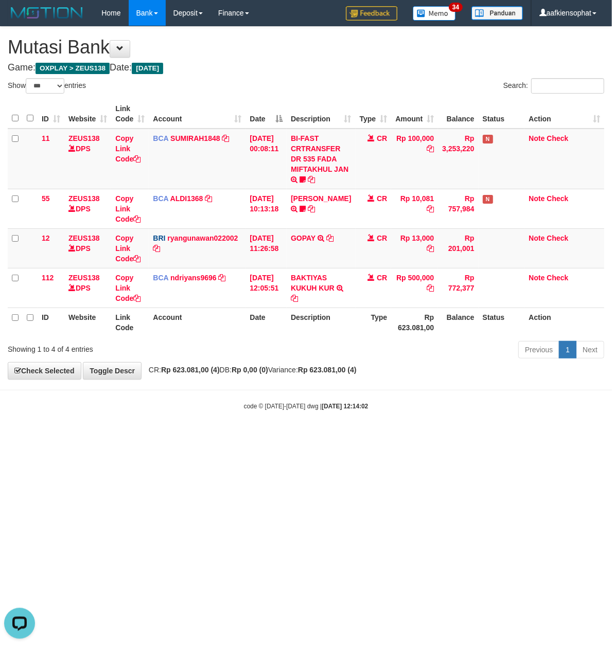
drag, startPoint x: 223, startPoint y: 427, endPoint x: 5, endPoint y: 453, distance: 219.7
click html "Toggle navigation Home Bank Account List Load By Website Group [OXPLAY] ZEUS138…"
select select "***"
click at [553, 418] on body "Toggle navigation Home Bank Account List Load By Website Group [OXPLAY] ZEUS138…" at bounding box center [306, 218] width 612 height 437
drag, startPoint x: 517, startPoint y: 420, endPoint x: 5, endPoint y: 403, distance: 512.3
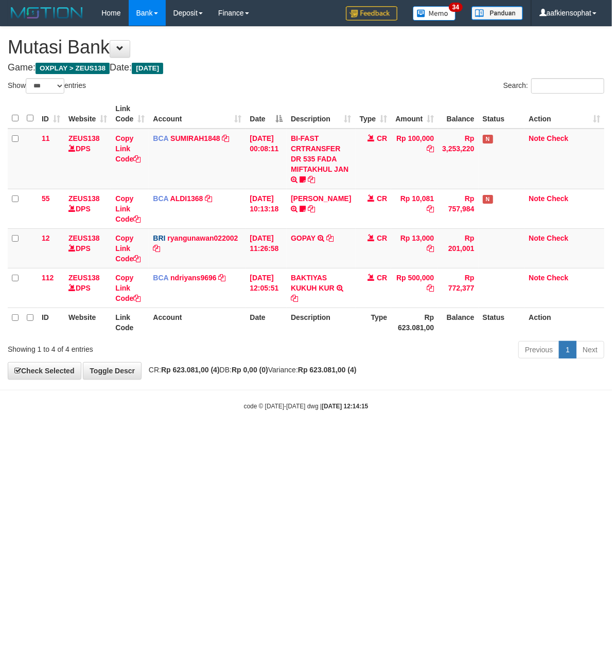
click at [441, 425] on body "Toggle navigation Home Bank Account List Load By Website Group [OXPLAY] ZEUS138…" at bounding box center [306, 218] width 612 height 437
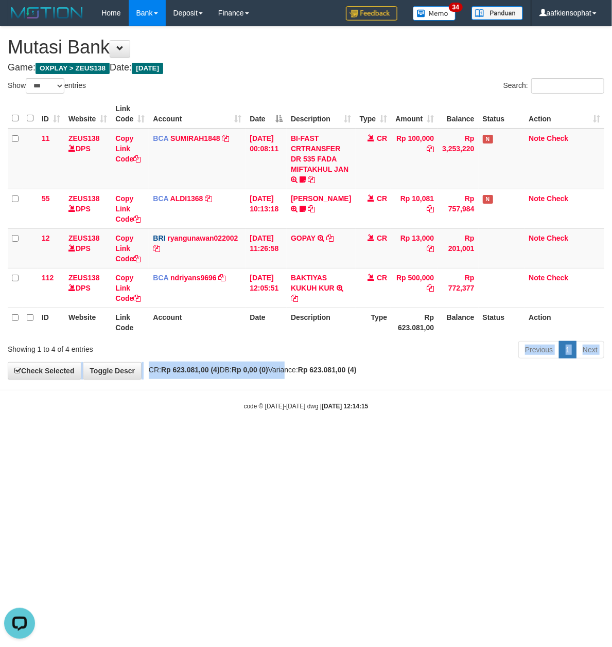
click at [294, 369] on div "**********" at bounding box center [306, 203] width 612 height 352
drag, startPoint x: 289, startPoint y: 424, endPoint x: 279, endPoint y: 425, distance: 10.3
click at [282, 425] on body "Toggle navigation Home Bank Account List Load By Website Group [OXPLAY] ZEUS138…" at bounding box center [306, 218] width 612 height 437
click at [197, 398] on body "Toggle navigation Home Bank Account List Load By Website Group [OXPLAY] ZEUS138…" at bounding box center [306, 218] width 612 height 437
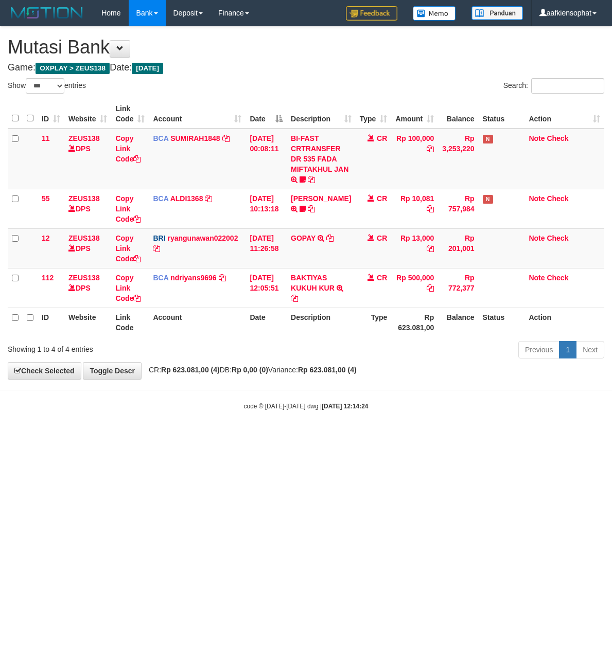
select select "***"
drag, startPoint x: 243, startPoint y: 326, endPoint x: 3, endPoint y: 331, distance: 240.9
click at [235, 330] on th "Account" at bounding box center [197, 322] width 97 height 29
drag, startPoint x: 313, startPoint y: 400, endPoint x: 261, endPoint y: 441, distance: 66.2
click at [281, 425] on body "Toggle navigation Home Bank Account List Load By Website Group [OXPLAY] ZEUS138…" at bounding box center [306, 218] width 612 height 437
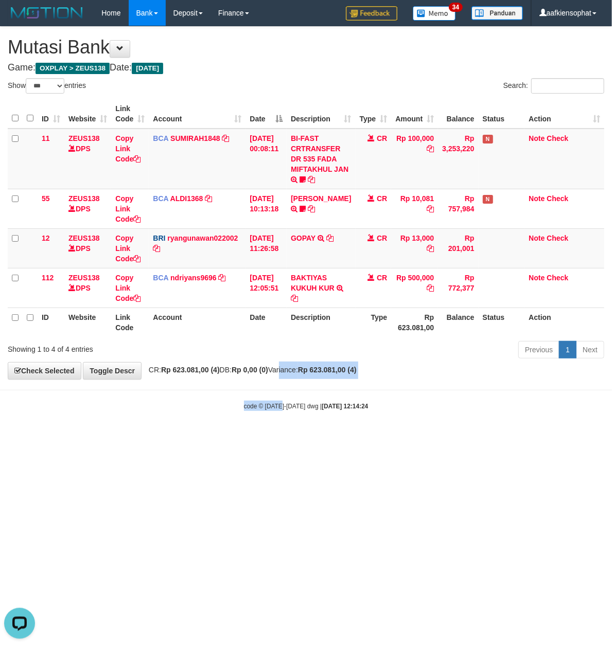
drag, startPoint x: 180, startPoint y: 524, endPoint x: 178, endPoint y: 517, distance: 7.2
click at [180, 437] on html "Toggle navigation Home Bank Account List Load By Website Group [OXPLAY] ZEUS138…" at bounding box center [306, 218] width 612 height 437
click at [178, 437] on html "Toggle navigation Home Bank Account List Load By Website Group [OXPLAY] ZEUS138…" at bounding box center [306, 218] width 612 height 437
drag, startPoint x: 178, startPoint y: 517, endPoint x: 180, endPoint y: 529, distance: 12.0
click at [180, 437] on html "Toggle navigation Home Bank Account List Load By Website Group [OXPLAY] ZEUS138…" at bounding box center [306, 218] width 612 height 437
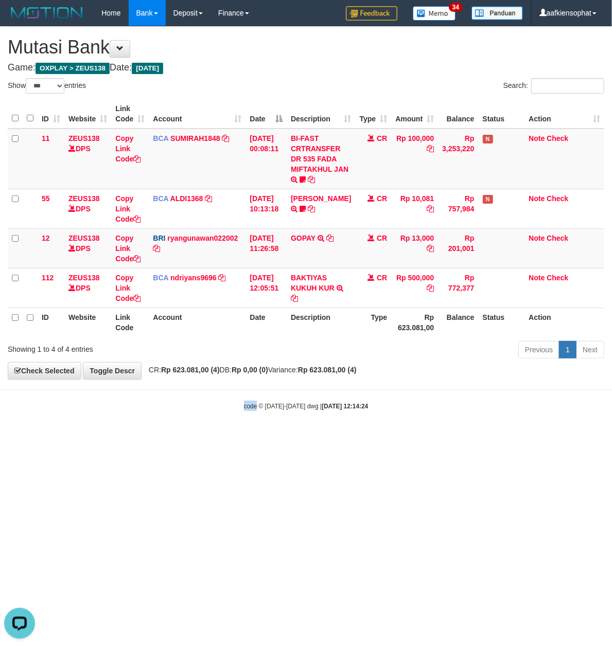
click at [180, 437] on html "Toggle navigation Home Bank Account List Load By Website Group [OXPLAY] ZEUS138…" at bounding box center [306, 218] width 612 height 437
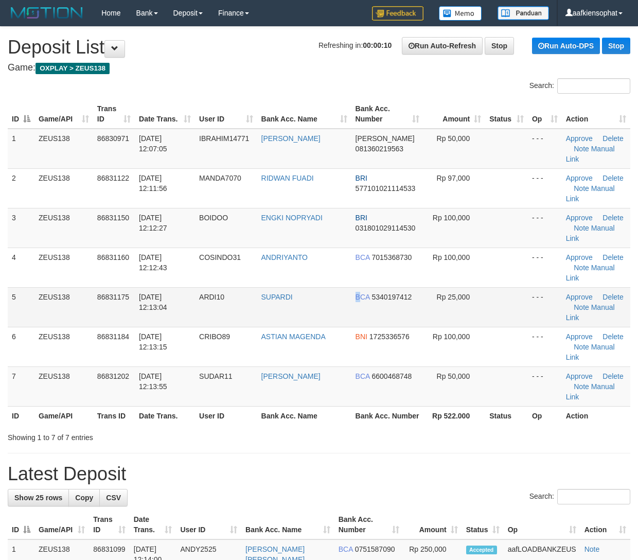
drag, startPoint x: 354, startPoint y: 320, endPoint x: 525, endPoint y: 320, distance: 170.8
click at [377, 320] on td "BCA 5340197412" at bounding box center [387, 307] width 73 height 40
drag, startPoint x: 139, startPoint y: 349, endPoint x: 647, endPoint y: 297, distance: 511.0
click at [149, 341] on td "[DATE] 12:13:15" at bounding box center [165, 347] width 60 height 40
drag, startPoint x: 50, startPoint y: 315, endPoint x: 188, endPoint y: 297, distance: 139.1
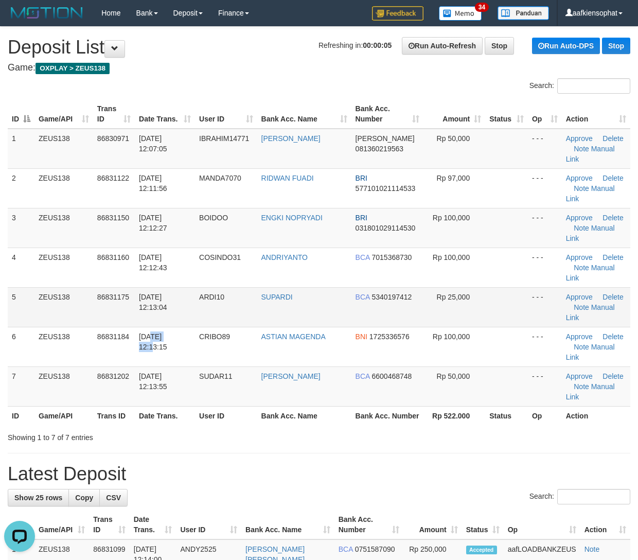
click at [151, 303] on tr "5 ZEUS138 86831175 [DATE] 12:13:04 ARDI10 SUPARDI BCA 5340197412 Rp 25,000 - - …" at bounding box center [319, 307] width 623 height 40
click at [62, 302] on tr "5 ZEUS138 86831175 [DATE] 12:13:04 ARDI10 SUPARDI BCA 5340197412 Rp 25,000 - - …" at bounding box center [319, 307] width 623 height 40
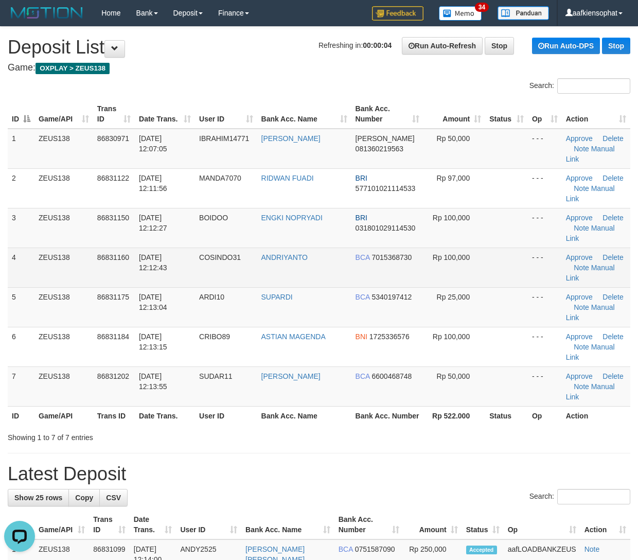
click at [96, 287] on td "86831160" at bounding box center [114, 268] width 42 height 40
click at [123, 285] on td "86831160" at bounding box center [114, 268] width 42 height 40
drag, startPoint x: 97, startPoint y: 273, endPoint x: 128, endPoint y: 262, distance: 32.5
click at [96, 273] on td "86831160" at bounding box center [114, 268] width 42 height 40
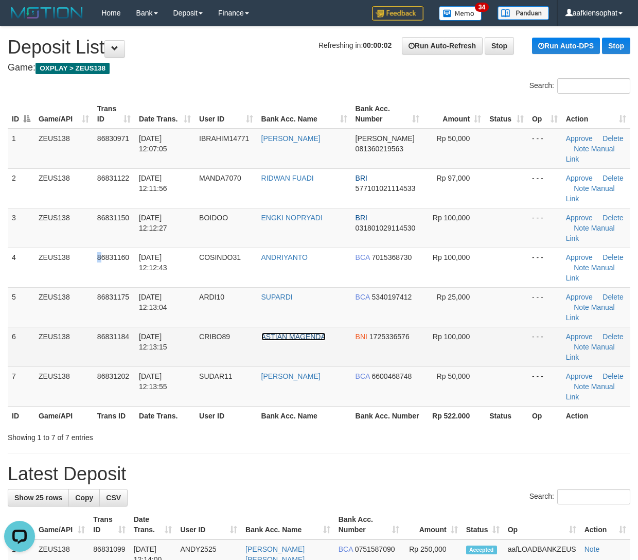
click at [298, 340] on link "ASTIAN MAGENDA" at bounding box center [293, 336] width 64 height 8
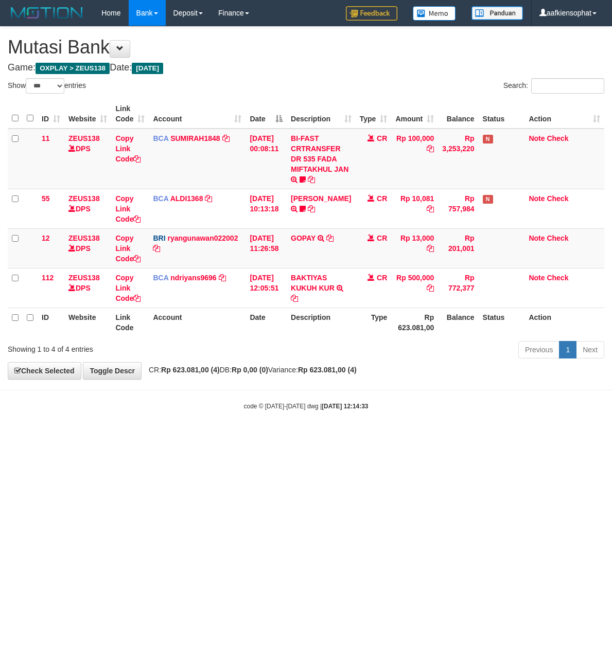
select select "***"
click at [287, 50] on h1 "Mutasi Bank" at bounding box center [306, 47] width 596 height 21
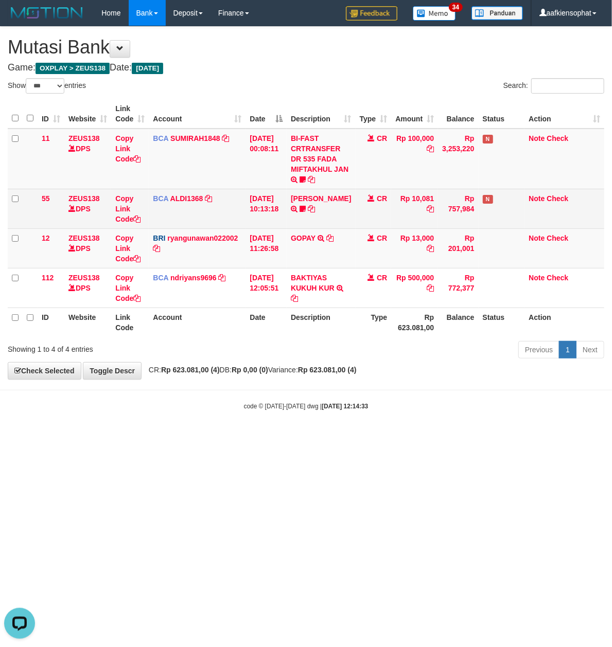
click at [250, 215] on td "[DATE] 10:13:18" at bounding box center [265, 209] width 41 height 40
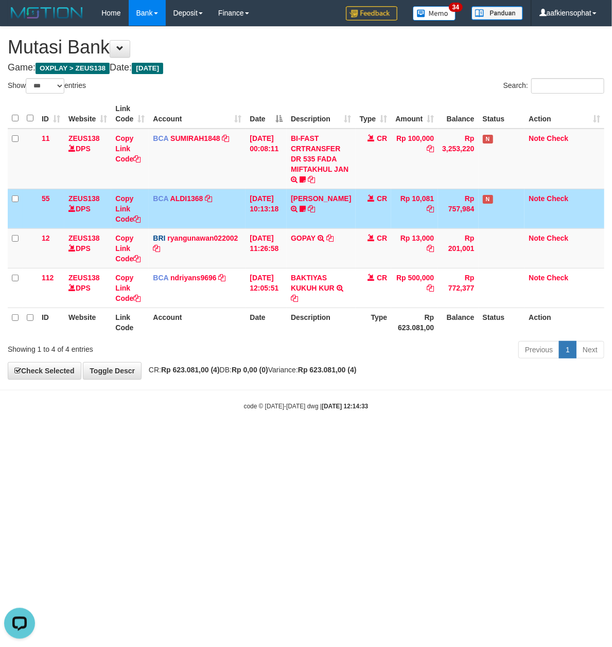
drag, startPoint x: 264, startPoint y: 305, endPoint x: 225, endPoint y: 316, distance: 41.2
click at [261, 309] on table "ID Website Link Code Account Date Description Type Amount Balance Status Action…" at bounding box center [306, 218] width 596 height 238
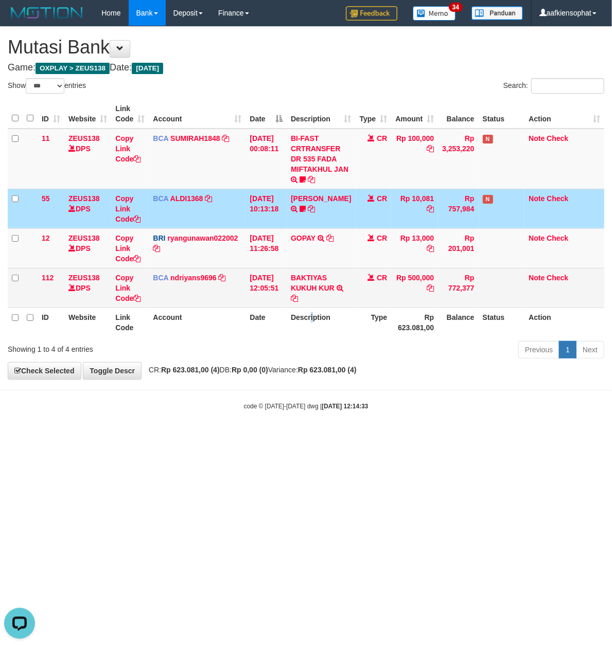
drag, startPoint x: 317, startPoint y: 313, endPoint x: 103, endPoint y: 307, distance: 214.1
click at [309, 315] on th "Description" at bounding box center [321, 322] width 68 height 29
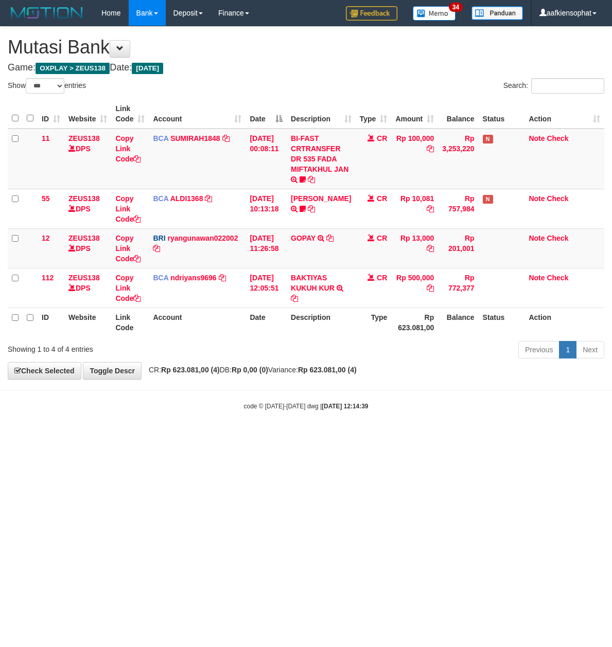
select select "***"
drag, startPoint x: 167, startPoint y: 302, endPoint x: 1, endPoint y: 301, distance: 166.2
click at [162, 305] on td "BCA ndriyans9696 DPS ANDRIYANSYAH mutasi_20250831_3291 | 112 mutasi_20250831_32…" at bounding box center [197, 288] width 97 height 40
drag, startPoint x: 367, startPoint y: 359, endPoint x: 1, endPoint y: 365, distance: 366.4
click at [363, 357] on div "Previous 1 Next" at bounding box center [433, 351] width 342 height 22
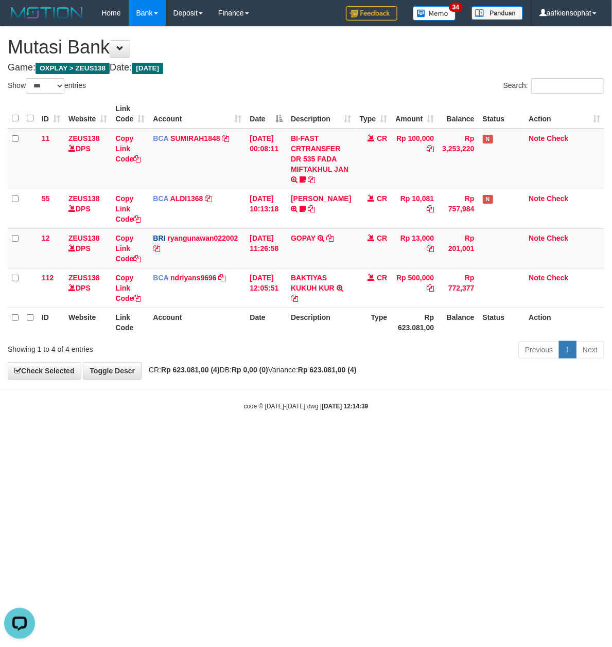
click at [539, 373] on div "**********" at bounding box center [306, 203] width 612 height 352
drag, startPoint x: 538, startPoint y: 363, endPoint x: 534, endPoint y: 352, distance: 11.6
click at [536, 357] on div "**********" at bounding box center [306, 203] width 612 height 352
select select "***"
drag, startPoint x: 311, startPoint y: 222, endPoint x: 248, endPoint y: 248, distance: 67.6
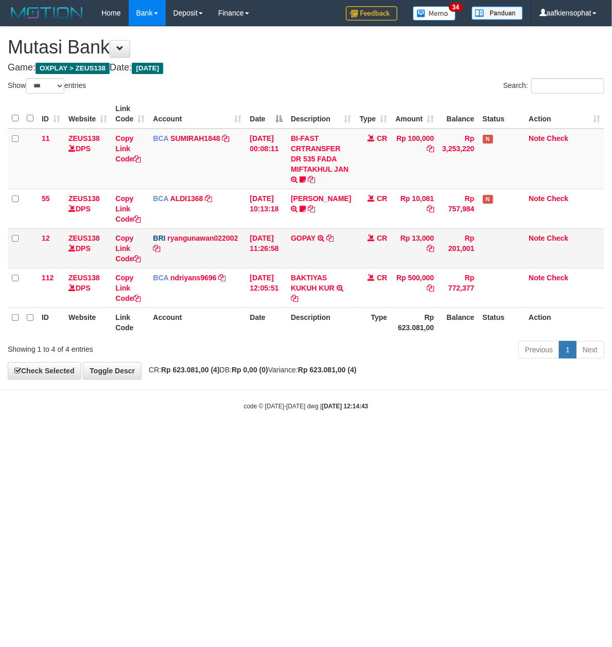
click at [311, 227] on td "FERLANDA EFRILIDIT TRSF E-BANKING CR 3108/FTSCY/WS95031 10081.00FERLANDA EFRILI…" at bounding box center [321, 209] width 68 height 40
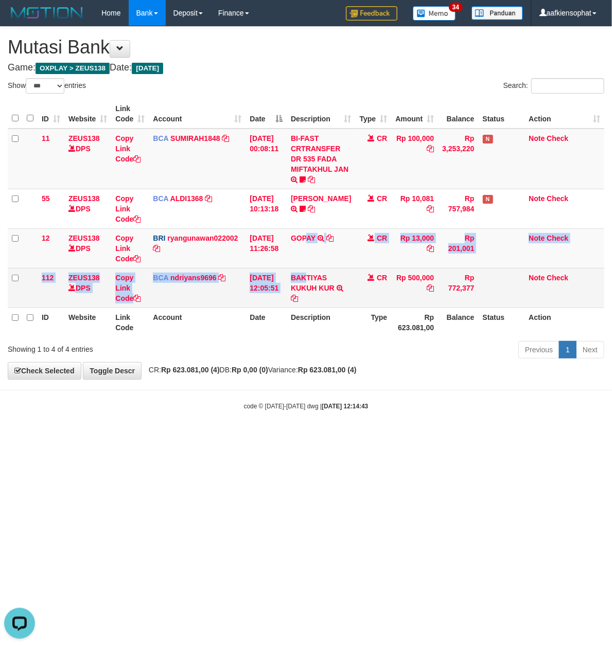
click at [308, 271] on tbody "11 ZEUS138 DPS Copy Link Code BCA SUMIRAH1848 DPS SUMIRAH mutasi_20250831_4156 …" at bounding box center [306, 219] width 596 height 180
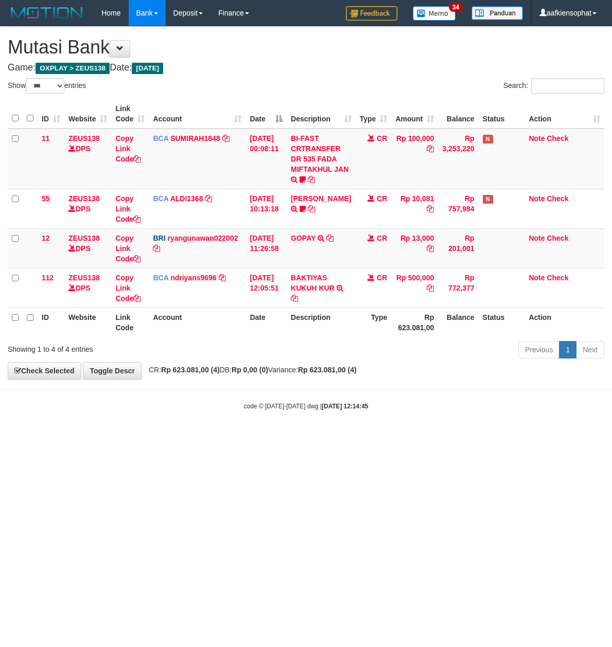
select select "***"
click at [274, 320] on th "Date" at bounding box center [265, 322] width 41 height 29
drag, startPoint x: 273, startPoint y: 320, endPoint x: 107, endPoint y: 365, distance: 171.8
click at [250, 333] on th "Date" at bounding box center [265, 322] width 41 height 29
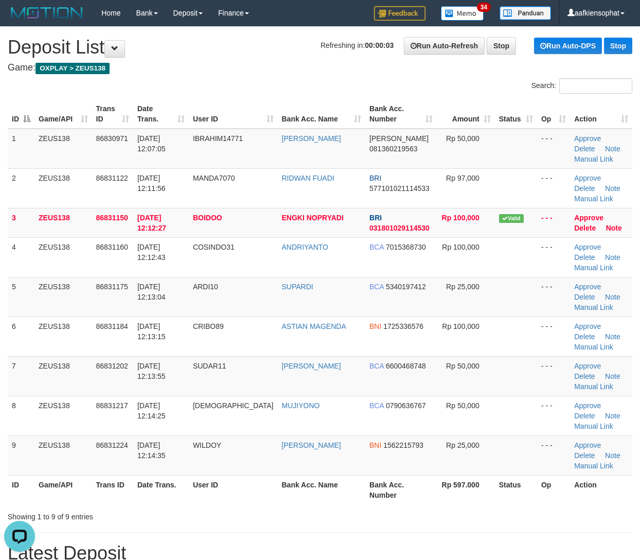
click at [410, 543] on h1 "Latest Deposit" at bounding box center [320, 553] width 625 height 21
drag, startPoint x: 206, startPoint y: 410, endPoint x: 453, endPoint y: 361, distance: 252.2
click at [215, 405] on td "KORBANVVIP" at bounding box center [233, 416] width 89 height 40
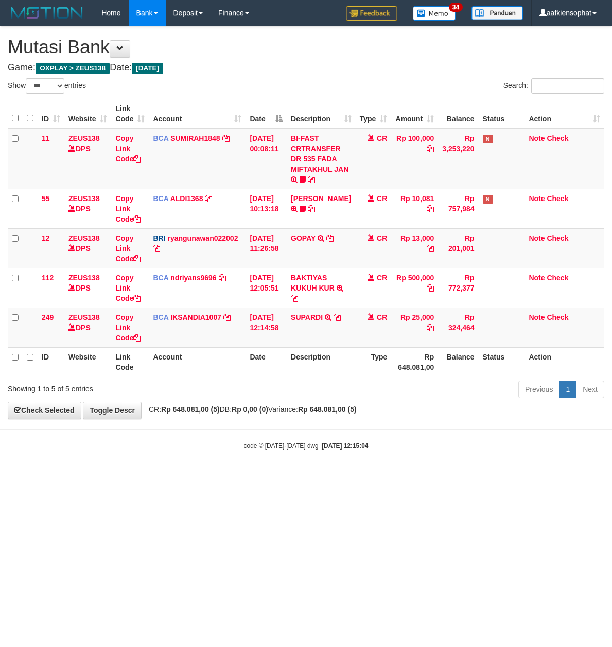
select select "***"
drag, startPoint x: 345, startPoint y: 439, endPoint x: 188, endPoint y: 559, distance: 197.2
click at [321, 476] on html "Toggle navigation Home Bank Account List Load By Website Group [OXPLAY] ZEUS138…" at bounding box center [306, 238] width 612 height 476
select select "***"
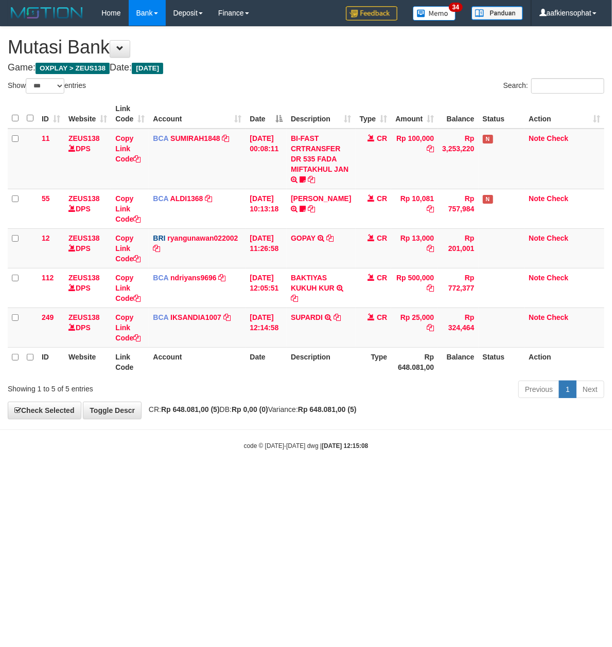
click at [281, 476] on html "Toggle navigation Home Bank Account List Load By Website Group [OXPLAY] ZEUS138…" at bounding box center [306, 238] width 612 height 476
click at [298, 389] on div "Show ** ** ** *** entries Search: ID Website Link Code Account Date Description…" at bounding box center [306, 240] width 596 height 324
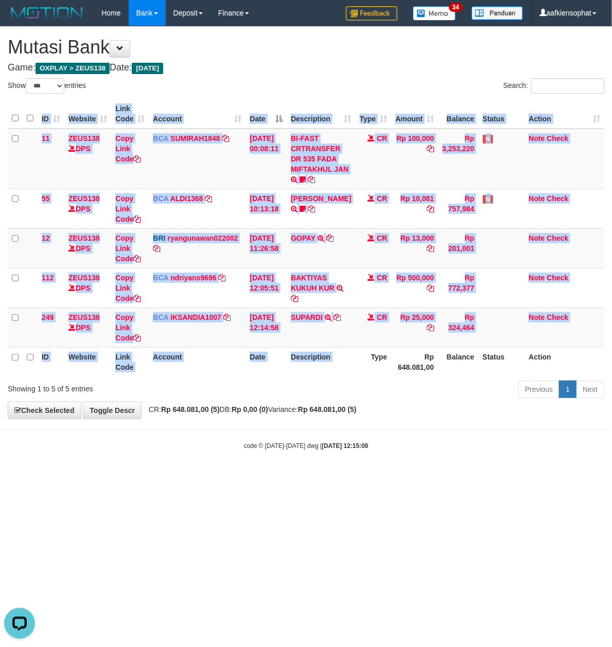
drag, startPoint x: 371, startPoint y: 373, endPoint x: 6, endPoint y: 380, distance: 364.9
click at [307, 381] on div "Show ** ** ** *** entries Search: ID Website Link Code Account Date Description…" at bounding box center [306, 240] width 596 height 324
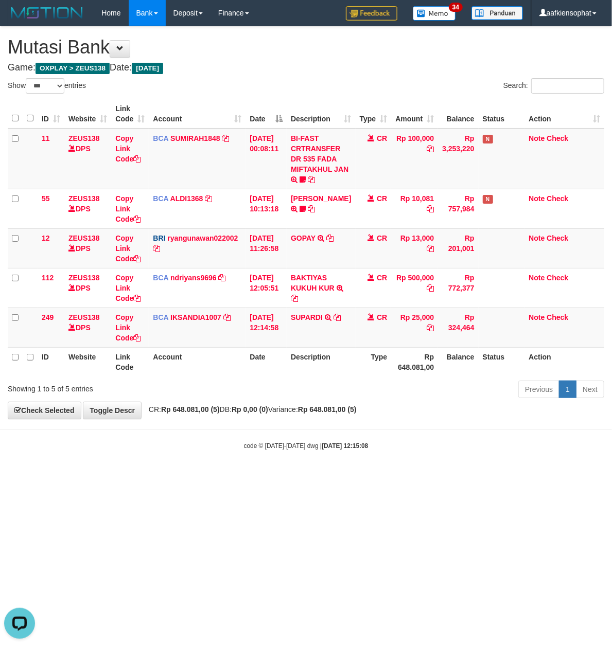
drag, startPoint x: 202, startPoint y: 378, endPoint x: 250, endPoint y: 383, distance: 48.1
click at [203, 378] on div "ID Website Link Code Account Date Description Type Amount Balance Status Action…" at bounding box center [306, 238] width 612 height 284
click at [258, 390] on div "Previous 1 Next" at bounding box center [433, 391] width 357 height 22
drag, startPoint x: 515, startPoint y: 394, endPoint x: 610, endPoint y: 315, distance: 123.5
click at [544, 356] on div "Show ** ** ** *** entries Search: ID Website Link Code Account Date Description…" at bounding box center [306, 240] width 596 height 324
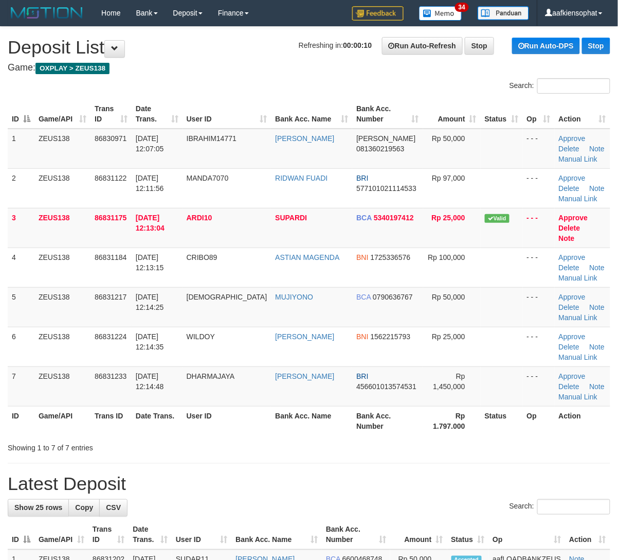
drag, startPoint x: 83, startPoint y: 339, endPoint x: 624, endPoint y: 334, distance: 540.8
click at [102, 339] on tr "6 ZEUS138 86831224 [DATE] 12:14:35 [GEOGRAPHIC_DATA] [PERSON_NAME] BNI 15622157…" at bounding box center [309, 347] width 603 height 40
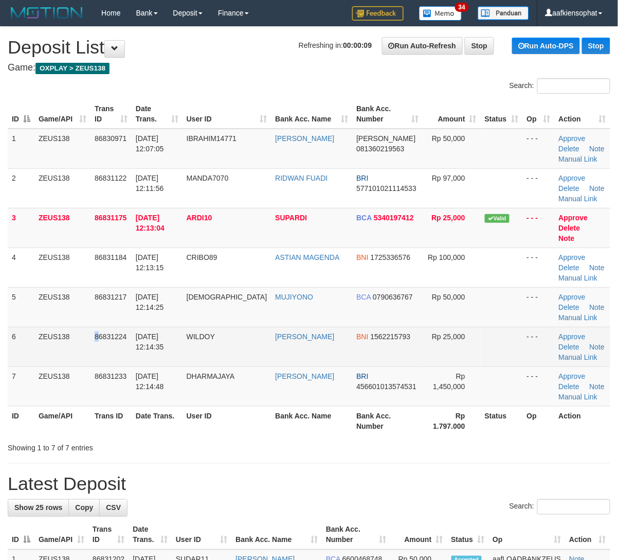
click at [182, 337] on td "31/08/2025 12:14:35" at bounding box center [157, 347] width 51 height 40
drag, startPoint x: 243, startPoint y: 367, endPoint x: 374, endPoint y: 340, distance: 132.9
click at [252, 366] on td "DHARMAJAYA" at bounding box center [227, 386] width 89 height 40
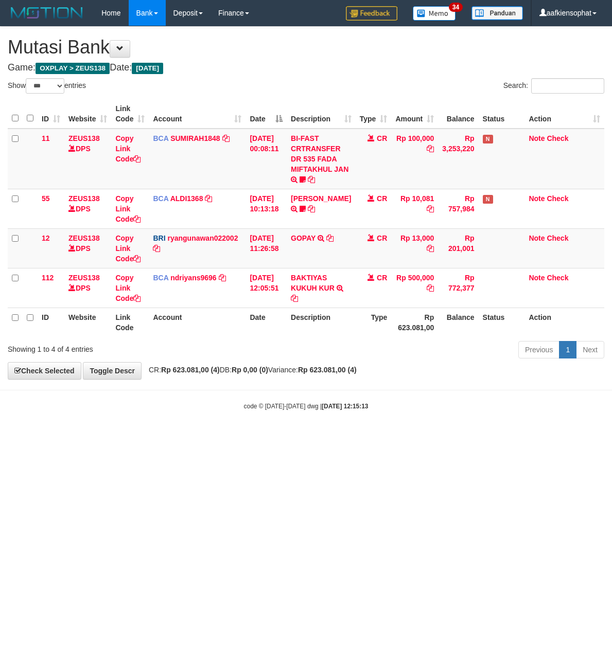
select select "***"
click at [309, 352] on div "Previous 1 Next" at bounding box center [433, 351] width 342 height 22
click at [321, 308] on table "ID Website Link Code Account Date Description Type Amount Balance Status Action…" at bounding box center [306, 218] width 596 height 238
drag, startPoint x: 651, startPoint y: 365, endPoint x: 875, endPoint y: 318, distance: 228.8
click at [611, 318] on html "Toggle navigation Home Bank Account List Load By Website Group [OXPLAY] ZEUS138…" at bounding box center [306, 218] width 612 height 437
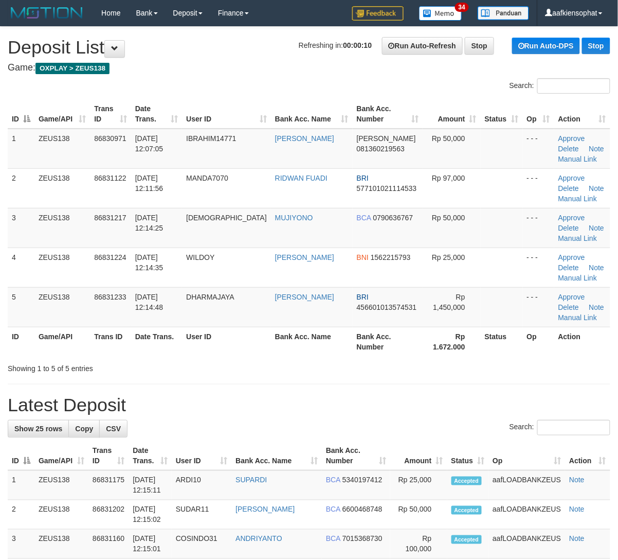
drag, startPoint x: 151, startPoint y: 366, endPoint x: 626, endPoint y: 340, distance: 475.7
click at [158, 365] on div "Showing 1 to 5 of 5 entries" at bounding box center [129, 366] width 242 height 14
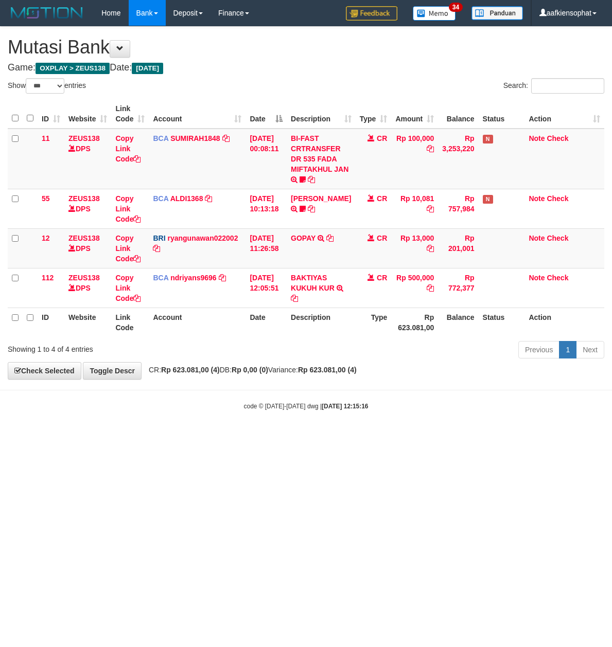
select select "***"
drag, startPoint x: 382, startPoint y: 462, endPoint x: 383, endPoint y: 456, distance: 5.9
click at [383, 437] on html "Toggle navigation Home Bank Account List Load By Website Group [OXPLAY] ZEUS138…" at bounding box center [306, 218] width 612 height 437
click at [384, 437] on html "Toggle navigation Home Bank Account List Load By Website Group [OXPLAY] ZEUS138…" at bounding box center [306, 218] width 612 height 437
click at [385, 437] on html "Toggle navigation Home Bank Account List Load By Website Group [OXPLAY] ZEUS138…" at bounding box center [306, 218] width 612 height 437
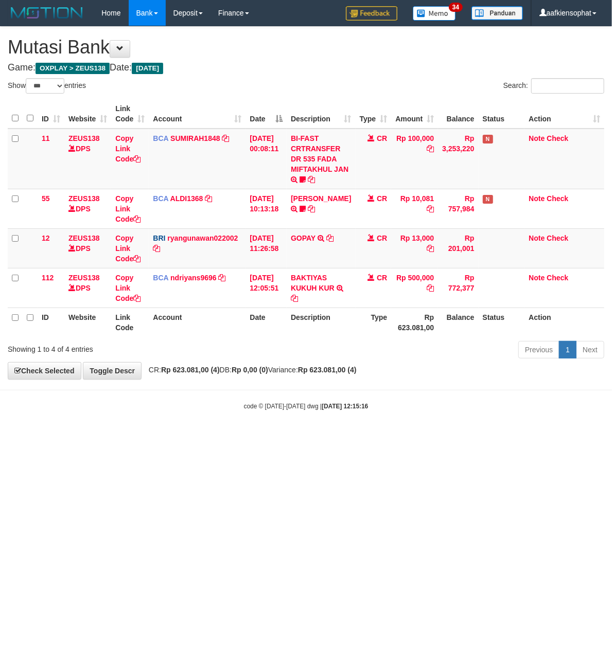
click at [349, 436] on body "Toggle navigation Home Bank Account List Load By Website Group [OXPLAY] ZEUS138…" at bounding box center [306, 218] width 612 height 437
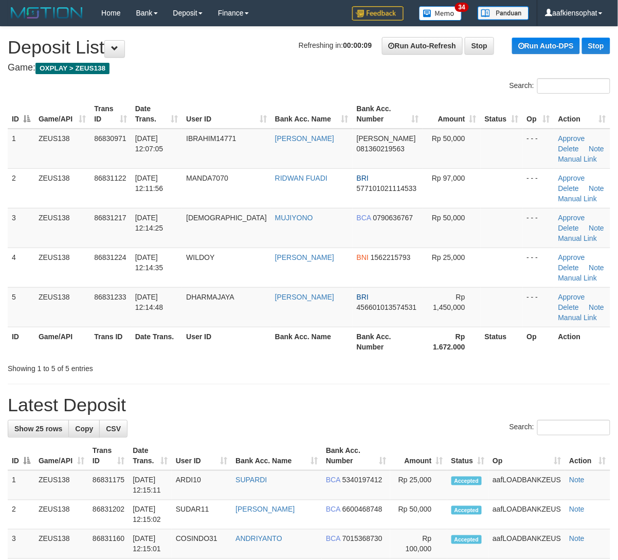
drag, startPoint x: 63, startPoint y: 381, endPoint x: 220, endPoint y: 368, distance: 158.0
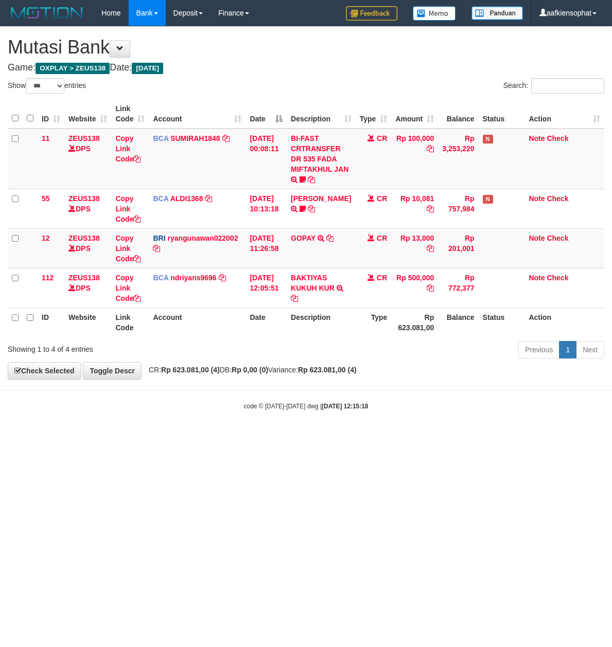
select select "***"
click at [356, 328] on th "Type" at bounding box center [374, 322] width 36 height 29
drag, startPoint x: 363, startPoint y: 311, endPoint x: 611, endPoint y: 227, distance: 262.3
click at [398, 293] on table "ID Website Link Code Account Date Description Type Amount Balance Status Action…" at bounding box center [306, 218] width 596 height 238
